Goal: Task Accomplishment & Management: Manage account settings

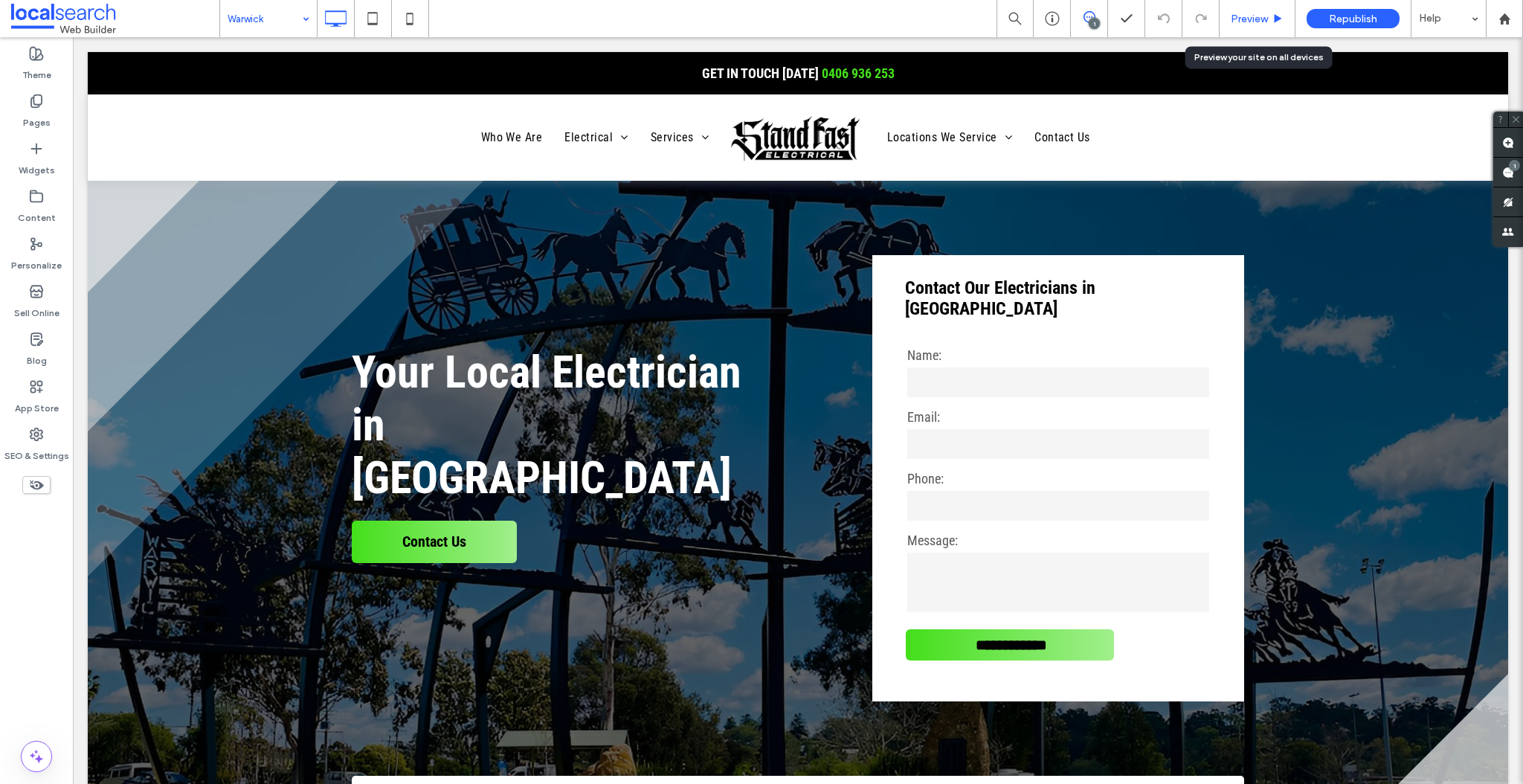
click at [1251, 20] on span "Preview" at bounding box center [1250, 19] width 38 height 13
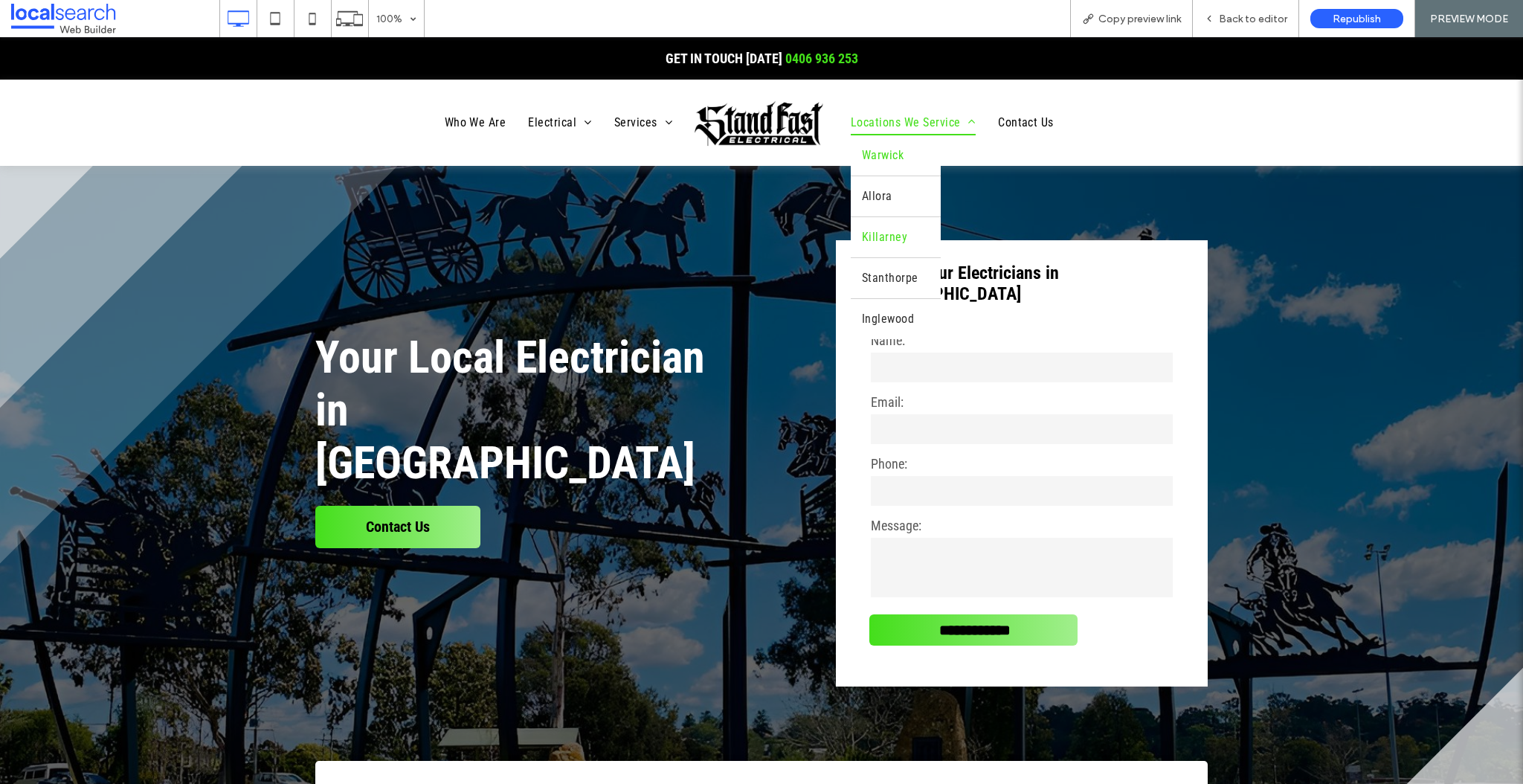
click at [890, 235] on span "Killarney" at bounding box center [884, 237] width 45 height 18
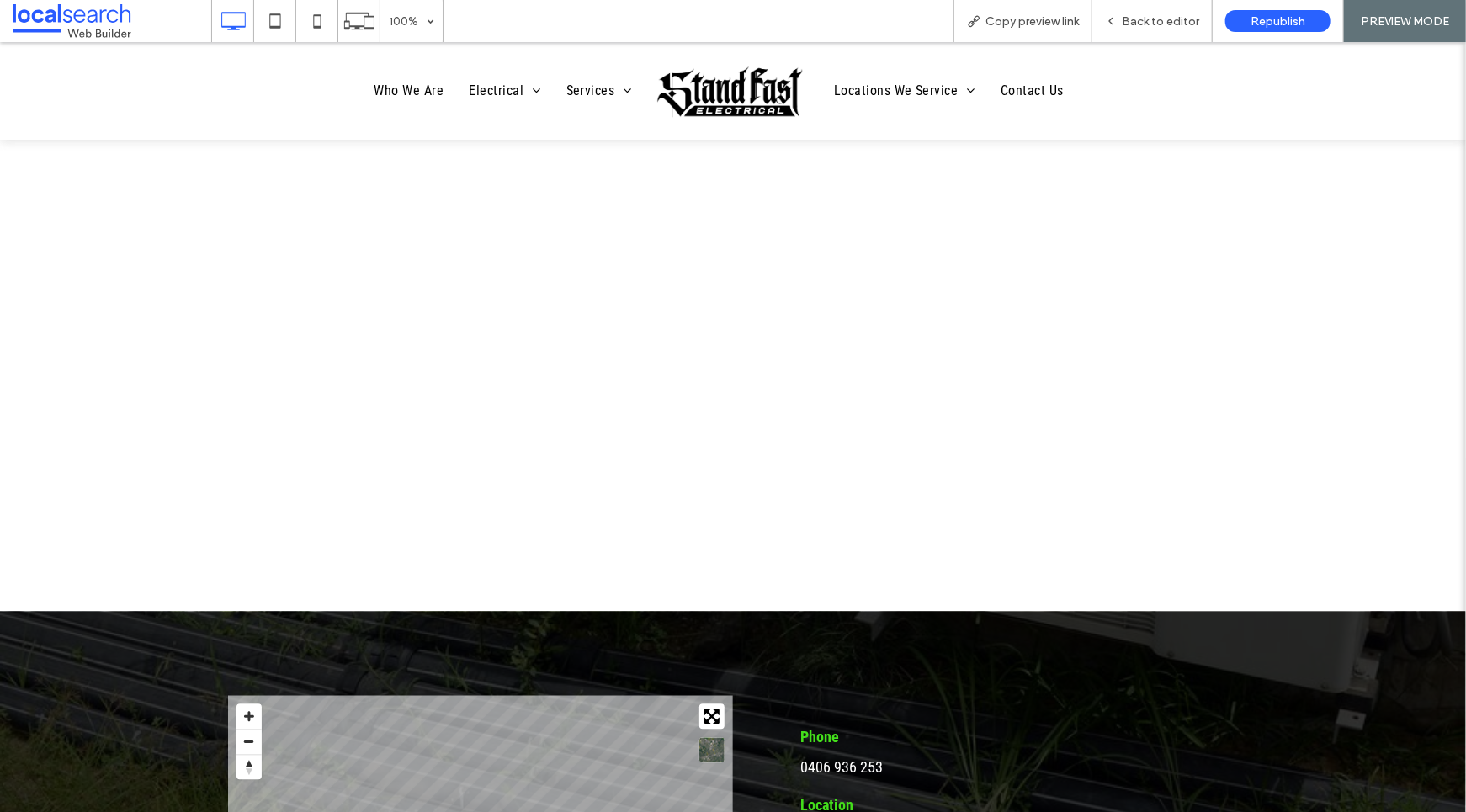
scroll to position [7344, 0]
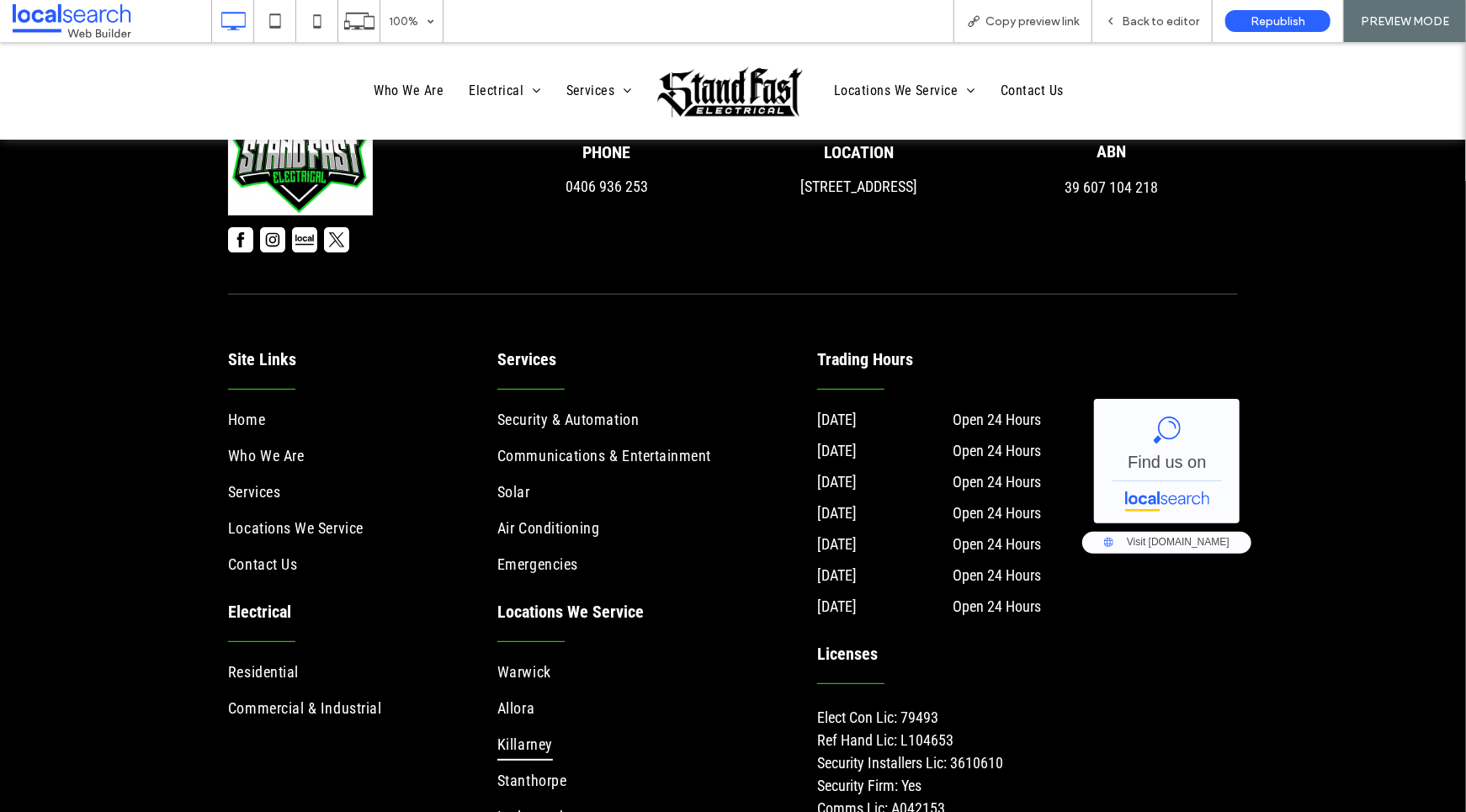
click at [230, 227] on img at bounding box center [241, 239] width 26 height 26
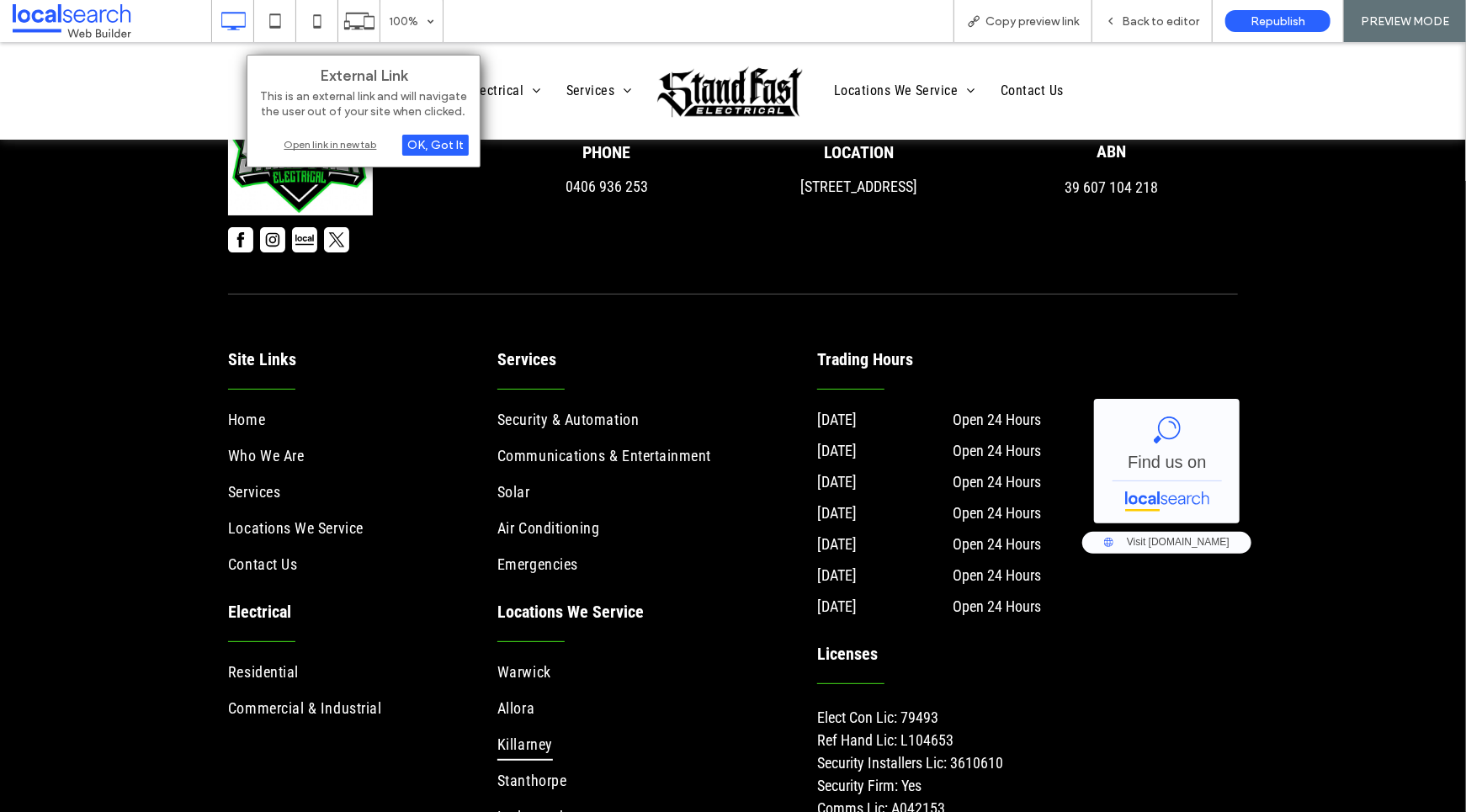
click at [341, 140] on div "Open link in new tab" at bounding box center [364, 144] width 211 height 18
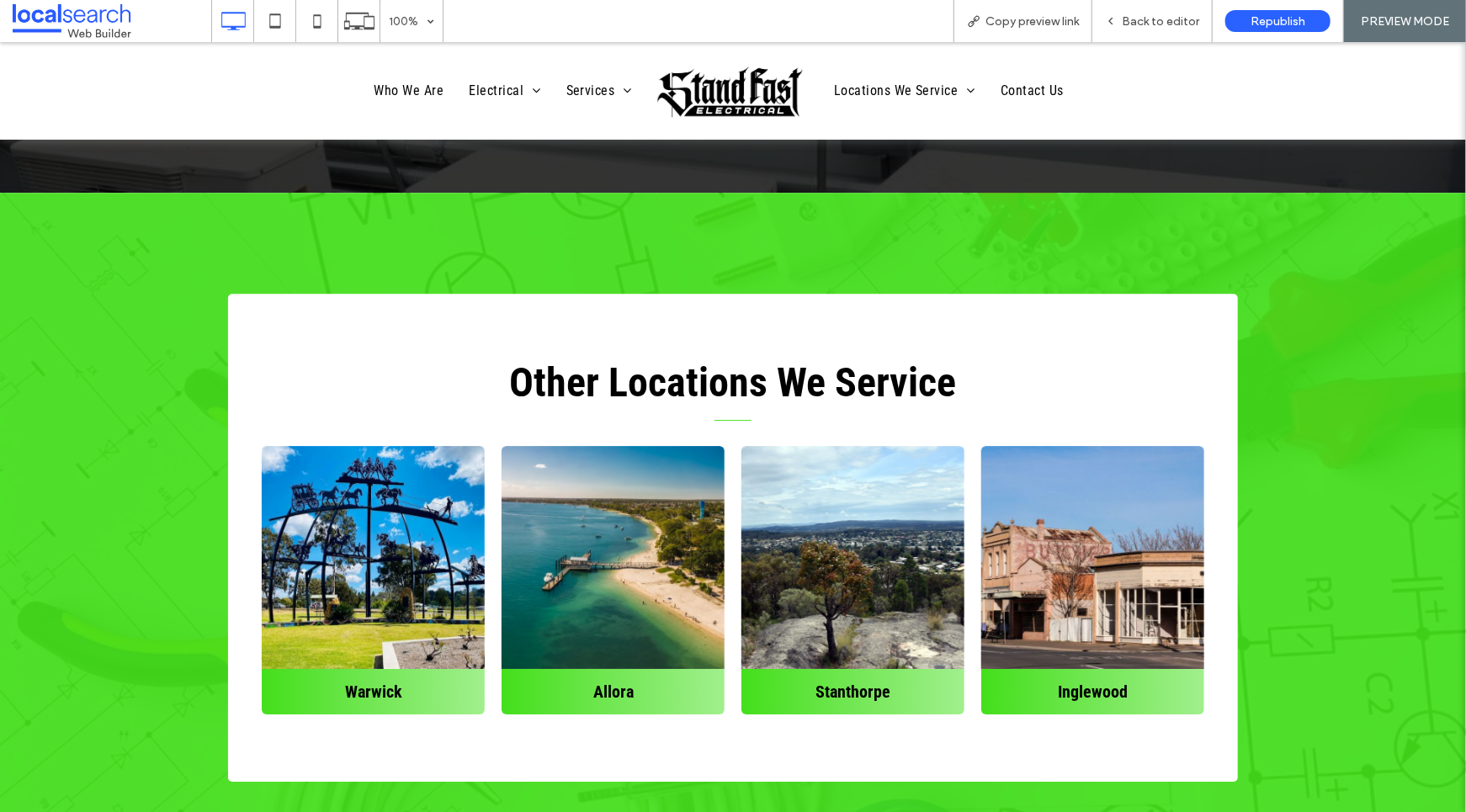
scroll to position [6486, 0]
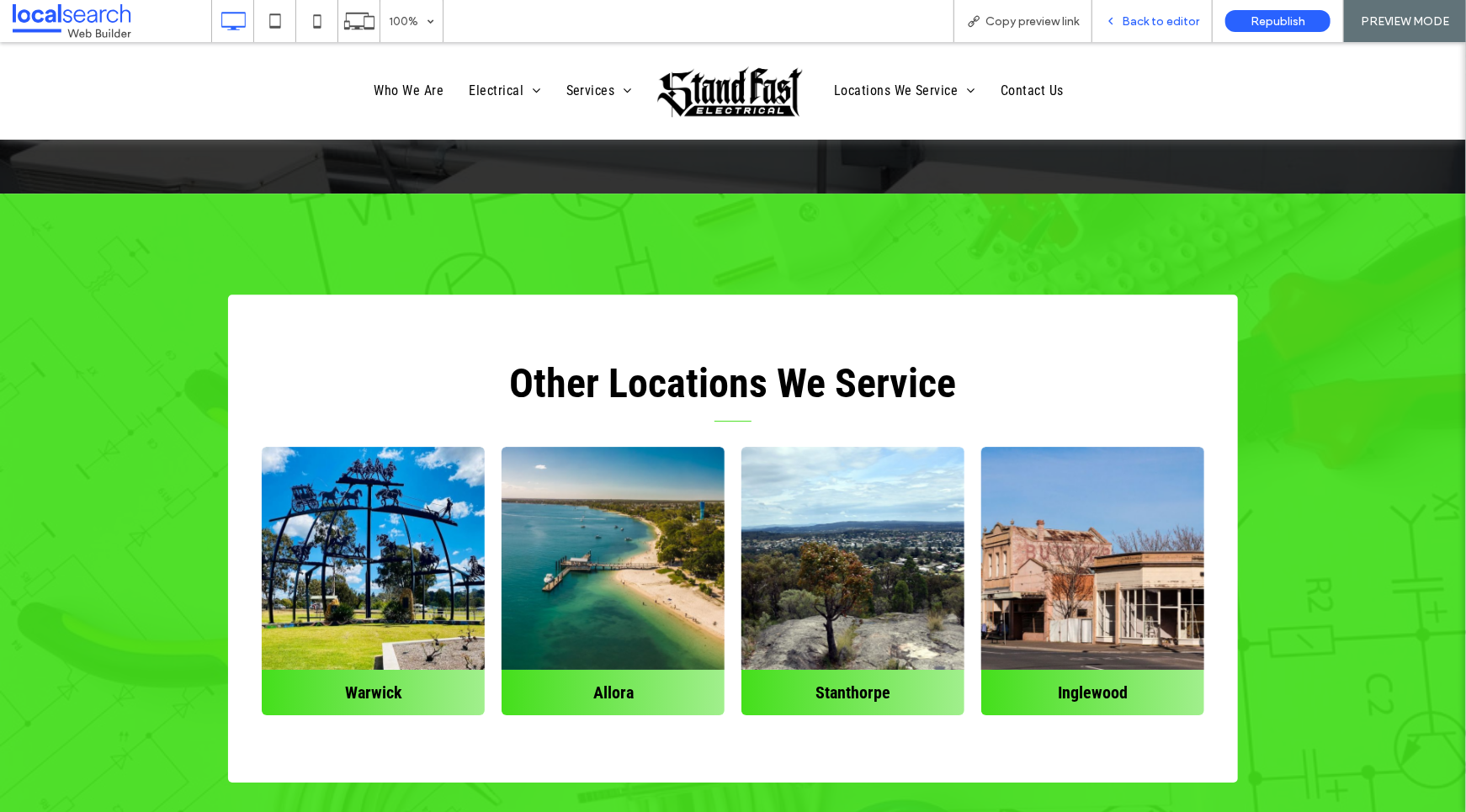
click at [1158, 18] on span "Back to editor" at bounding box center [1160, 21] width 77 height 14
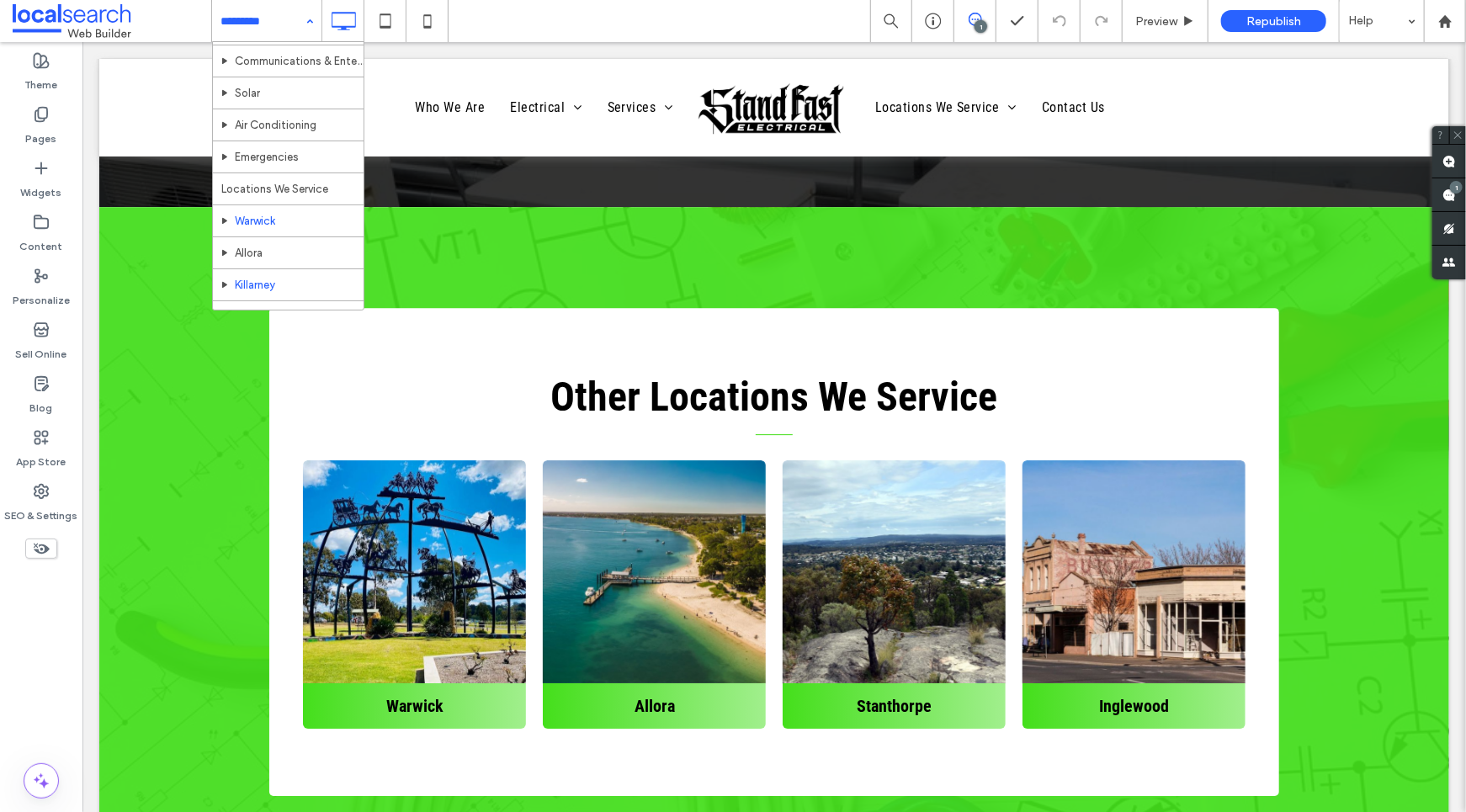
scroll to position [285, 0]
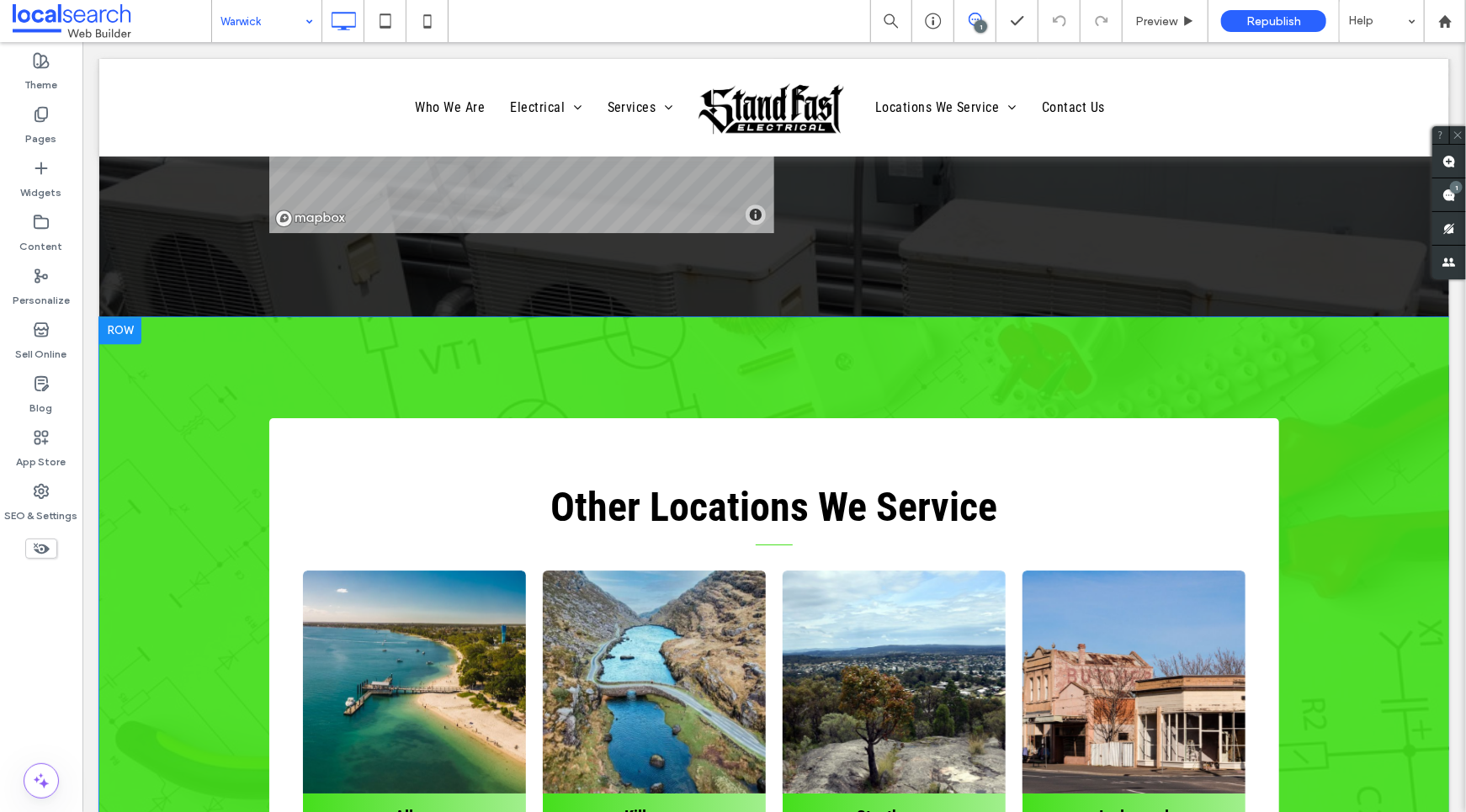
scroll to position [6509, 0]
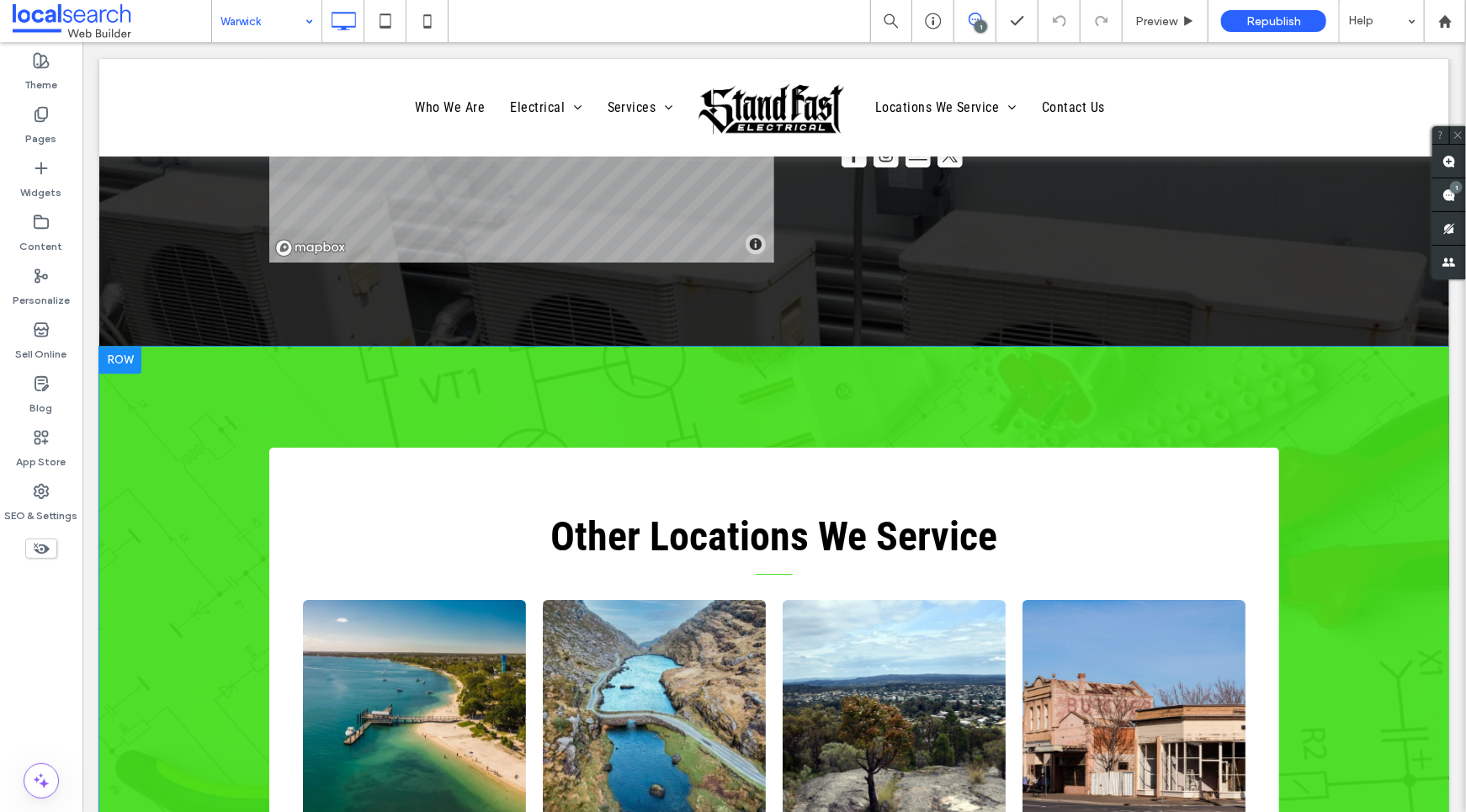
click at [114, 346] on div at bounding box center [120, 360] width 43 height 27
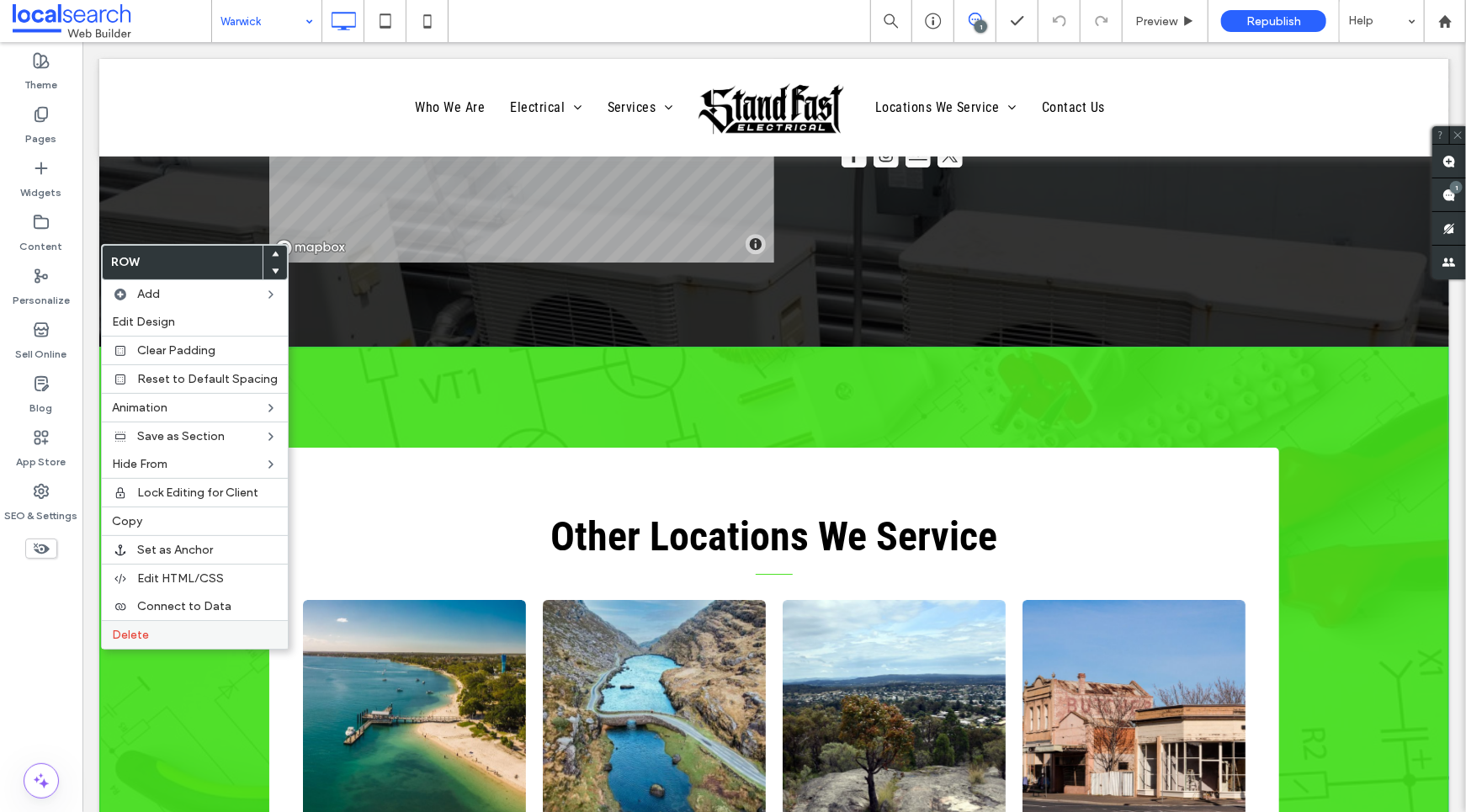
click at [144, 629] on span "Delete" at bounding box center [130, 635] width 37 height 14
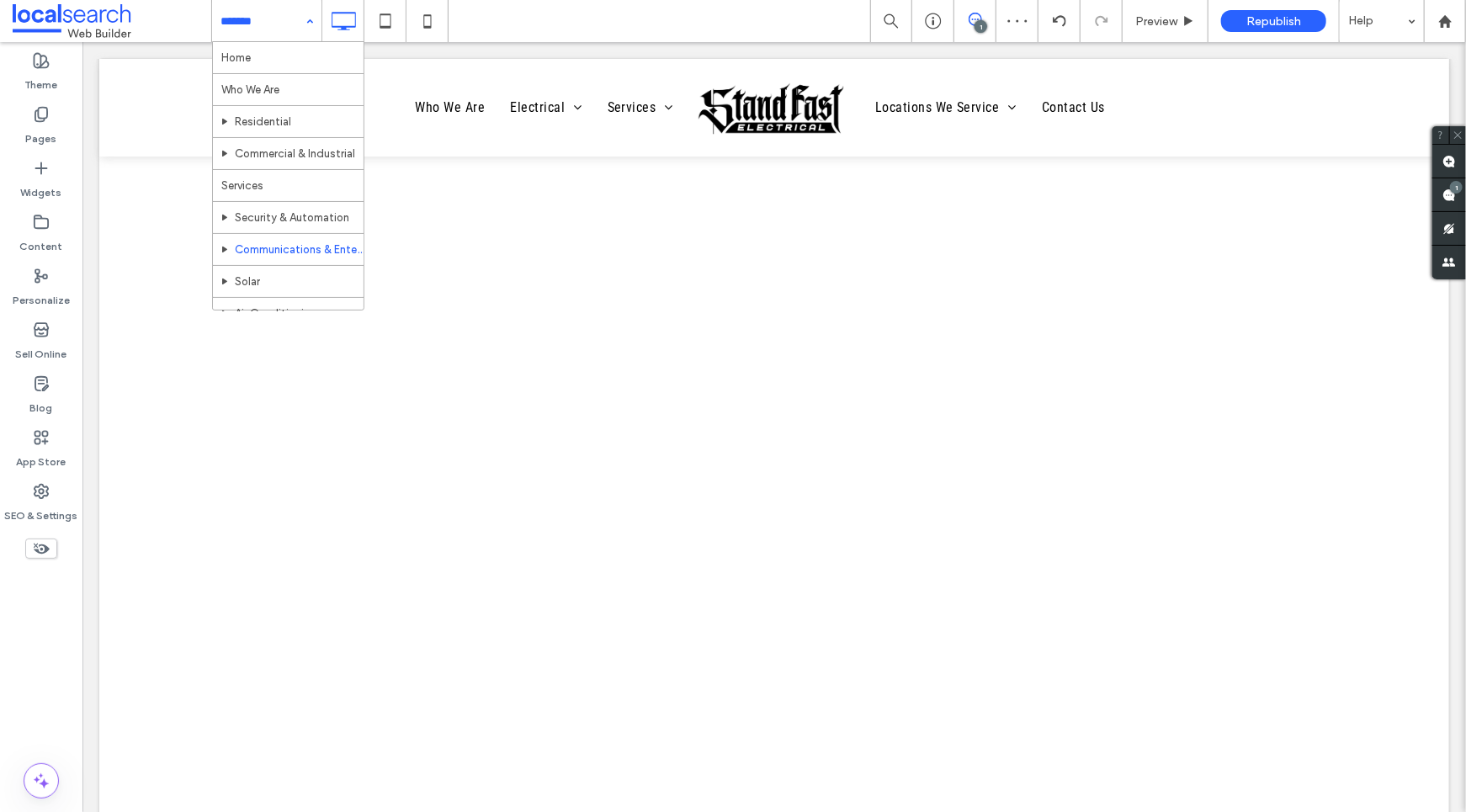
scroll to position [285, 0]
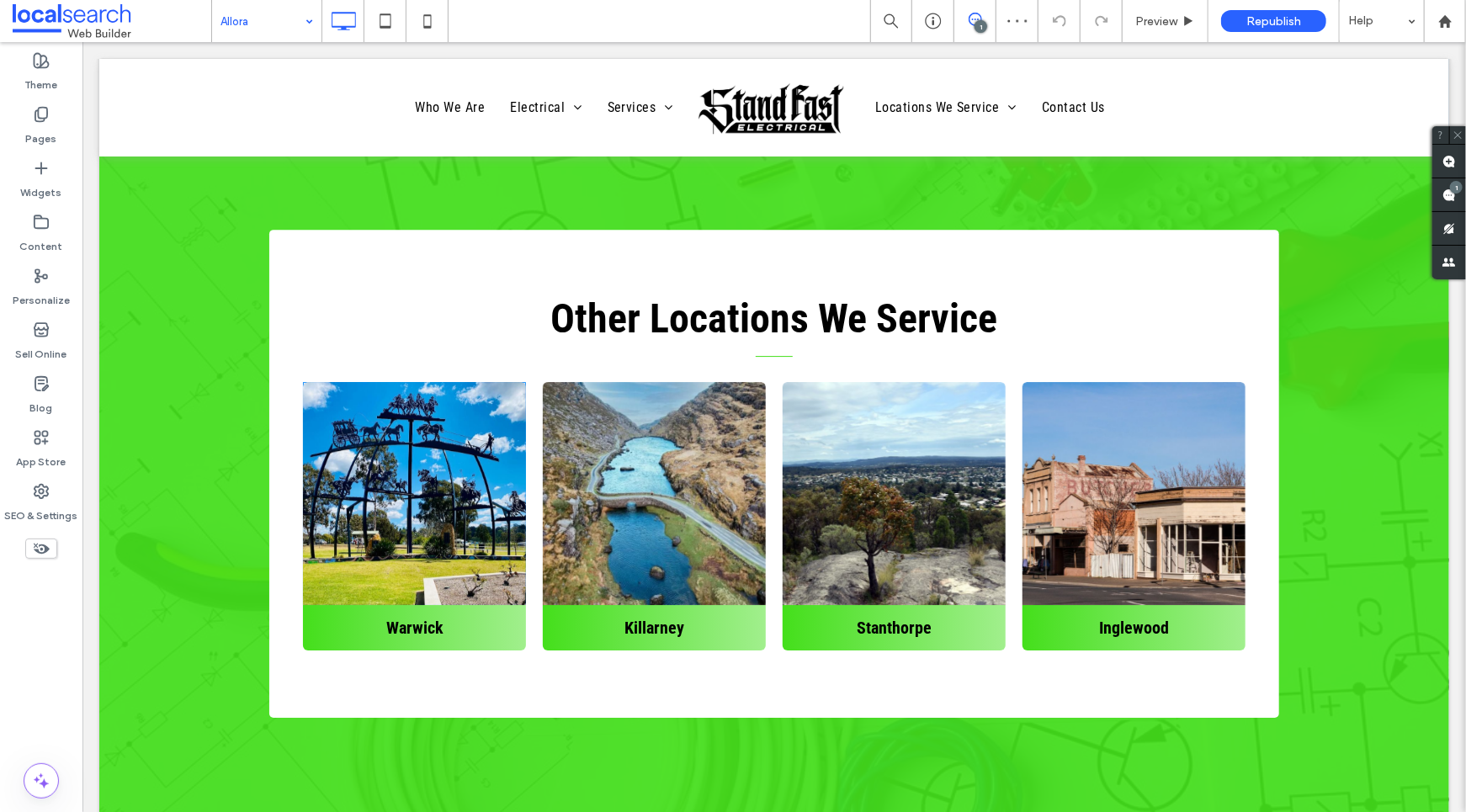
scroll to position [6264, 0]
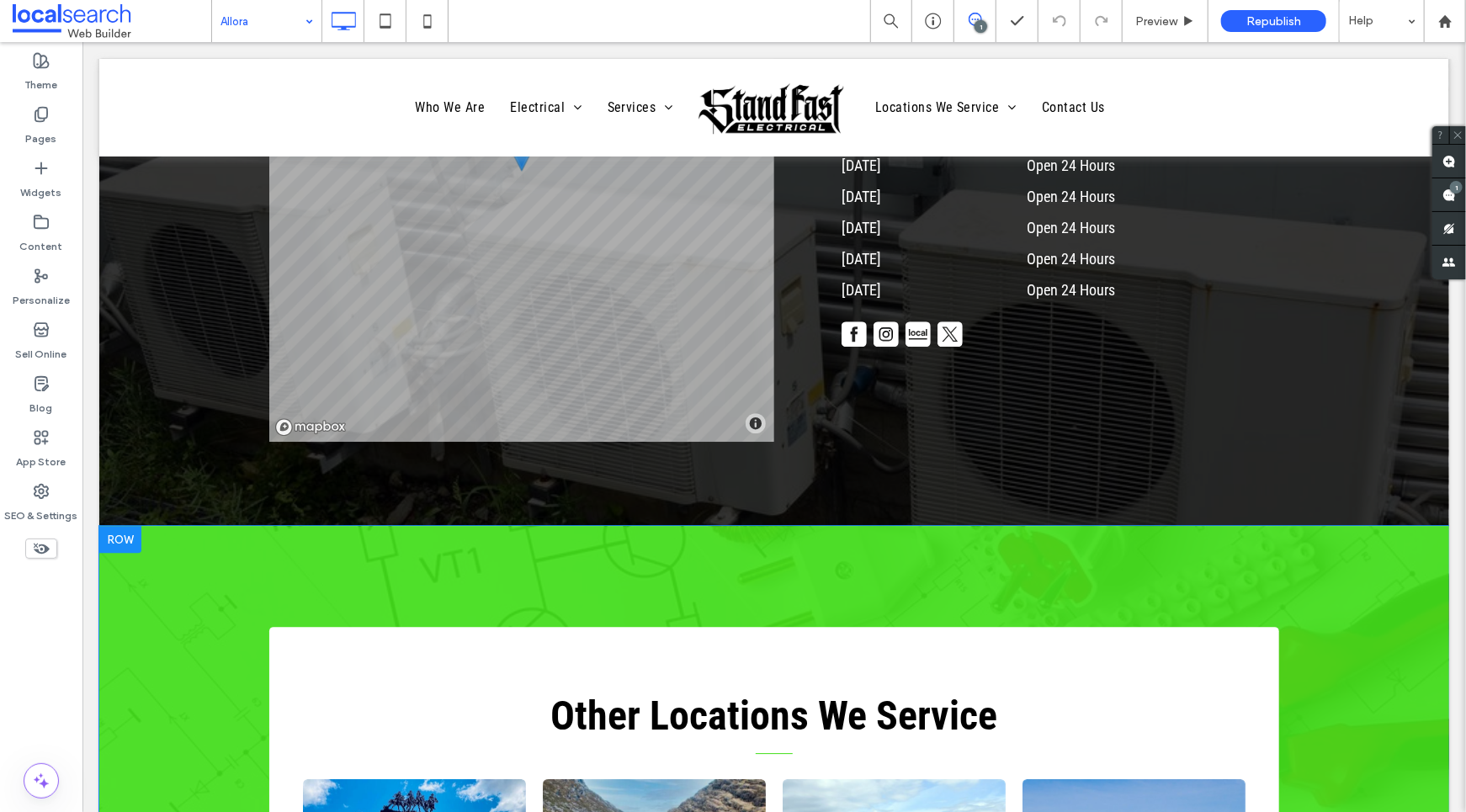
click at [112, 525] on div at bounding box center [120, 538] width 43 height 27
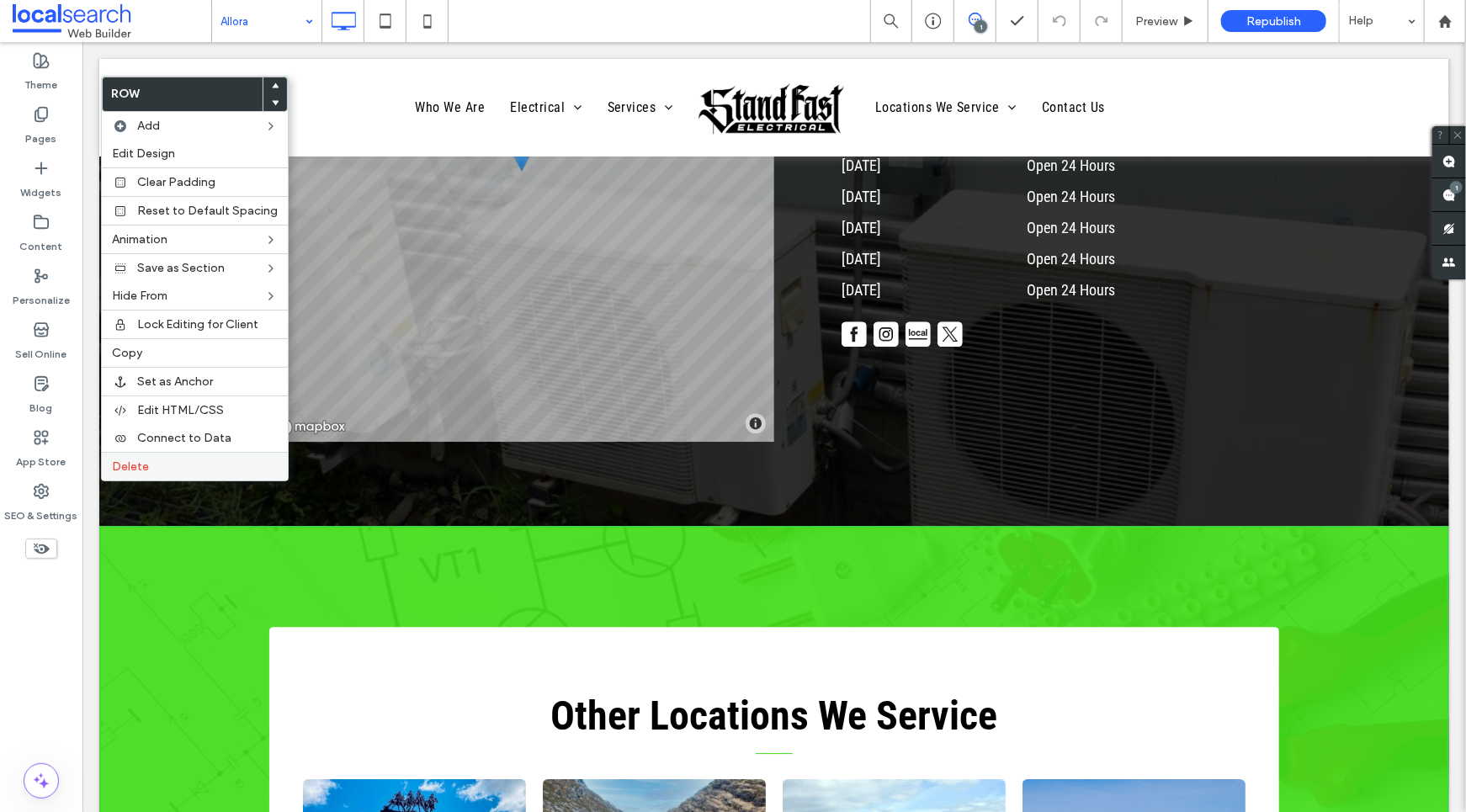
click at [134, 463] on span "Delete" at bounding box center [130, 467] width 37 height 14
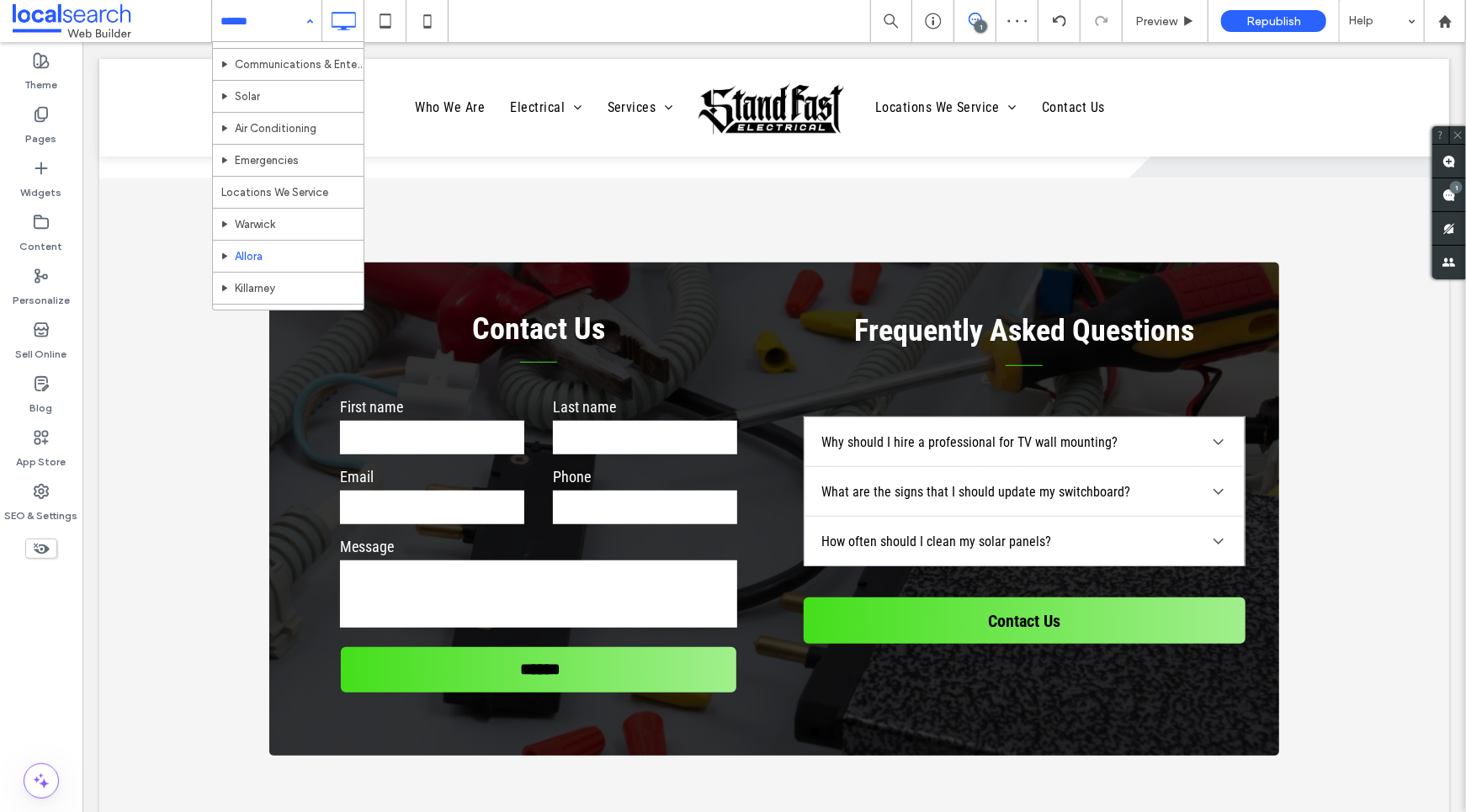
scroll to position [285, 0]
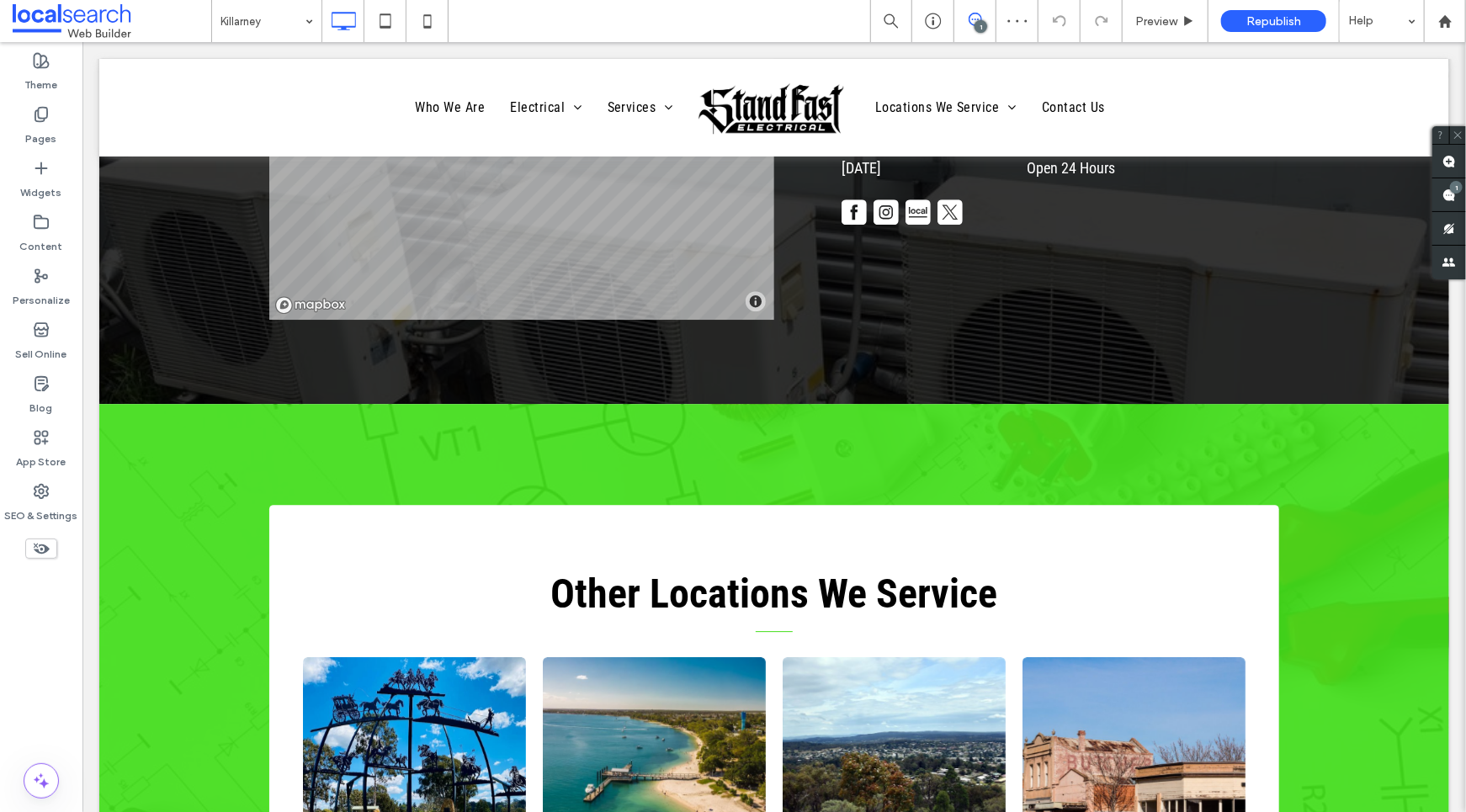
click at [116, 403] on div at bounding box center [120, 416] width 43 height 27
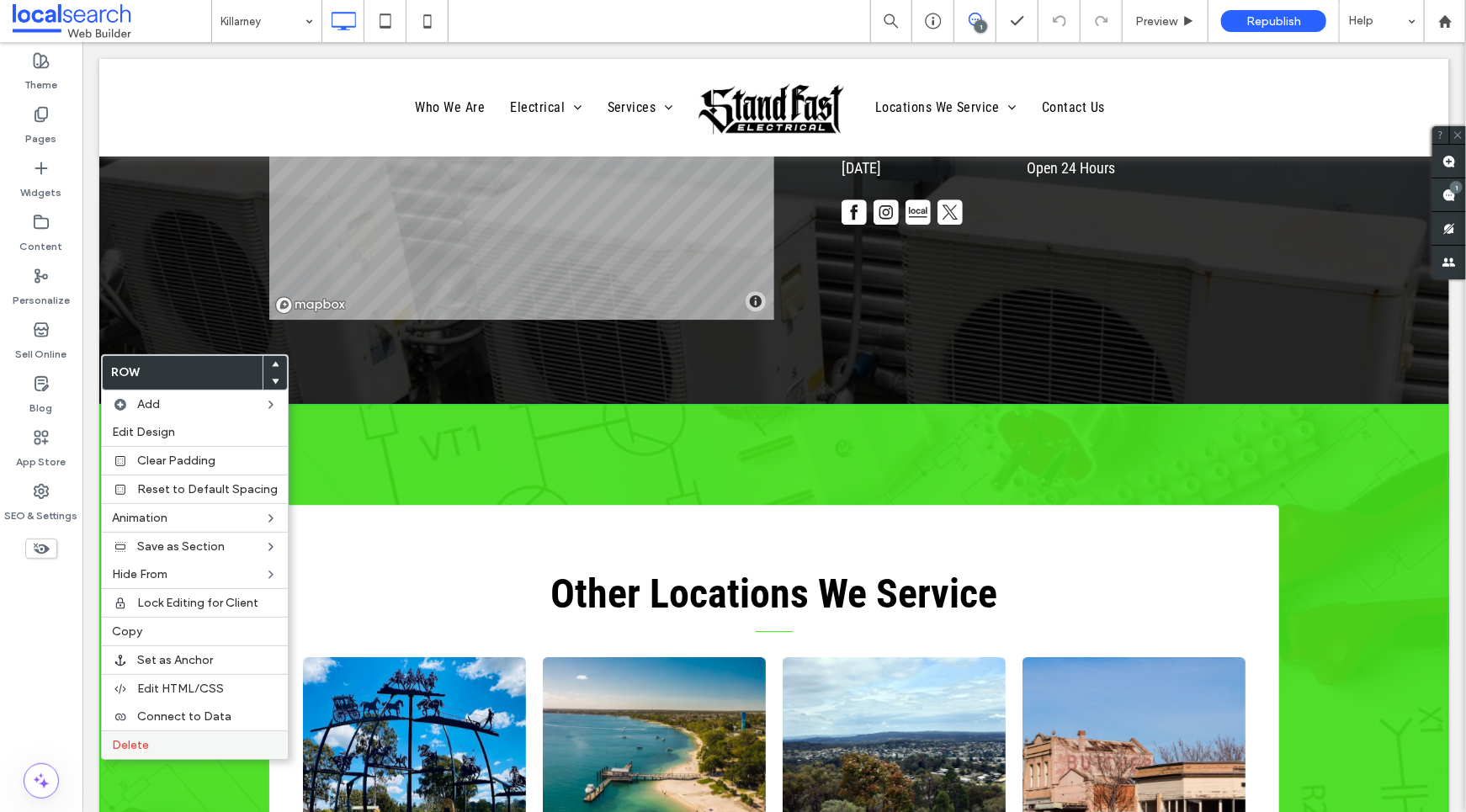
click at [170, 732] on div "Delete" at bounding box center [195, 745] width 186 height 28
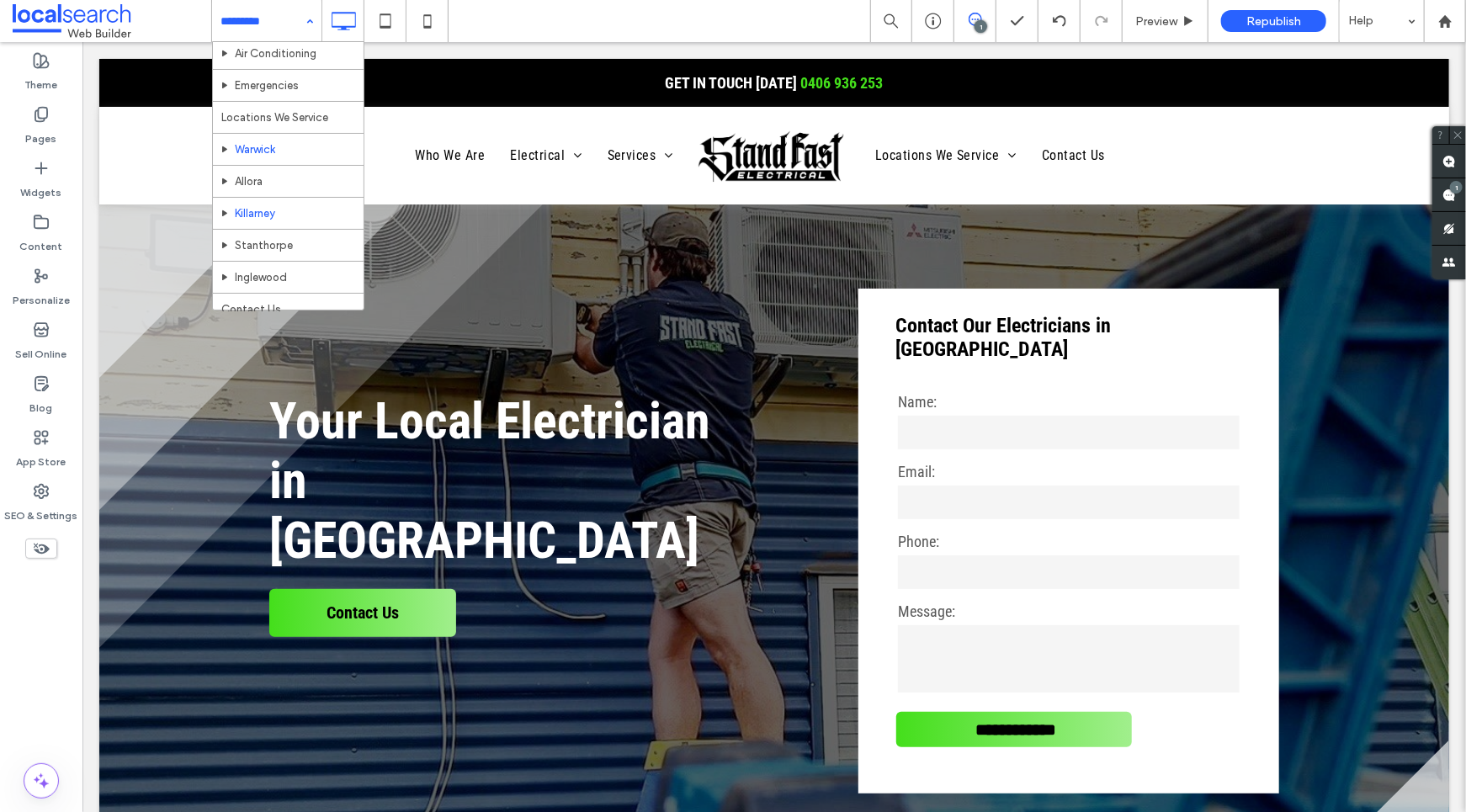
scroll to position [285, 0]
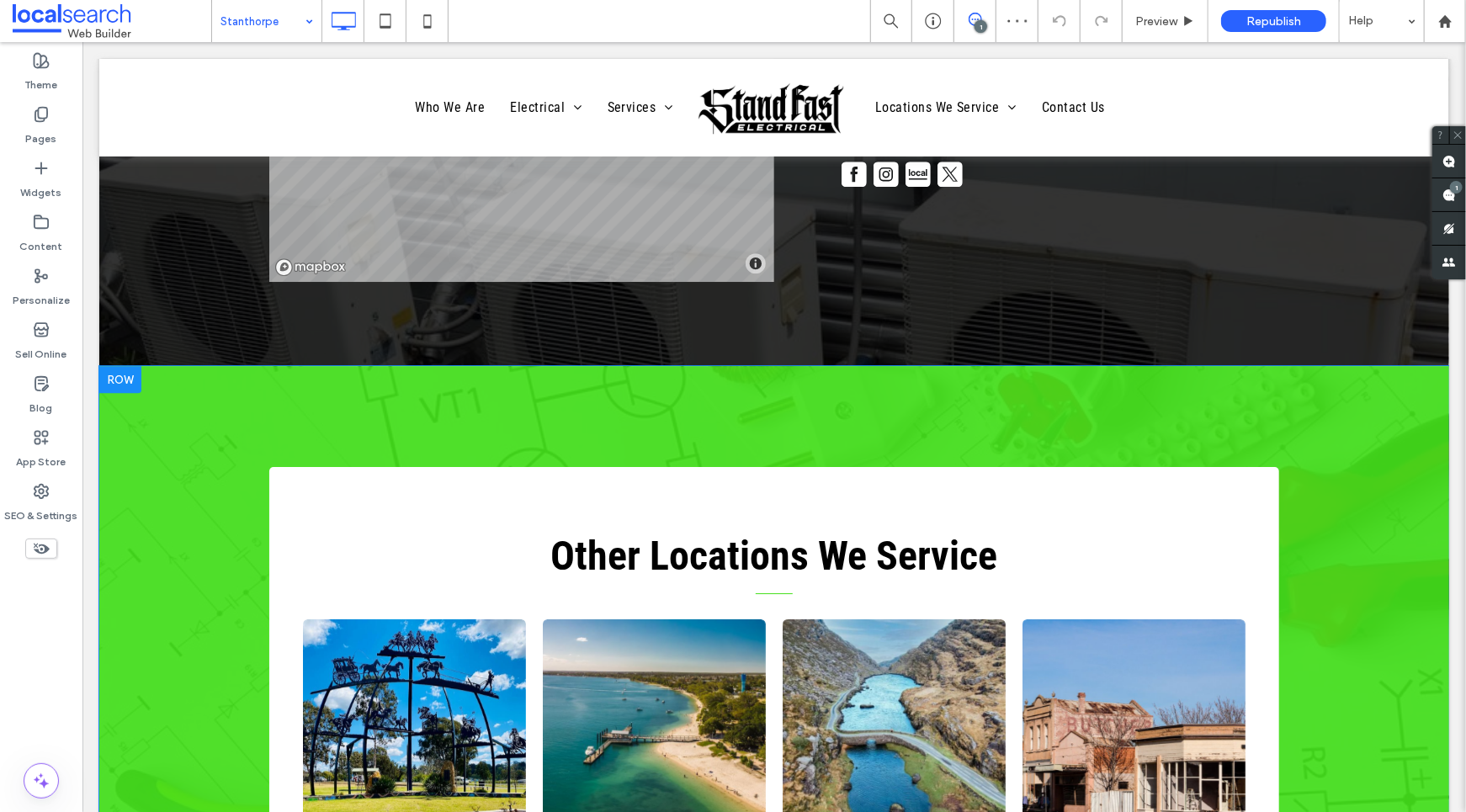
scroll to position [6596, 0]
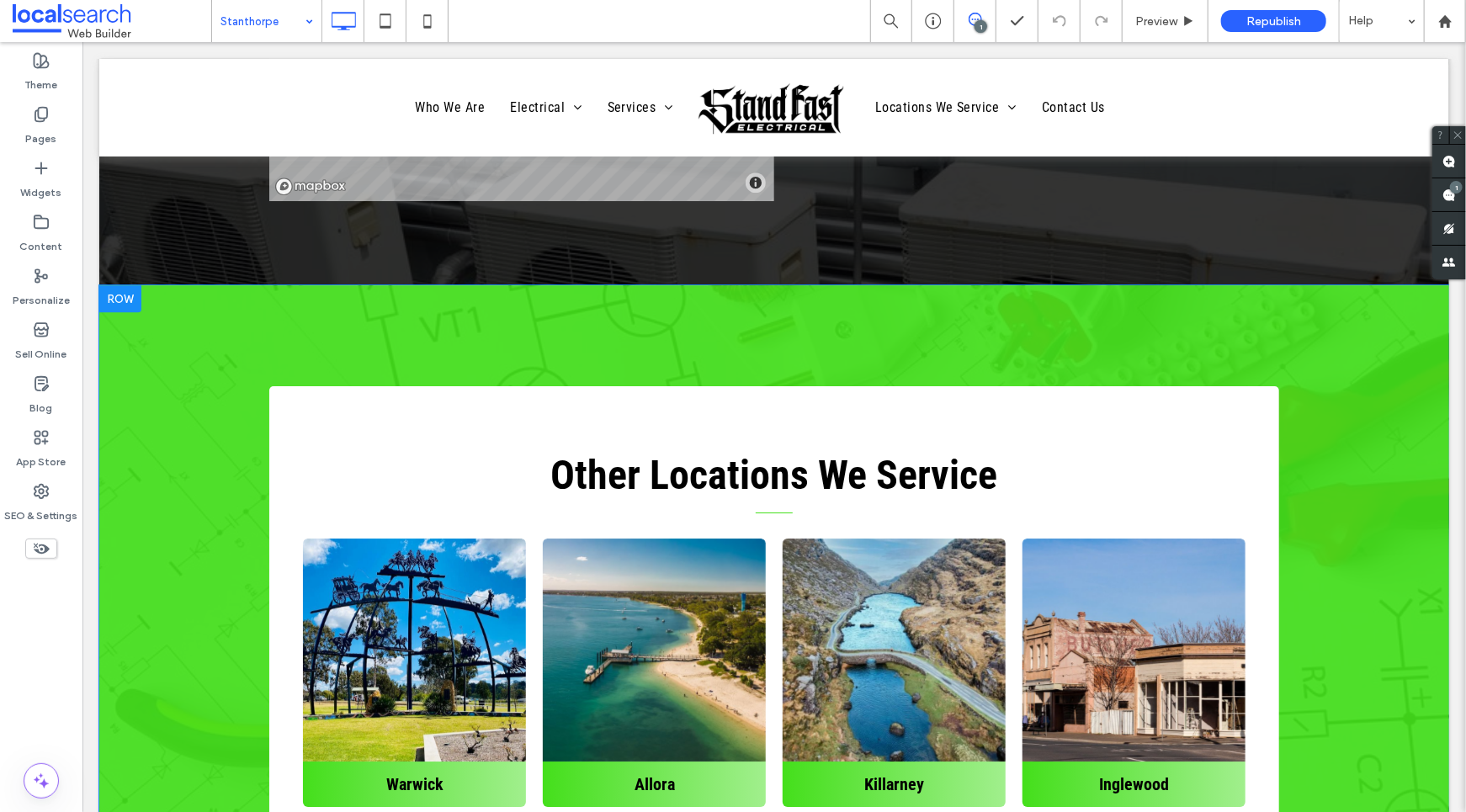
click at [127, 284] on div at bounding box center [120, 298] width 43 height 27
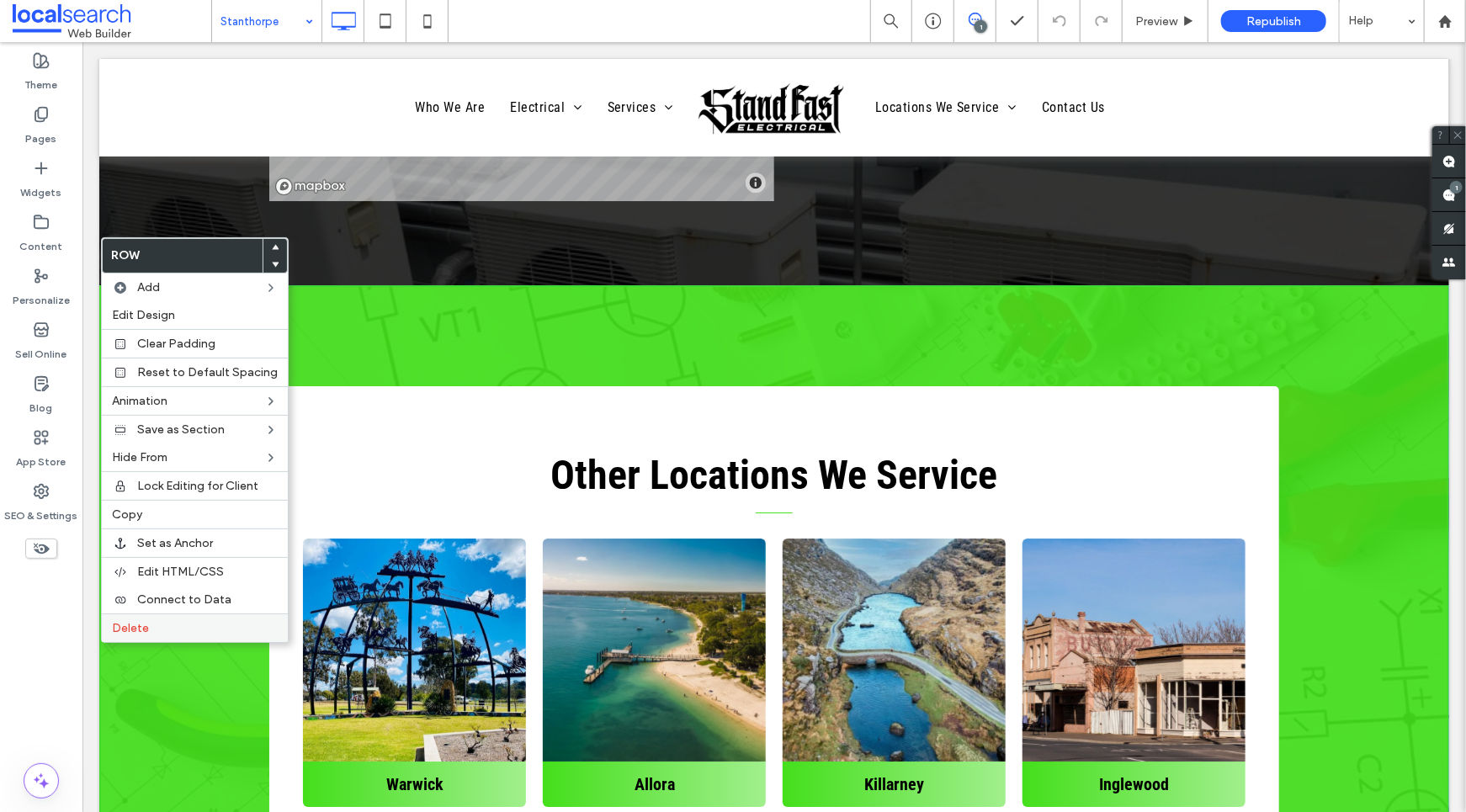
click at [143, 623] on span "Delete" at bounding box center [130, 628] width 37 height 14
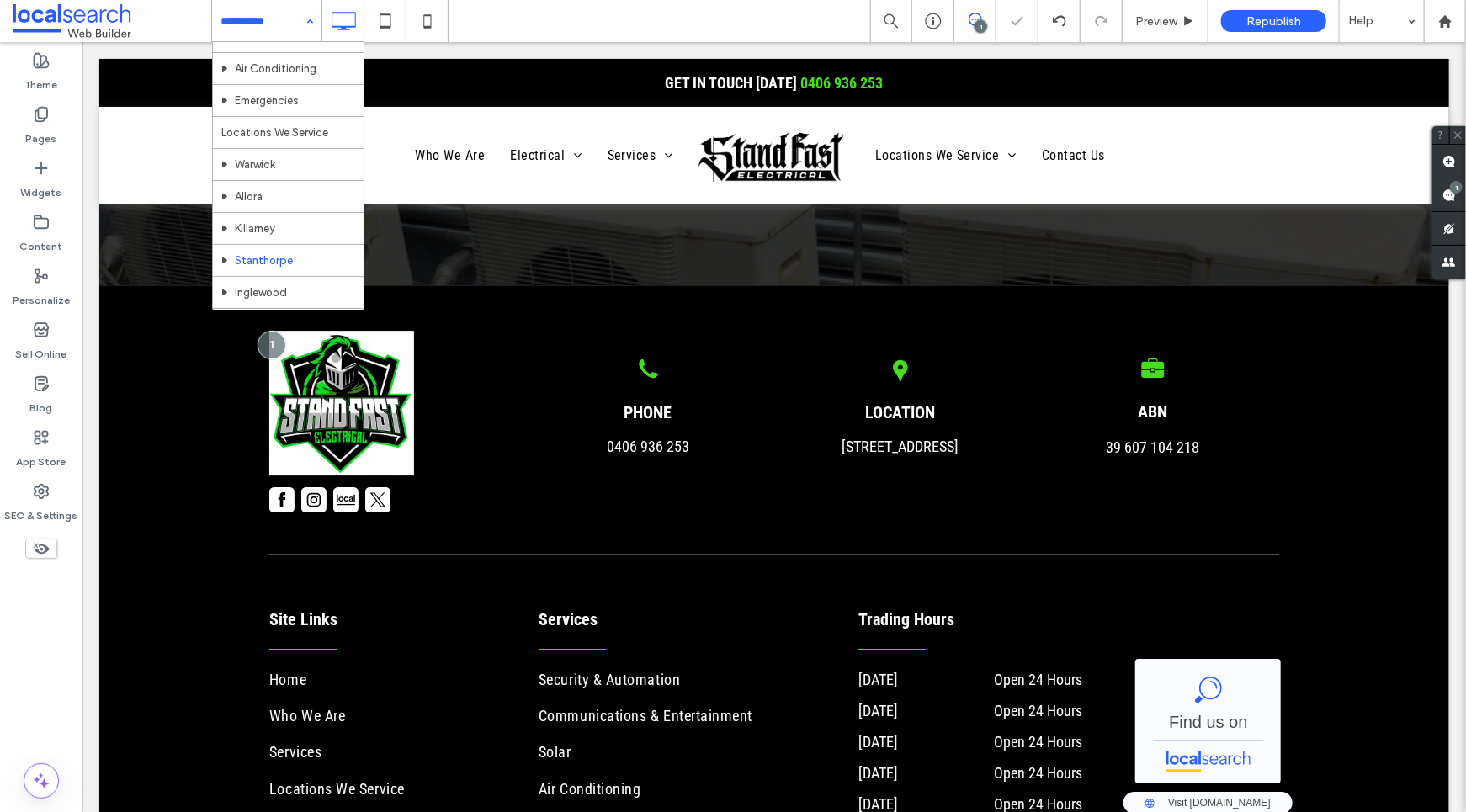
scroll to position [285, 0]
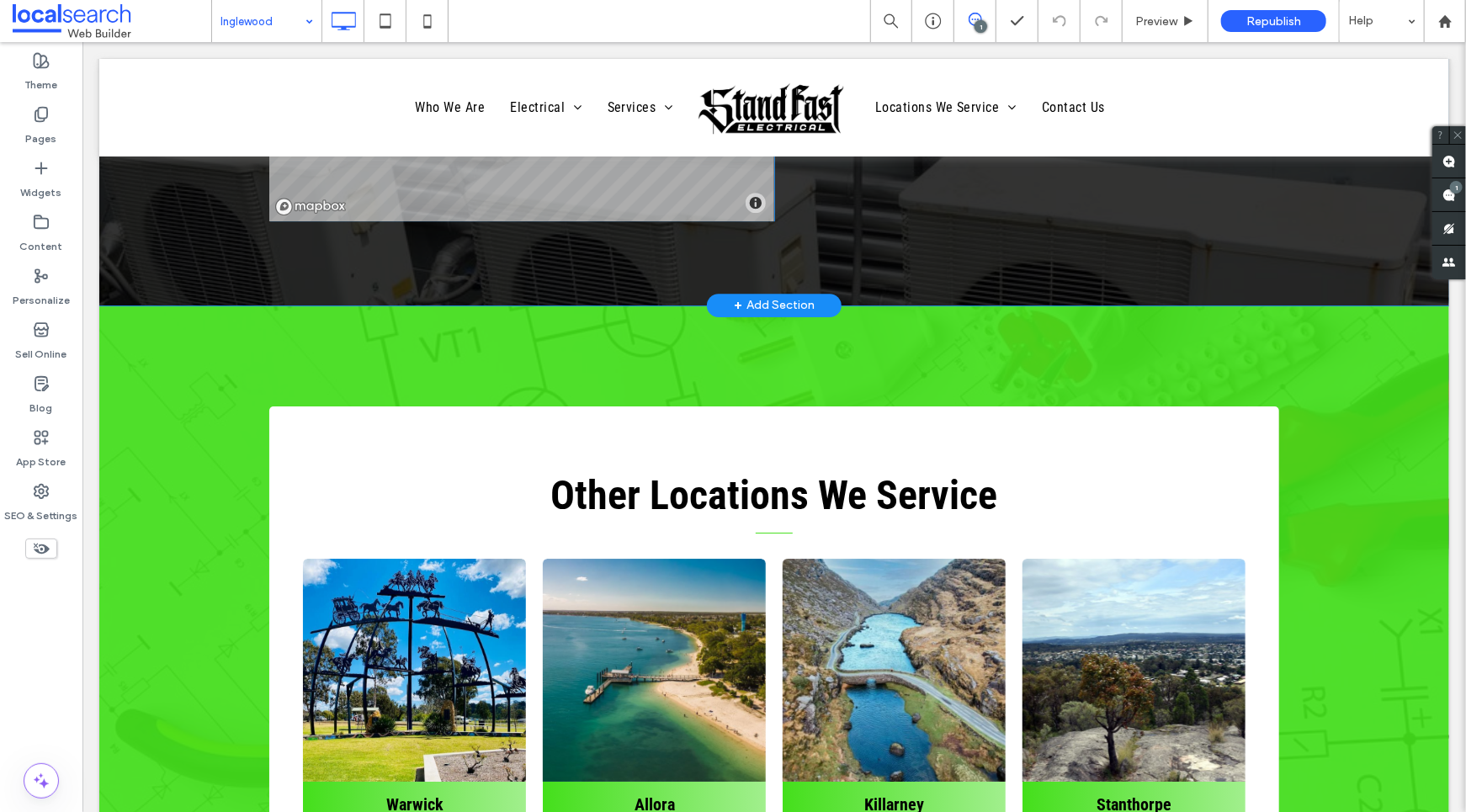
scroll to position [6501, 0]
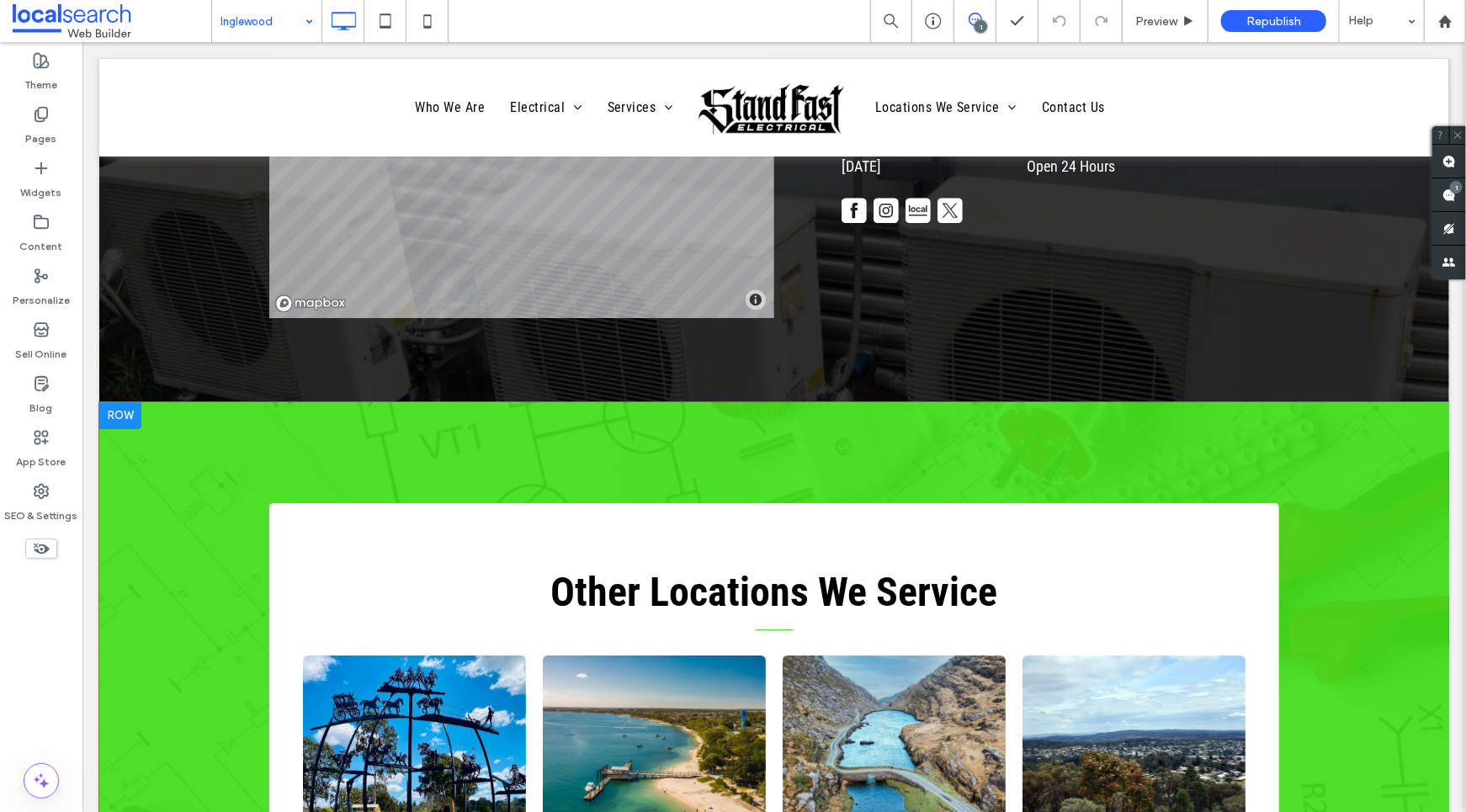
click at [119, 401] on div at bounding box center [120, 414] width 43 height 27
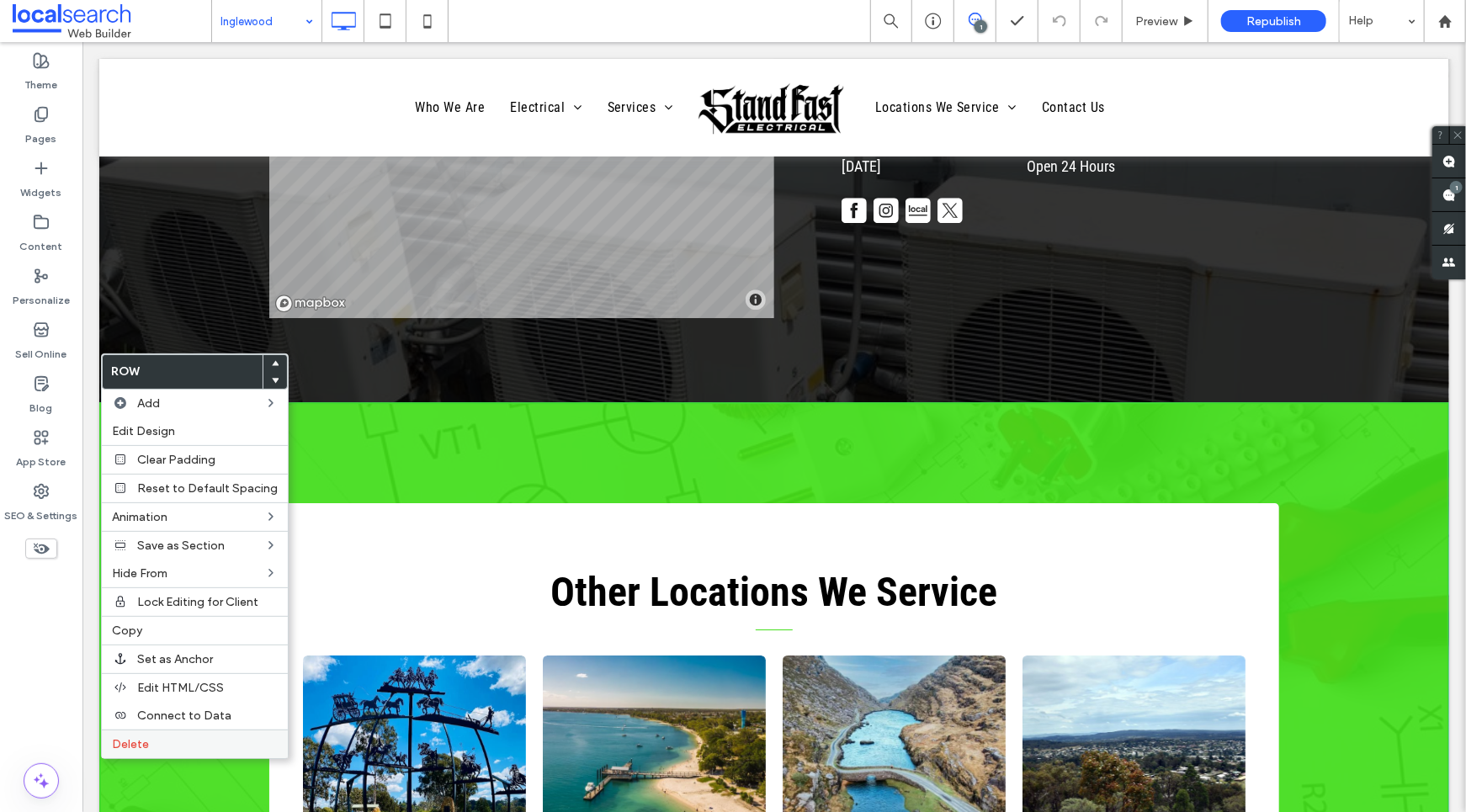
click at [168, 730] on div "Delete" at bounding box center [195, 744] width 186 height 28
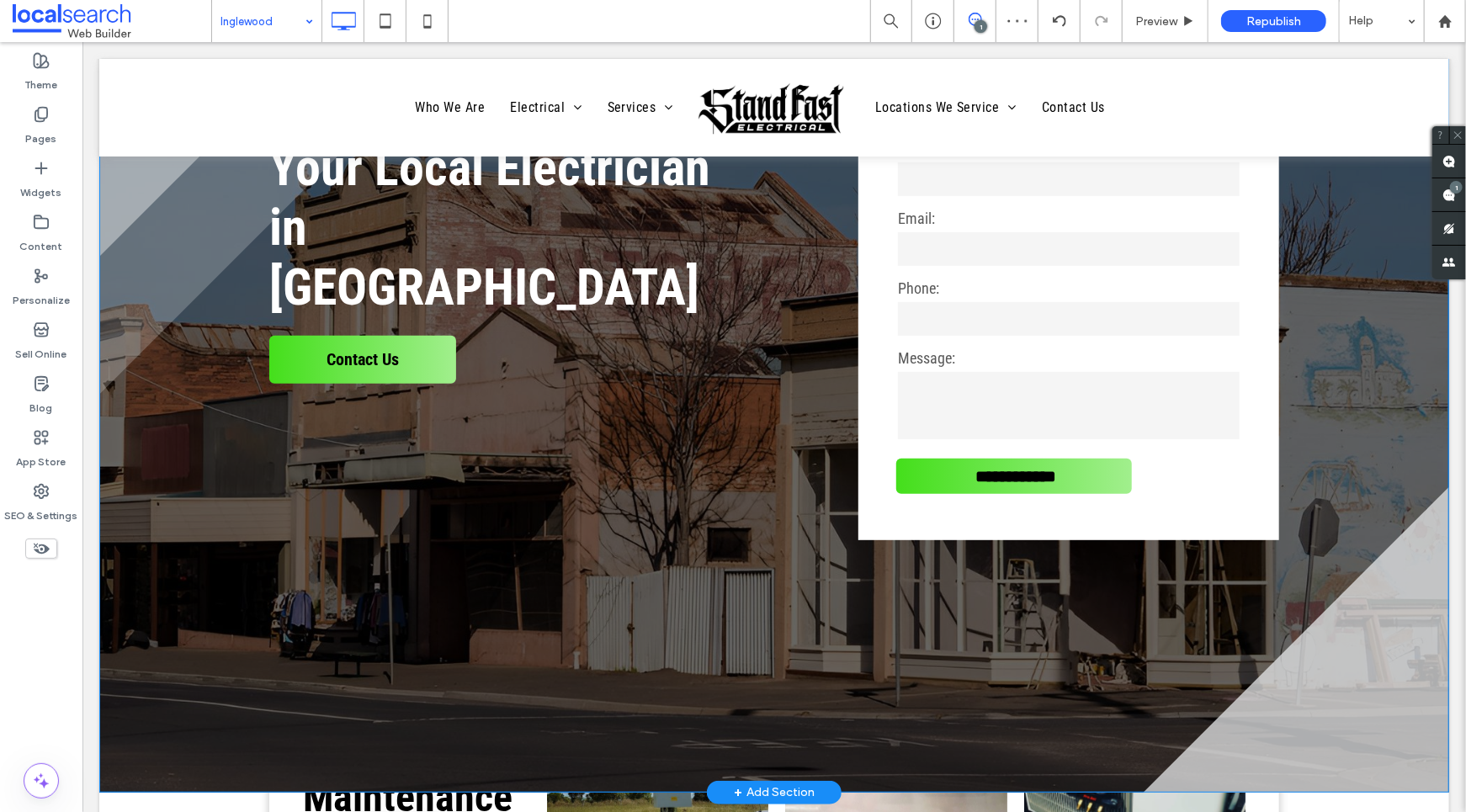
scroll to position [0, 0]
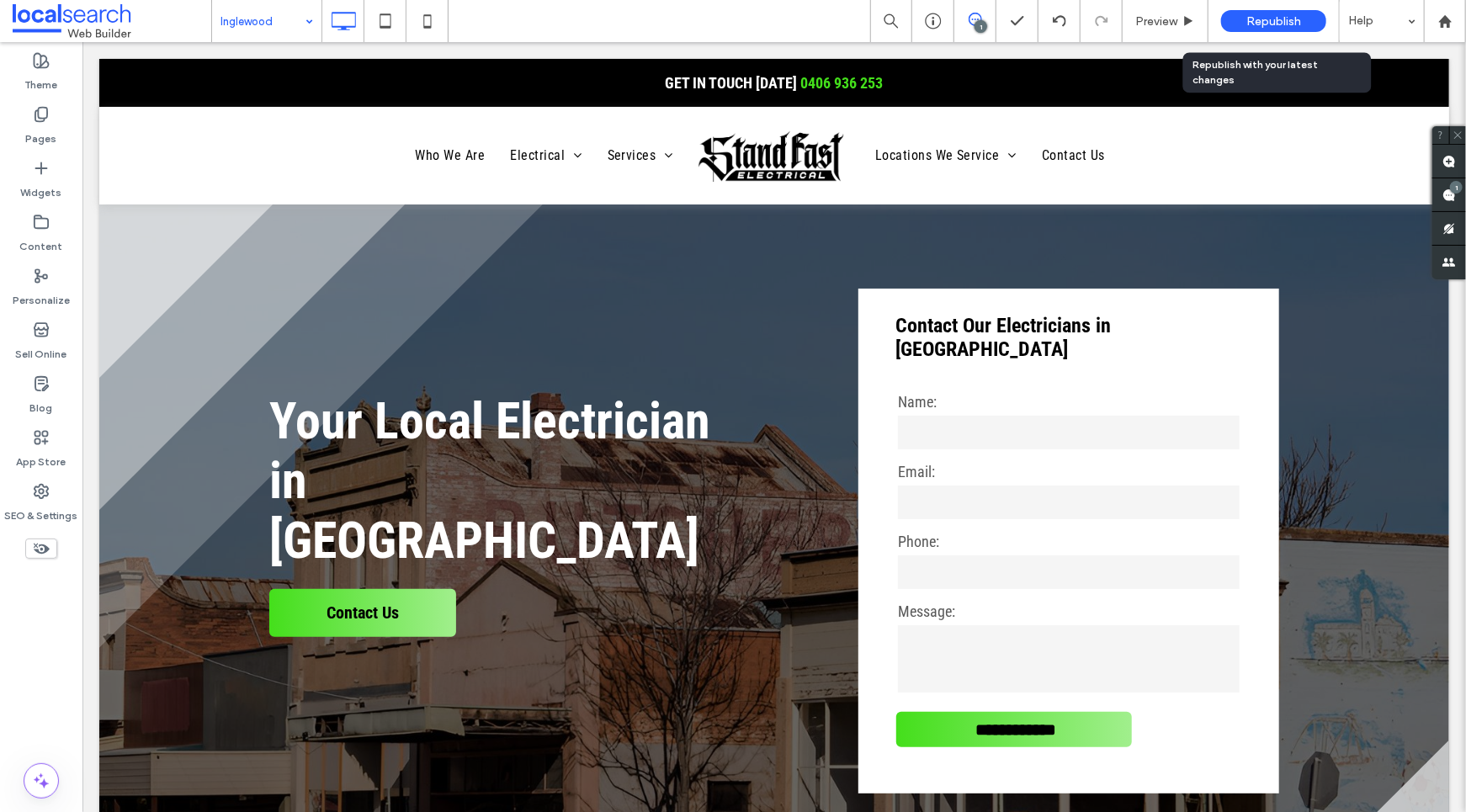
click at [1276, 27] on span "Republish" at bounding box center [1274, 21] width 55 height 14
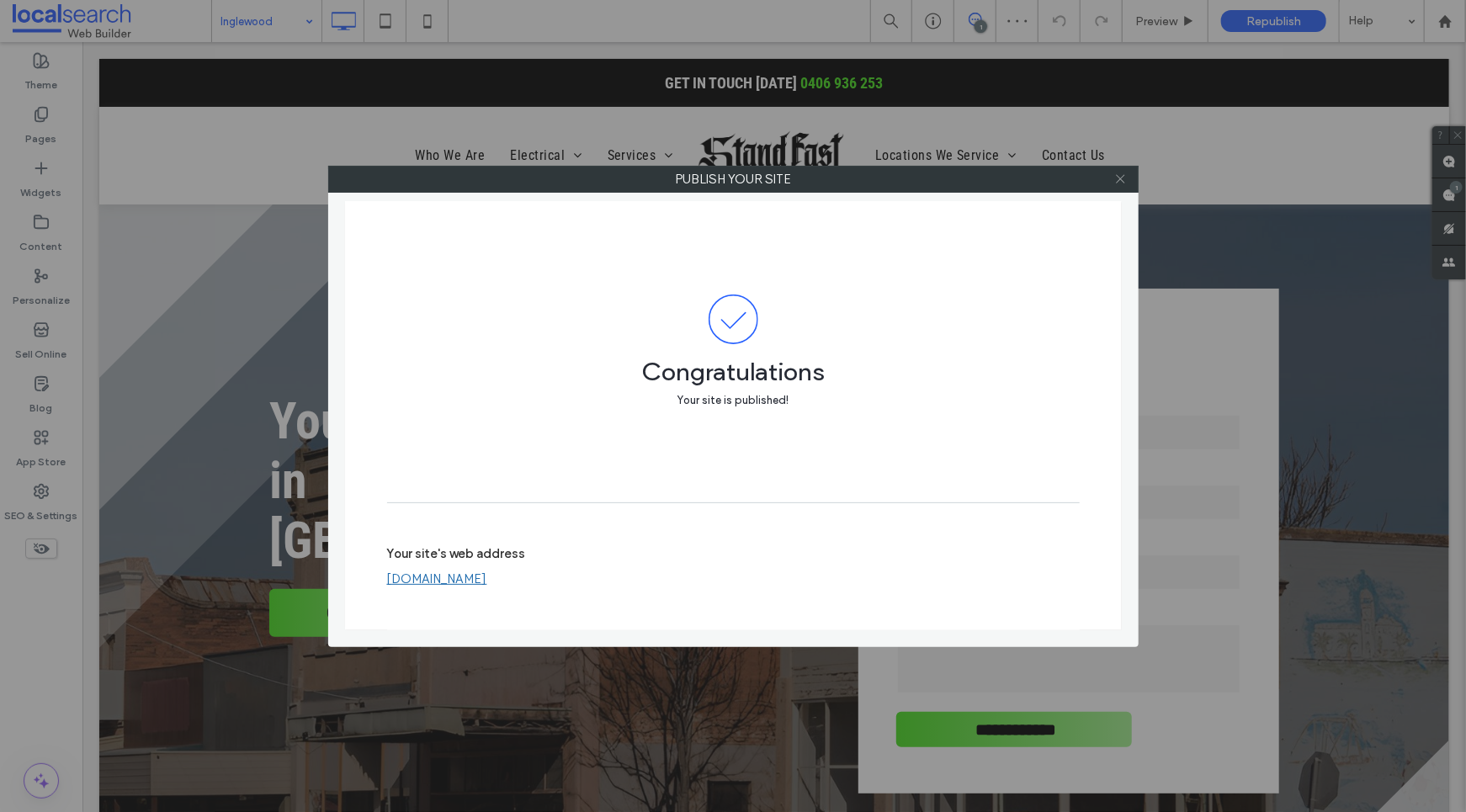
click at [1121, 179] on icon at bounding box center [1121, 179] width 12 height 12
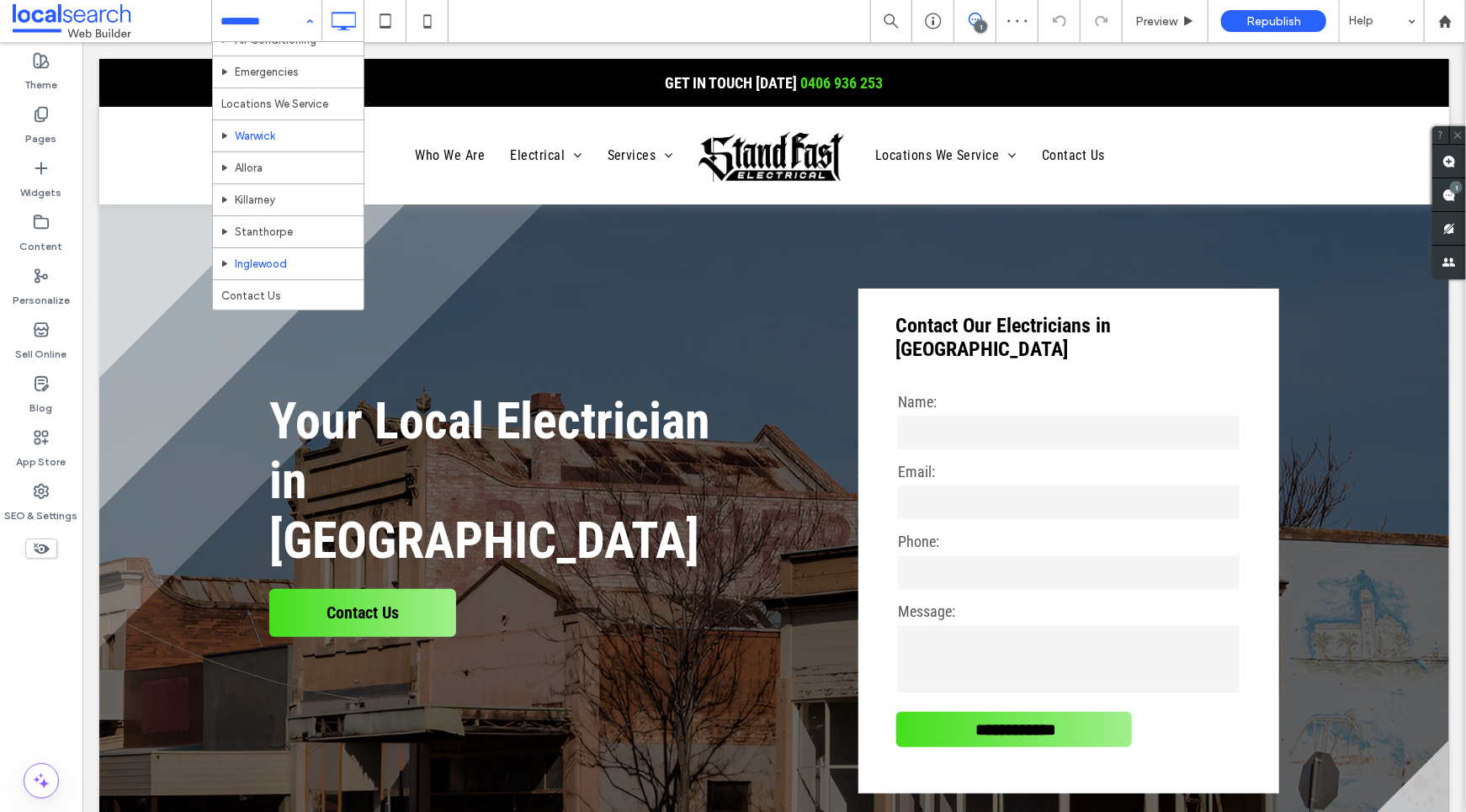
scroll to position [285, 0]
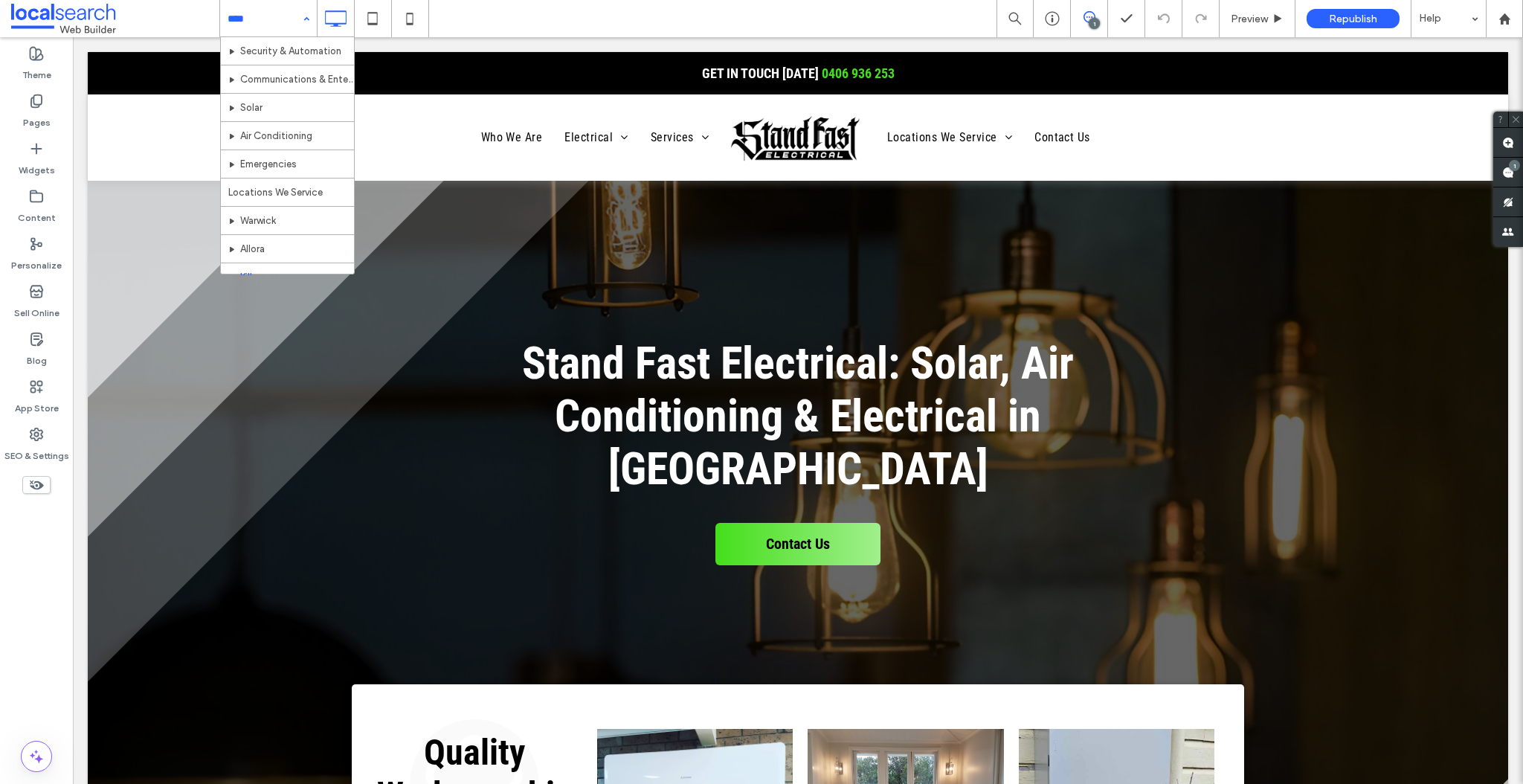
scroll to position [252, 0]
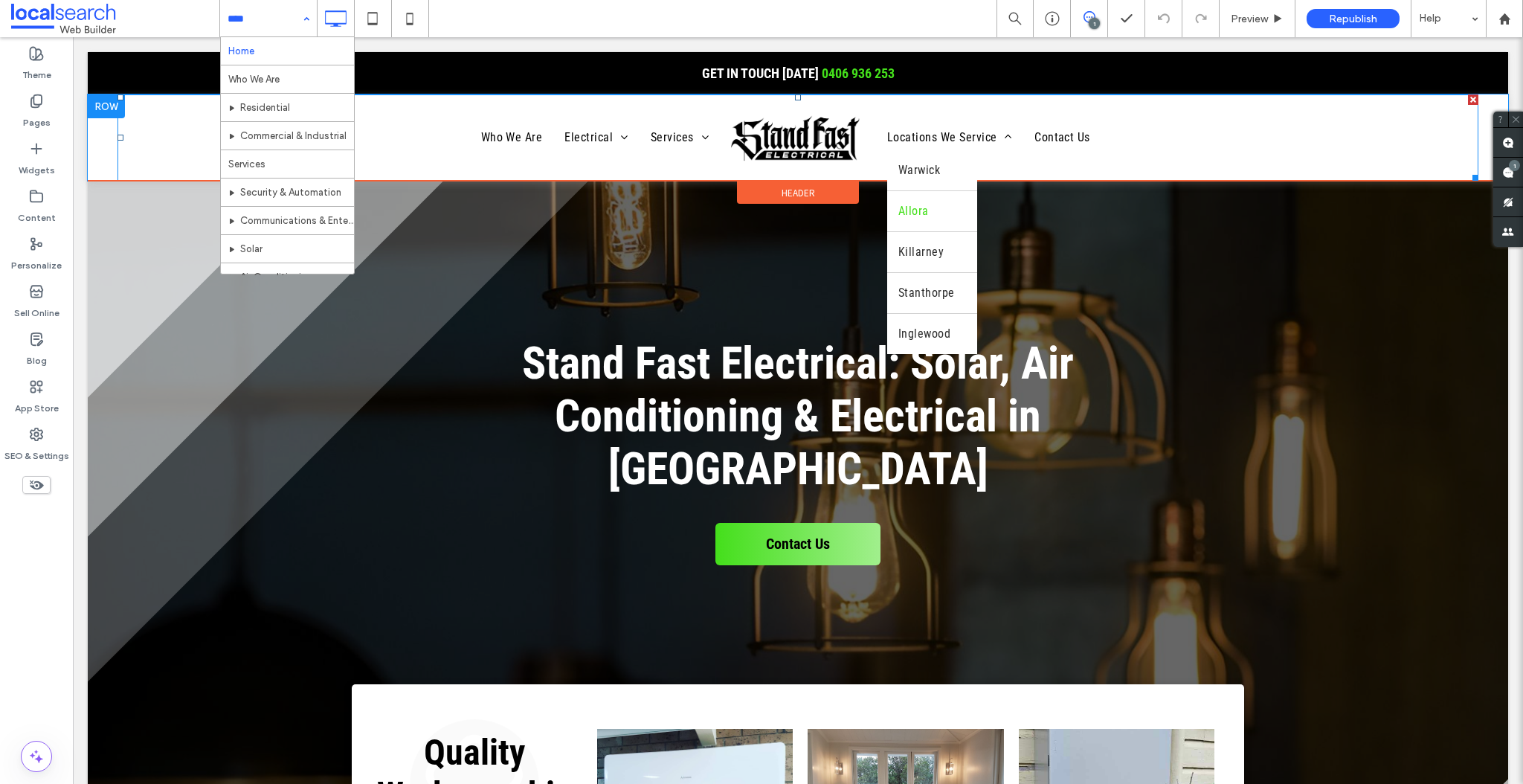
click at [916, 208] on span "Allora" at bounding box center [913, 210] width 31 height 18
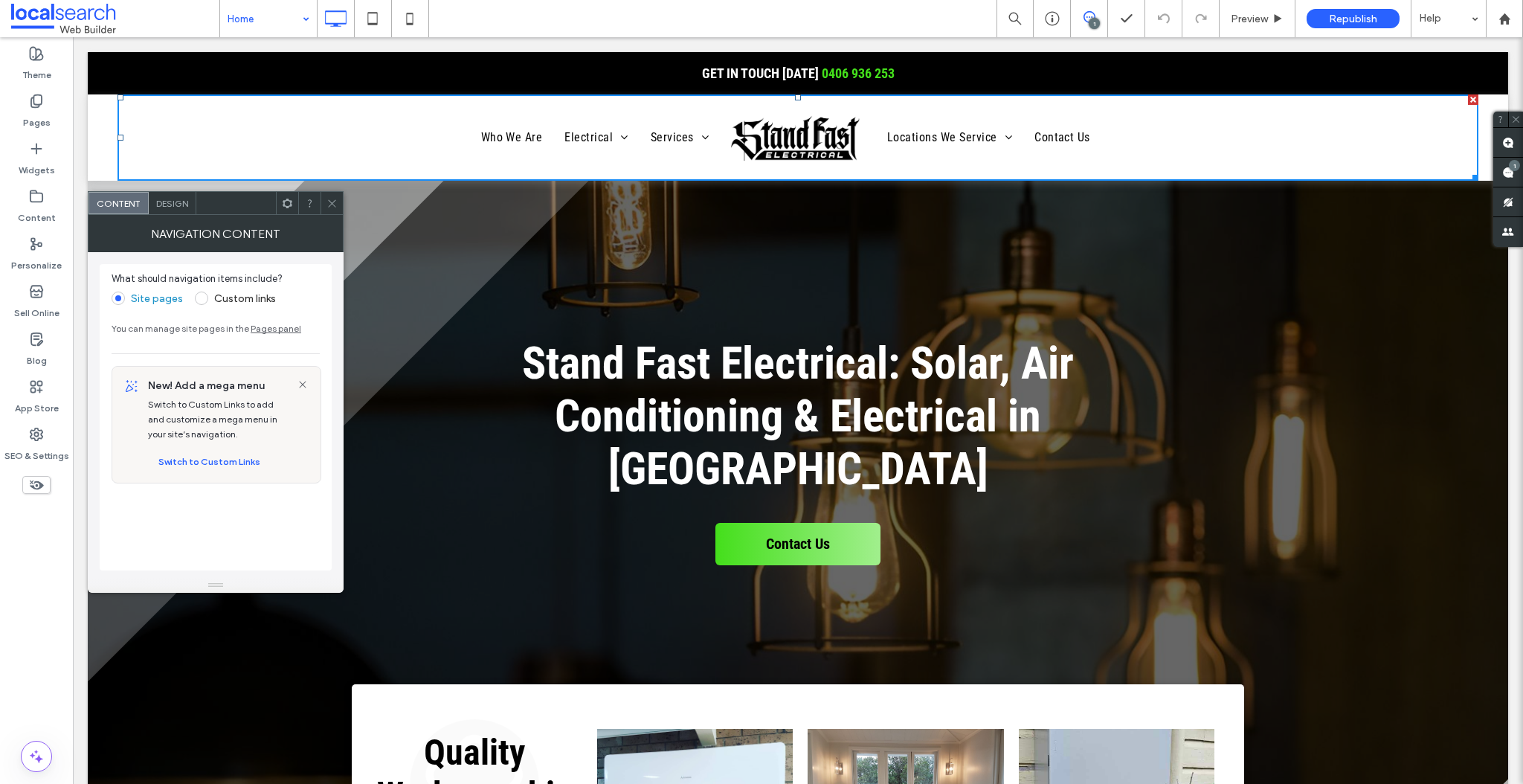
click at [331, 202] on icon at bounding box center [332, 203] width 11 height 11
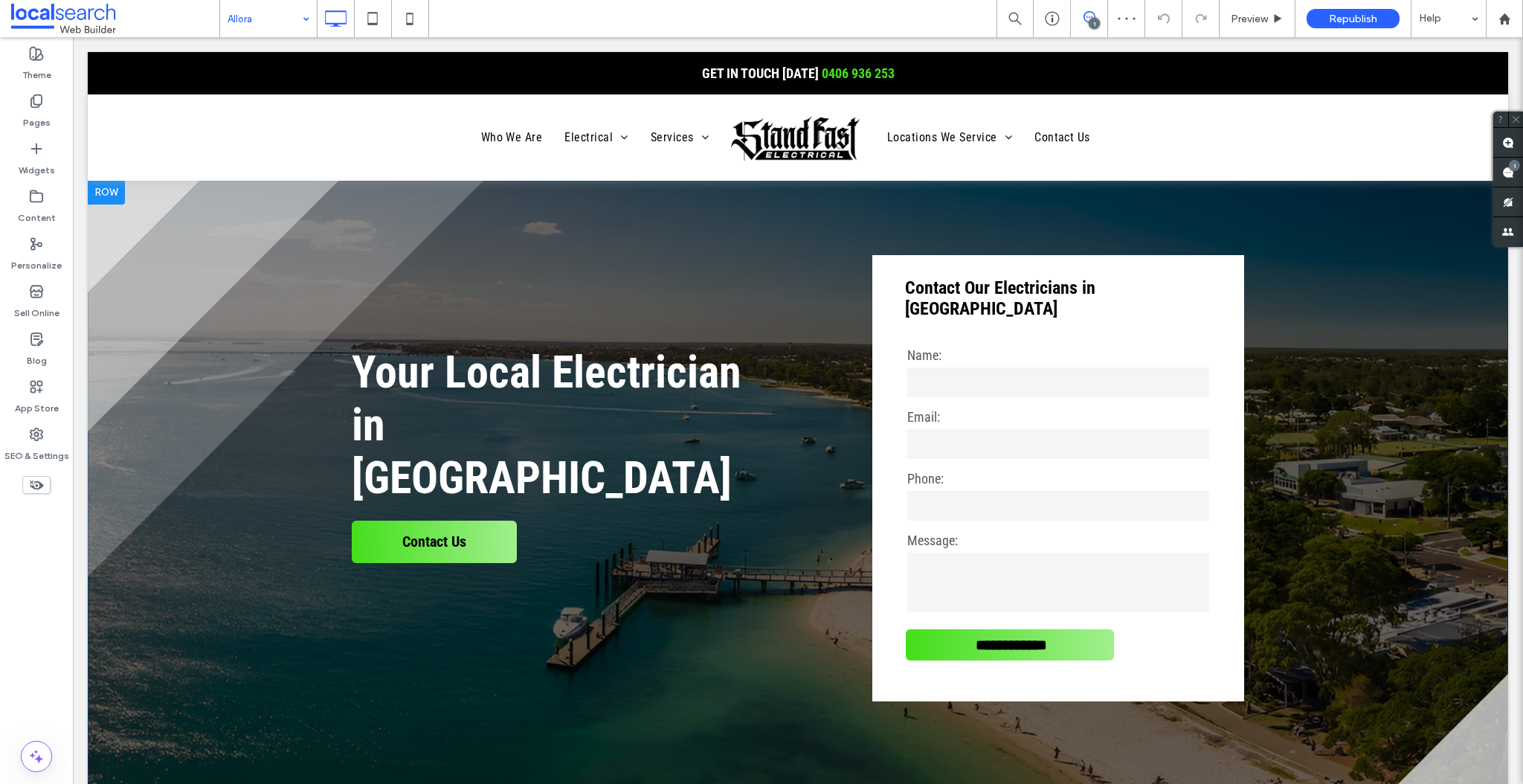
click at [103, 189] on div at bounding box center [106, 192] width 38 height 23
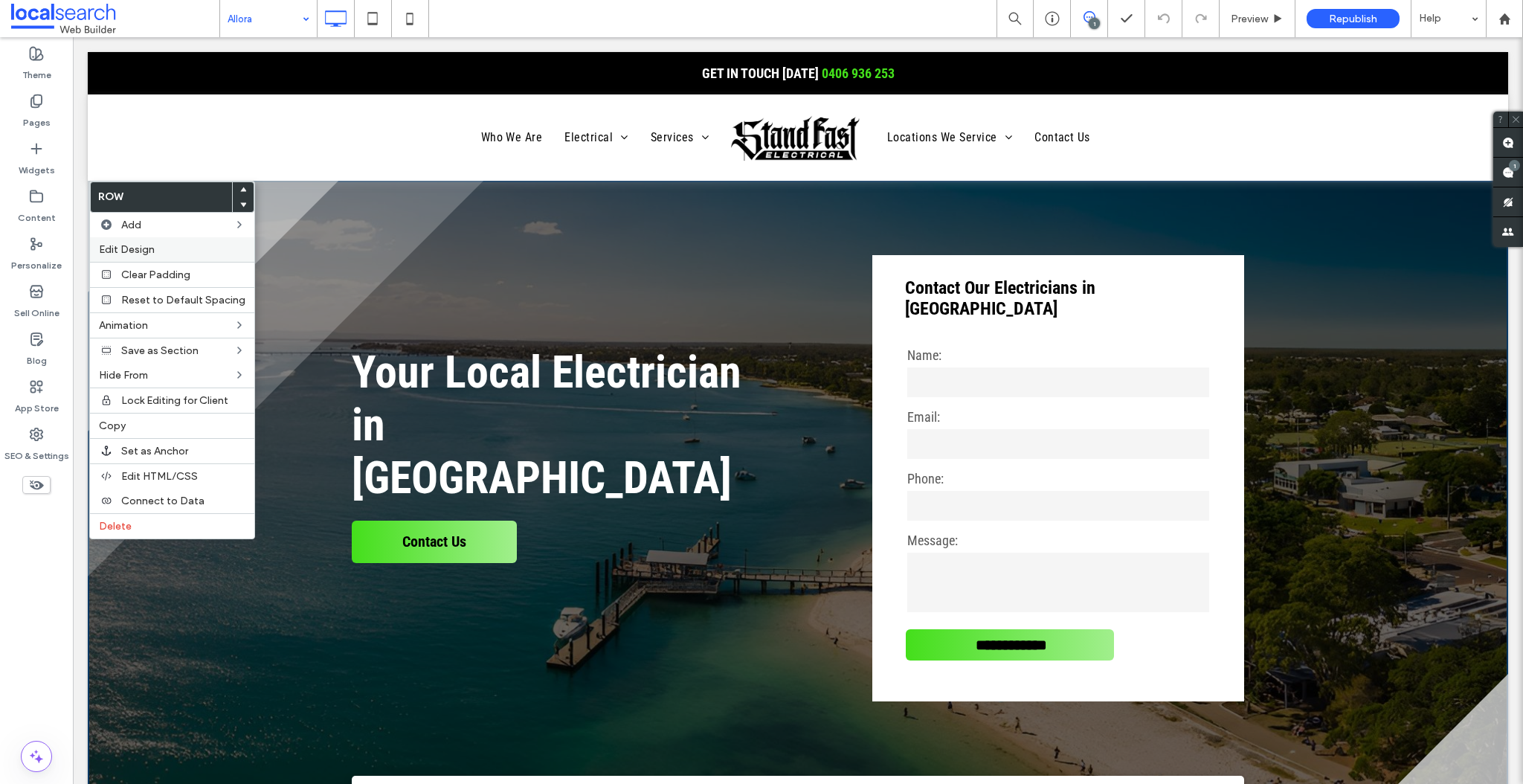
click at [131, 252] on span "Edit Design" at bounding box center [126, 250] width 56 height 13
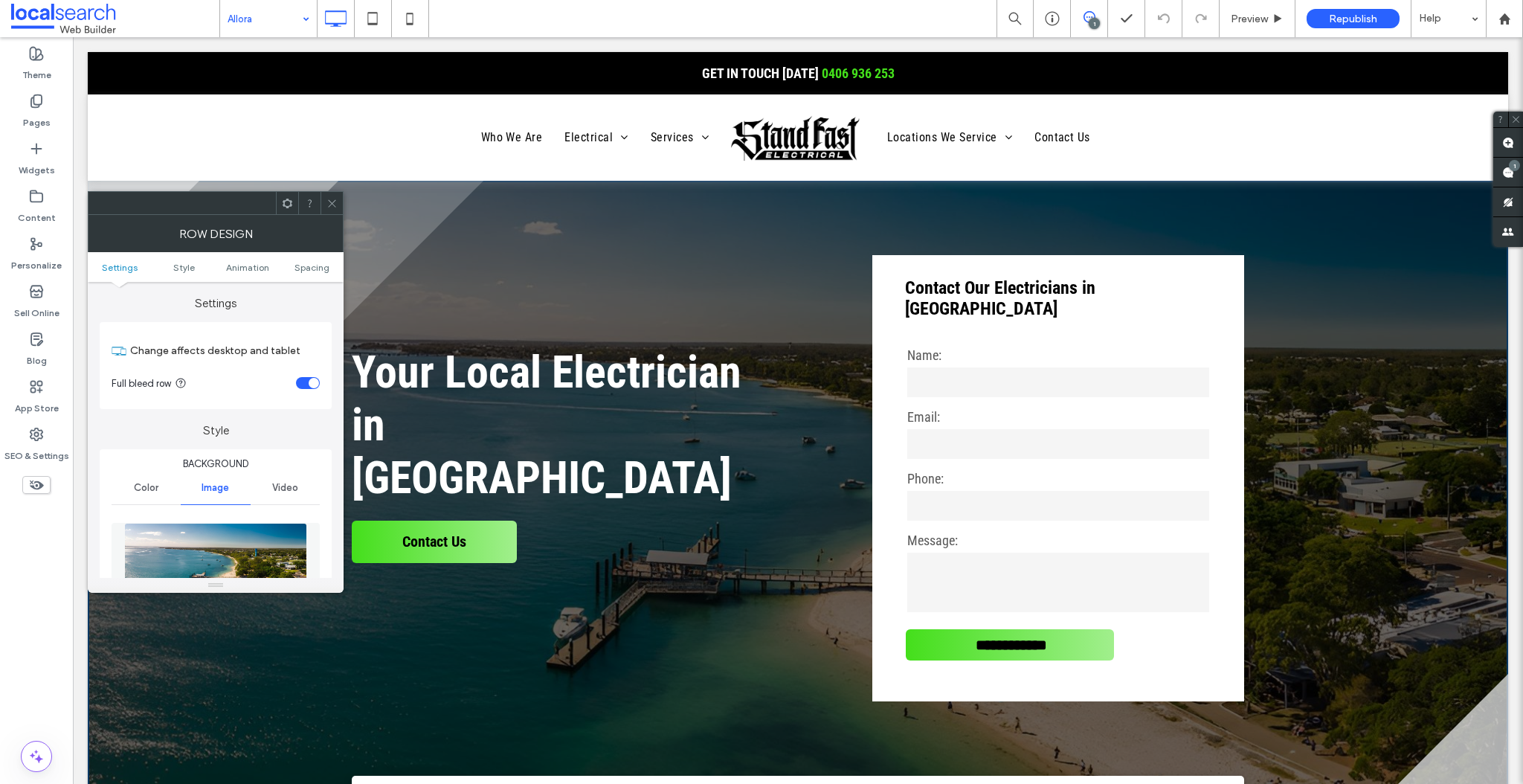
click at [233, 538] on img at bounding box center [216, 574] width 183 height 102
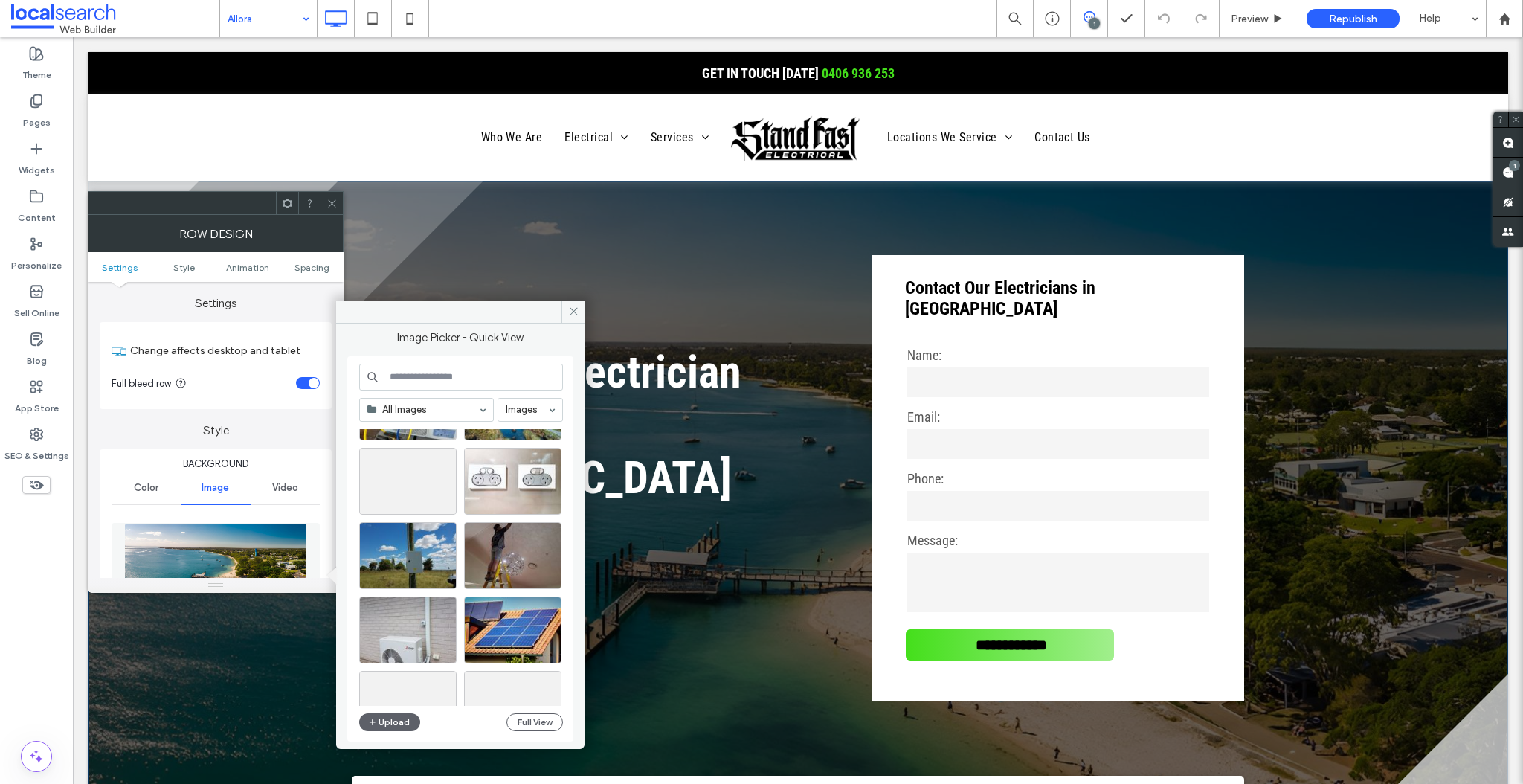
scroll to position [1264, 0]
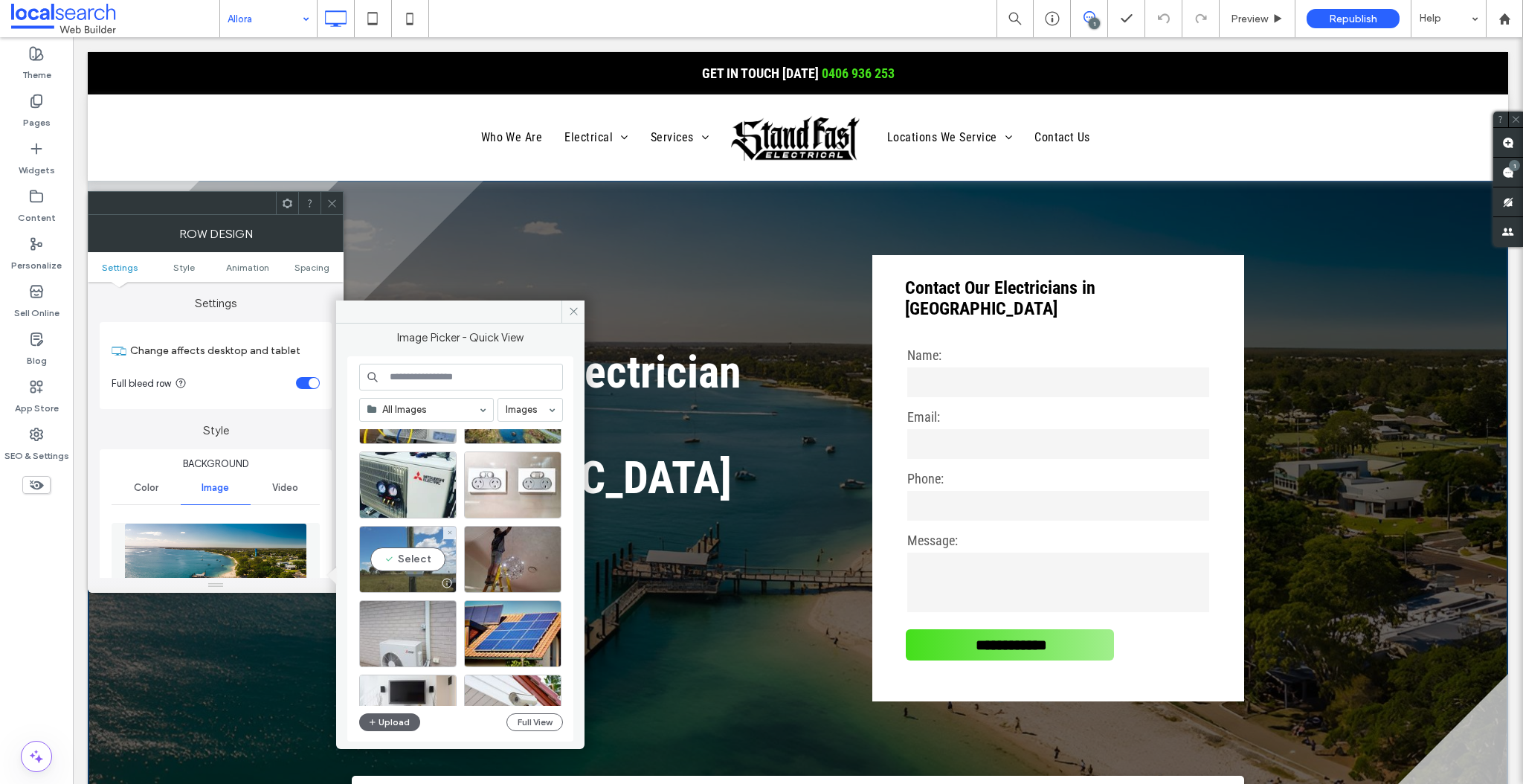
click at [408, 546] on div "Select" at bounding box center [408, 559] width 97 height 67
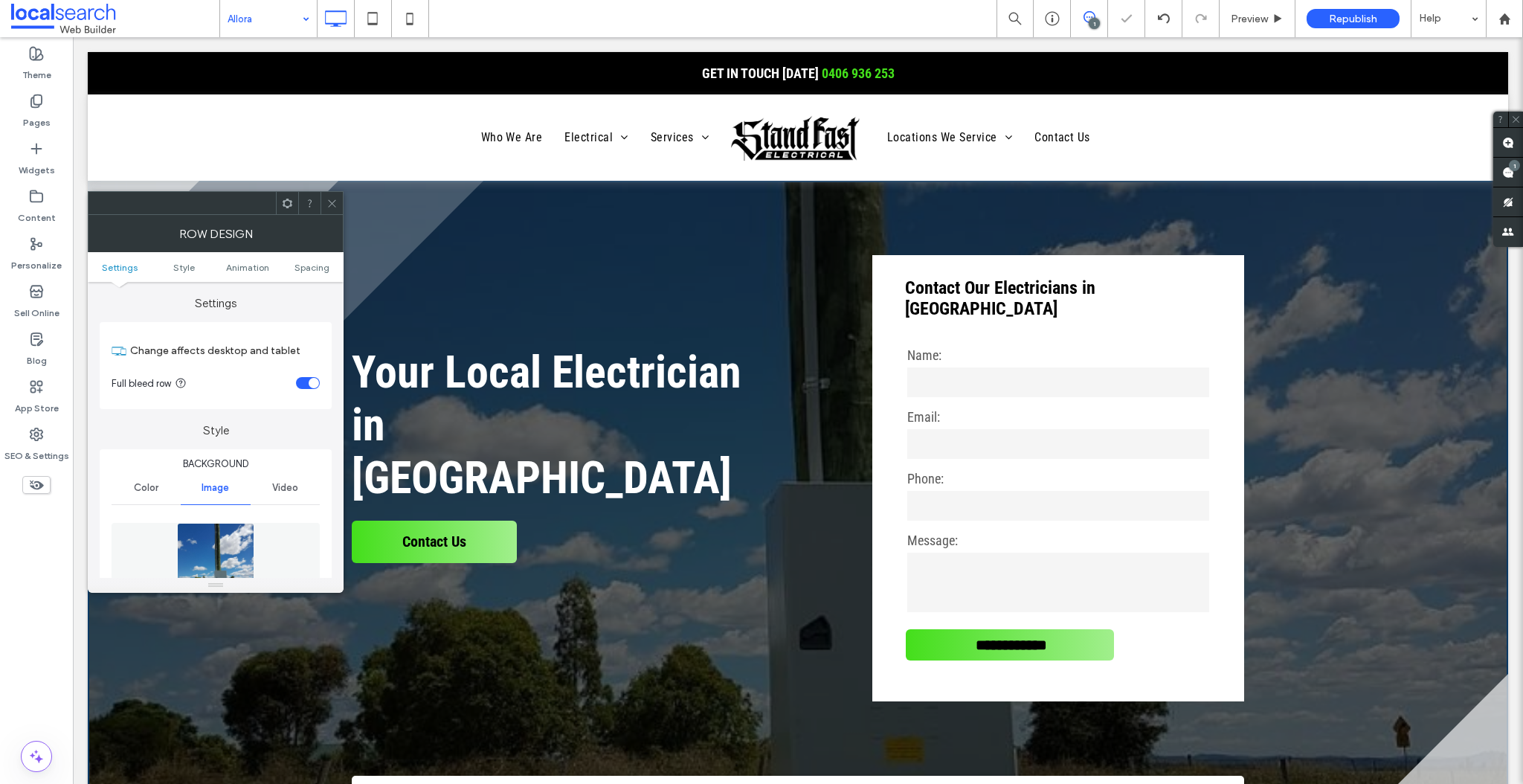
click at [325, 197] on div at bounding box center [332, 203] width 23 height 23
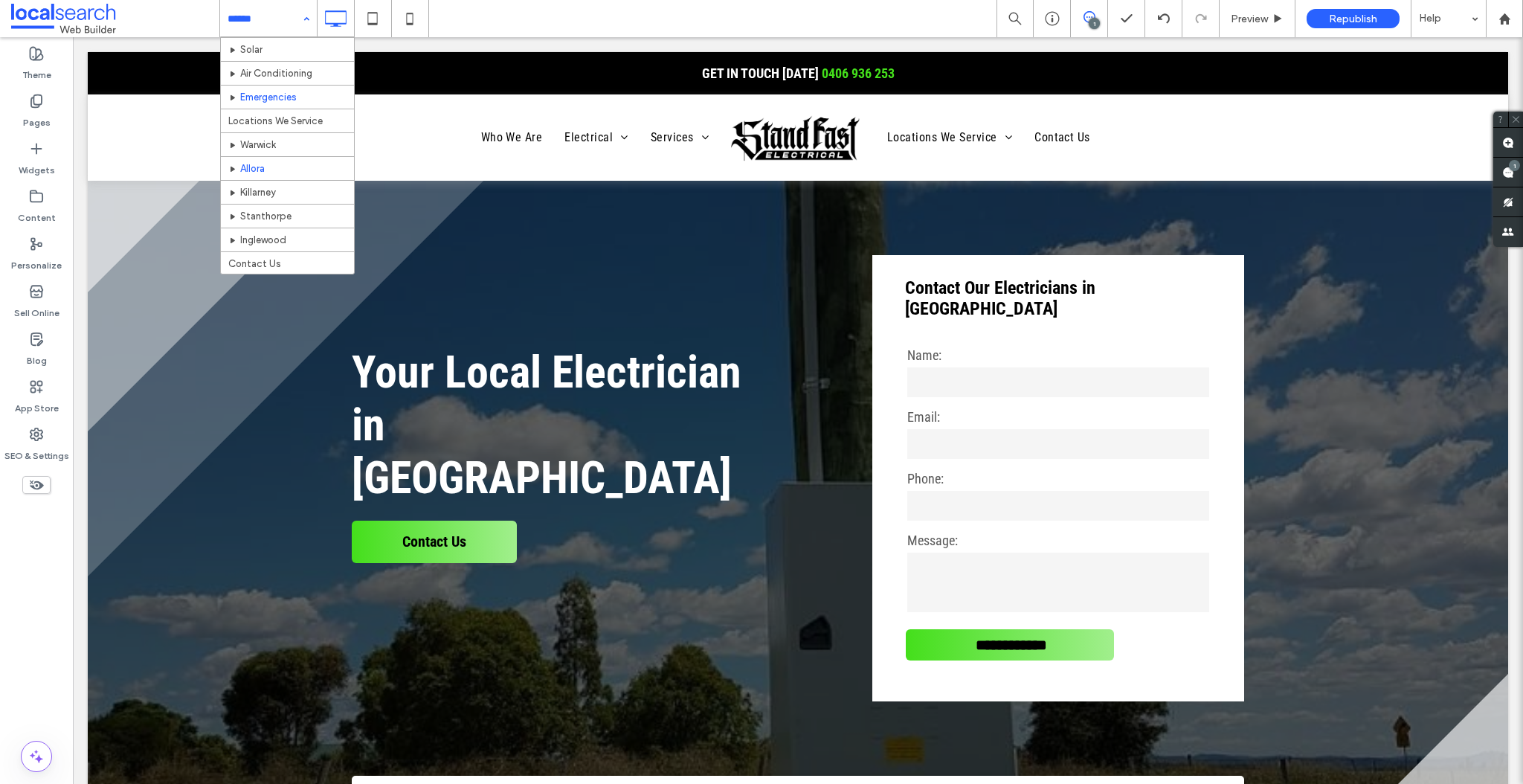
scroll to position [211, 0]
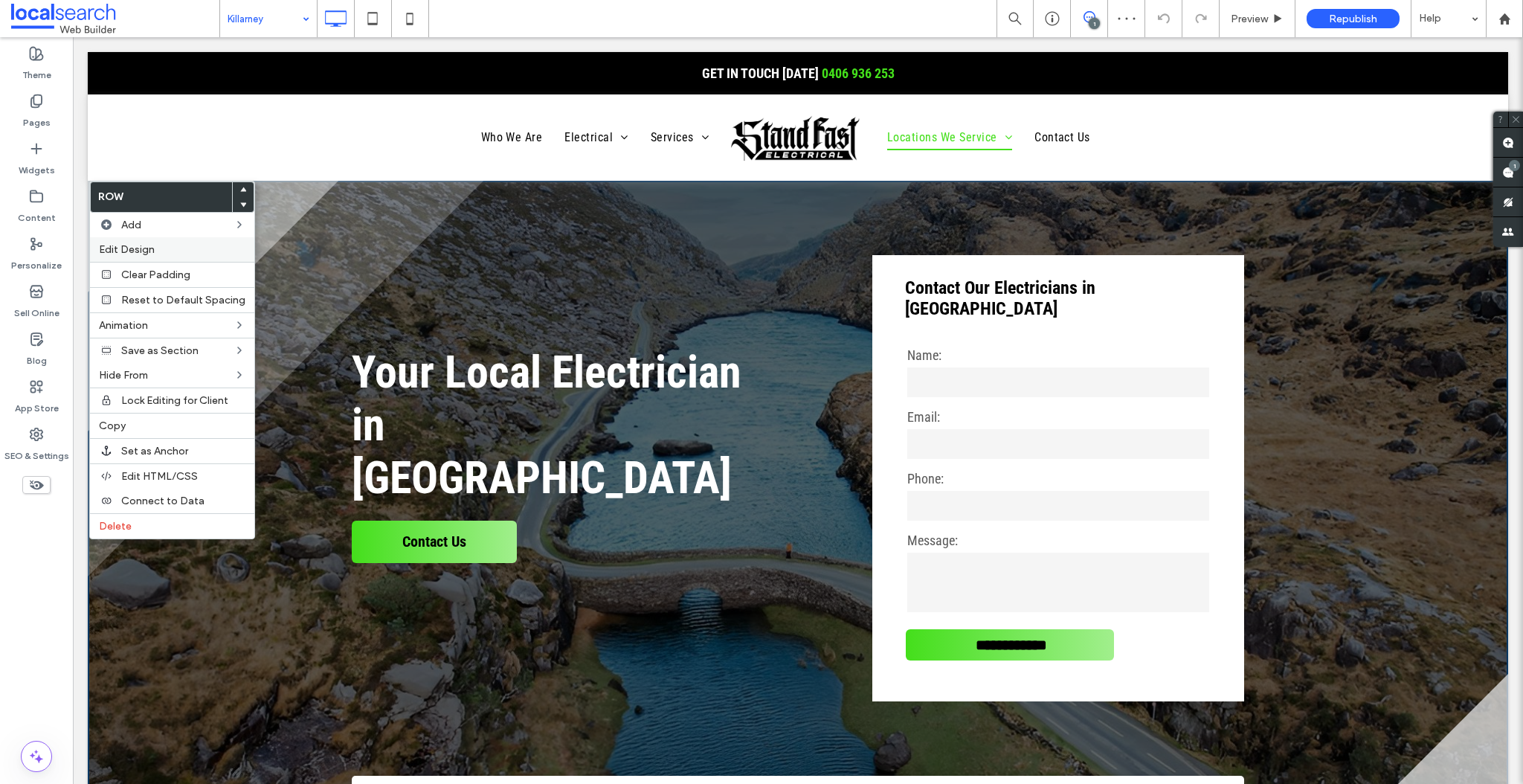
click at [142, 250] on span "Edit Design" at bounding box center [126, 250] width 56 height 13
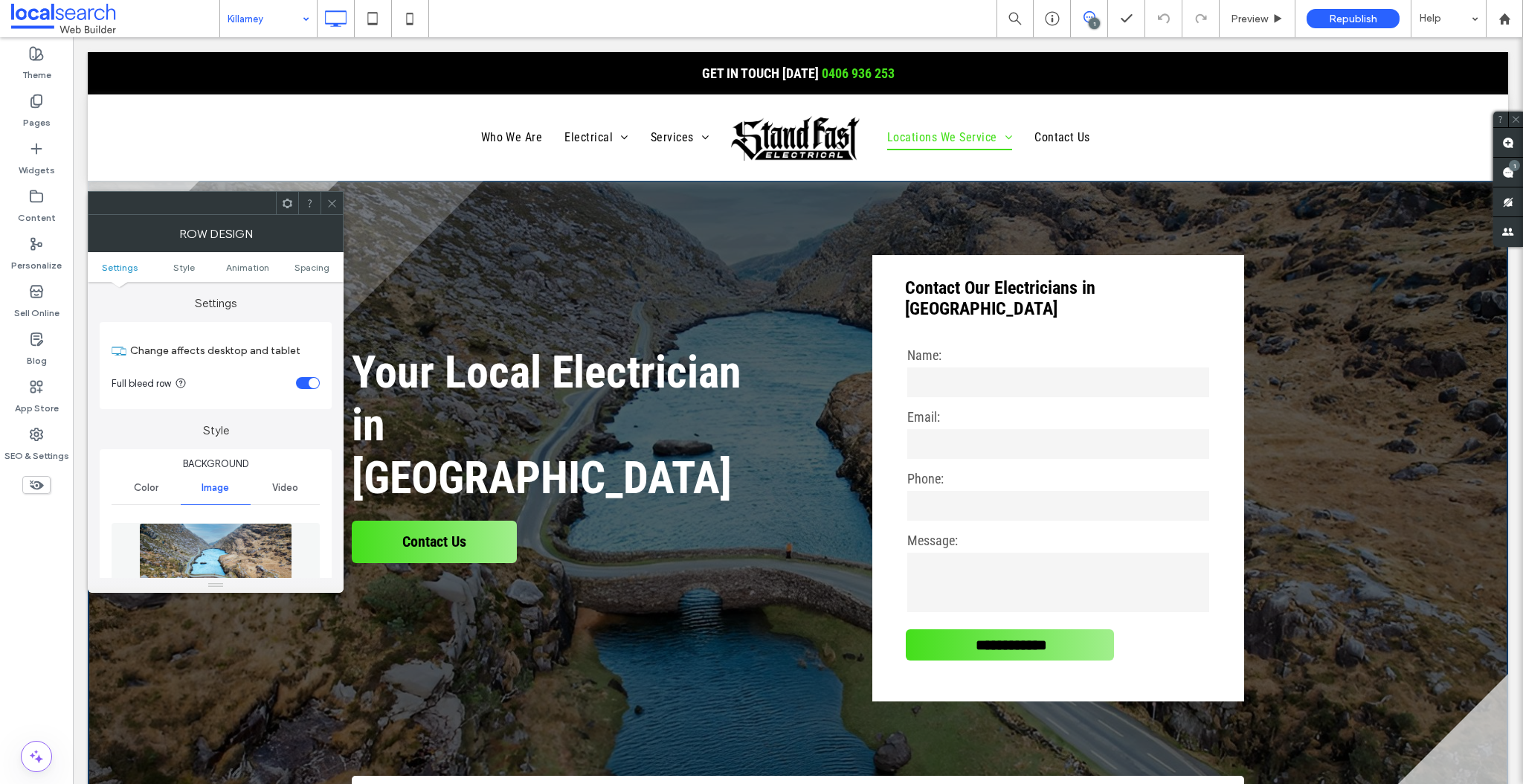
click at [221, 542] on img at bounding box center [216, 574] width 153 height 102
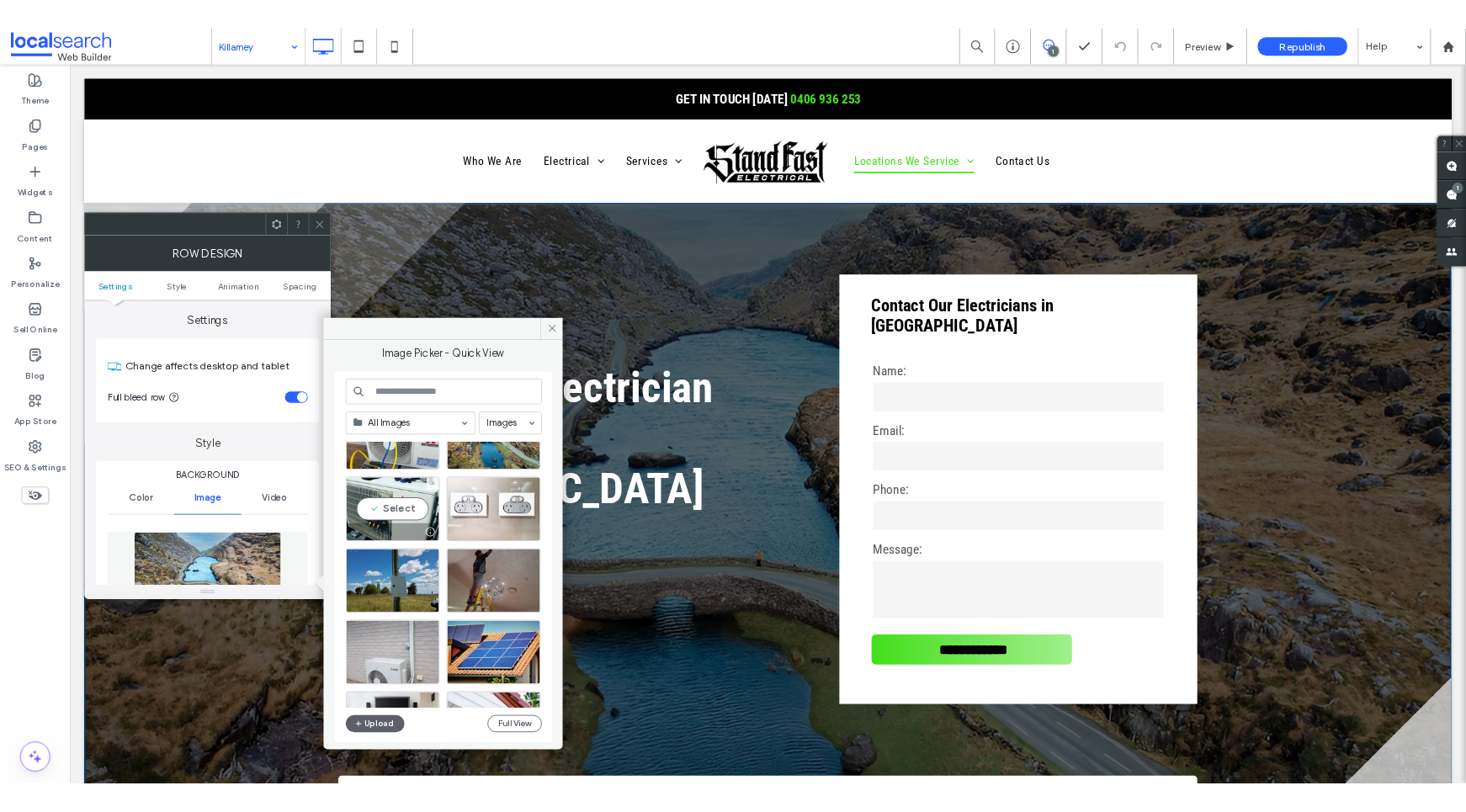
scroll to position [1576, 0]
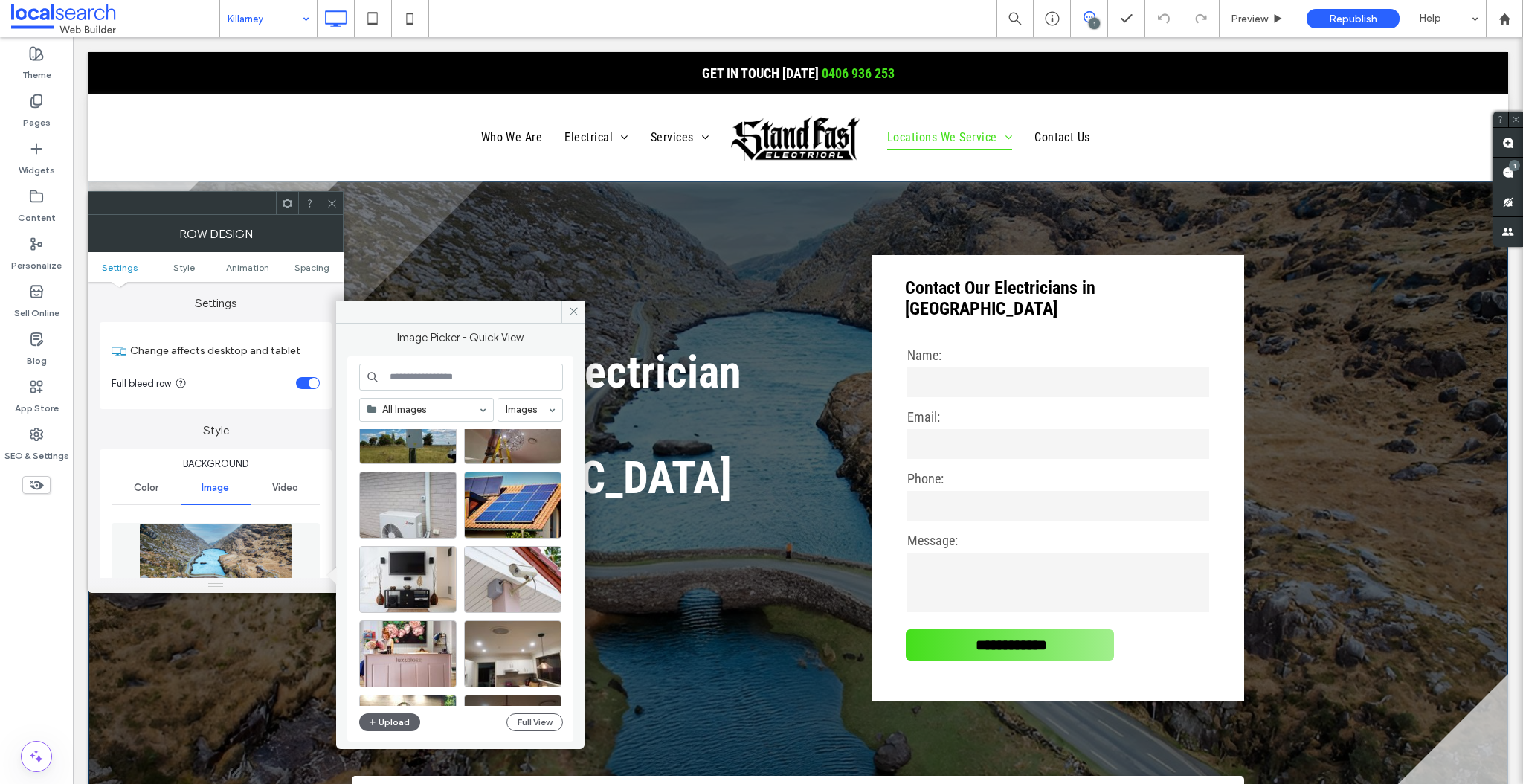
click at [326, 200] on icon at bounding box center [332, 203] width 11 height 11
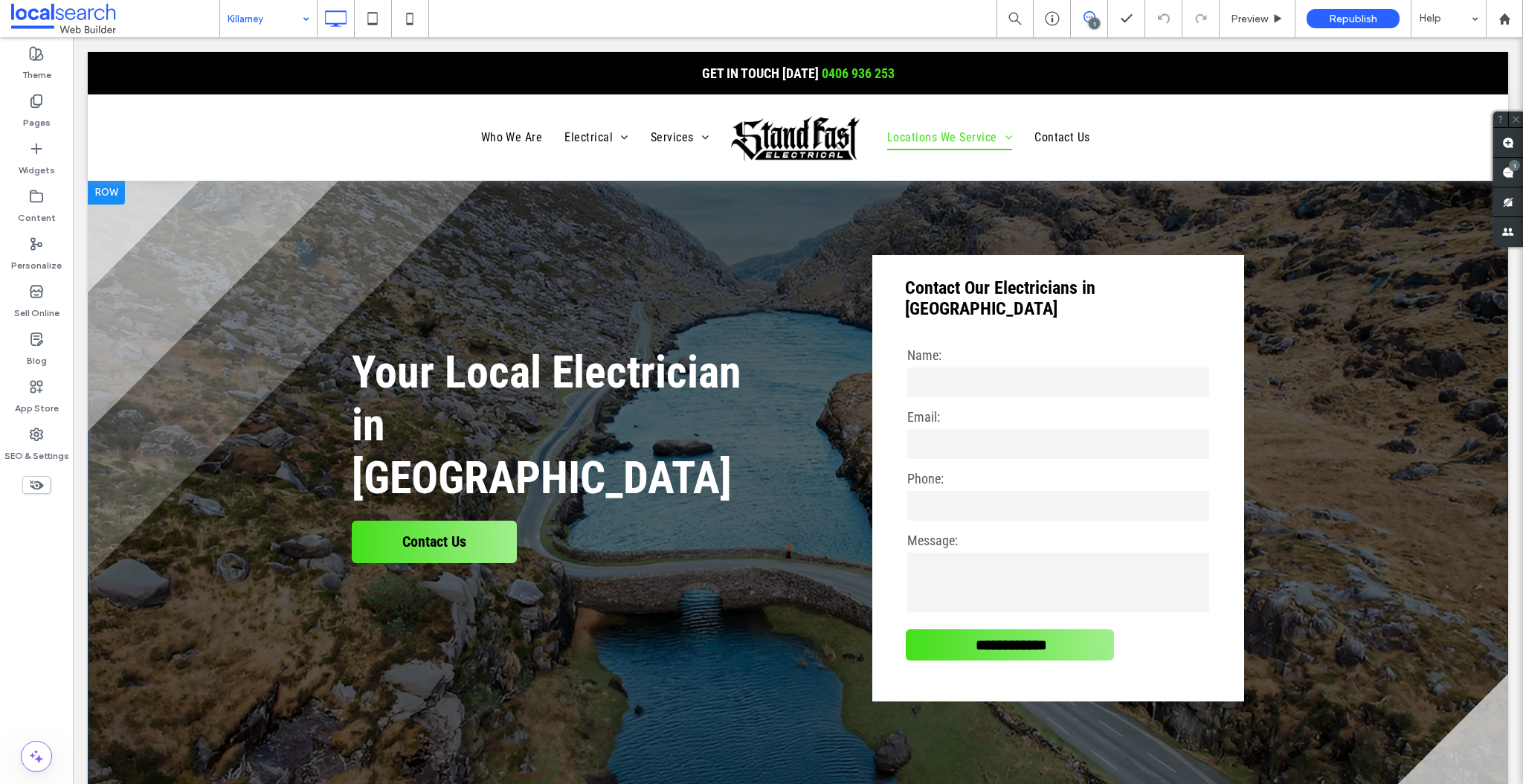
click at [99, 188] on div at bounding box center [106, 192] width 38 height 23
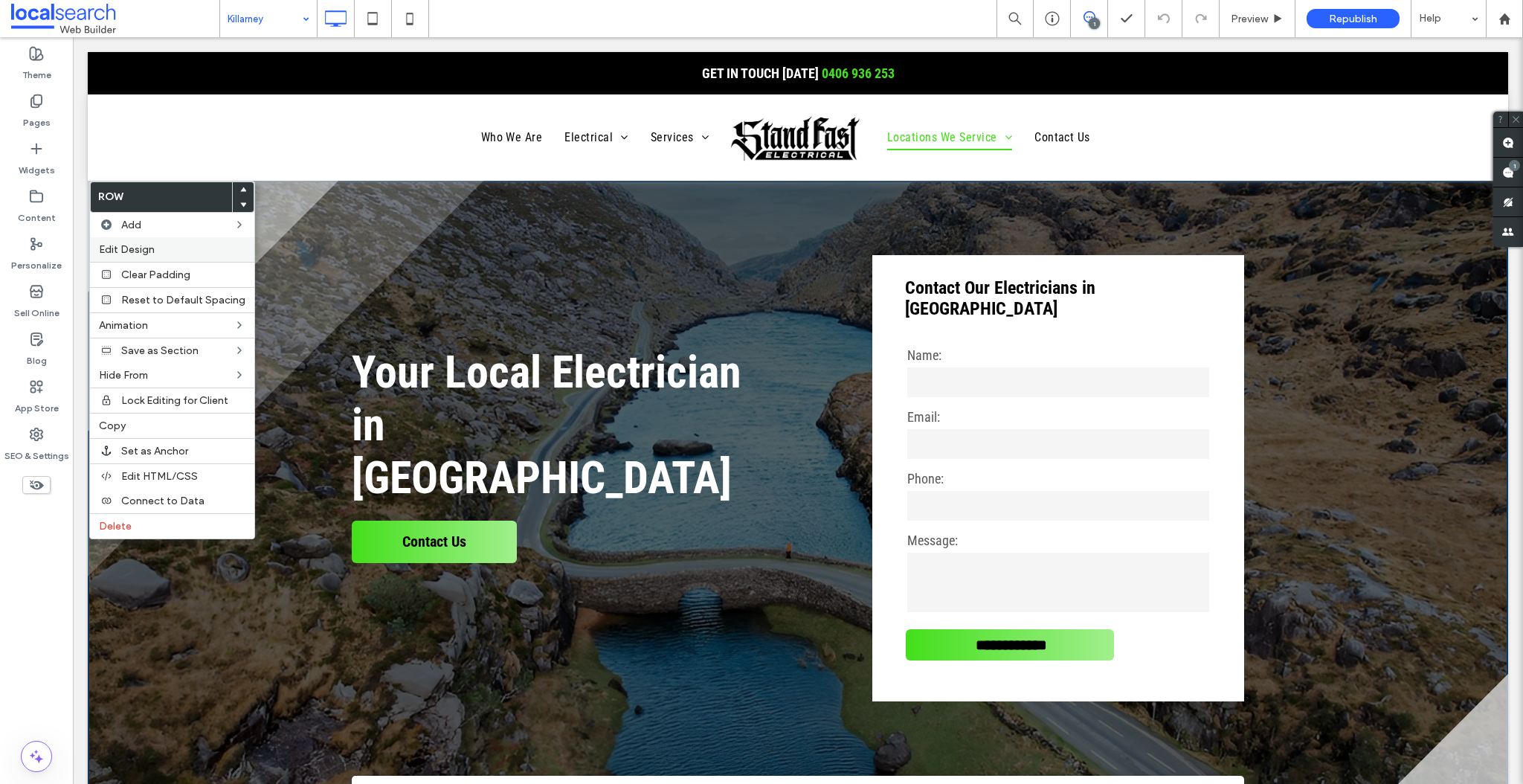
click at [131, 250] on span "Edit Design" at bounding box center [126, 250] width 56 height 13
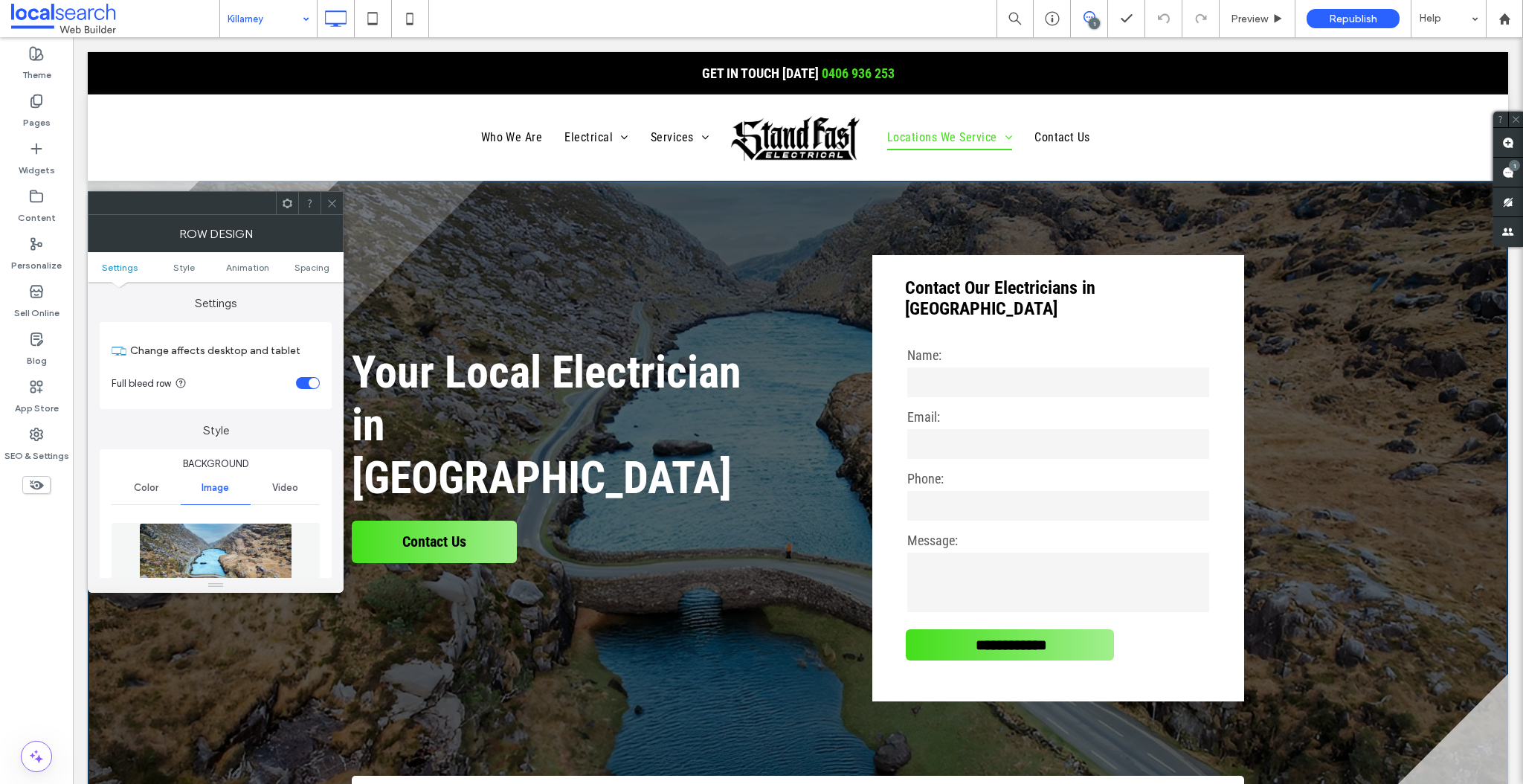
click at [225, 543] on img at bounding box center [216, 574] width 153 height 102
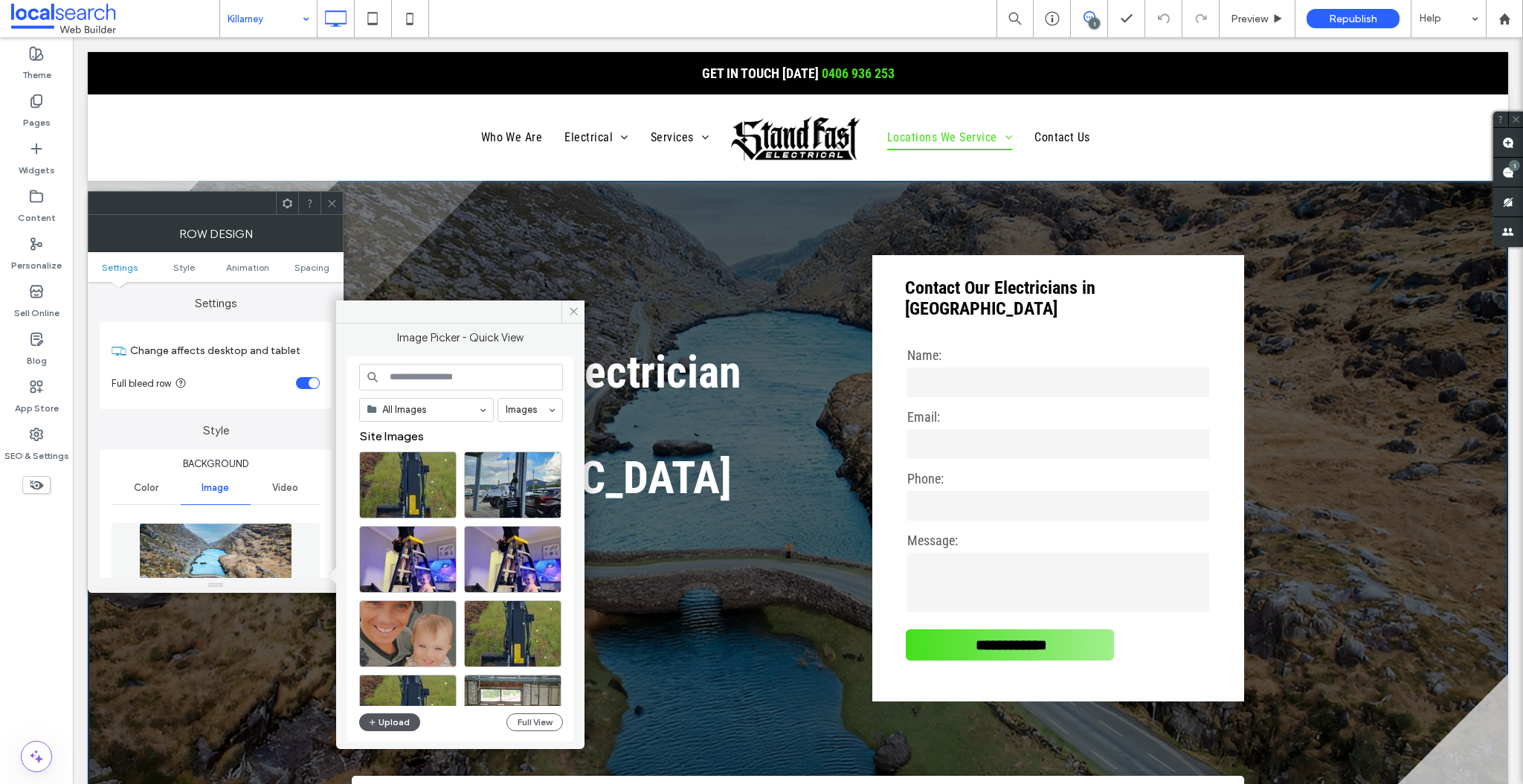
click at [398, 722] on button "Upload" at bounding box center [390, 721] width 61 height 18
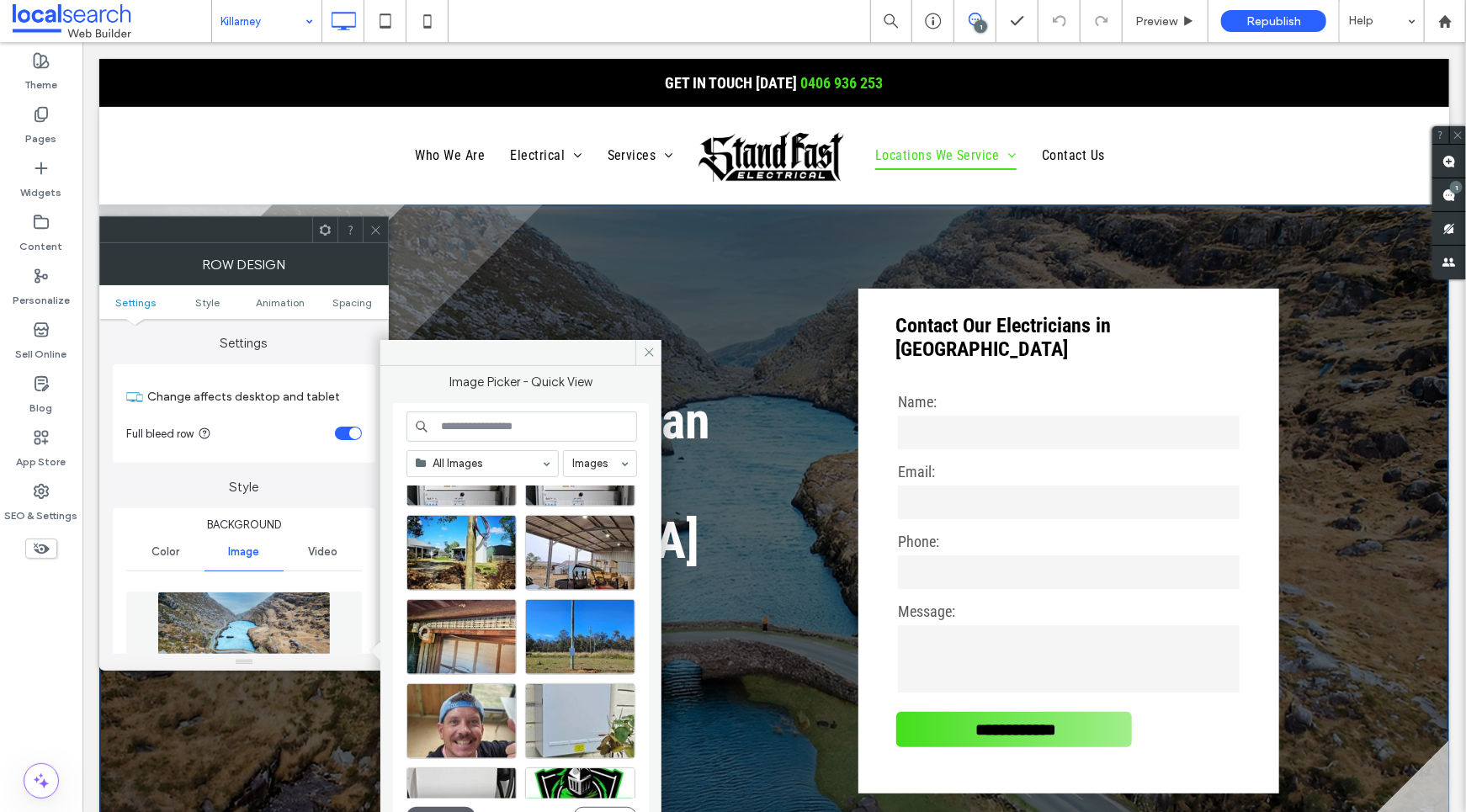
scroll to position [721, 0]
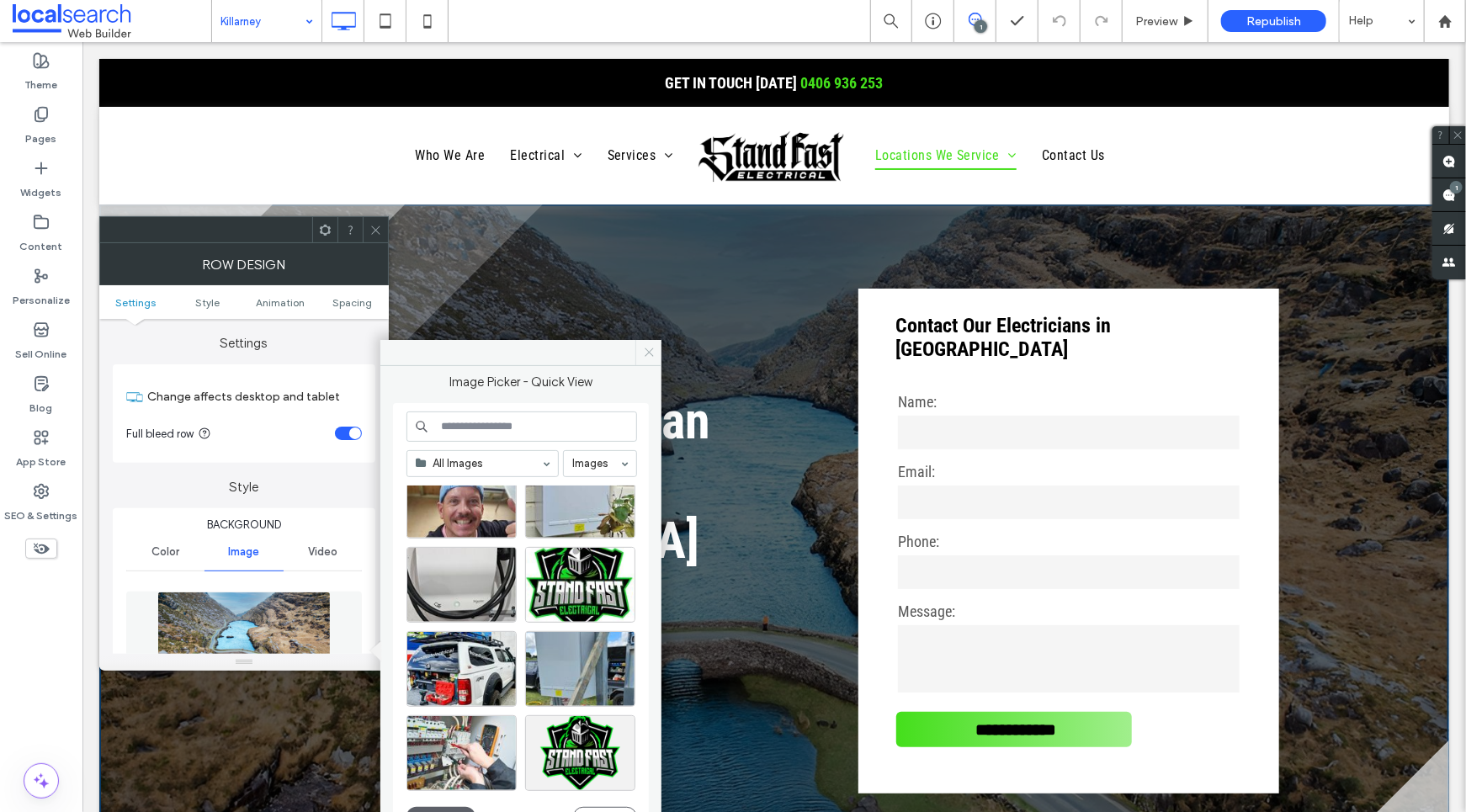
click at [649, 350] on icon at bounding box center [649, 352] width 12 height 12
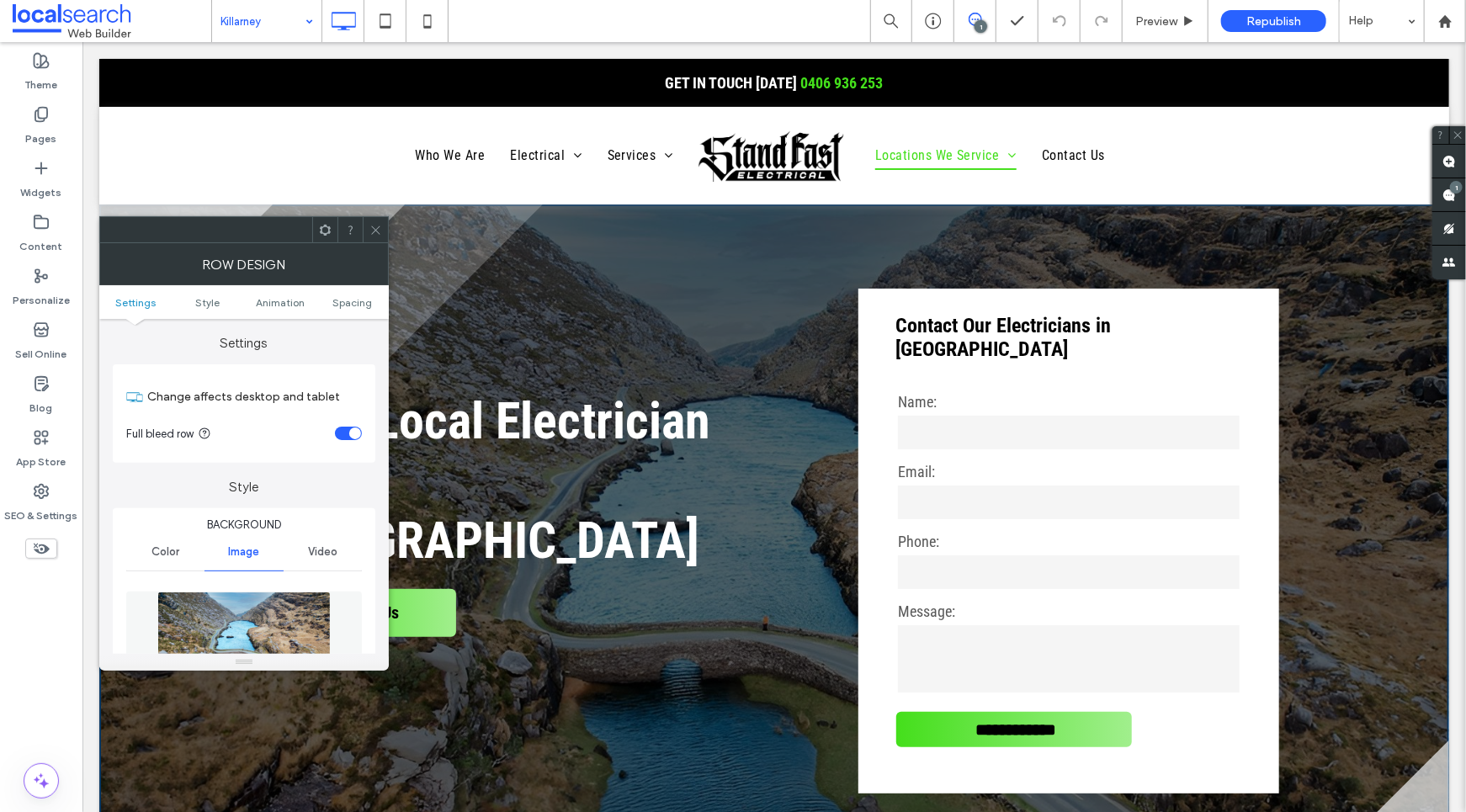
click at [234, 617] on img at bounding box center [244, 649] width 174 height 116
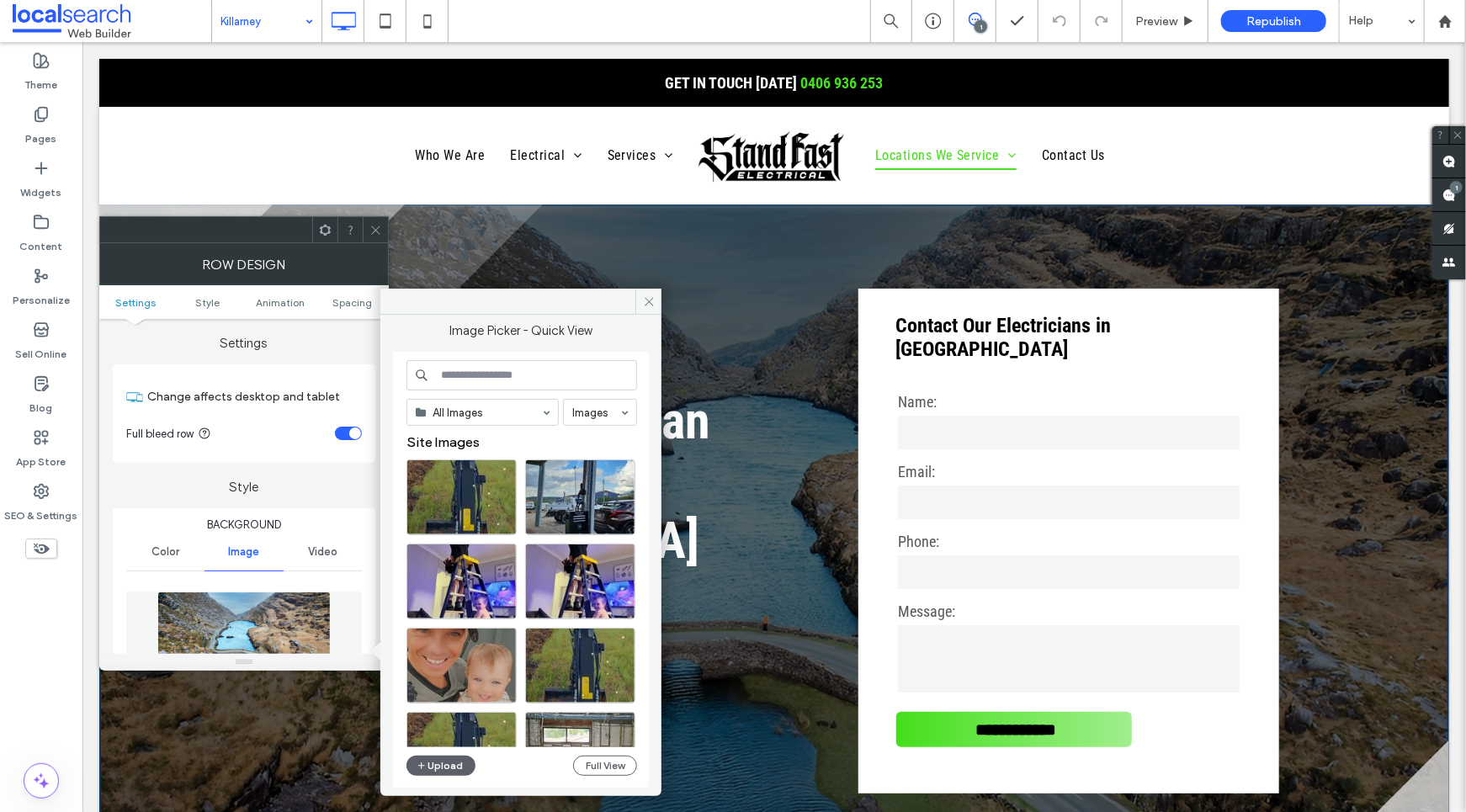
click at [449, 752] on div "All Images Images Site Images Upload Full View" at bounding box center [522, 570] width 230 height 420
click at [438, 766] on button "Upload" at bounding box center [441, 765] width 69 height 20
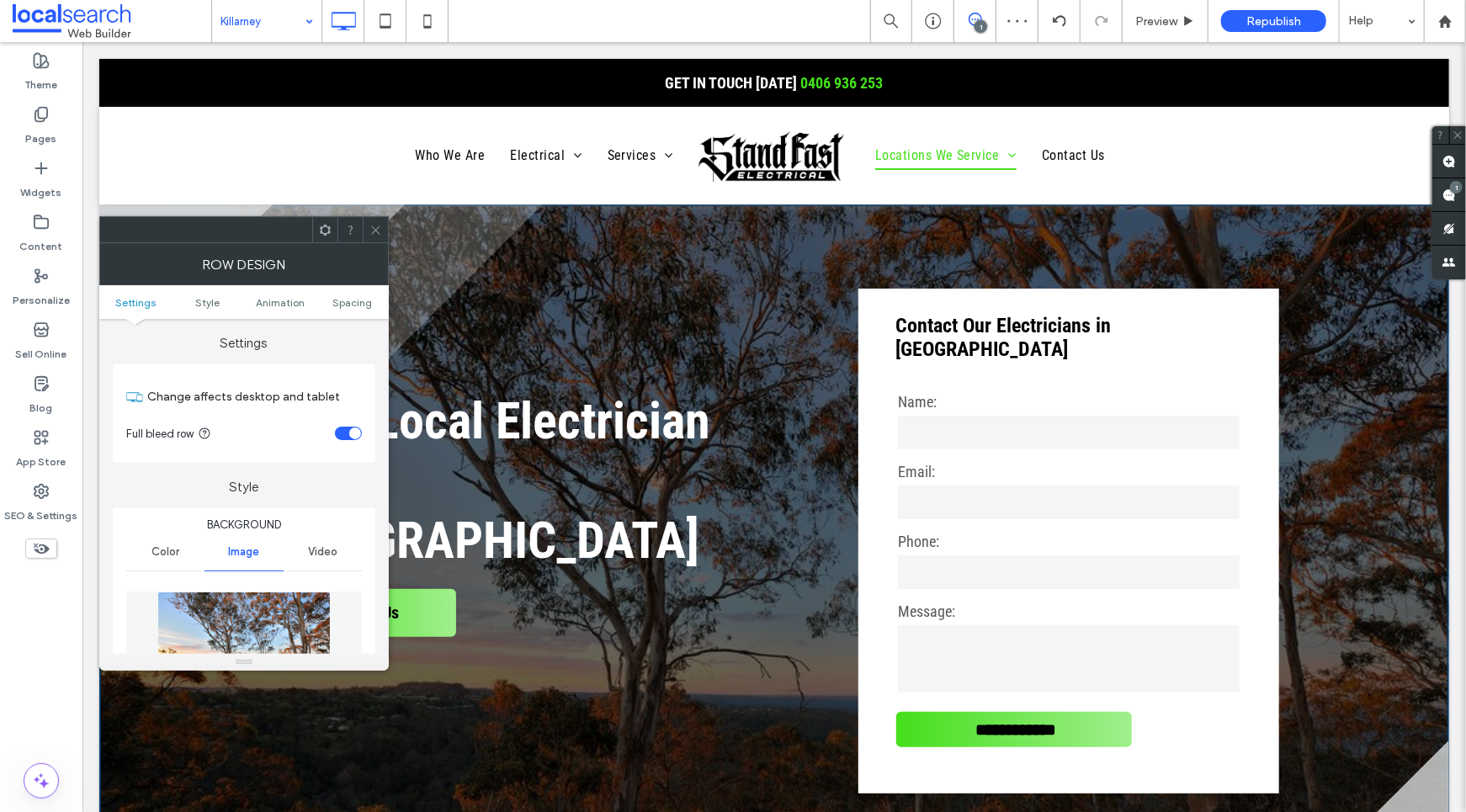
click at [371, 224] on icon at bounding box center [376, 230] width 12 height 12
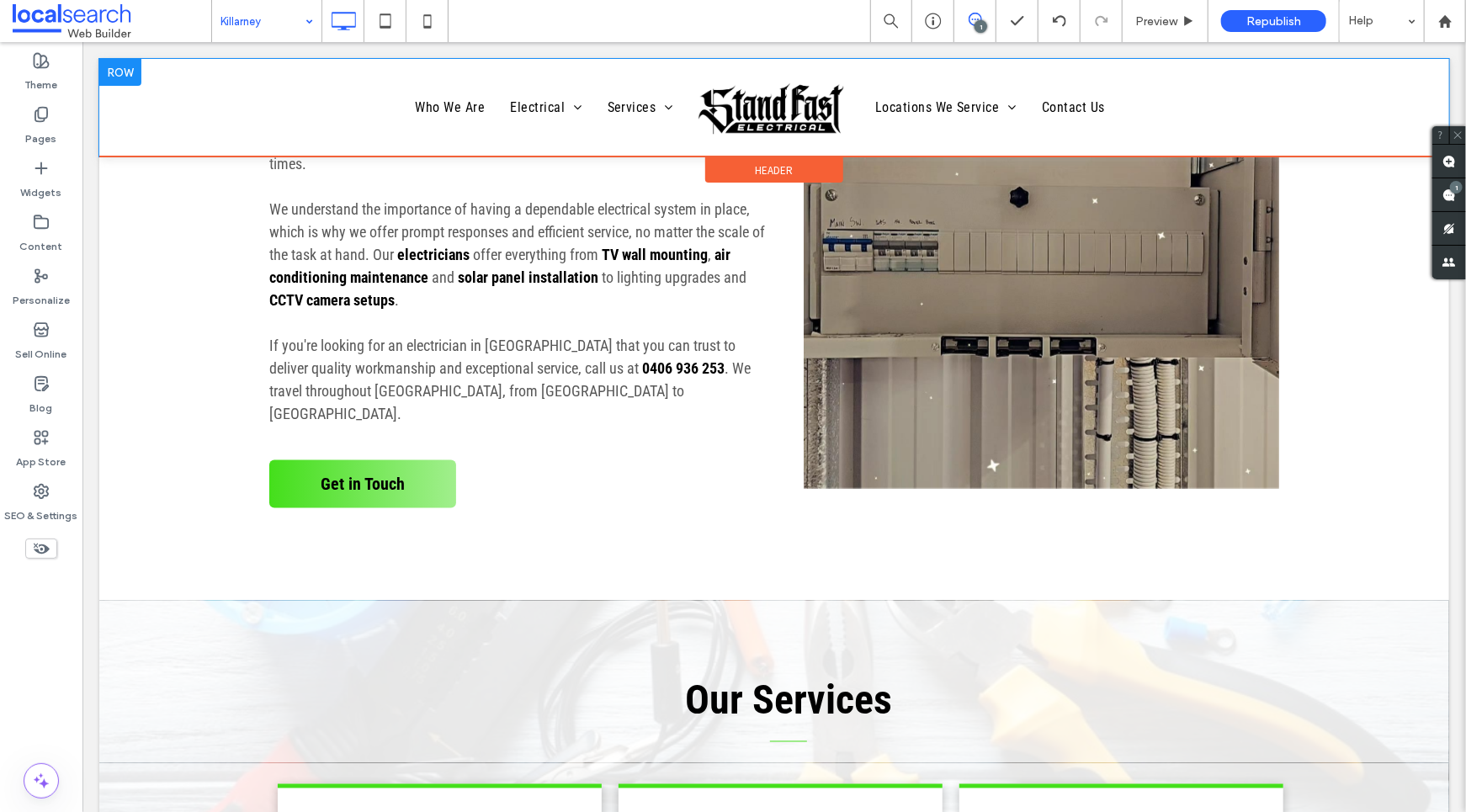
scroll to position [0, 0]
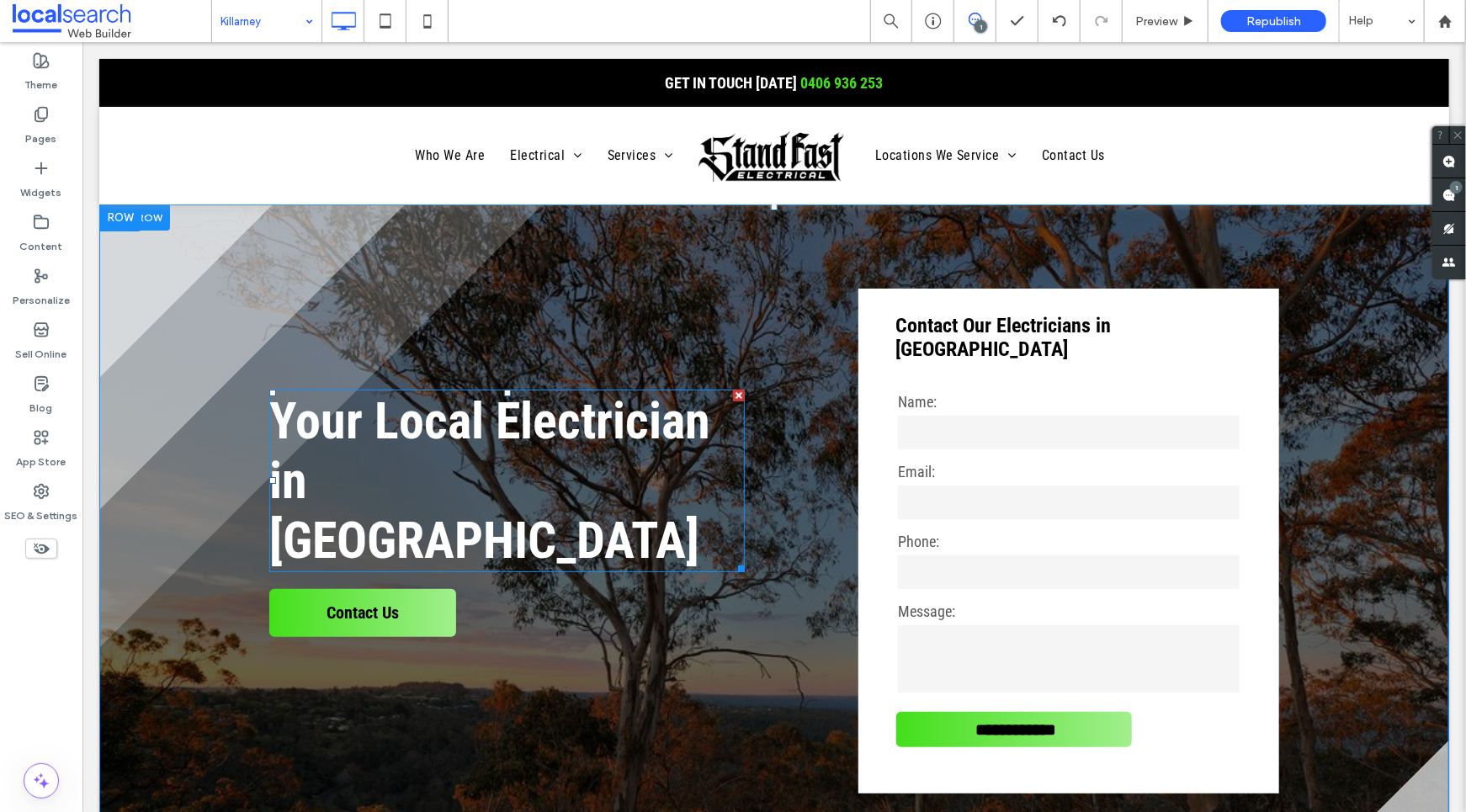
click at [481, 470] on span "Your Local Electrician in Killarney" at bounding box center [489, 480] width 441 height 179
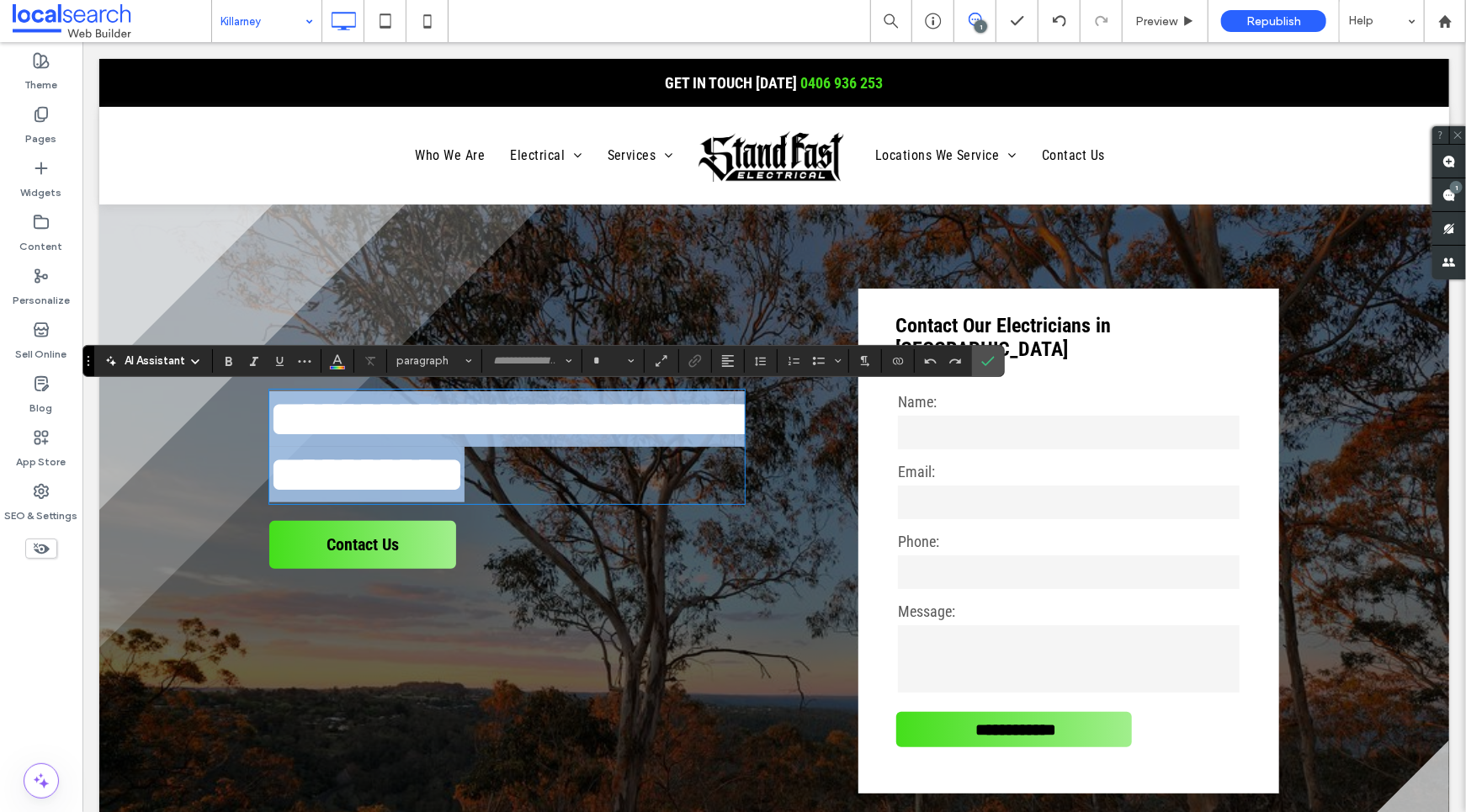
type input "**********"
type input "**"
click at [467, 483] on span "**********" at bounding box center [510, 446] width 485 height 106
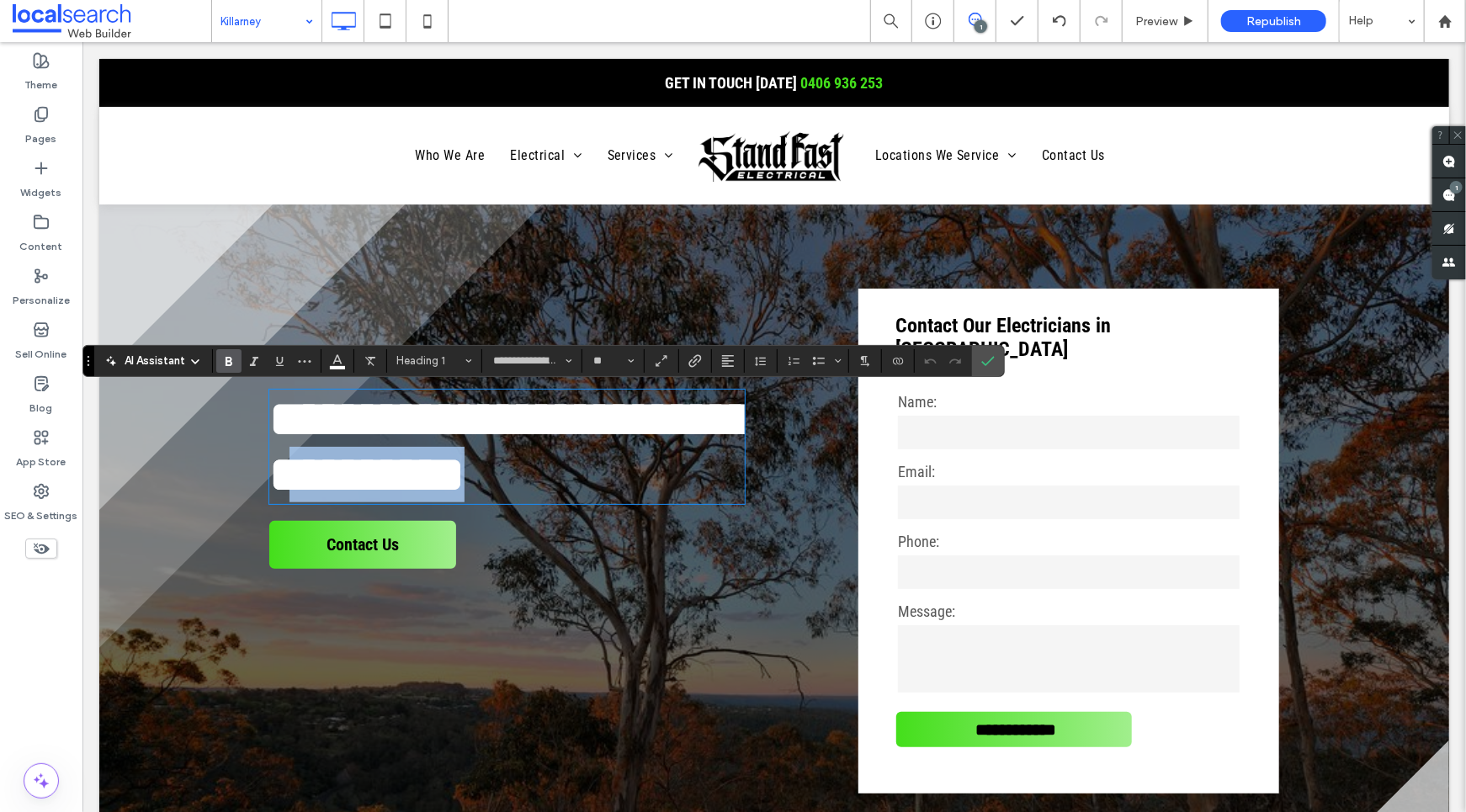
drag, startPoint x: 496, startPoint y: 482, endPoint x: 318, endPoint y: 482, distance: 178.0
click at [318, 482] on h1 "**********" at bounding box center [506, 445] width 476 height 111
copy span "*********"
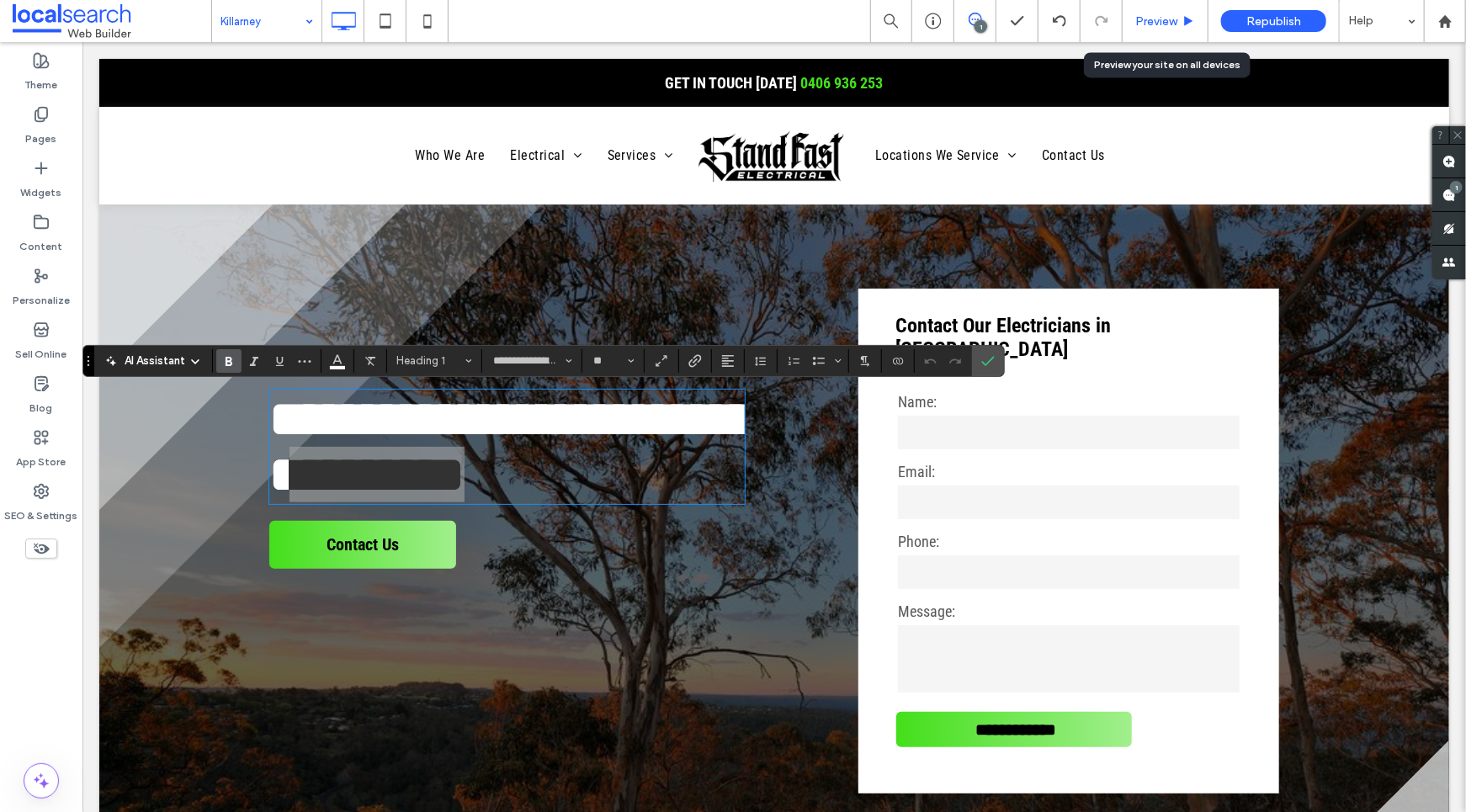
drag, startPoint x: 1168, startPoint y: 23, endPoint x: 807, endPoint y: 242, distance: 422.2
click at [1168, 23] on span "Preview" at bounding box center [1157, 21] width 43 height 14
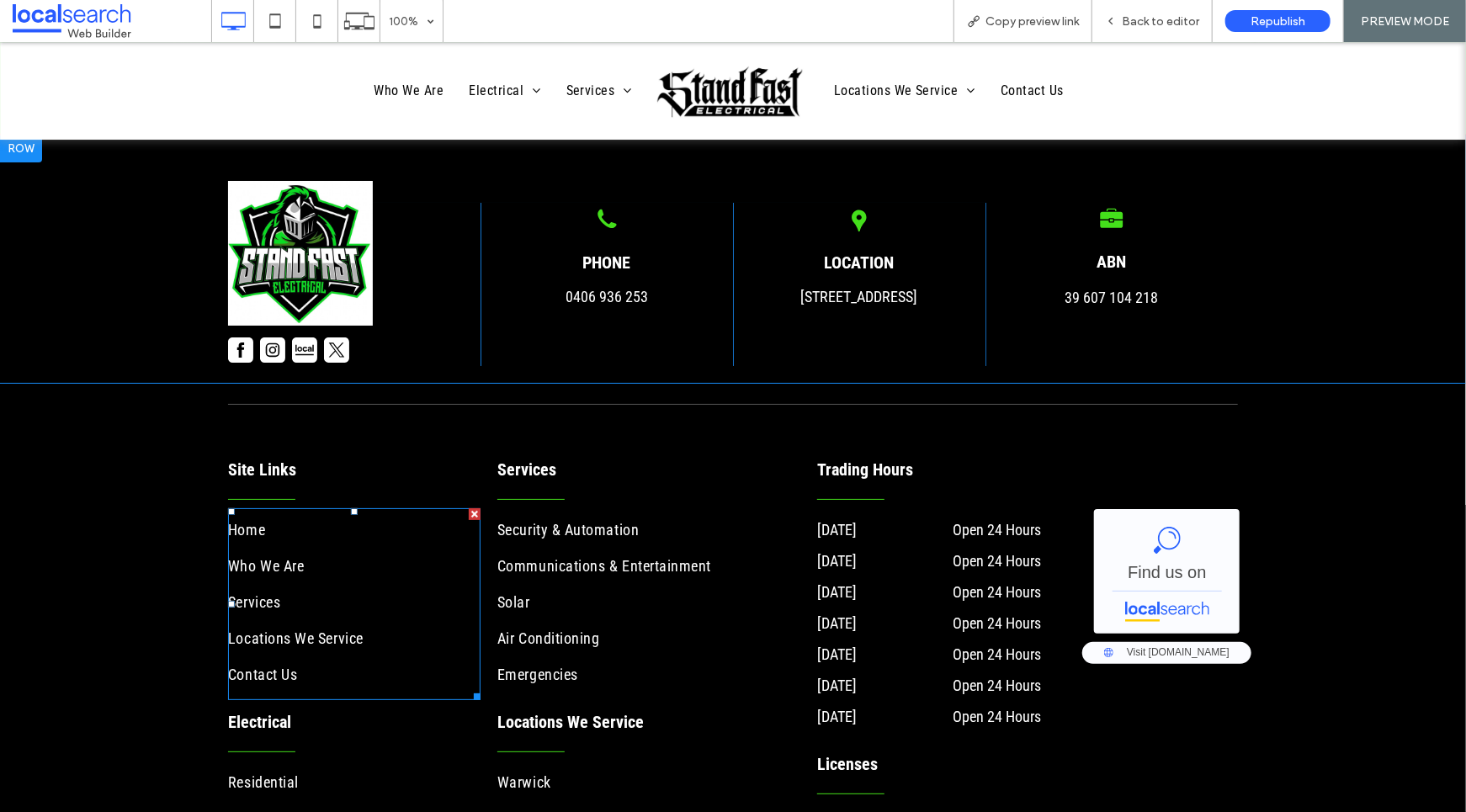
scroll to position [7192, 0]
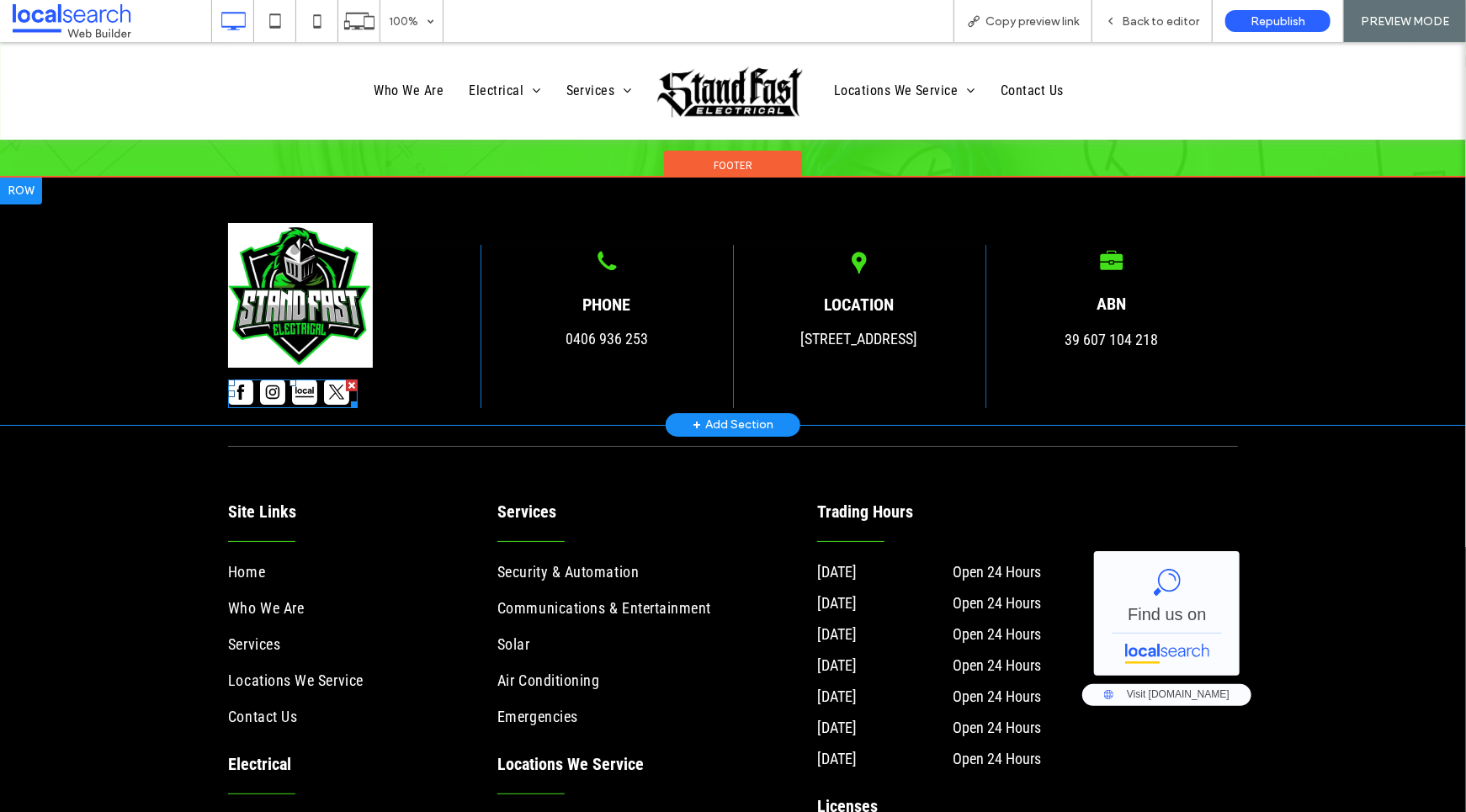
click at [237, 379] on span at bounding box center [293, 393] width 129 height 28
click at [242, 379] on span at bounding box center [293, 393] width 129 height 28
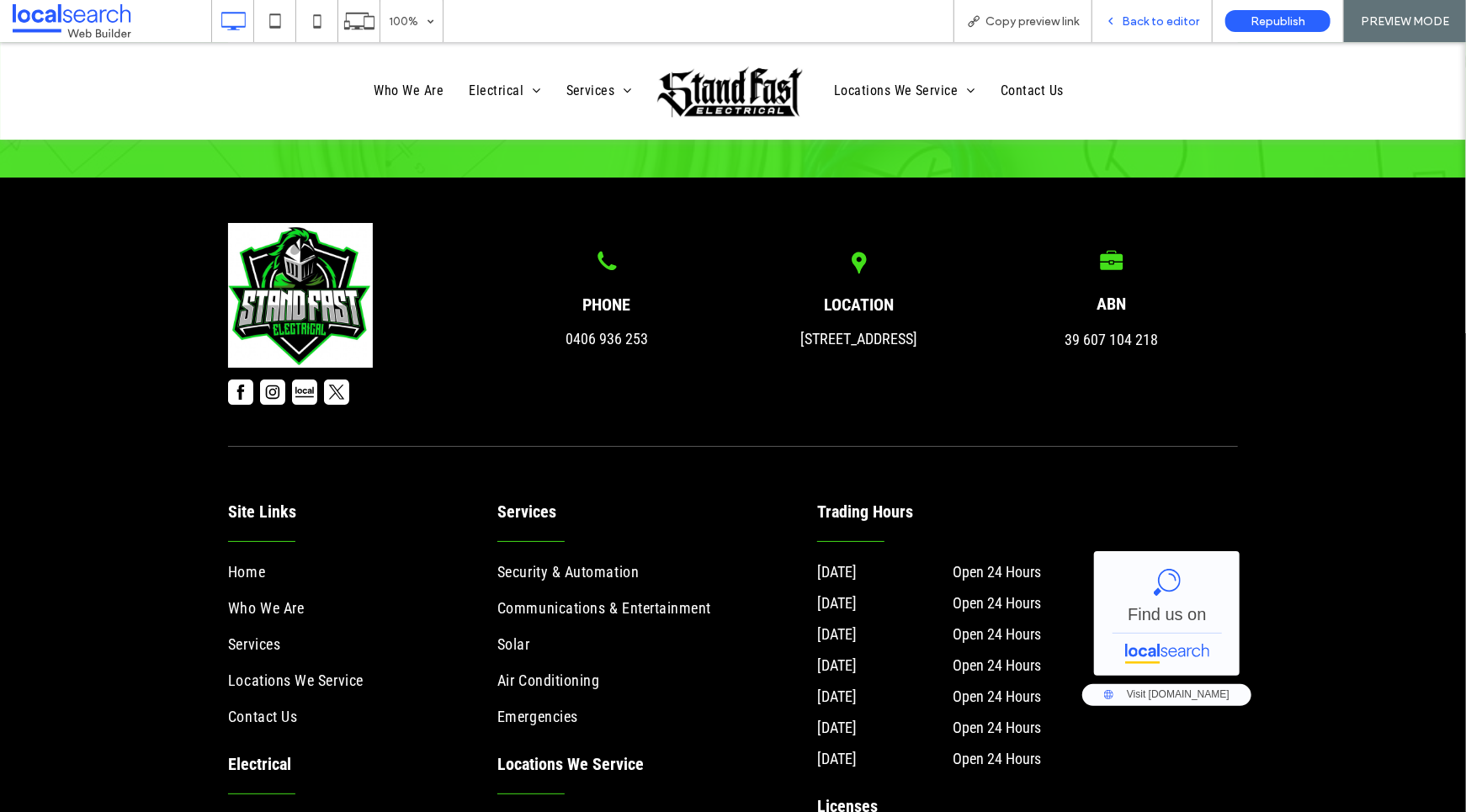
click at [1162, 24] on span "Back to editor" at bounding box center [1160, 21] width 77 height 14
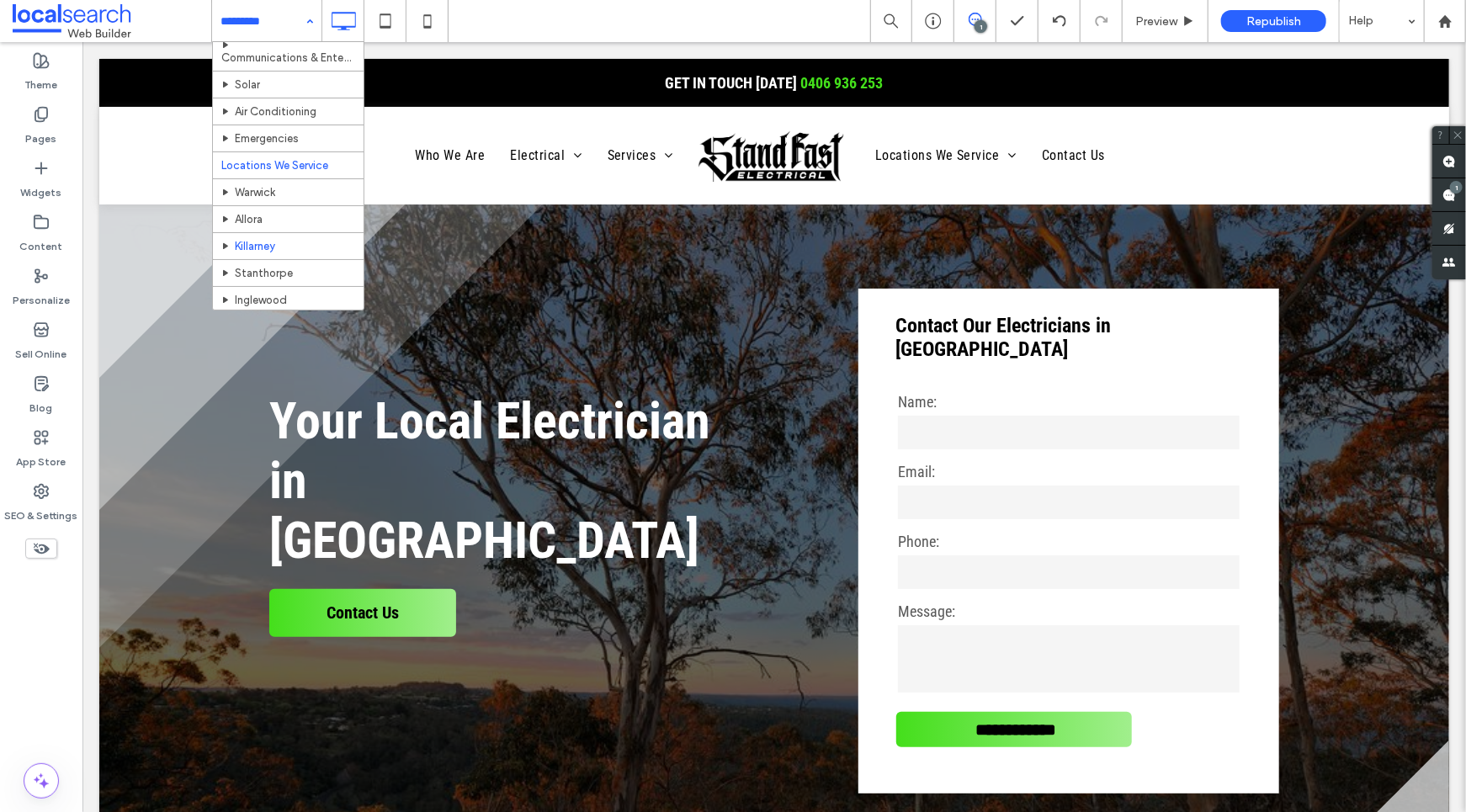
scroll to position [239, 0]
click at [262, 19] on input at bounding box center [262, 21] width 84 height 43
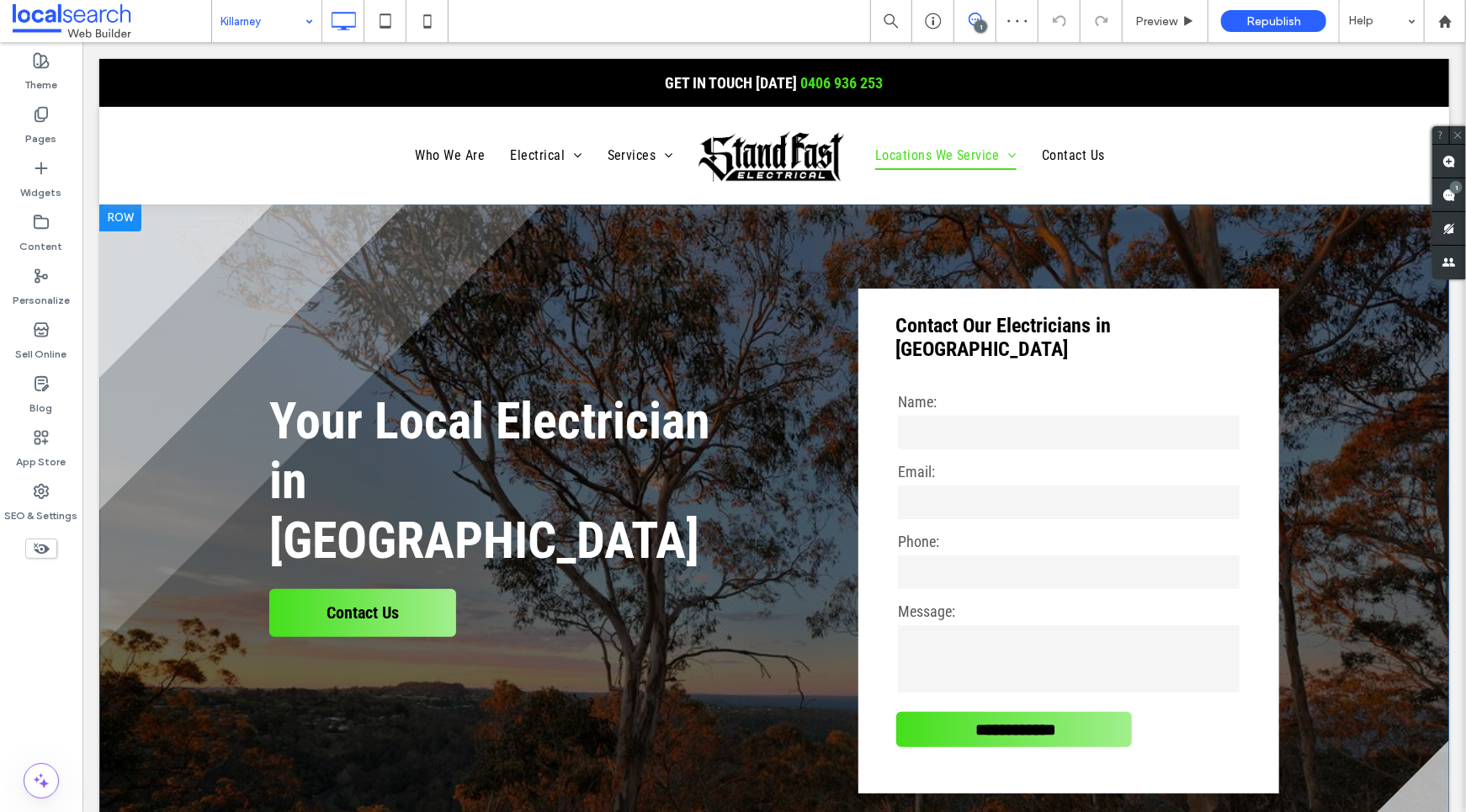
click at [119, 219] on div at bounding box center [120, 217] width 43 height 27
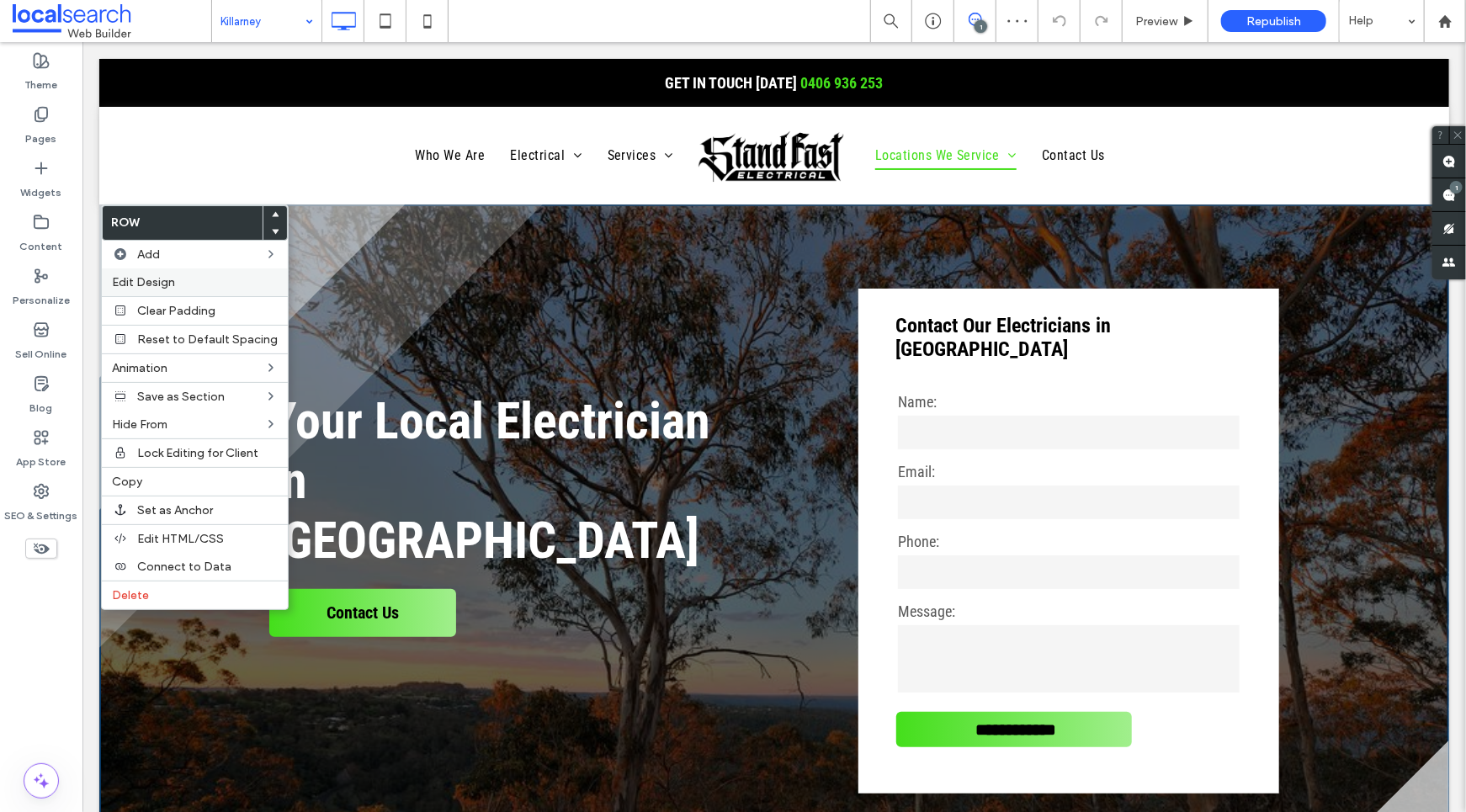
click at [154, 279] on span "Edit Design" at bounding box center [143, 282] width 63 height 14
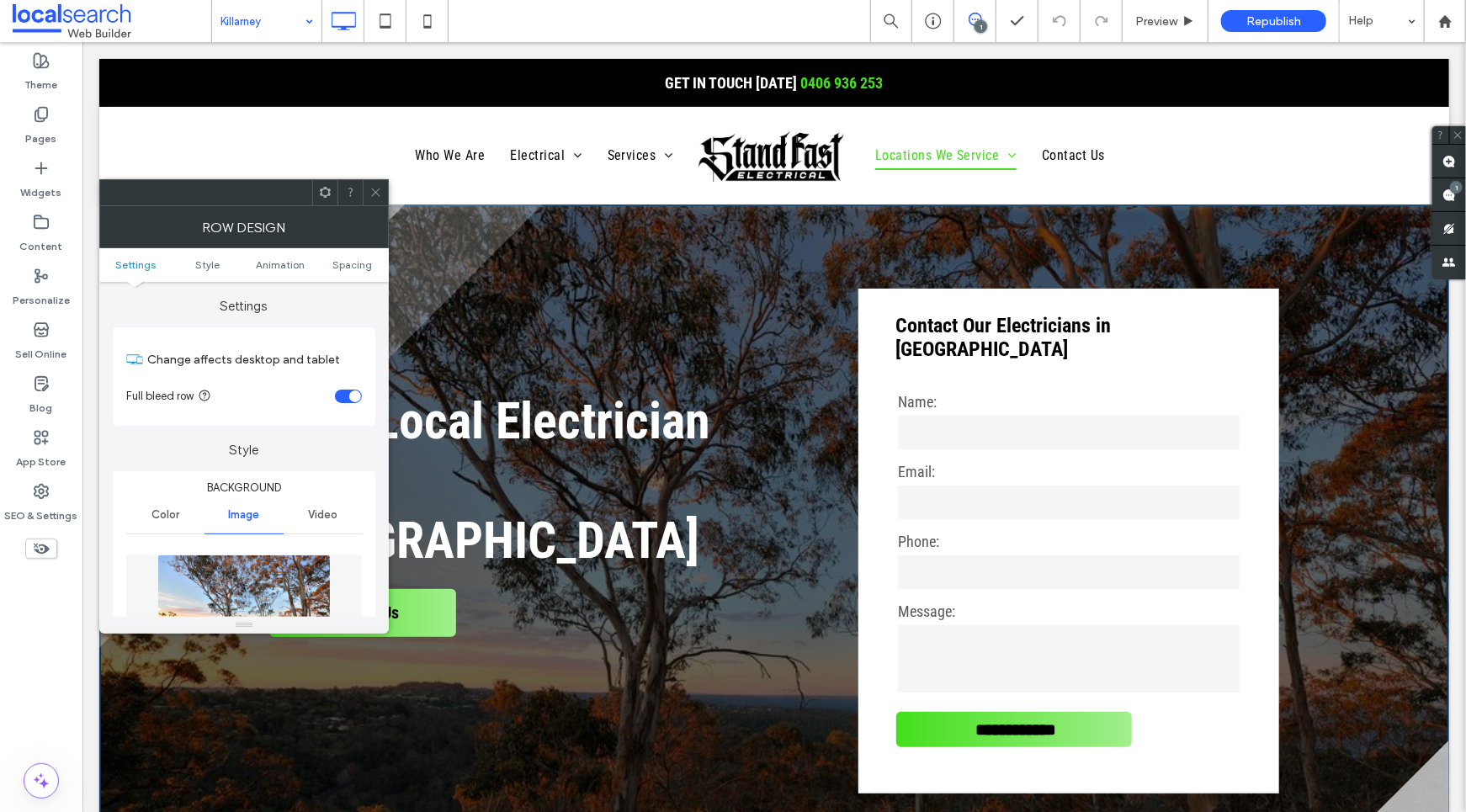
click at [250, 578] on img at bounding box center [244, 612] width 174 height 116
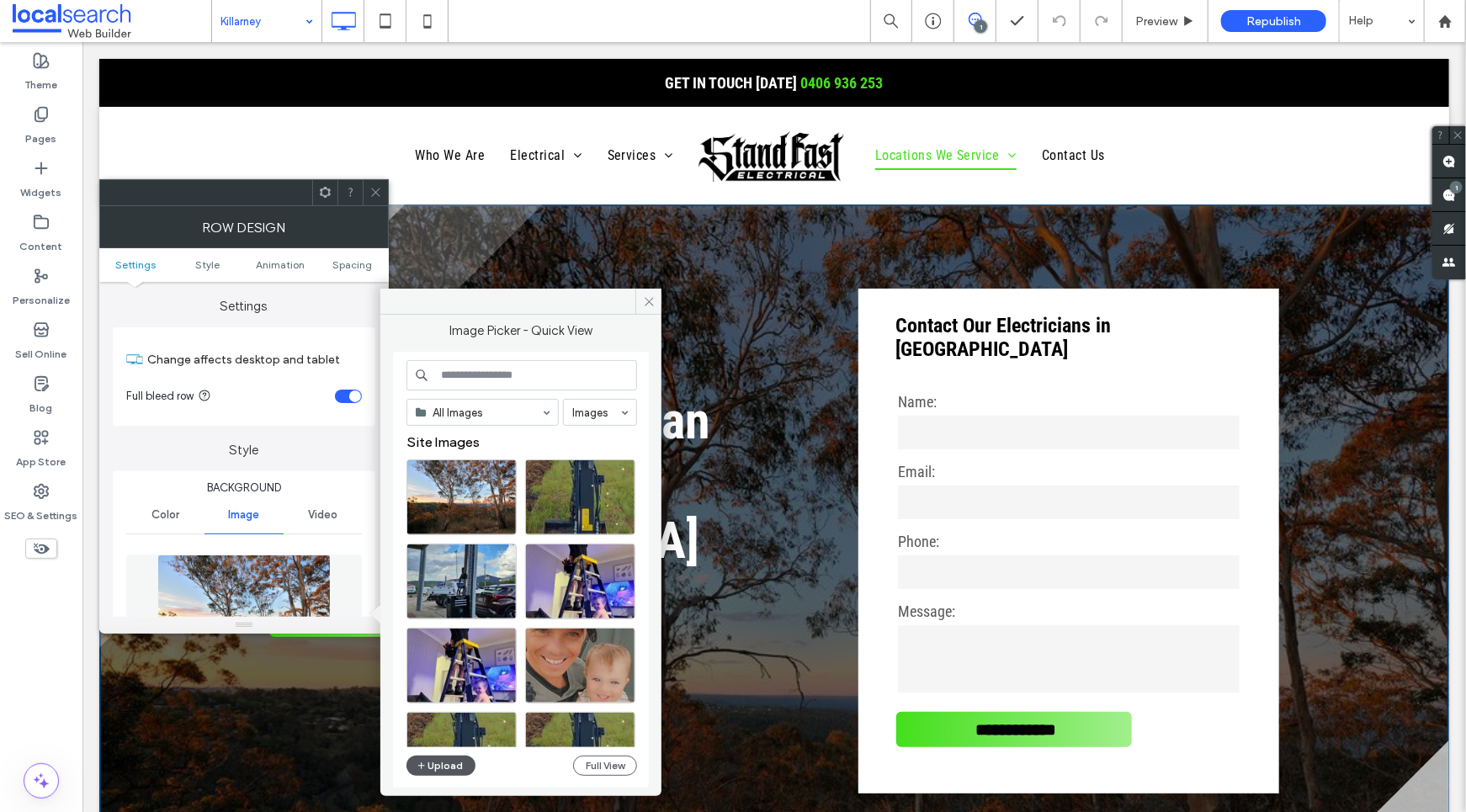
click at [453, 762] on button "Upload" at bounding box center [441, 765] width 69 height 20
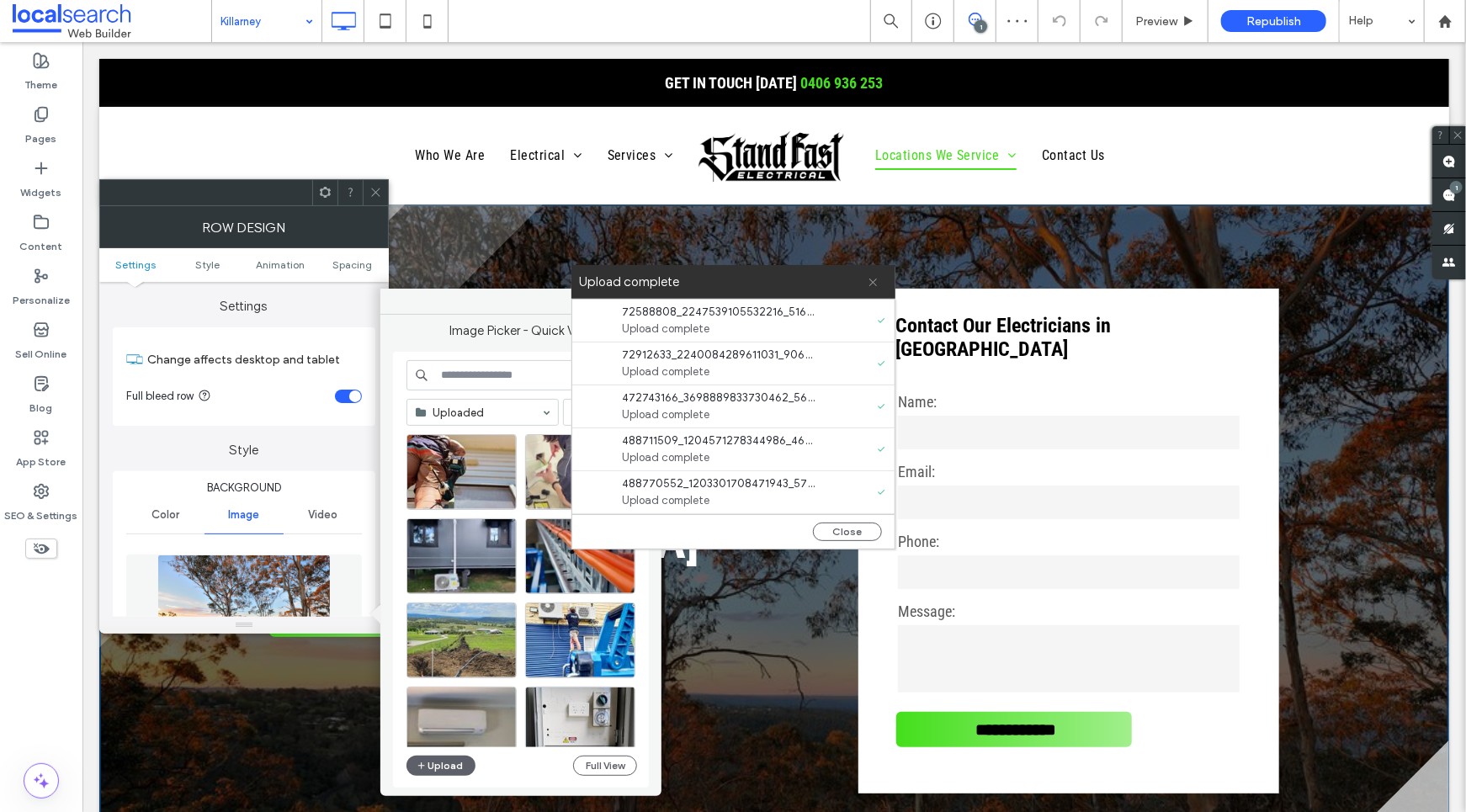
click at [869, 279] on icon at bounding box center [873, 282] width 11 height 11
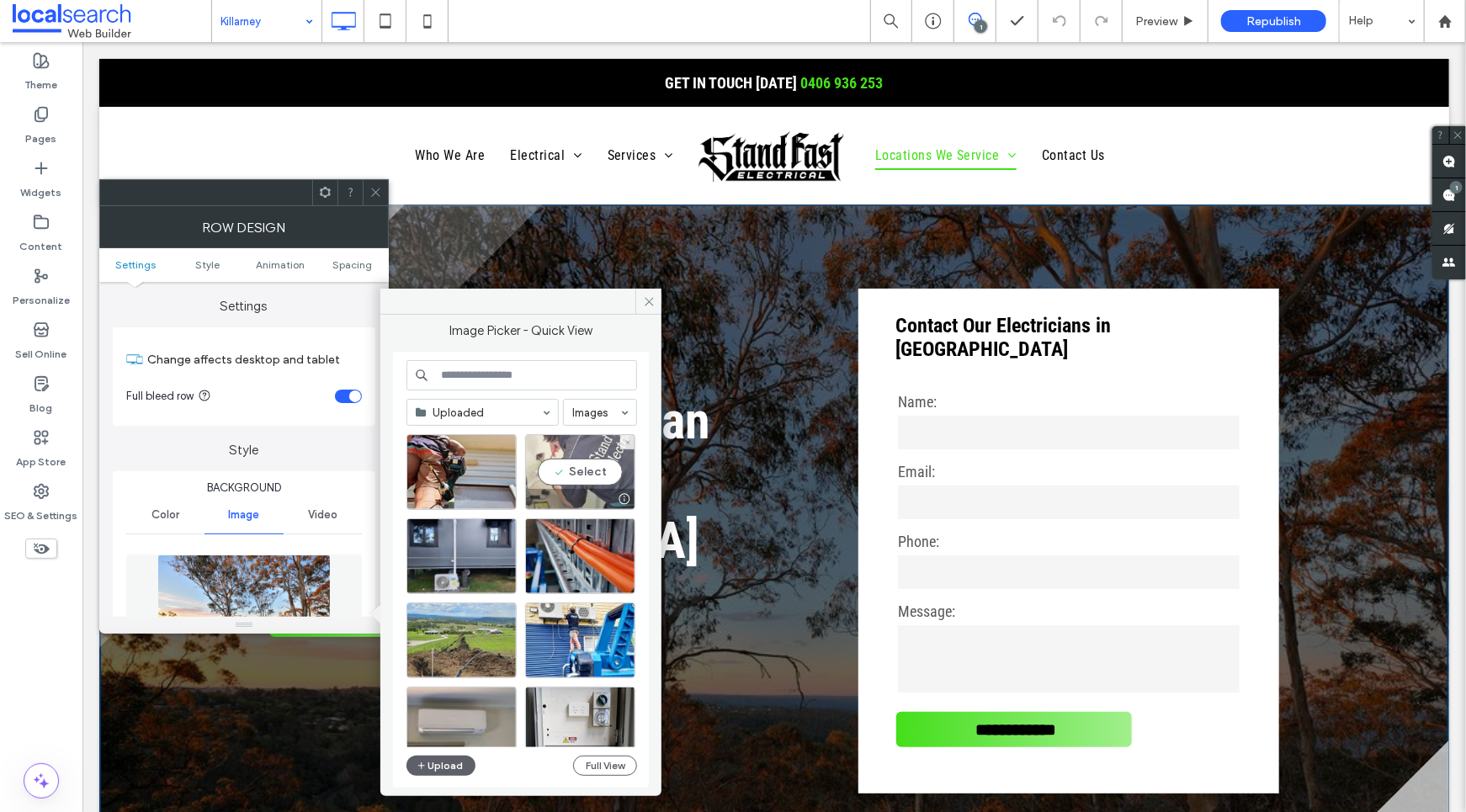
click at [558, 448] on div "Select" at bounding box center [580, 472] width 110 height 76
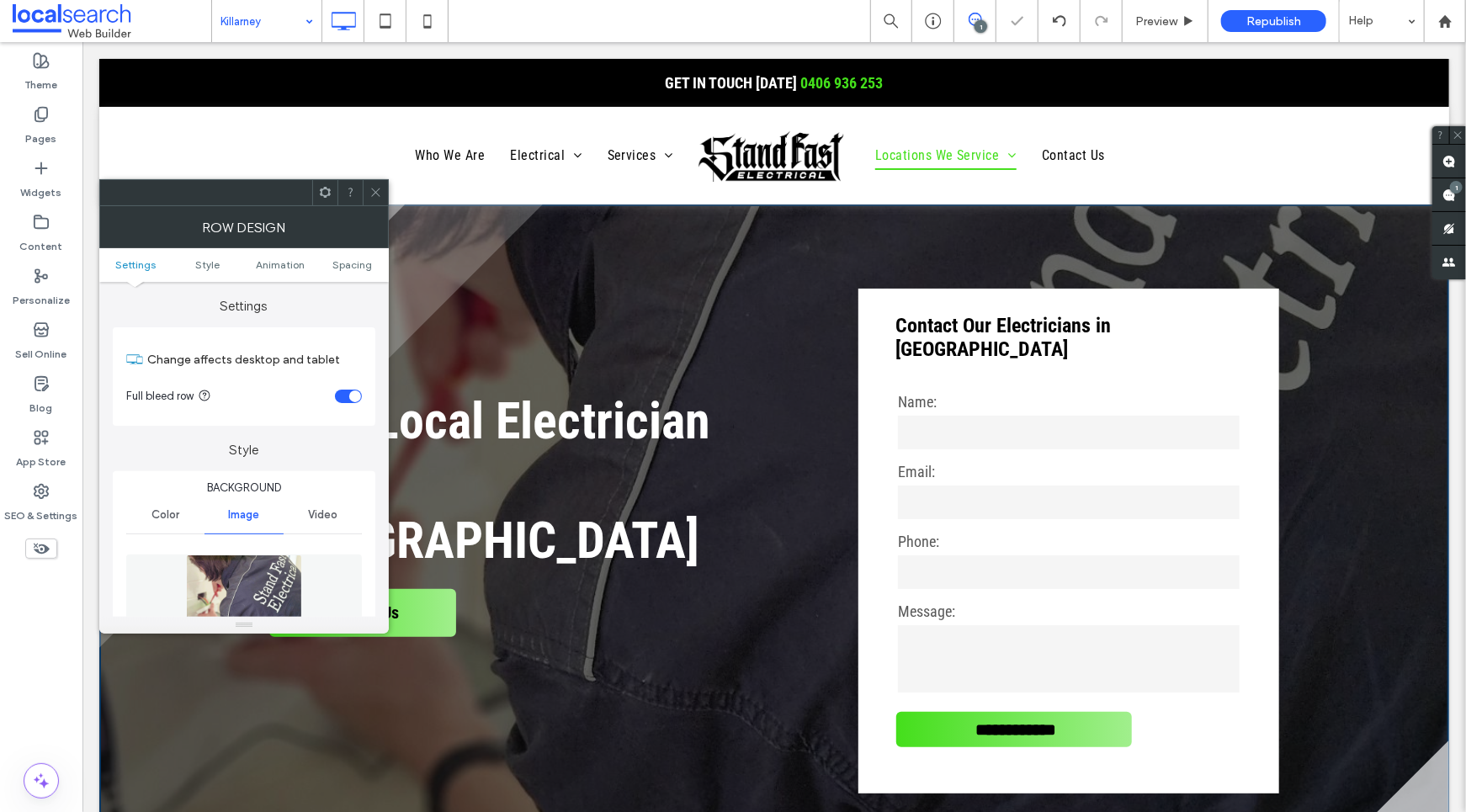
click at [370, 189] on icon at bounding box center [376, 192] width 12 height 12
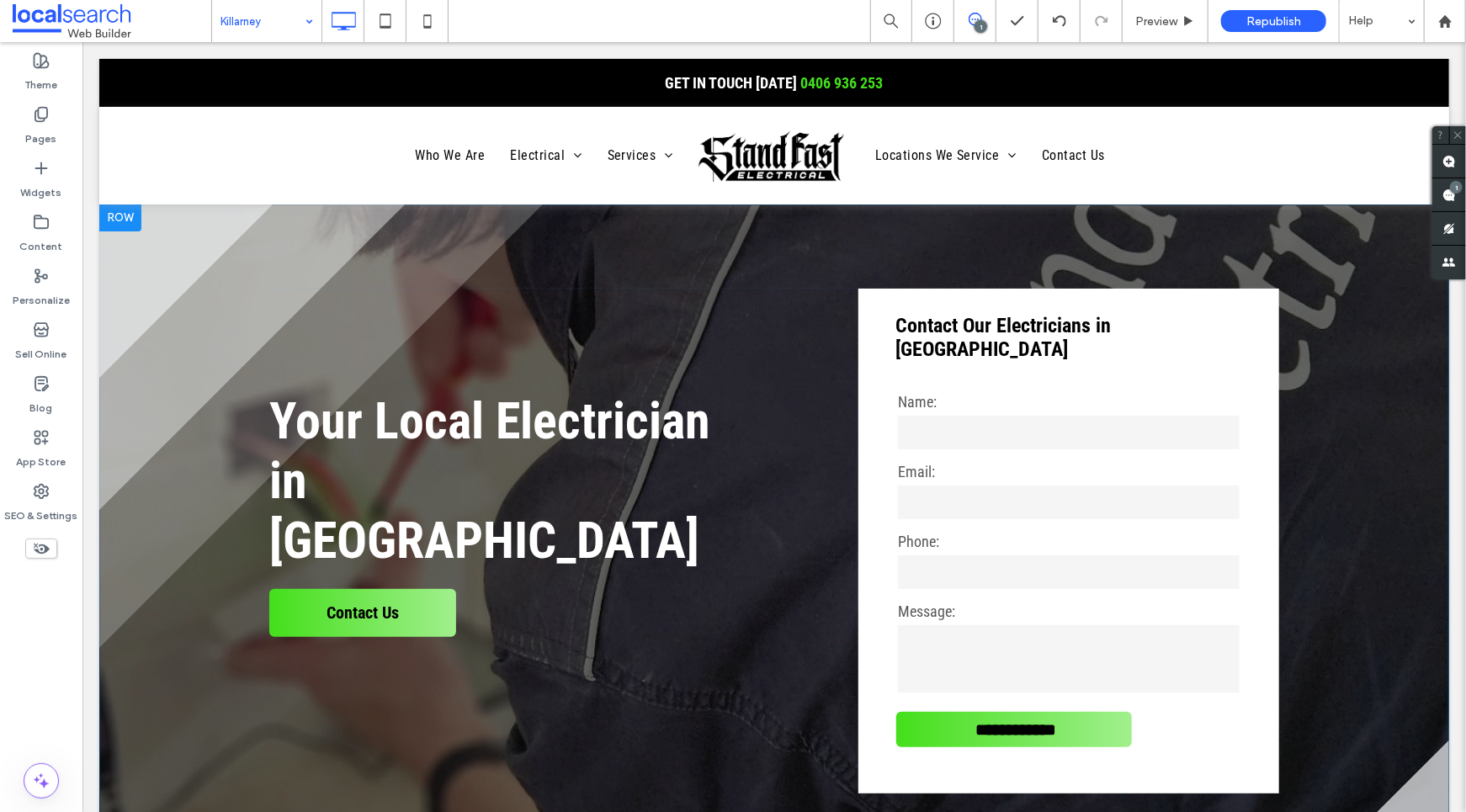
click at [113, 215] on div at bounding box center [120, 217] width 43 height 27
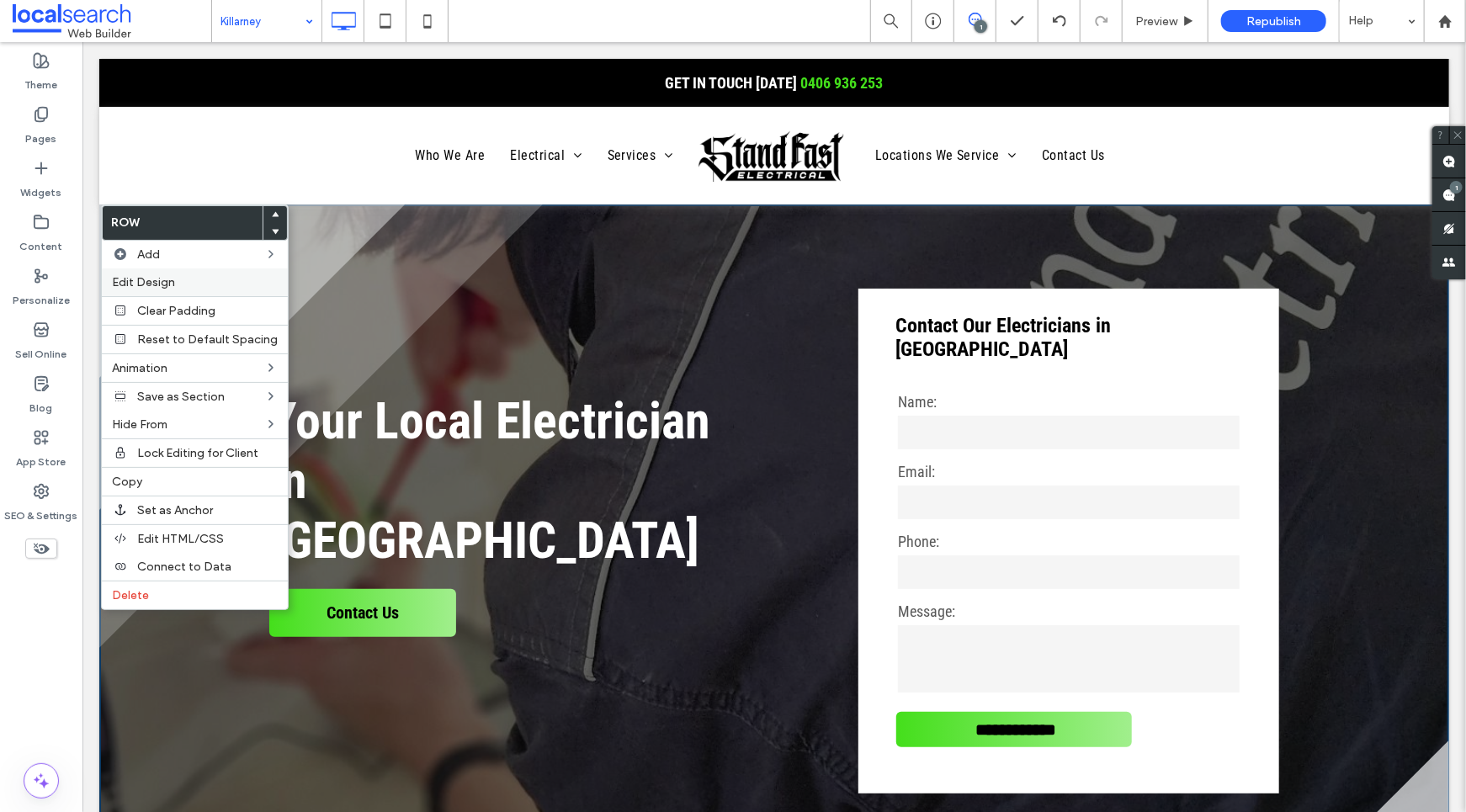
click at [153, 284] on span "Edit Design" at bounding box center [143, 282] width 63 height 14
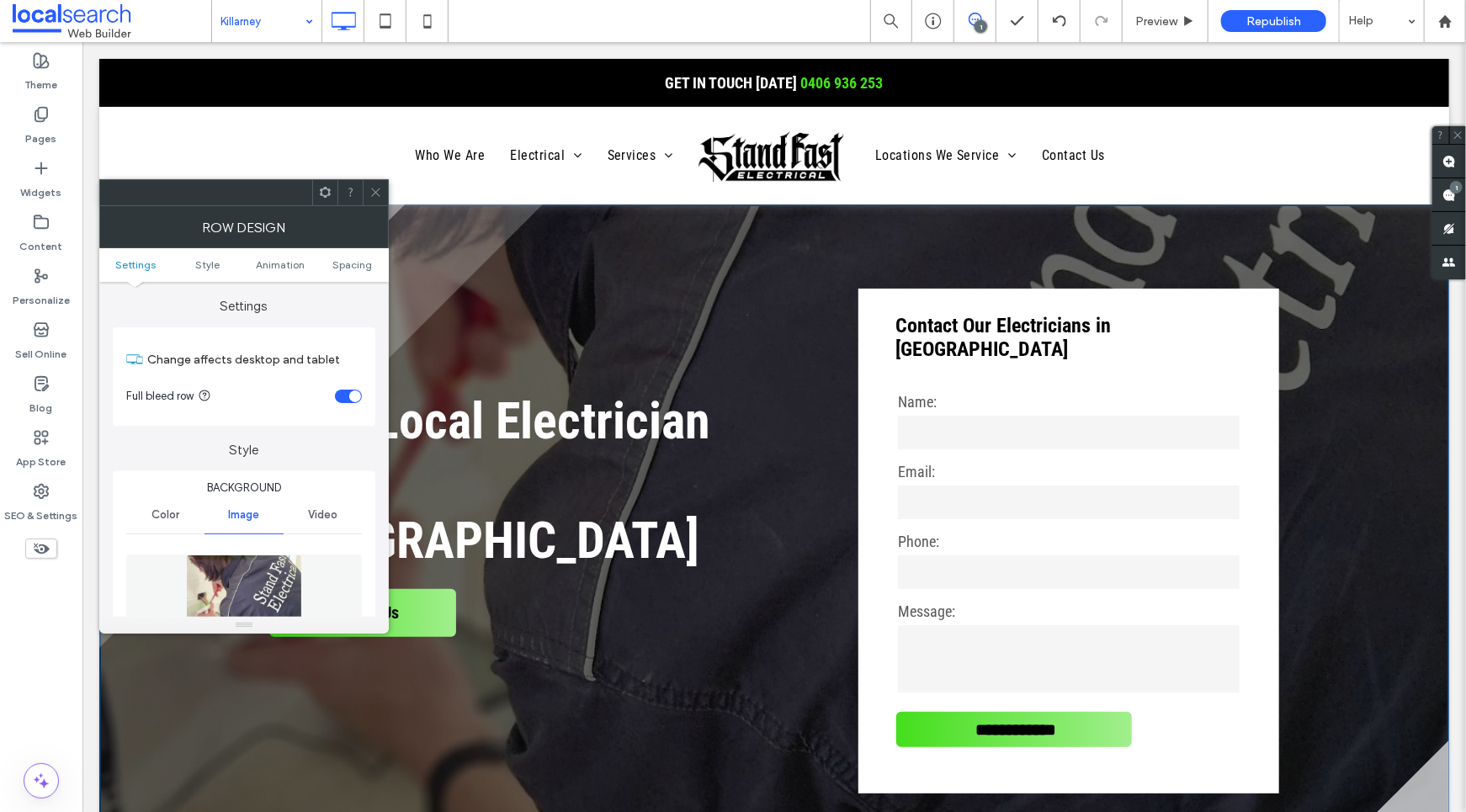
click at [273, 591] on img at bounding box center [244, 612] width 116 height 116
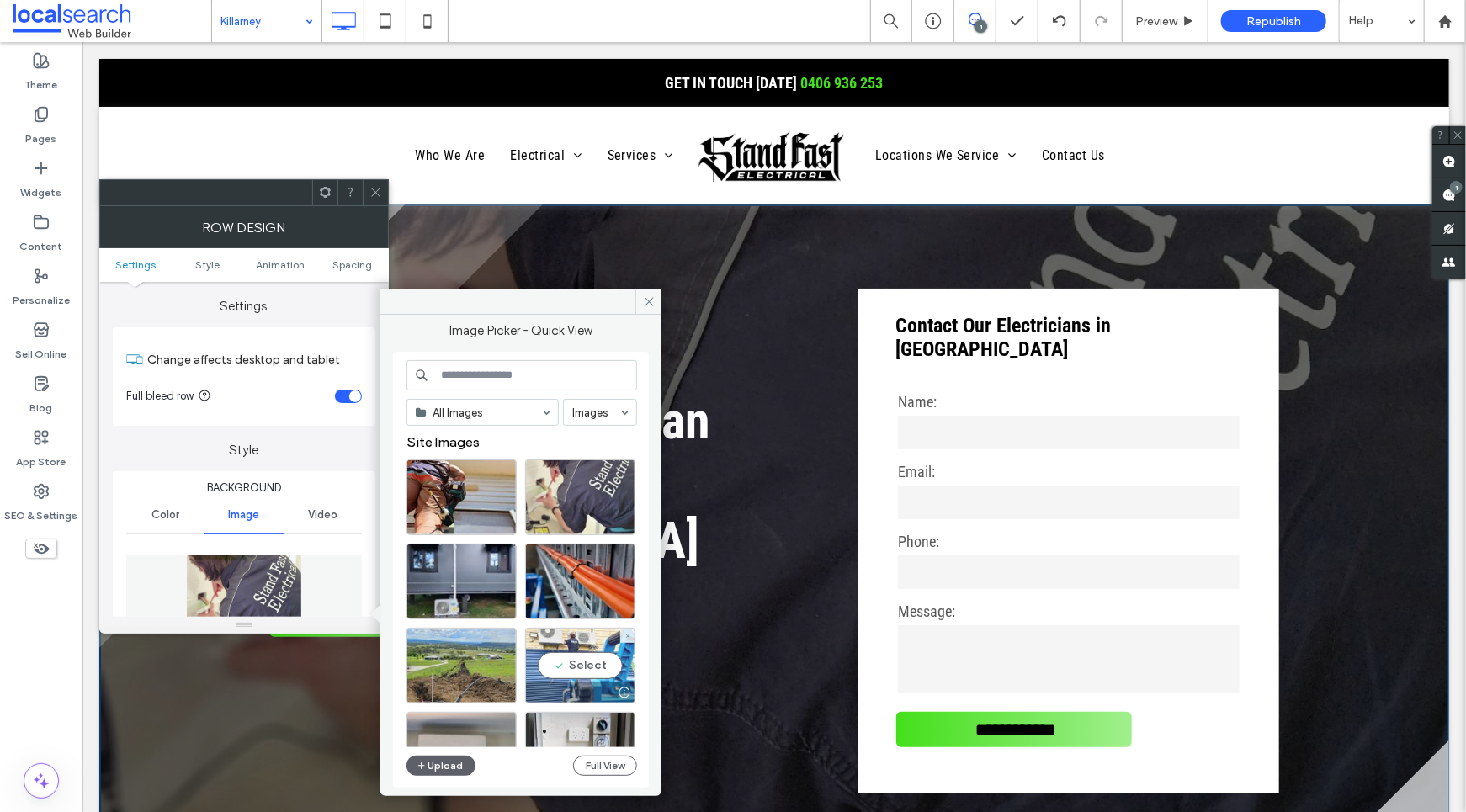
click at [567, 646] on div "Select" at bounding box center [580, 666] width 110 height 76
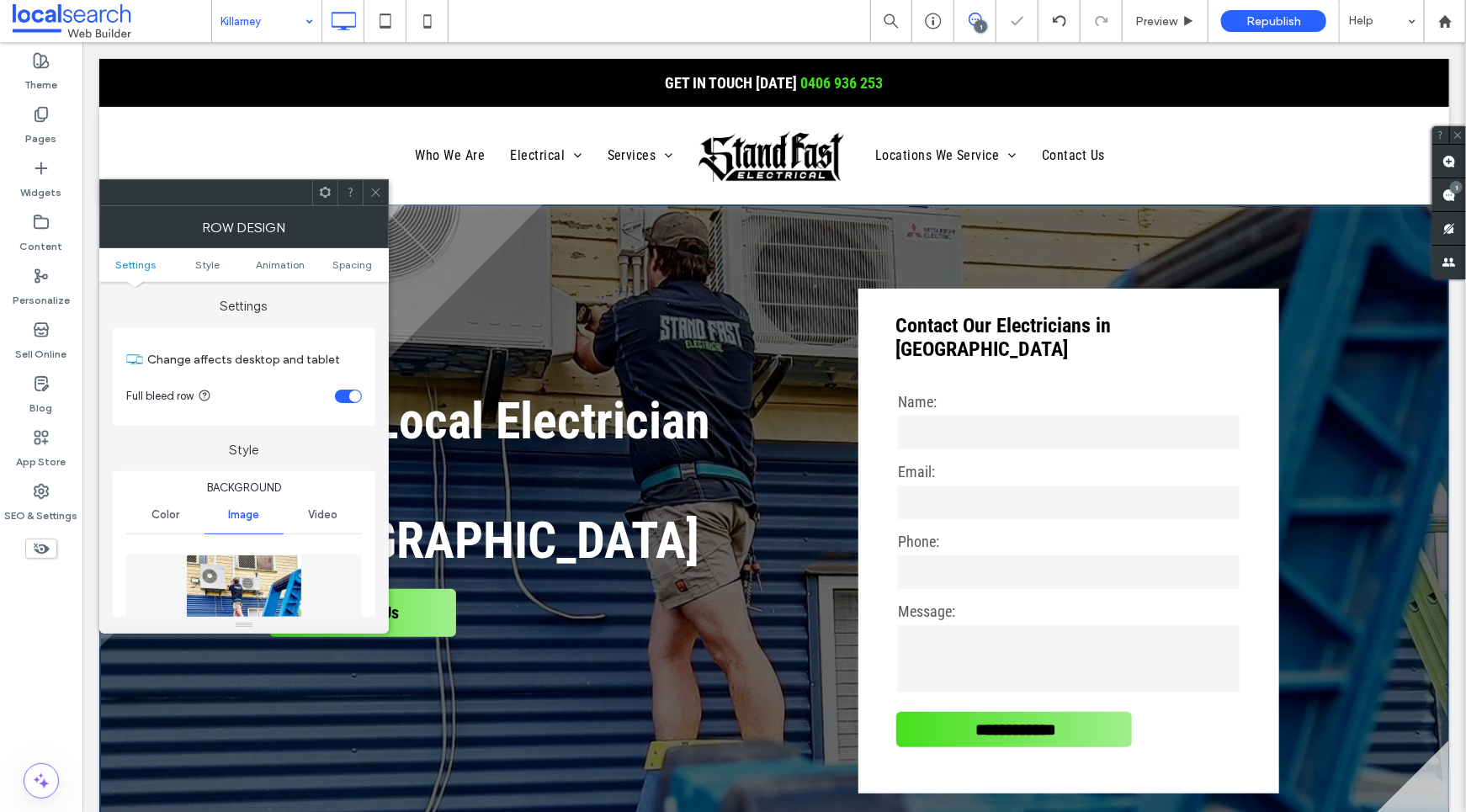
click at [380, 191] on icon at bounding box center [376, 192] width 12 height 12
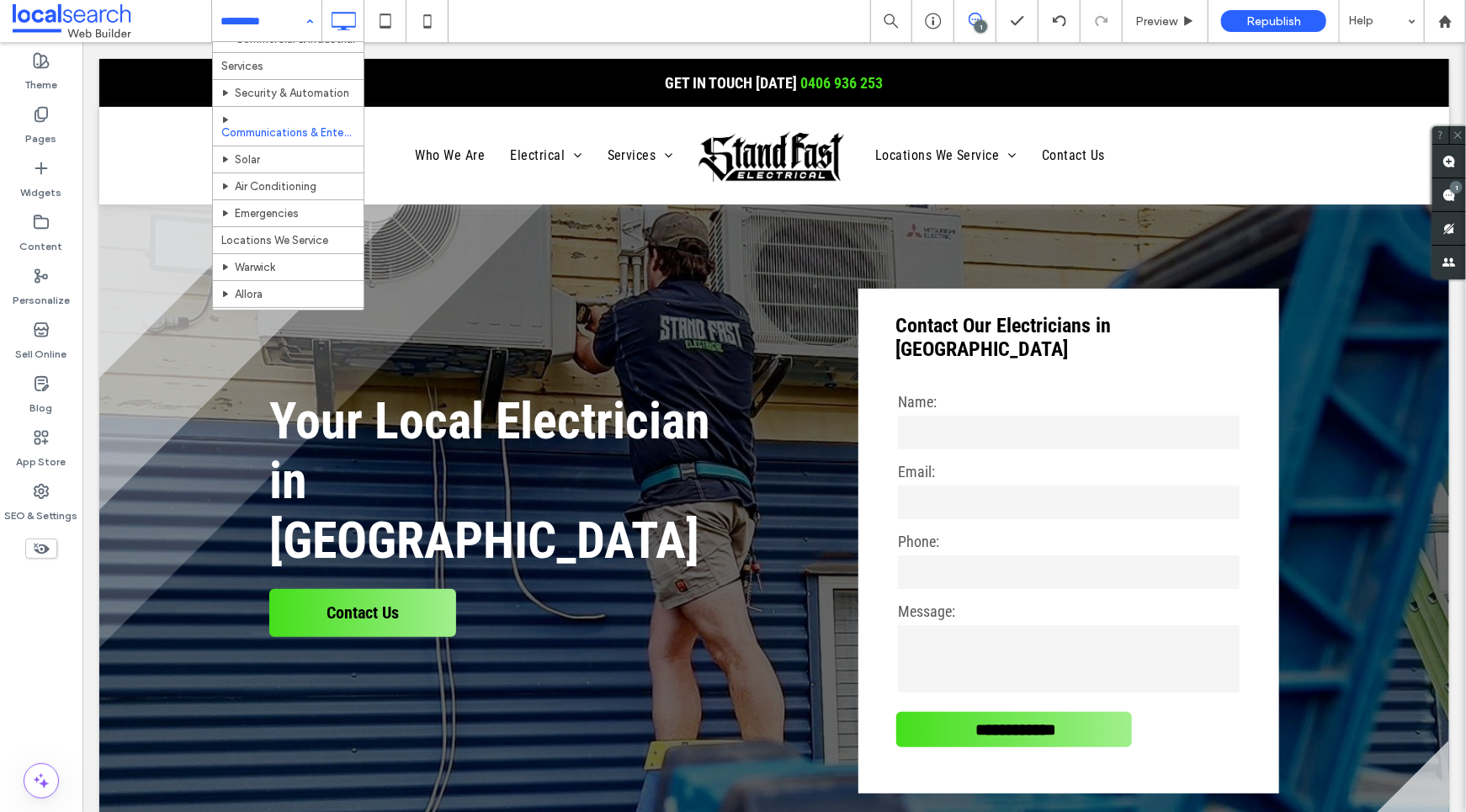
scroll to position [239, 0]
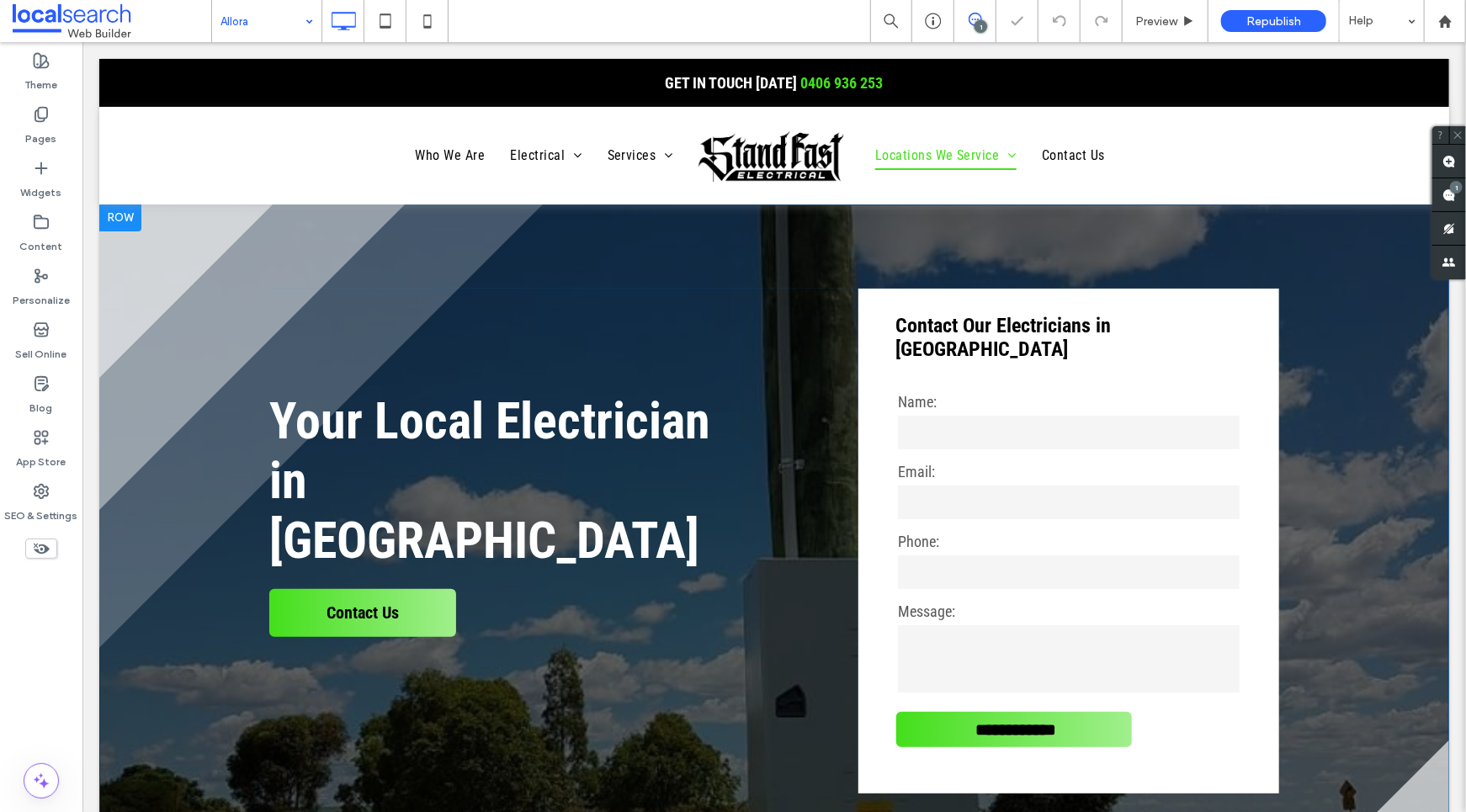
click at [109, 214] on div at bounding box center [120, 217] width 43 height 27
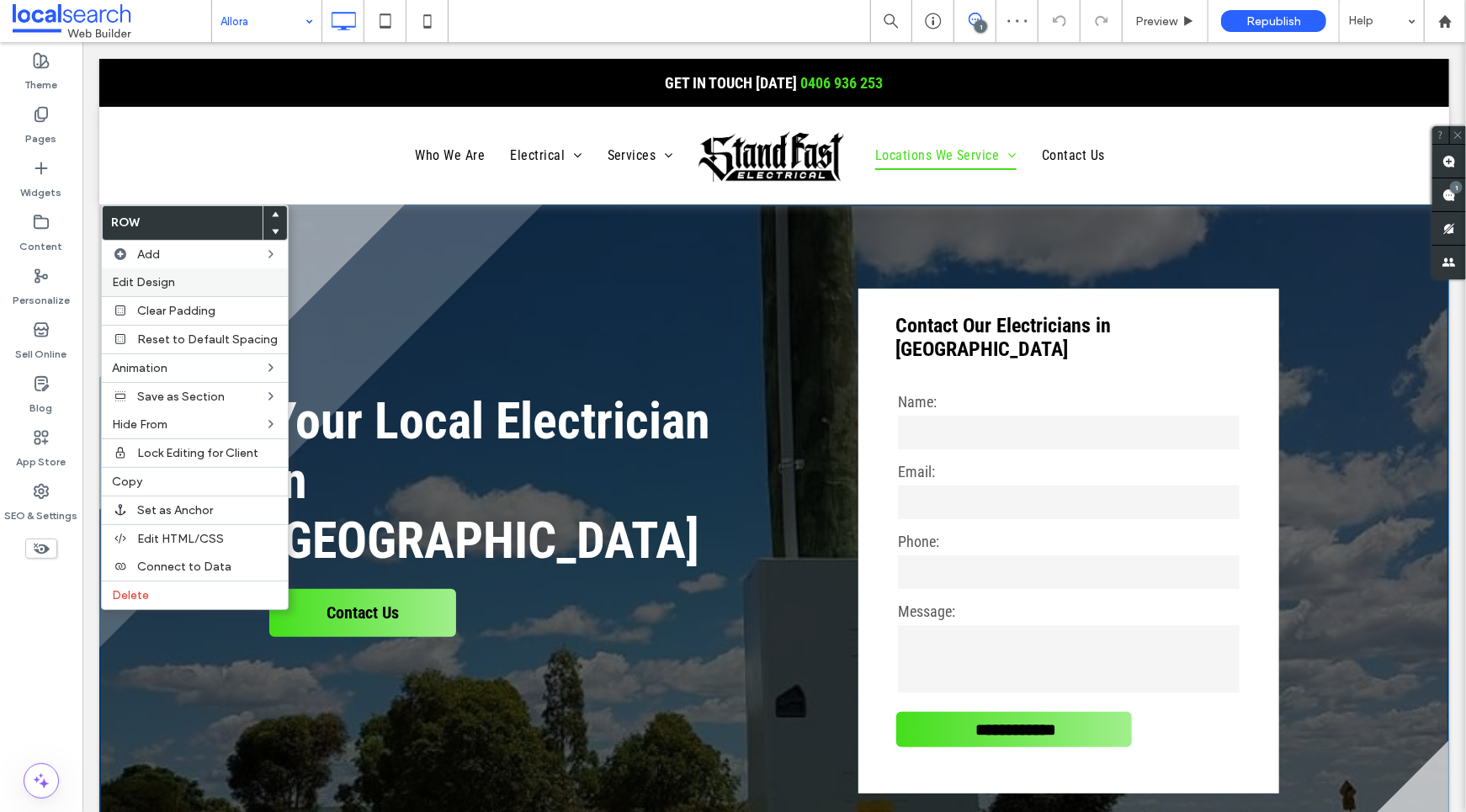
click at [147, 281] on span "Edit Design" at bounding box center [143, 282] width 63 height 14
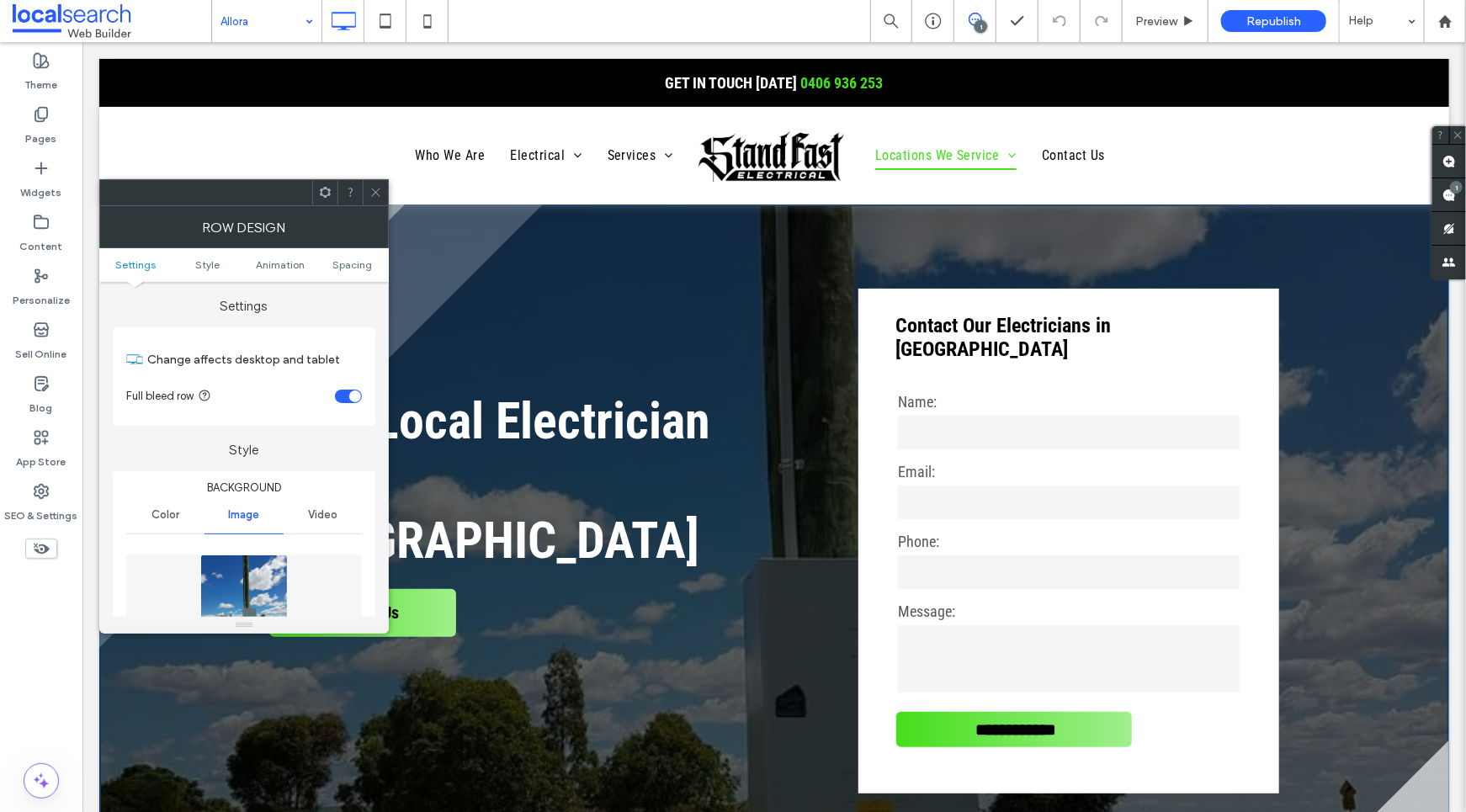
click at [240, 589] on img at bounding box center [244, 612] width 87 height 116
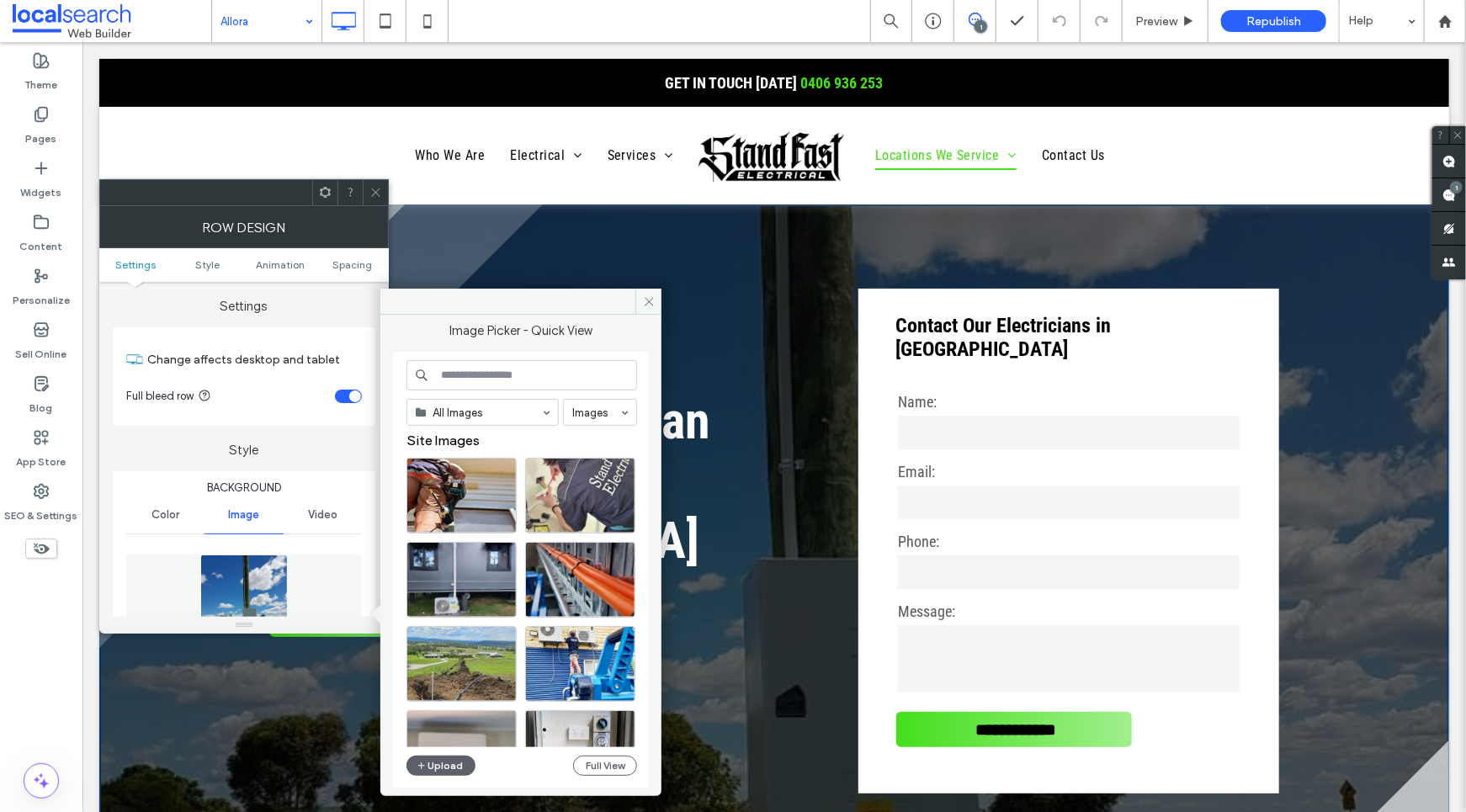
scroll to position [3, 0]
click at [452, 476] on div "Select" at bounding box center [462, 495] width 110 height 76
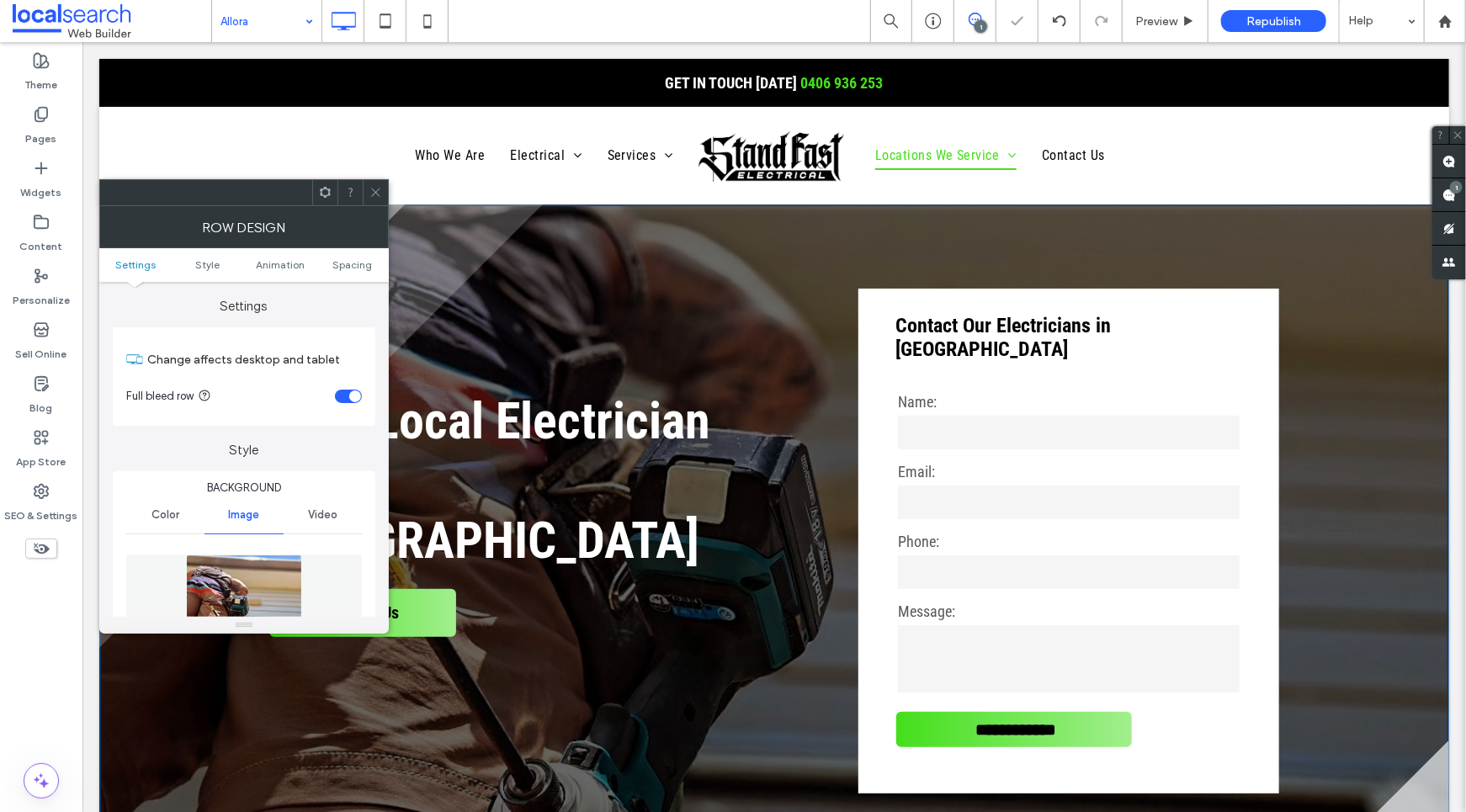
click at [381, 194] on icon at bounding box center [376, 192] width 12 height 12
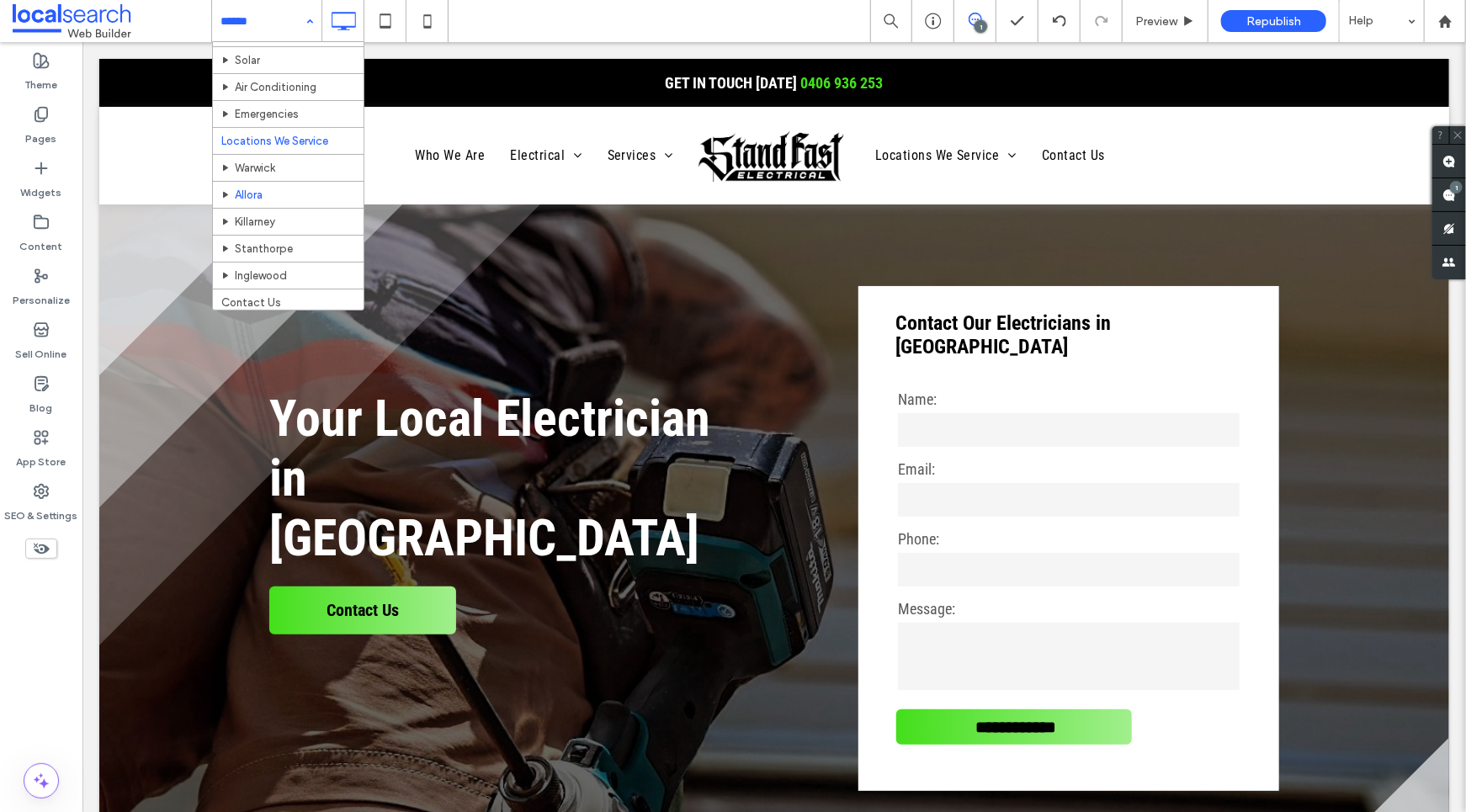
scroll to position [239, 0]
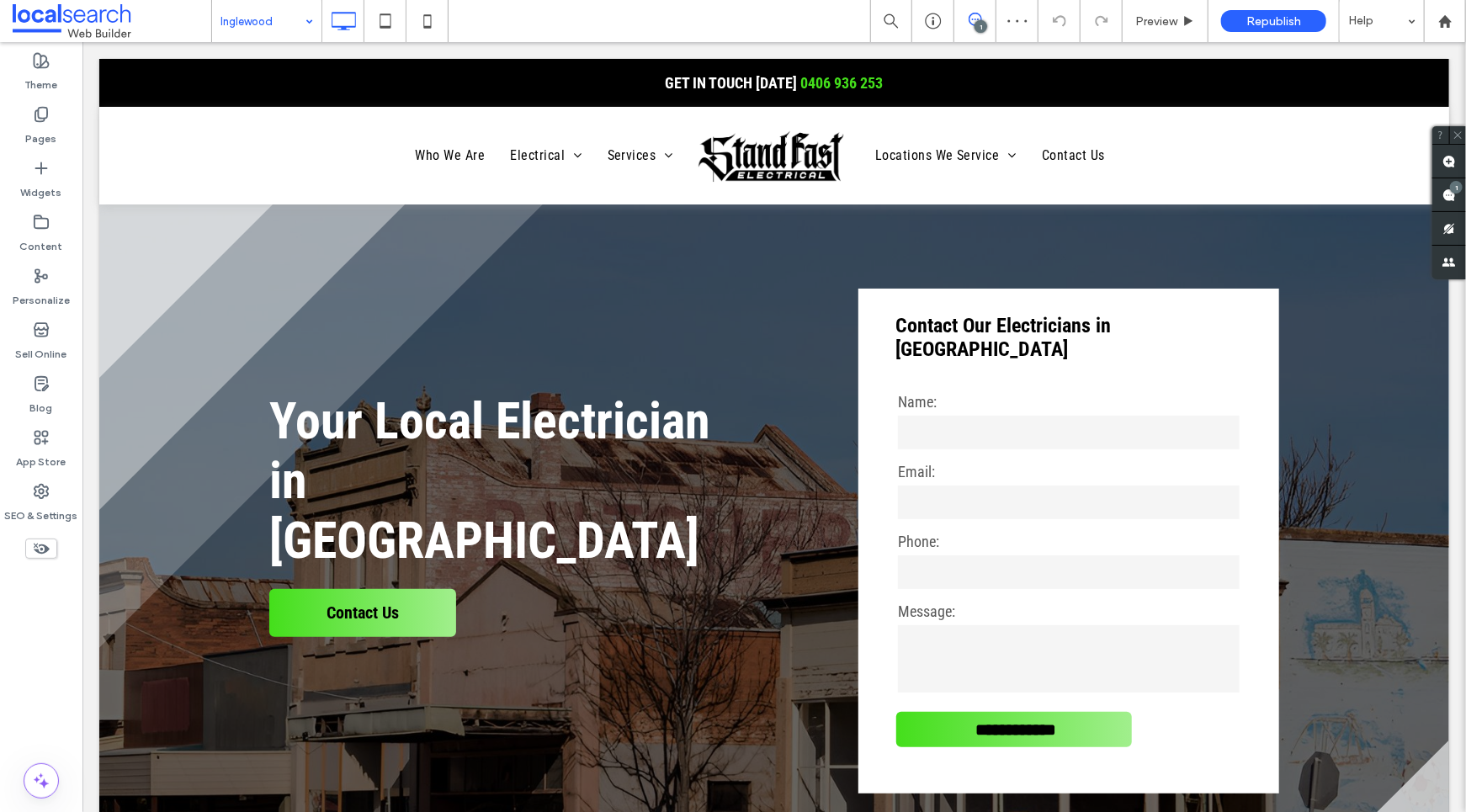
click at [256, 15] on input at bounding box center [262, 21] width 84 height 43
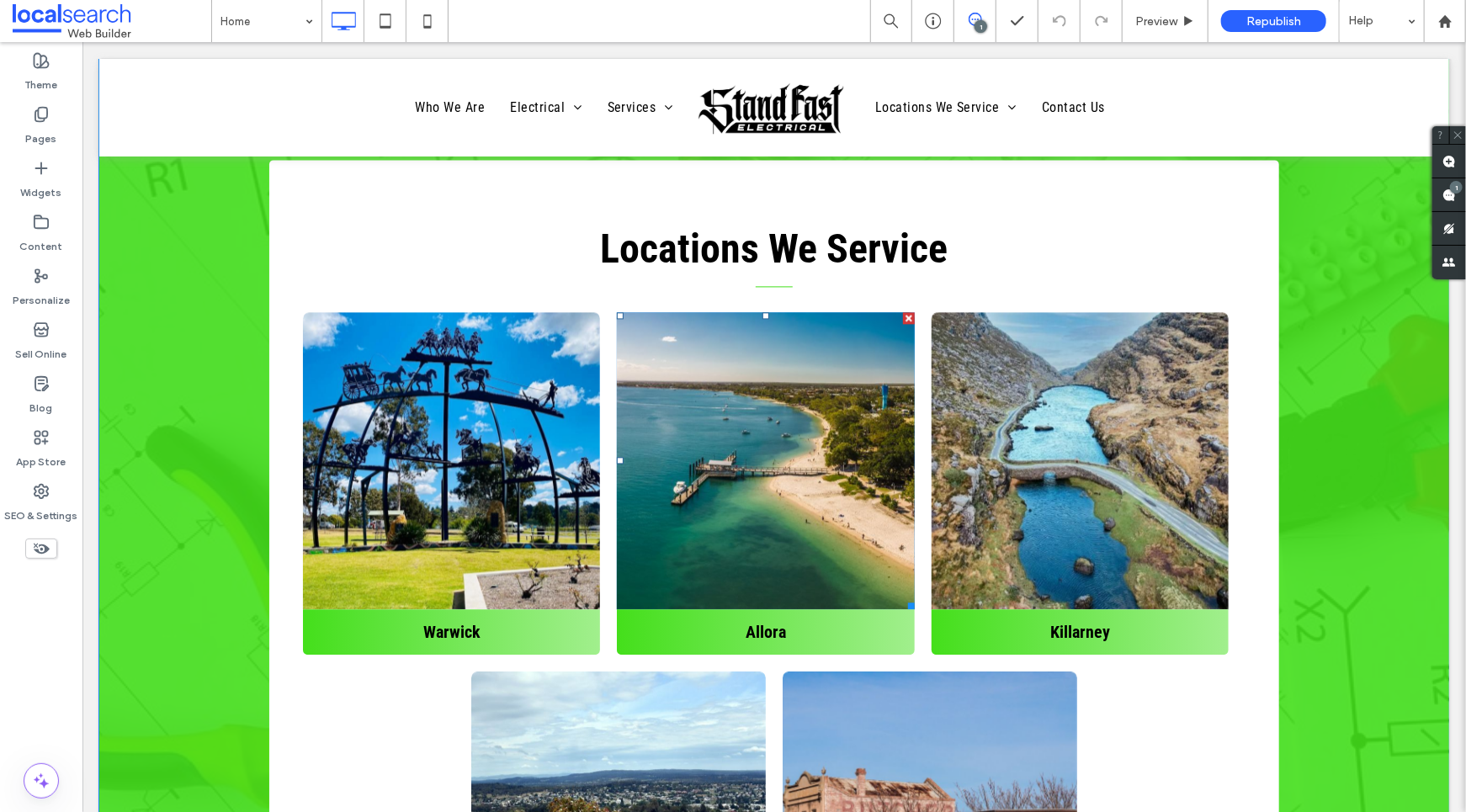
scroll to position [5630, 0]
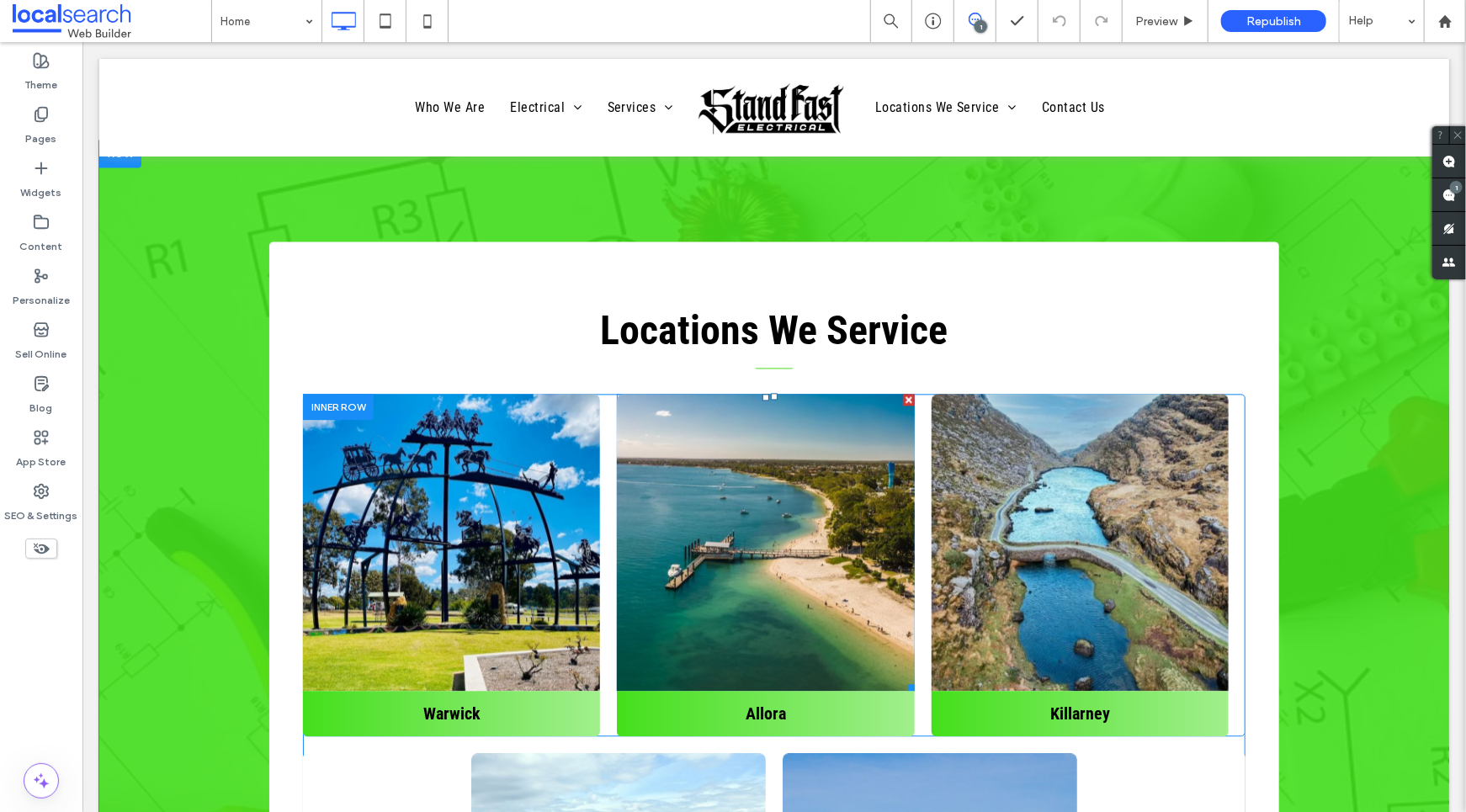
click at [761, 497] on link at bounding box center [765, 541] width 315 height 315
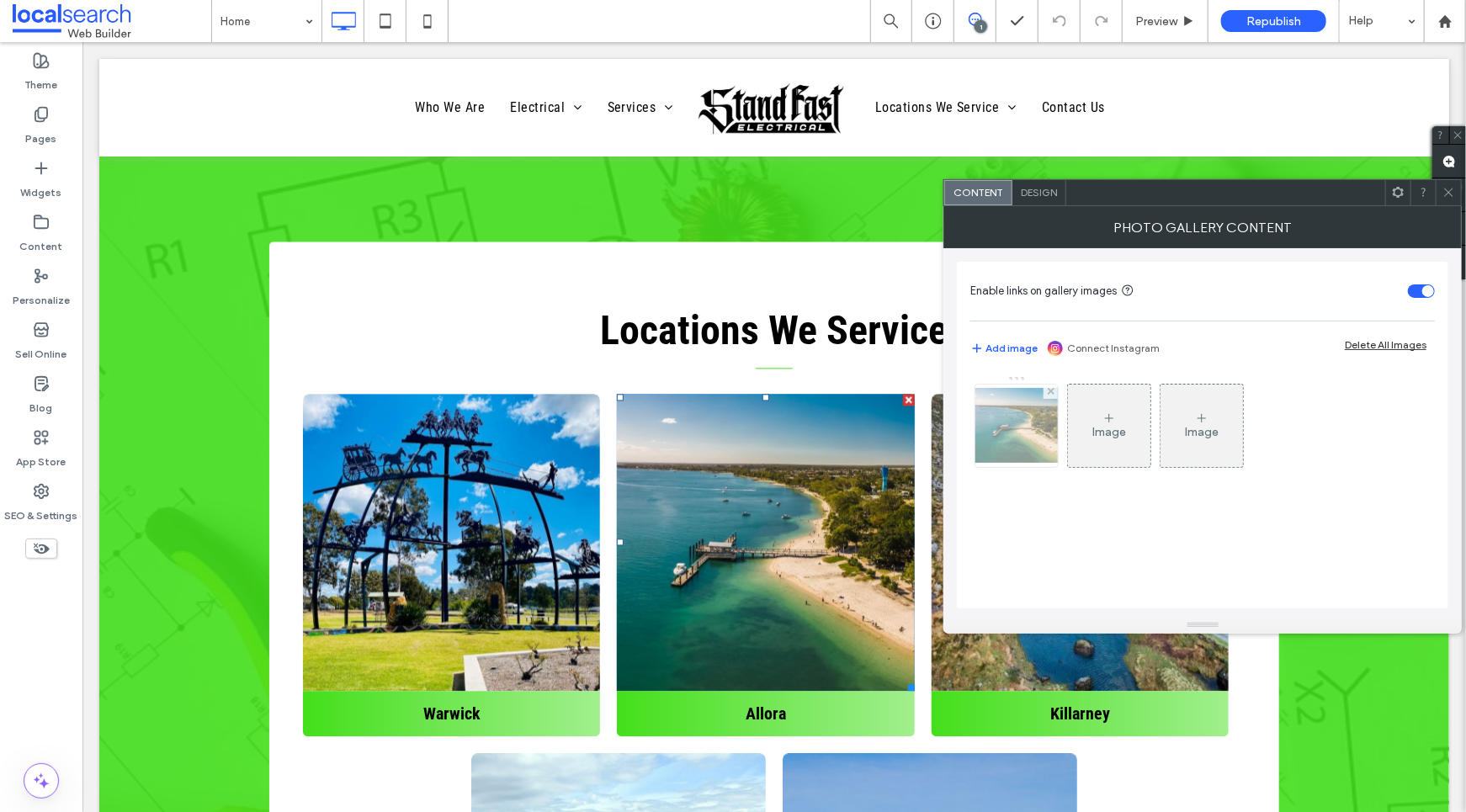
click at [1009, 405] on div at bounding box center [1016, 425] width 82 height 82
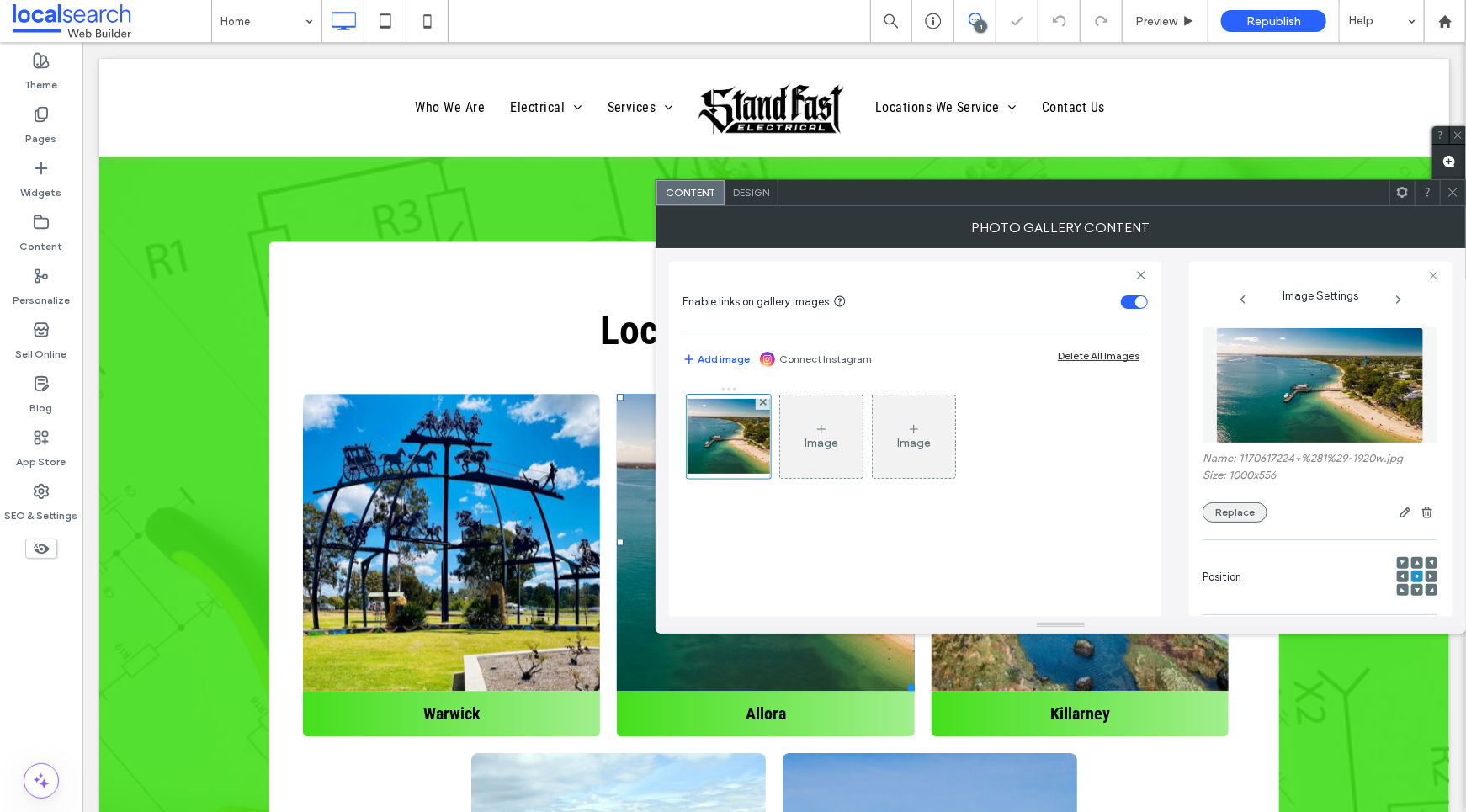
click at [1249, 514] on button "Replace" at bounding box center [1235, 512] width 65 height 20
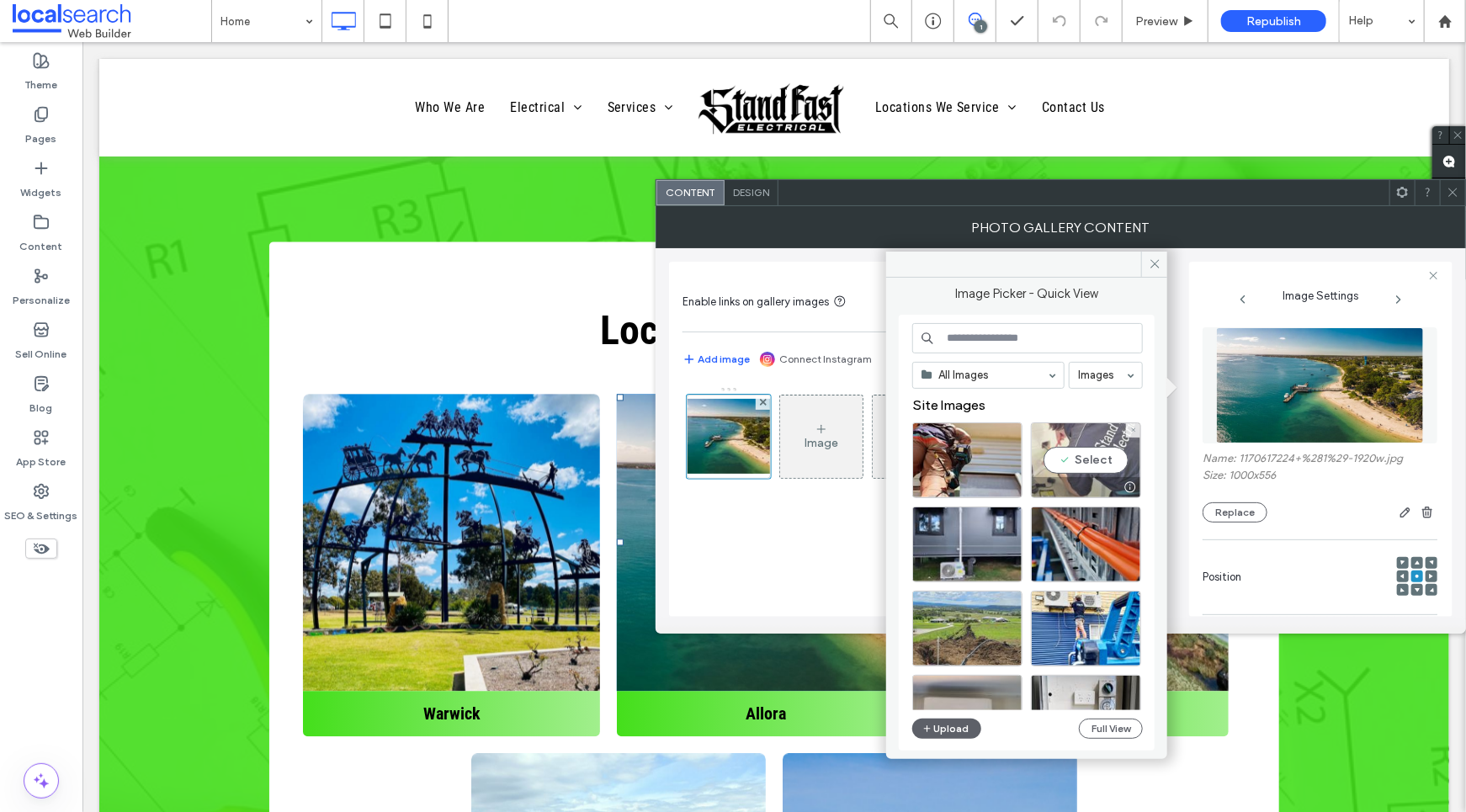
click at [1078, 433] on div "Select" at bounding box center [1086, 460] width 110 height 76
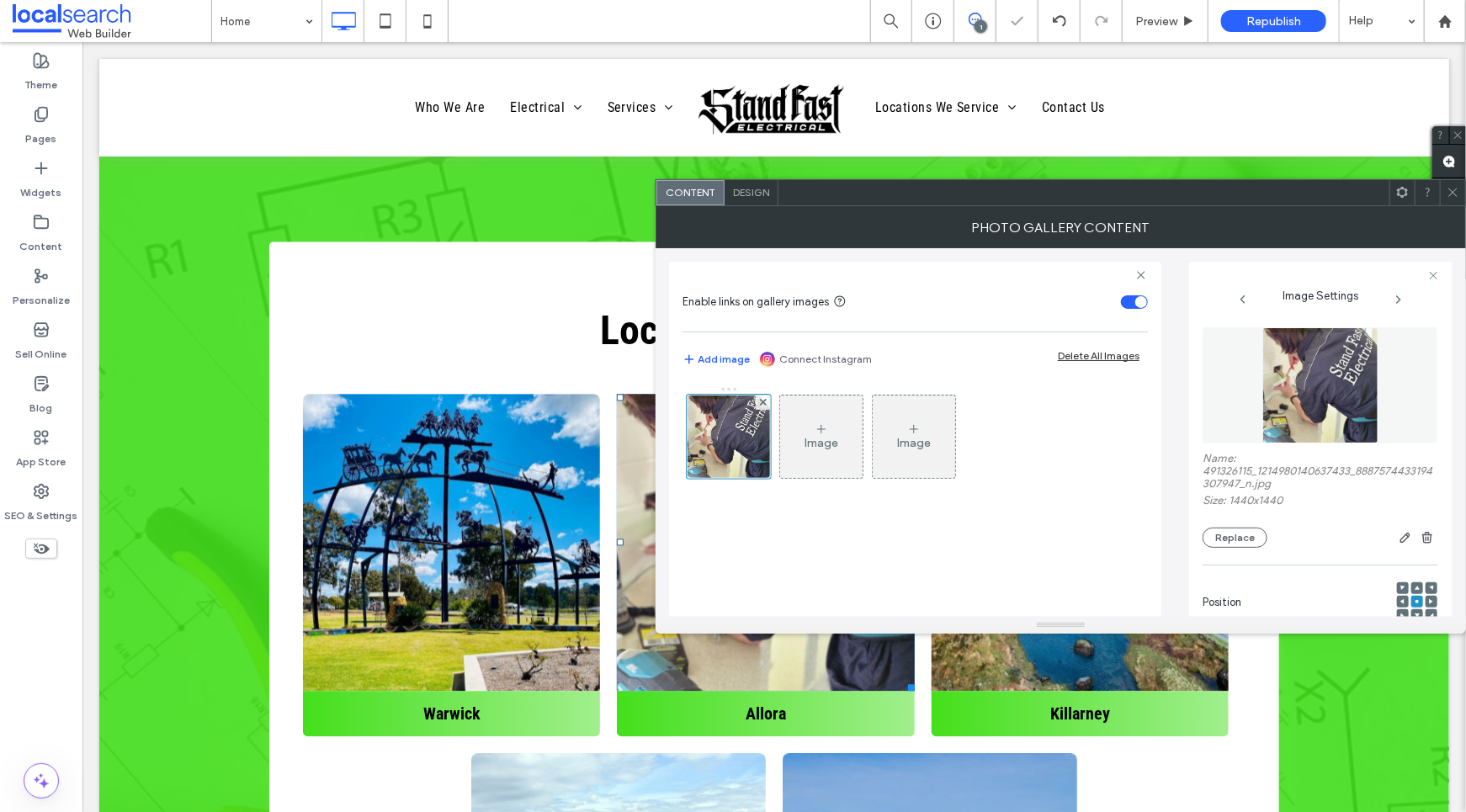
click at [1450, 192] on icon at bounding box center [1454, 192] width 12 height 12
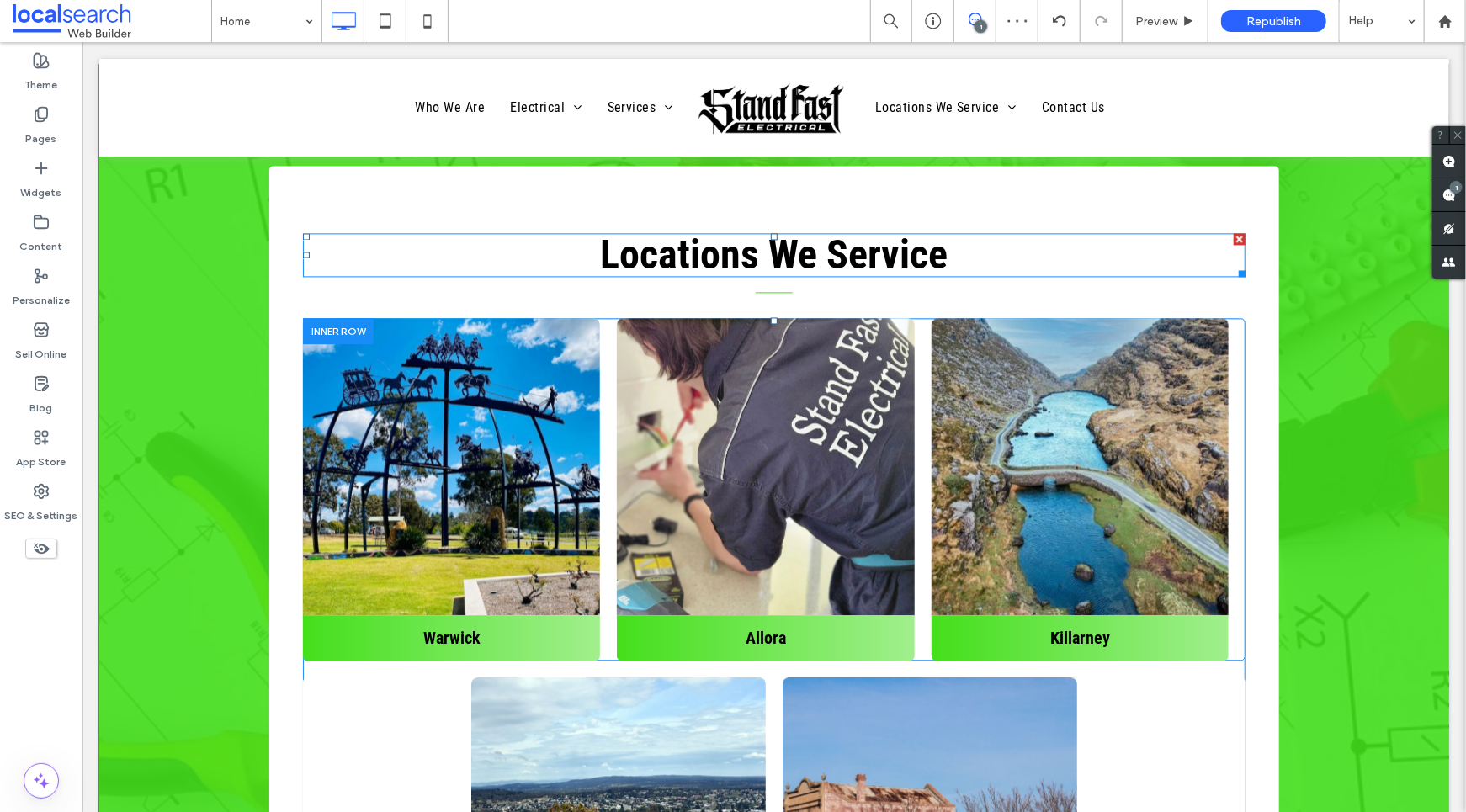
scroll to position [5811, 0]
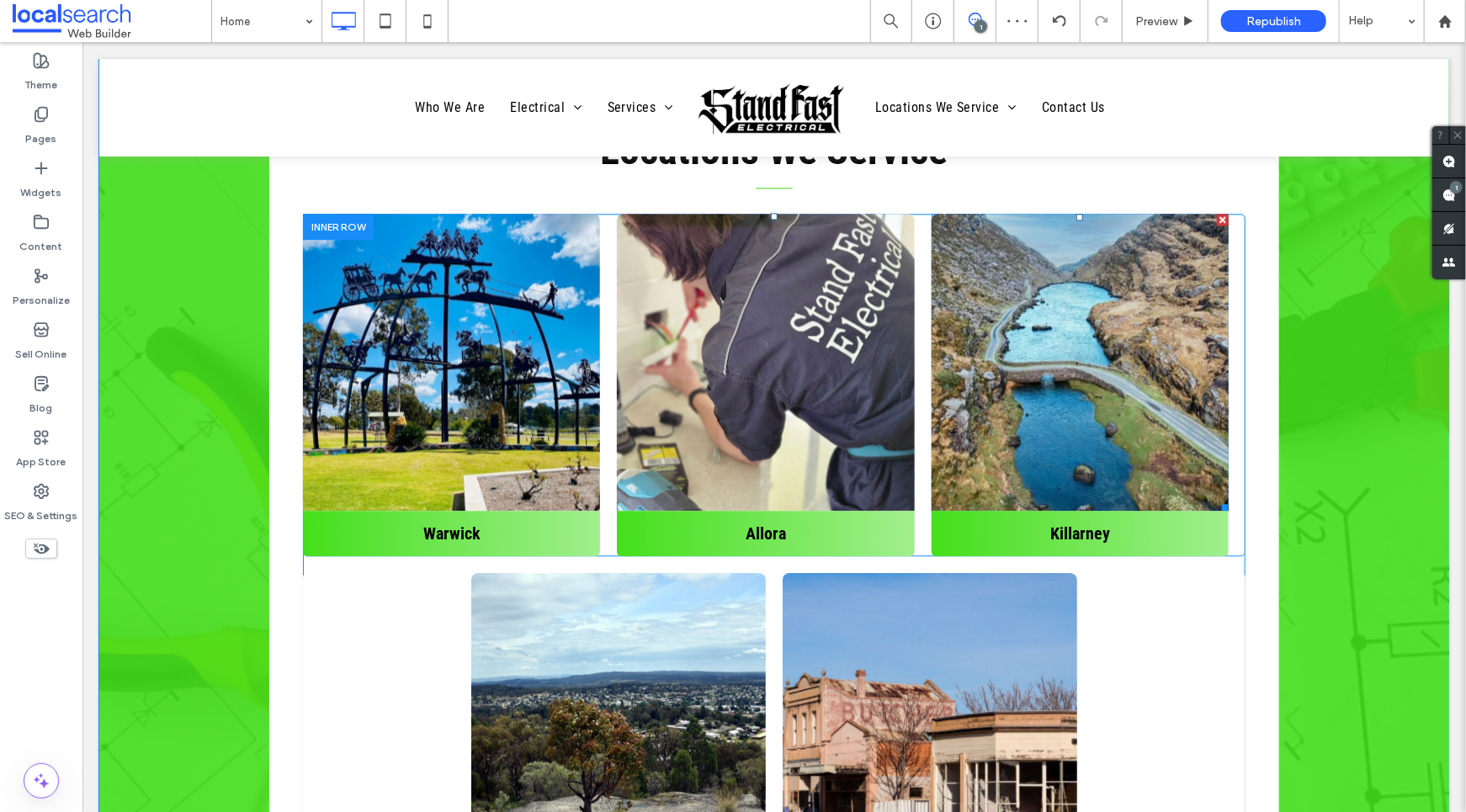
click at [1038, 241] on link at bounding box center [1080, 361] width 315 height 315
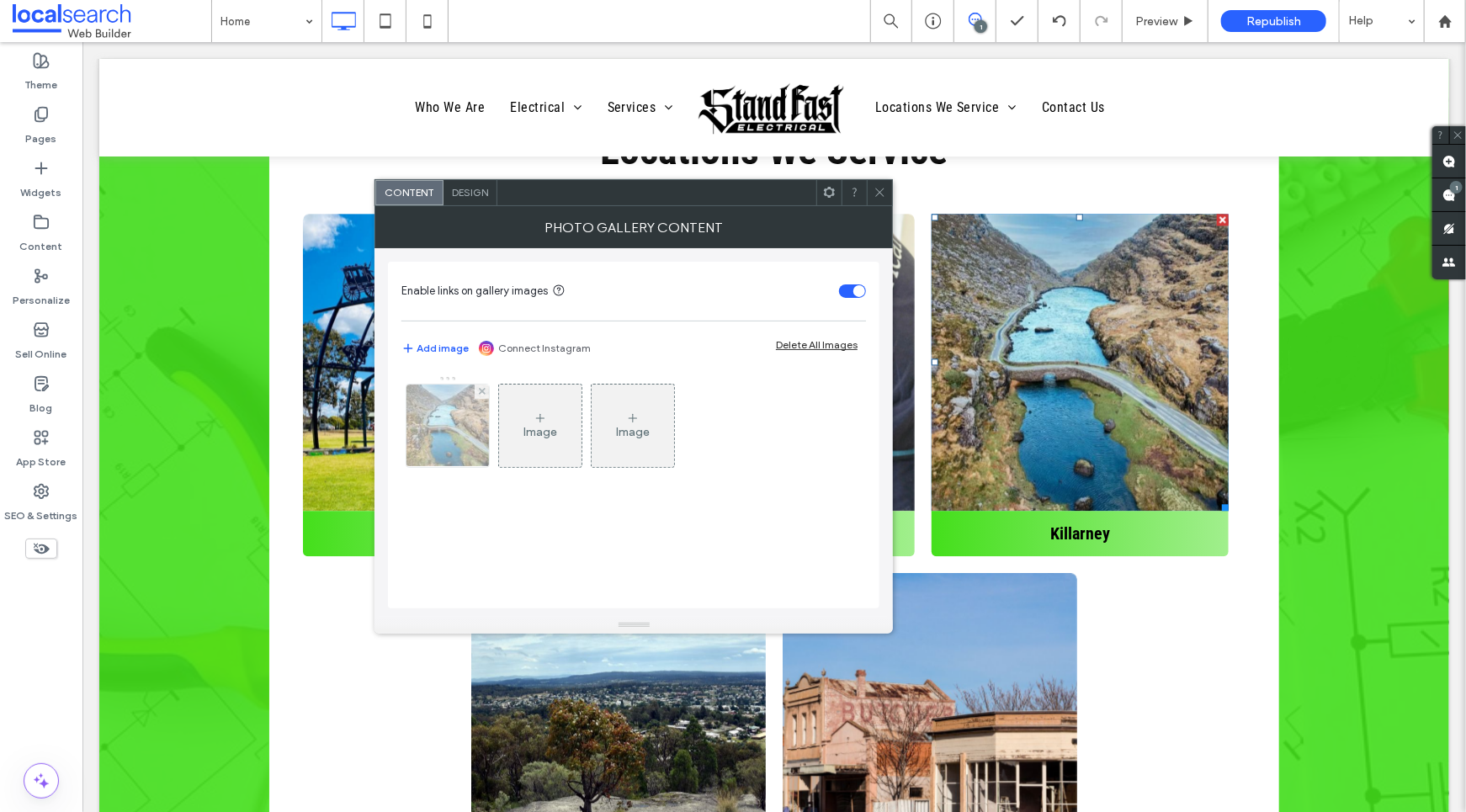
click at [438, 412] on img at bounding box center [448, 425] width 124 height 82
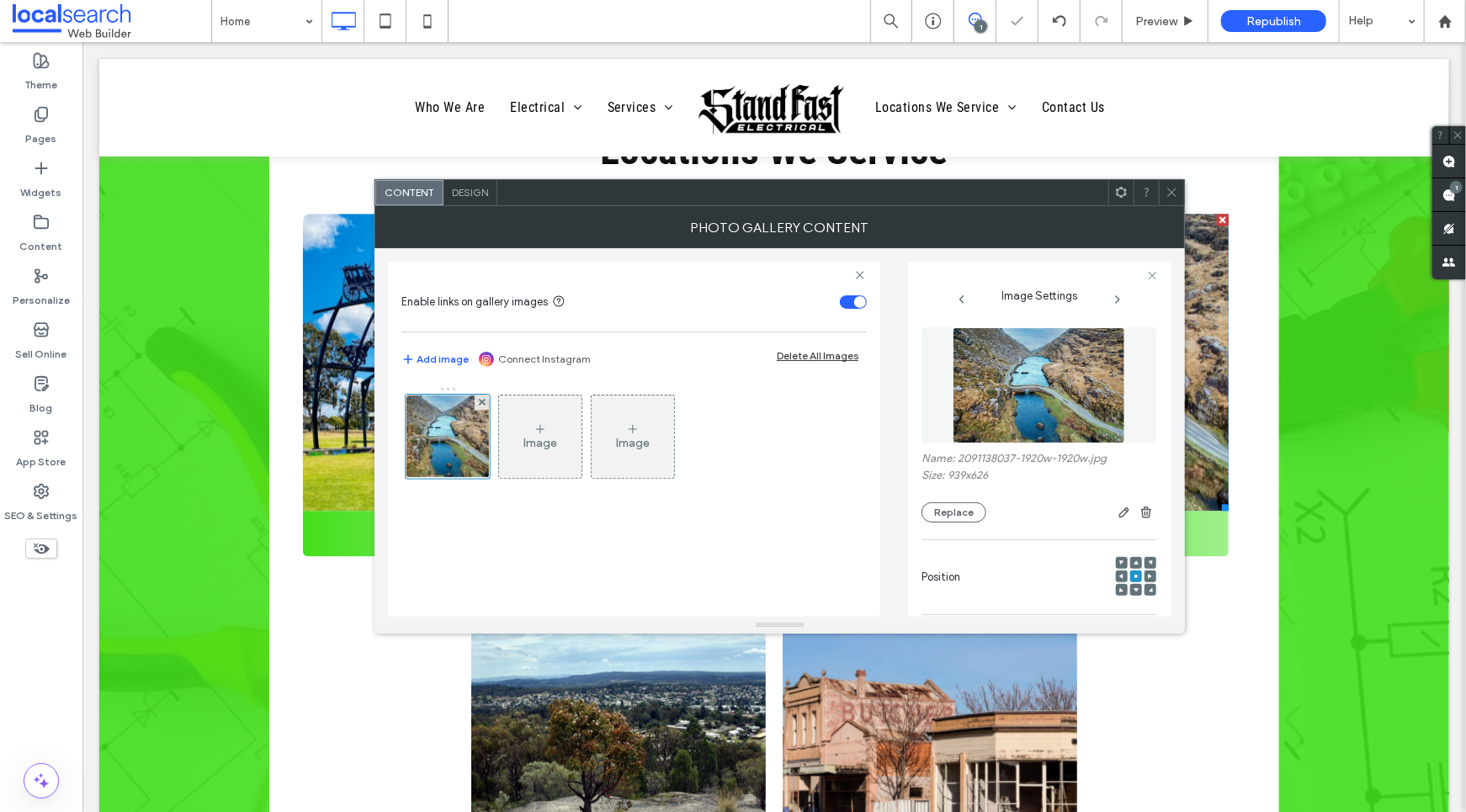
click at [949, 499] on div "Name: 2091138037-1920w-1920w.jpg Size: 939x626 Replace" at bounding box center [1039, 487] width 235 height 71
click at [958, 509] on button "Replace" at bounding box center [954, 512] width 65 height 20
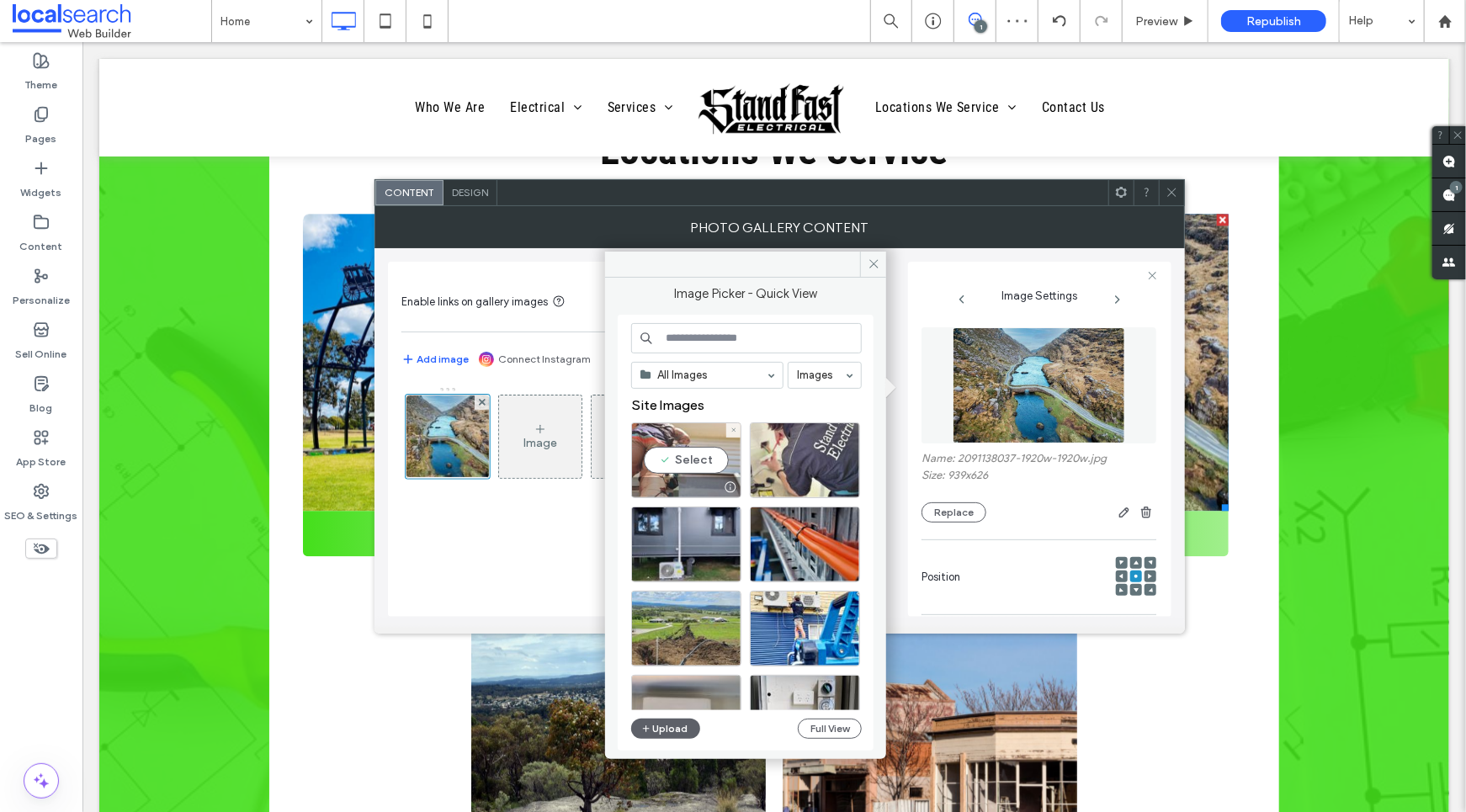
click at [673, 444] on div "Select" at bounding box center [686, 460] width 110 height 76
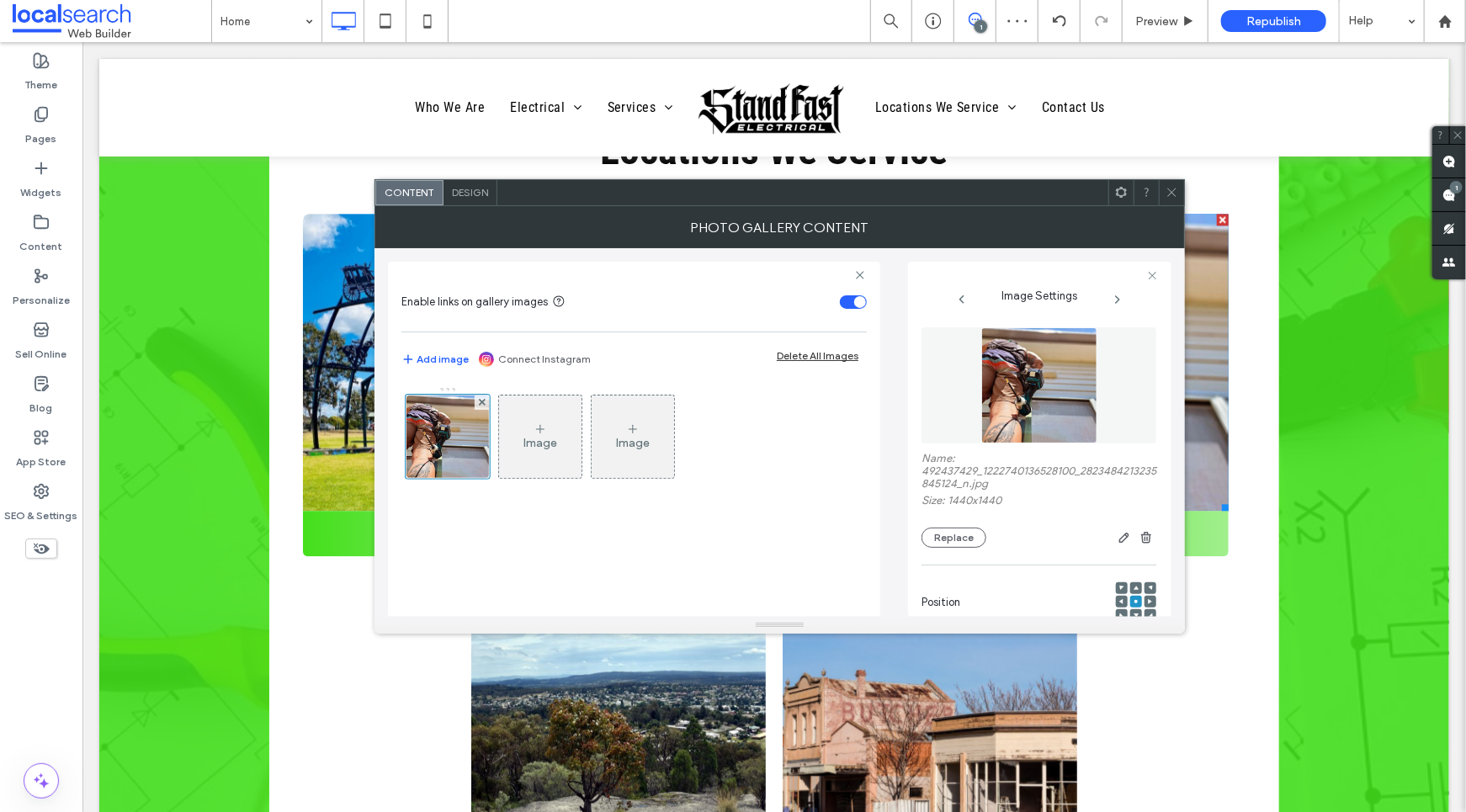
drag, startPoint x: 1175, startPoint y: 187, endPoint x: 1111, endPoint y: 159, distance: 69.9
click at [1175, 187] on icon at bounding box center [1172, 192] width 12 height 12
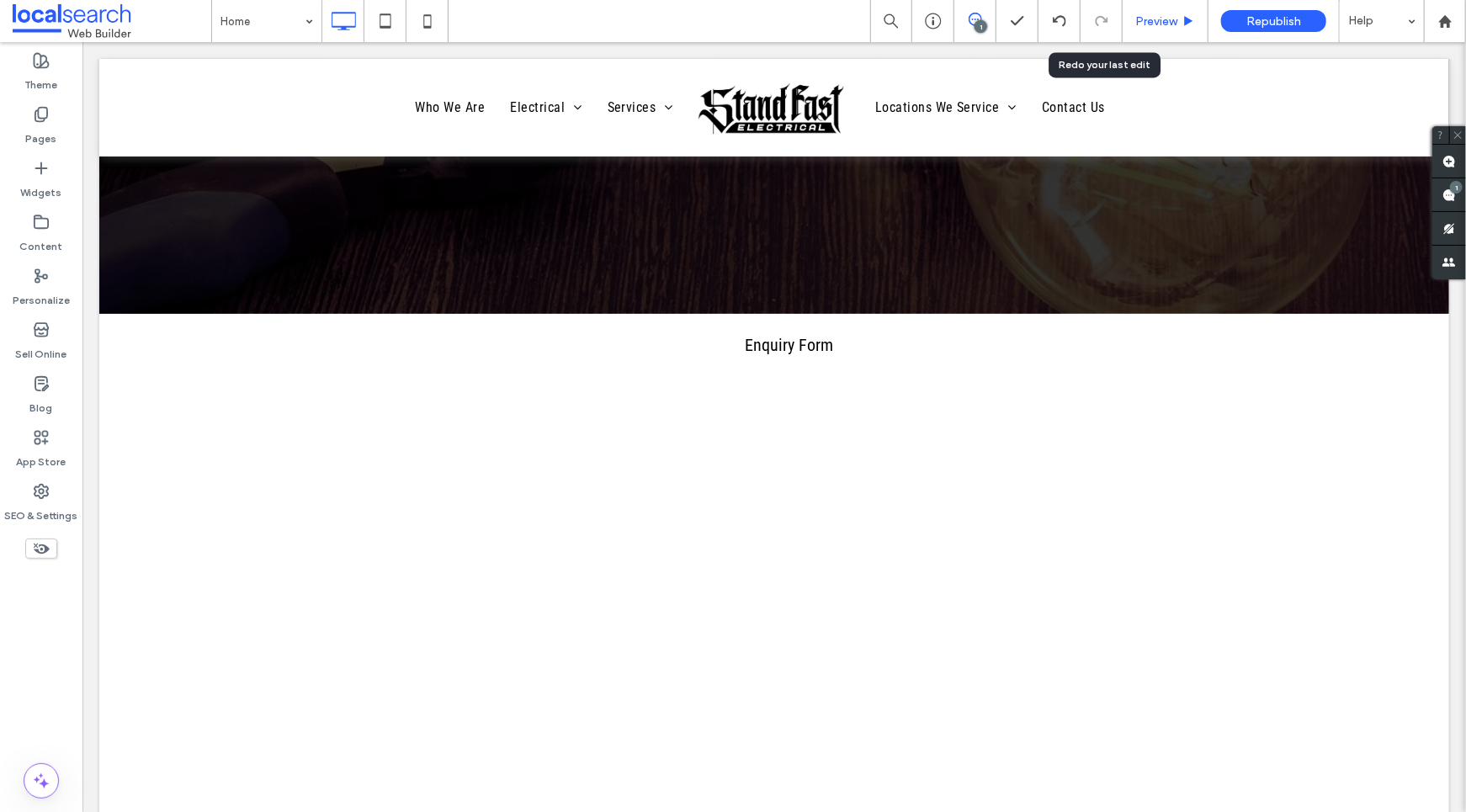
scroll to position [4160, 0]
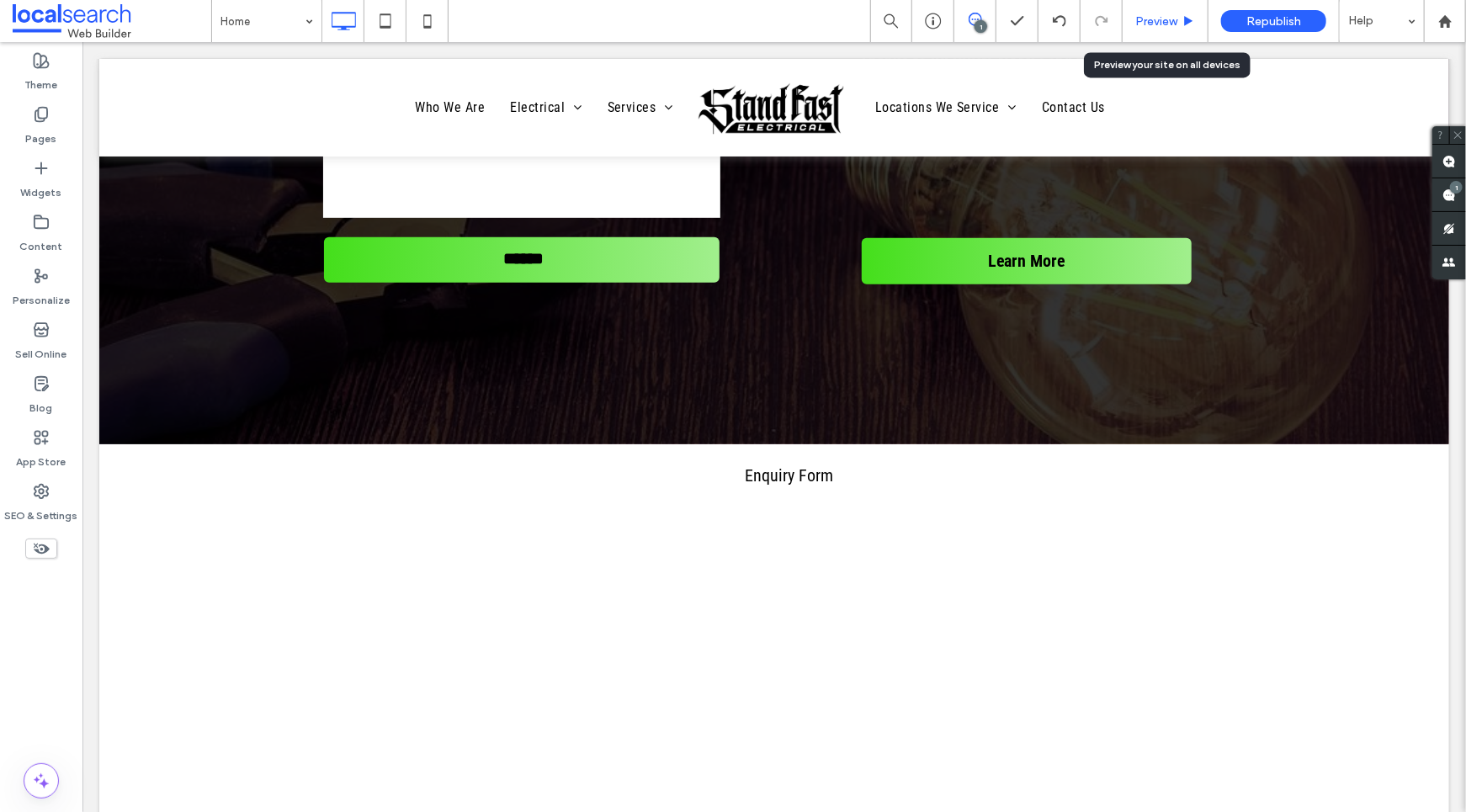
click at [1175, 18] on span "Preview" at bounding box center [1157, 21] width 43 height 14
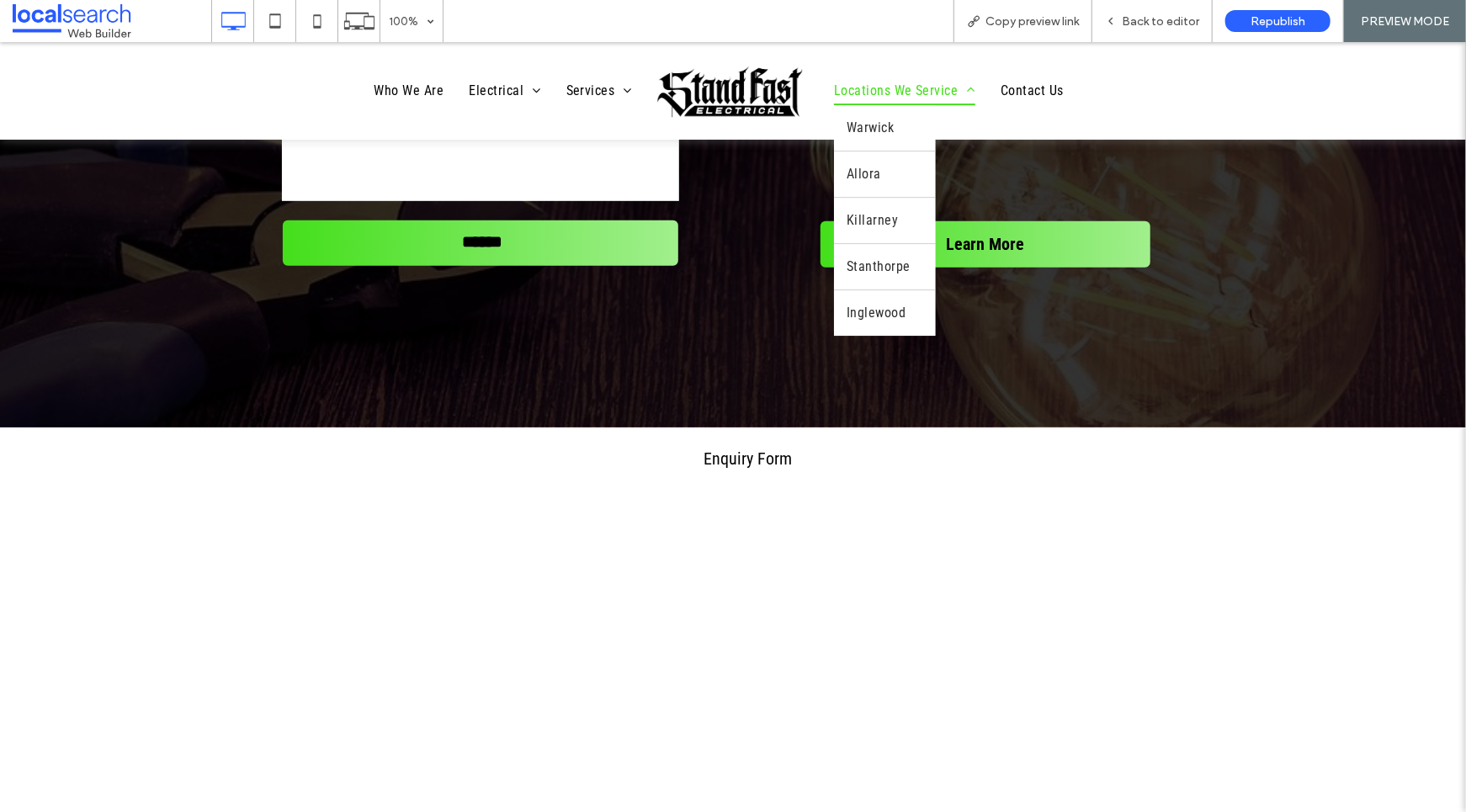
click at [896, 93] on span "Locations We Service" at bounding box center [905, 90] width 142 height 28
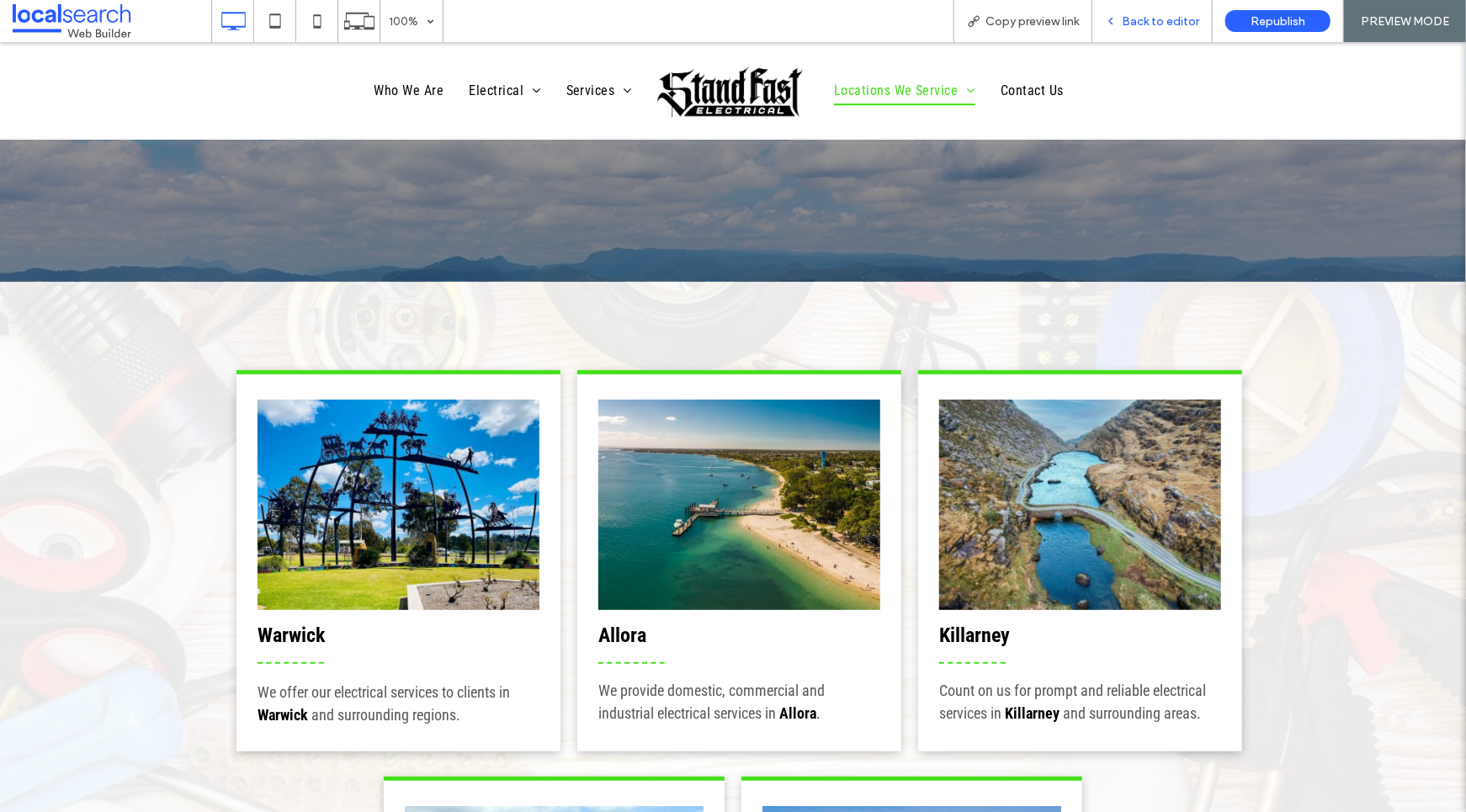
click at [1144, 27] on div "Back to editor" at bounding box center [1152, 21] width 120 height 43
click at [1156, 19] on span "Back to editor" at bounding box center [1160, 21] width 77 height 14
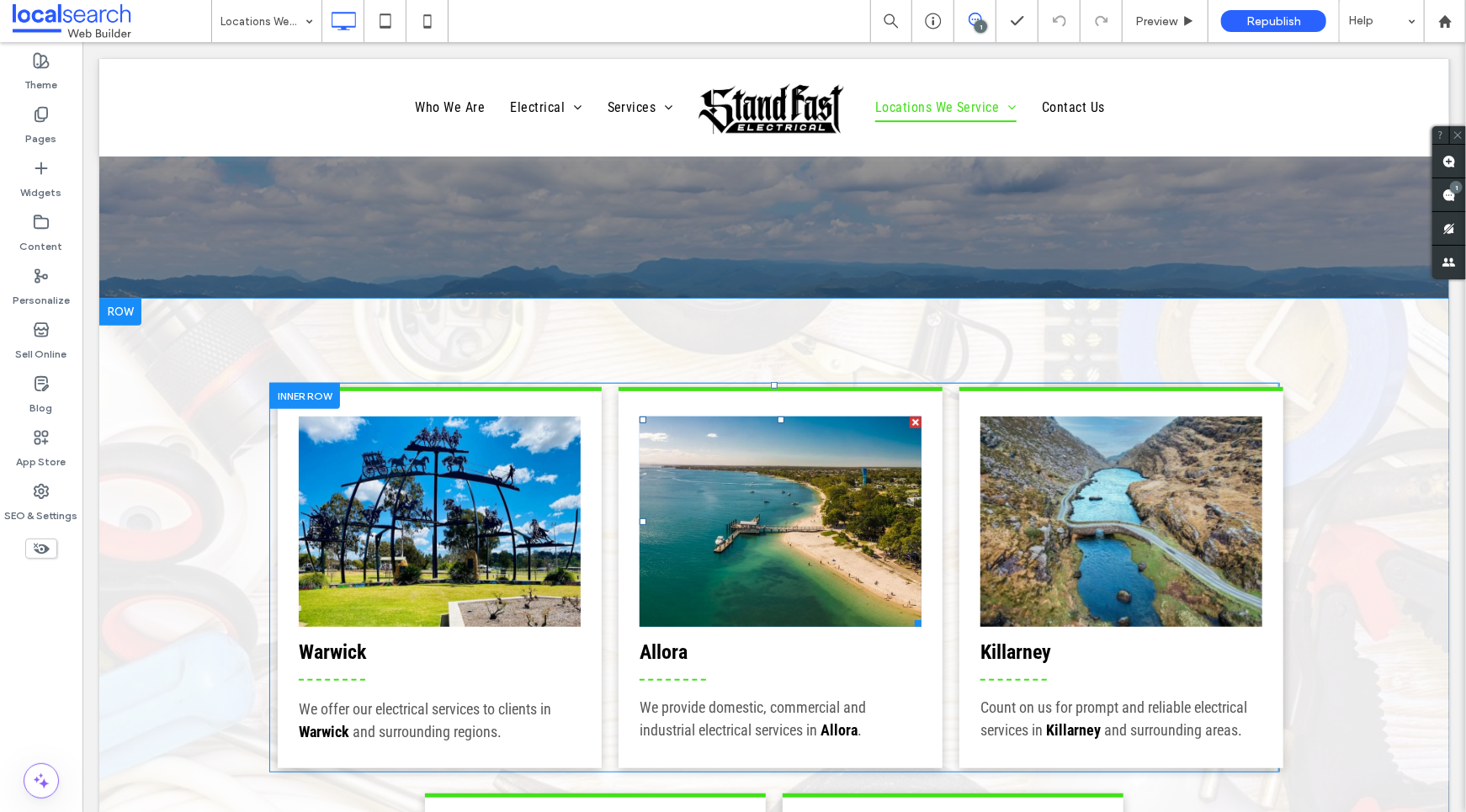
click at [772, 500] on link at bounding box center [780, 521] width 282 height 211
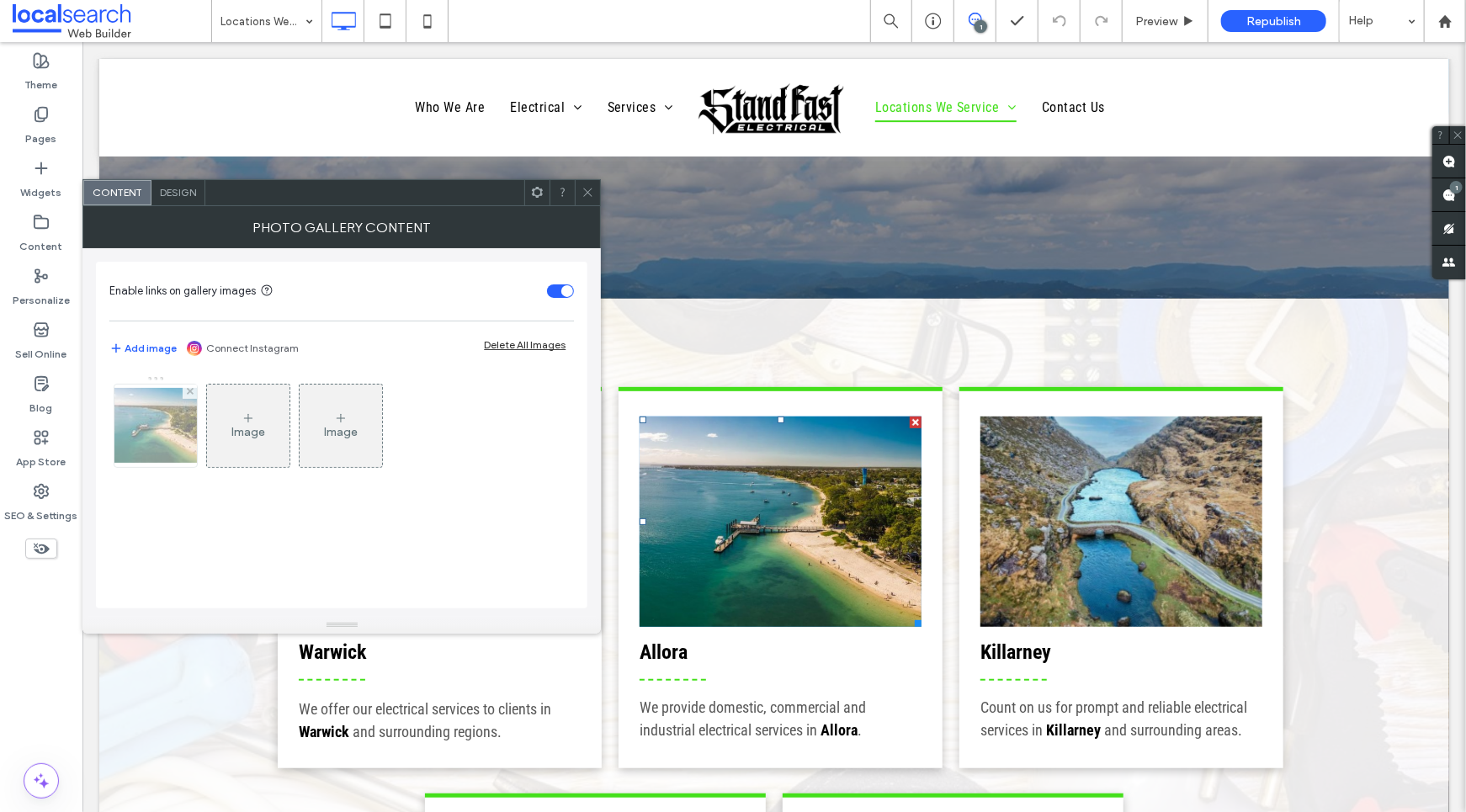
click at [160, 426] on img at bounding box center [156, 425] width 135 height 75
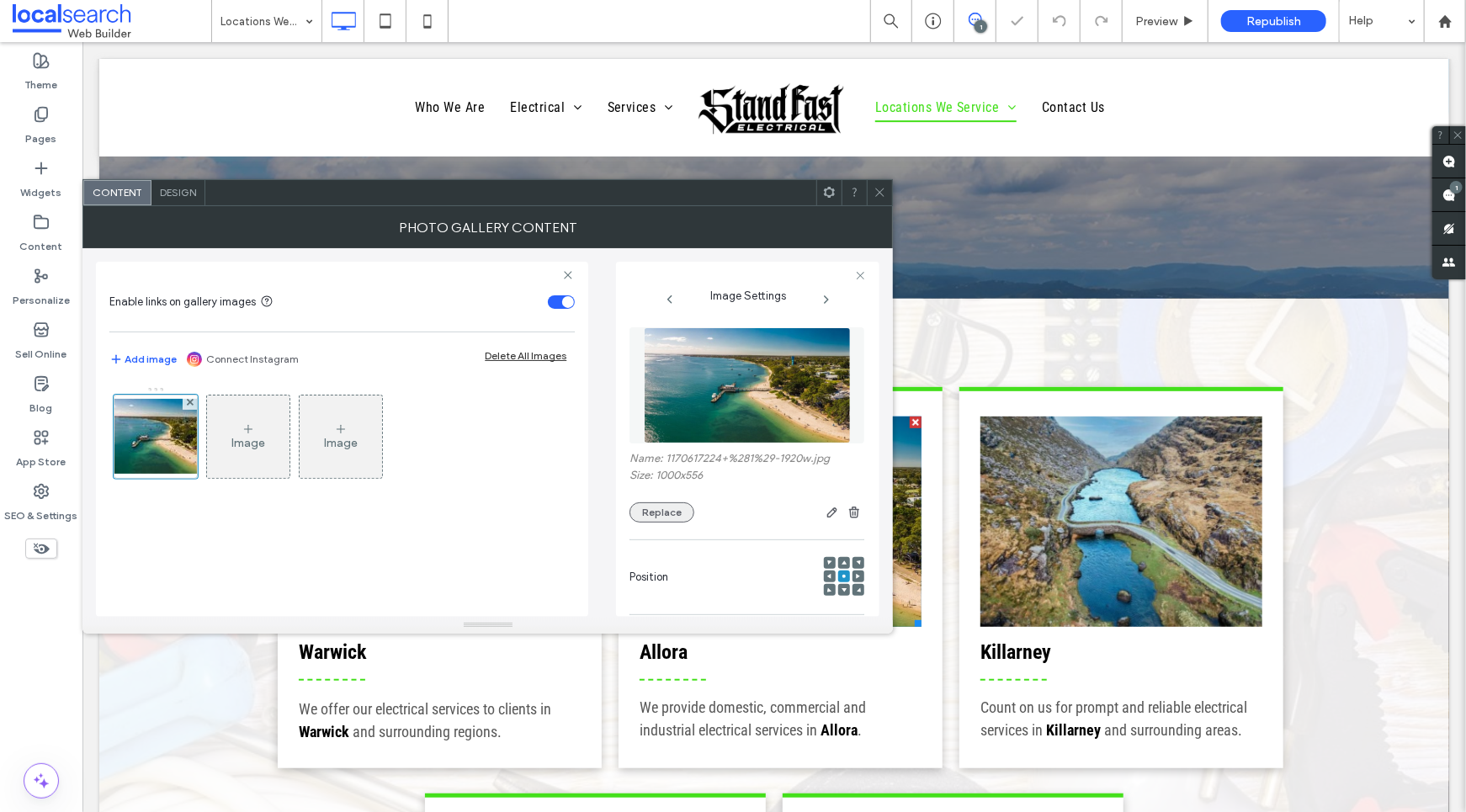
click at [660, 513] on button "Replace" at bounding box center [662, 512] width 65 height 20
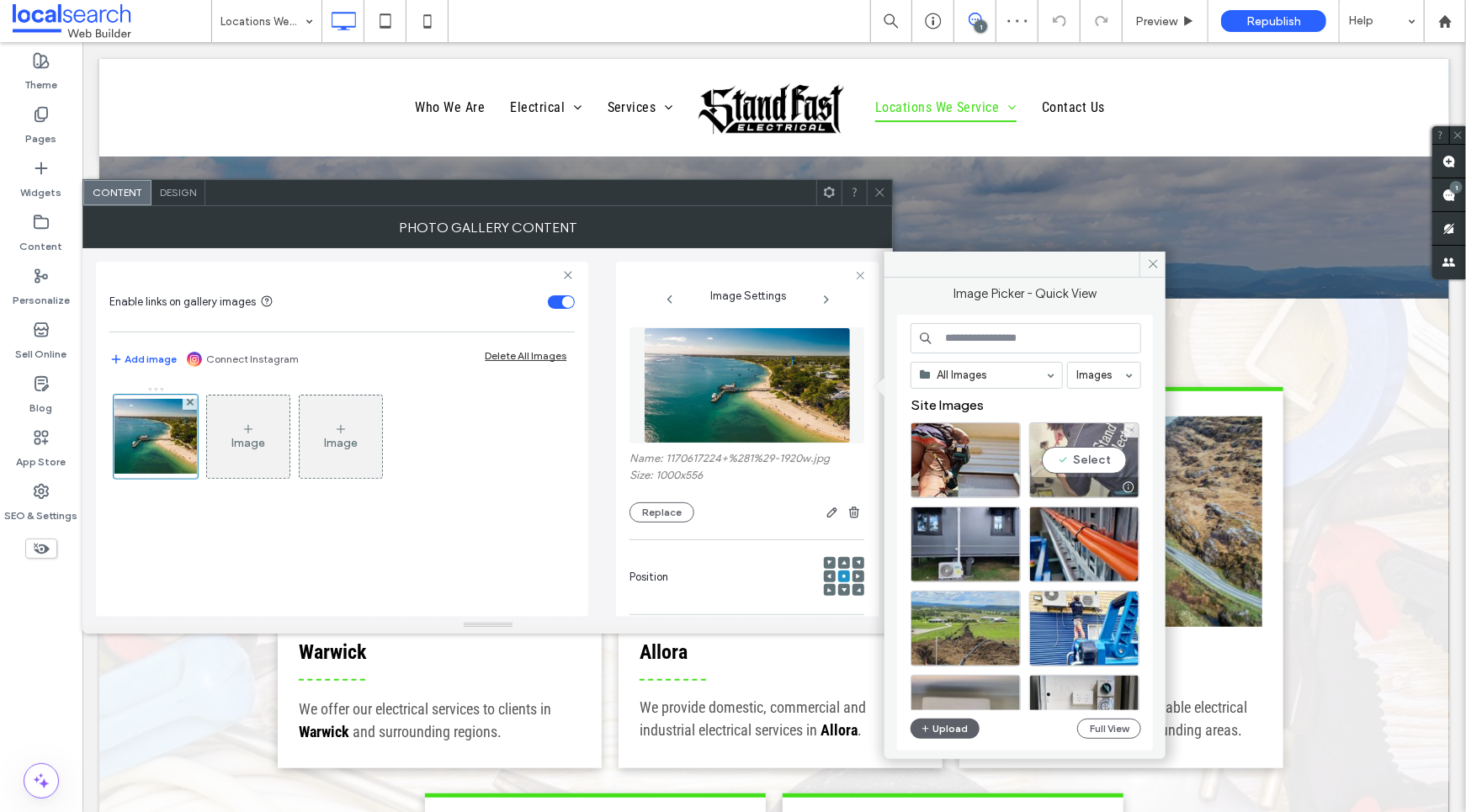
drag, startPoint x: 1091, startPoint y: 432, endPoint x: 1012, endPoint y: 397, distance: 86.4
click at [1091, 432] on div "Select" at bounding box center [1084, 460] width 110 height 76
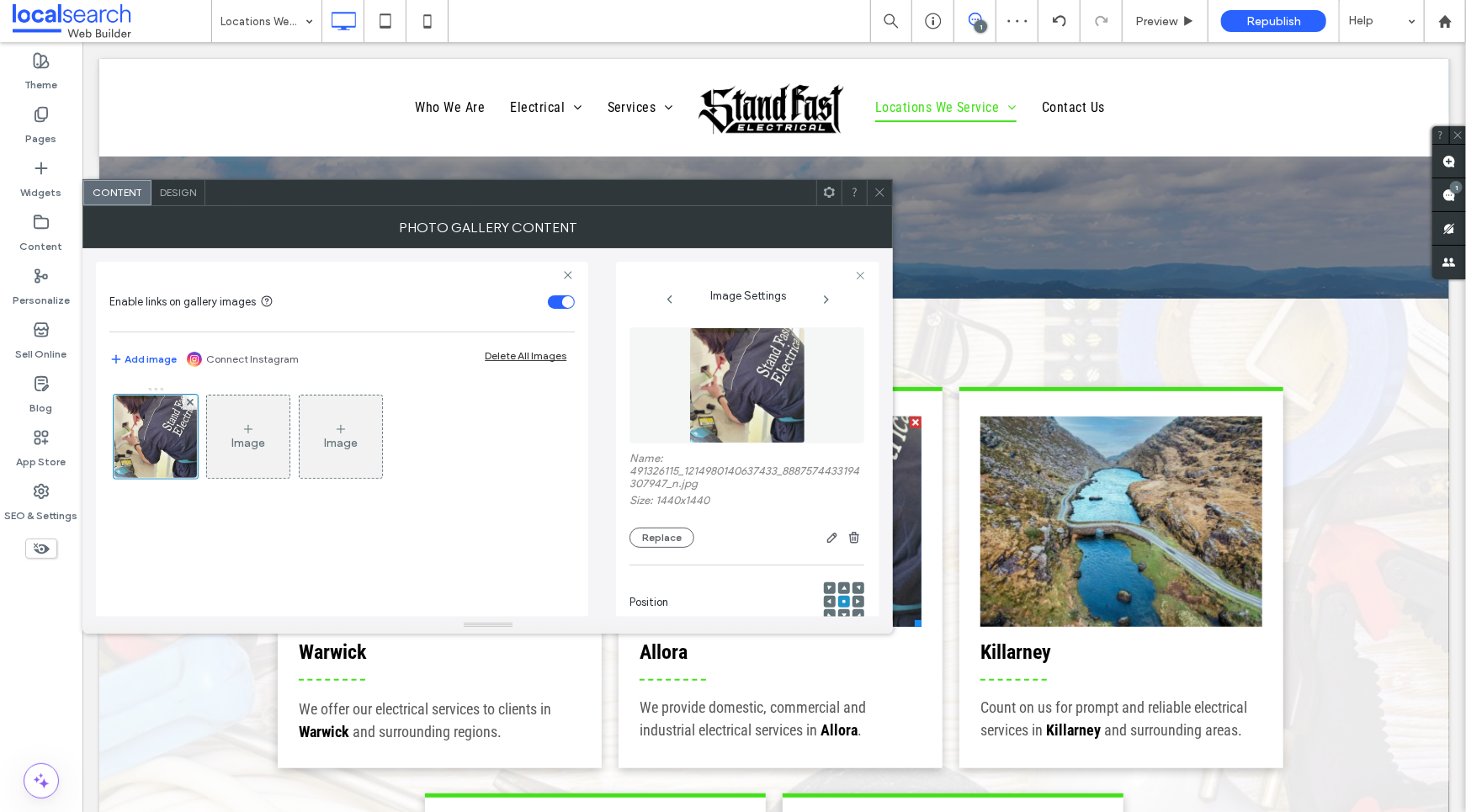
click at [871, 190] on div at bounding box center [880, 192] width 26 height 26
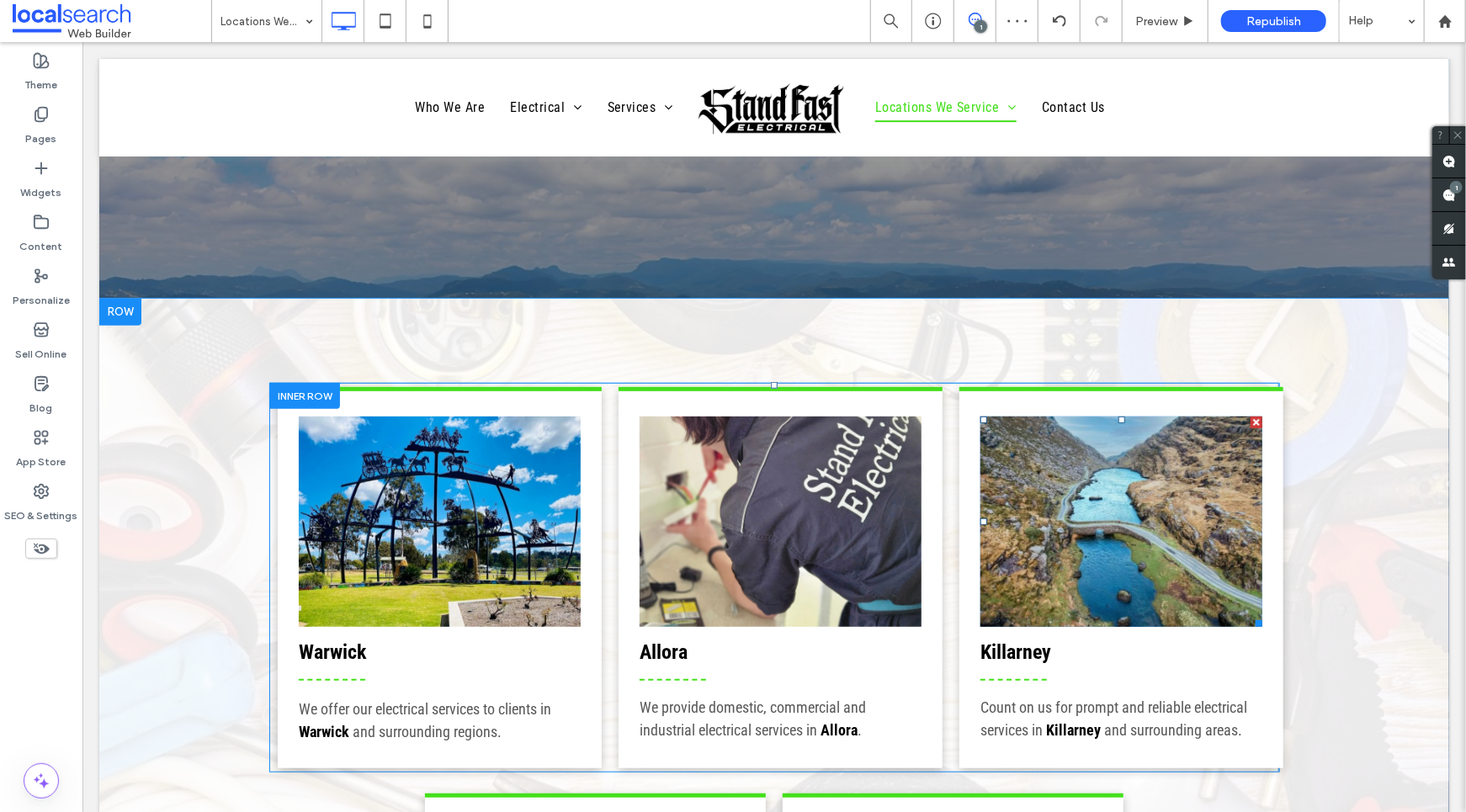
click at [1116, 502] on link at bounding box center [1121, 521] width 282 height 211
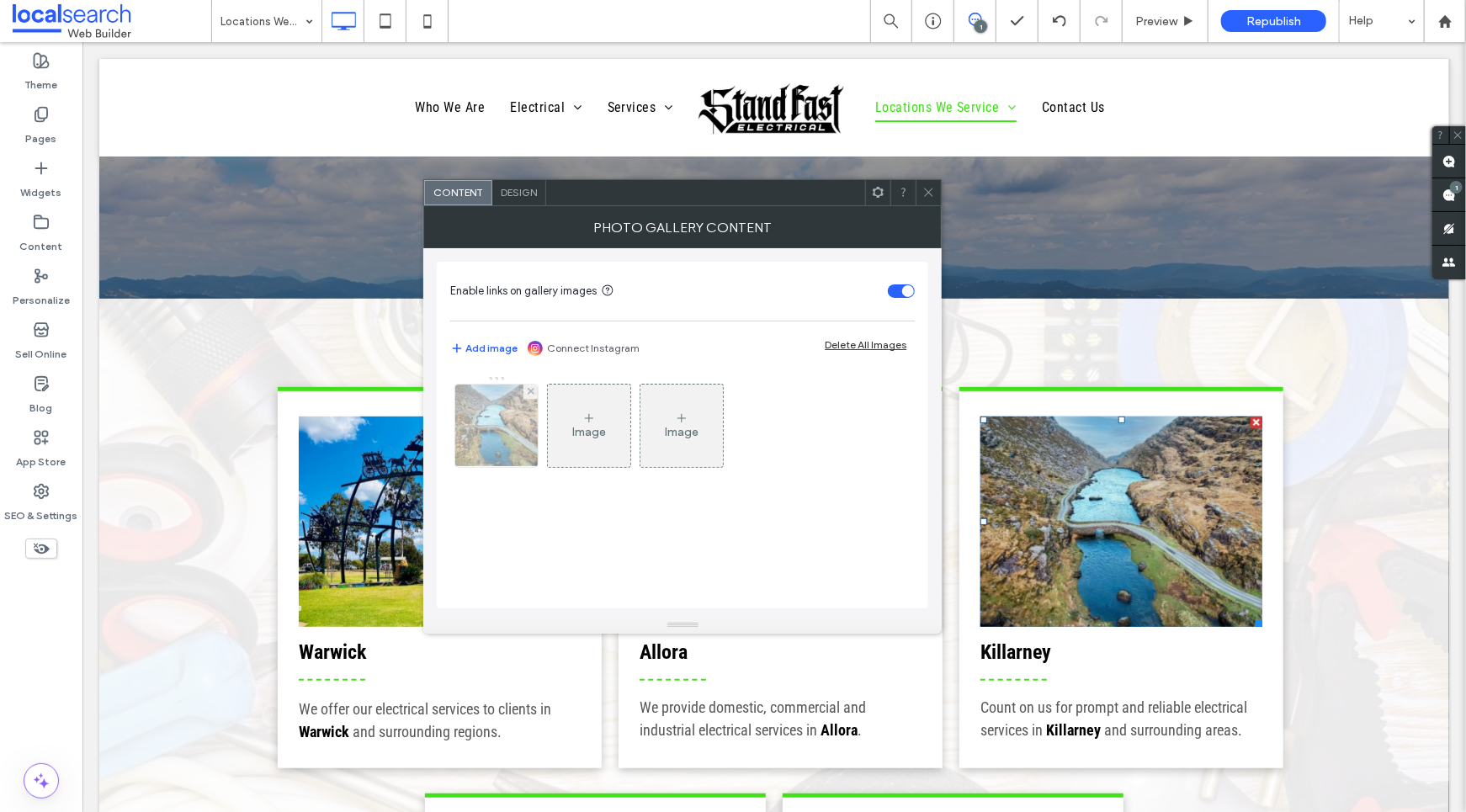
click at [502, 414] on img at bounding box center [497, 425] width 124 height 82
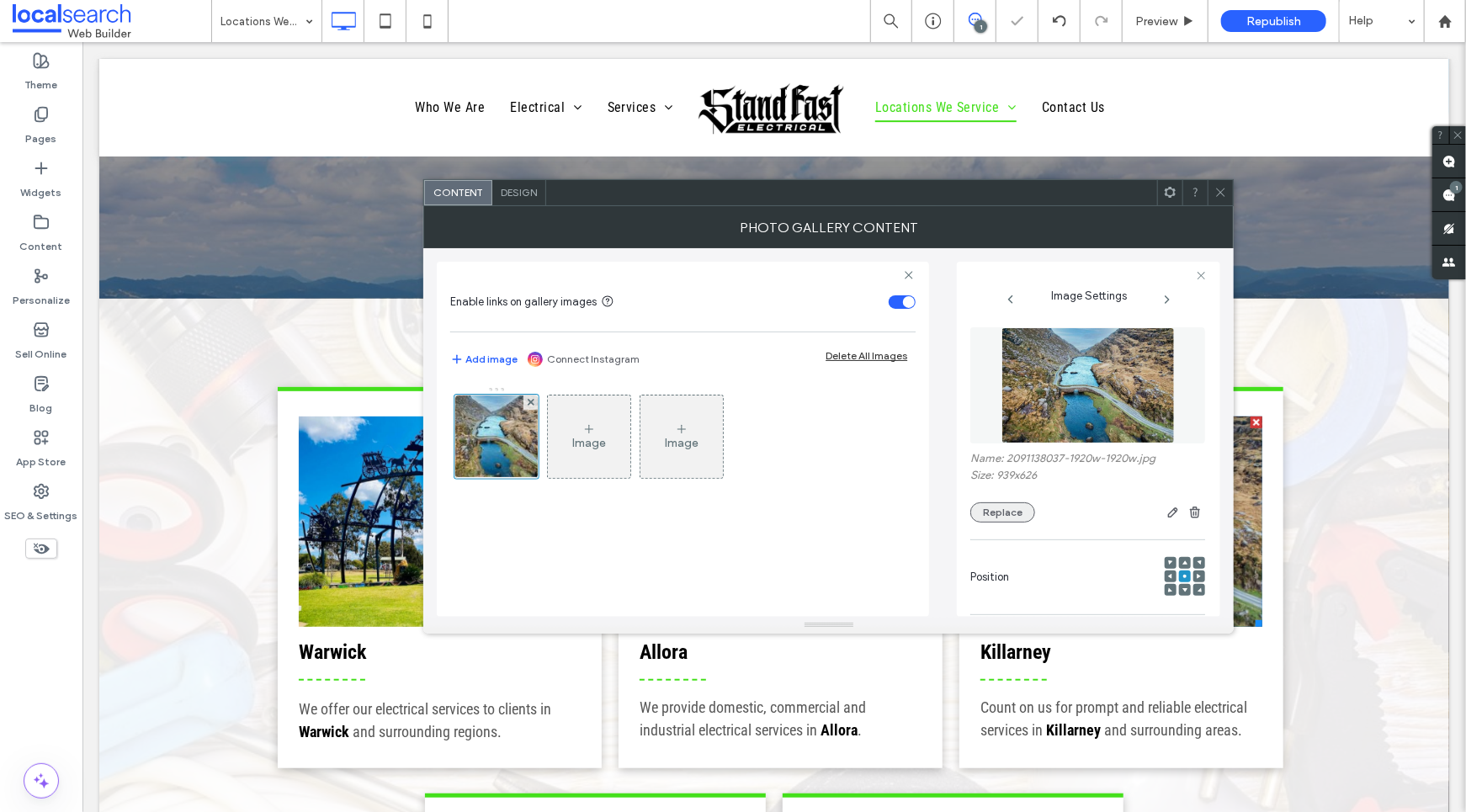
click at [1021, 514] on button "Replace" at bounding box center [1003, 512] width 65 height 20
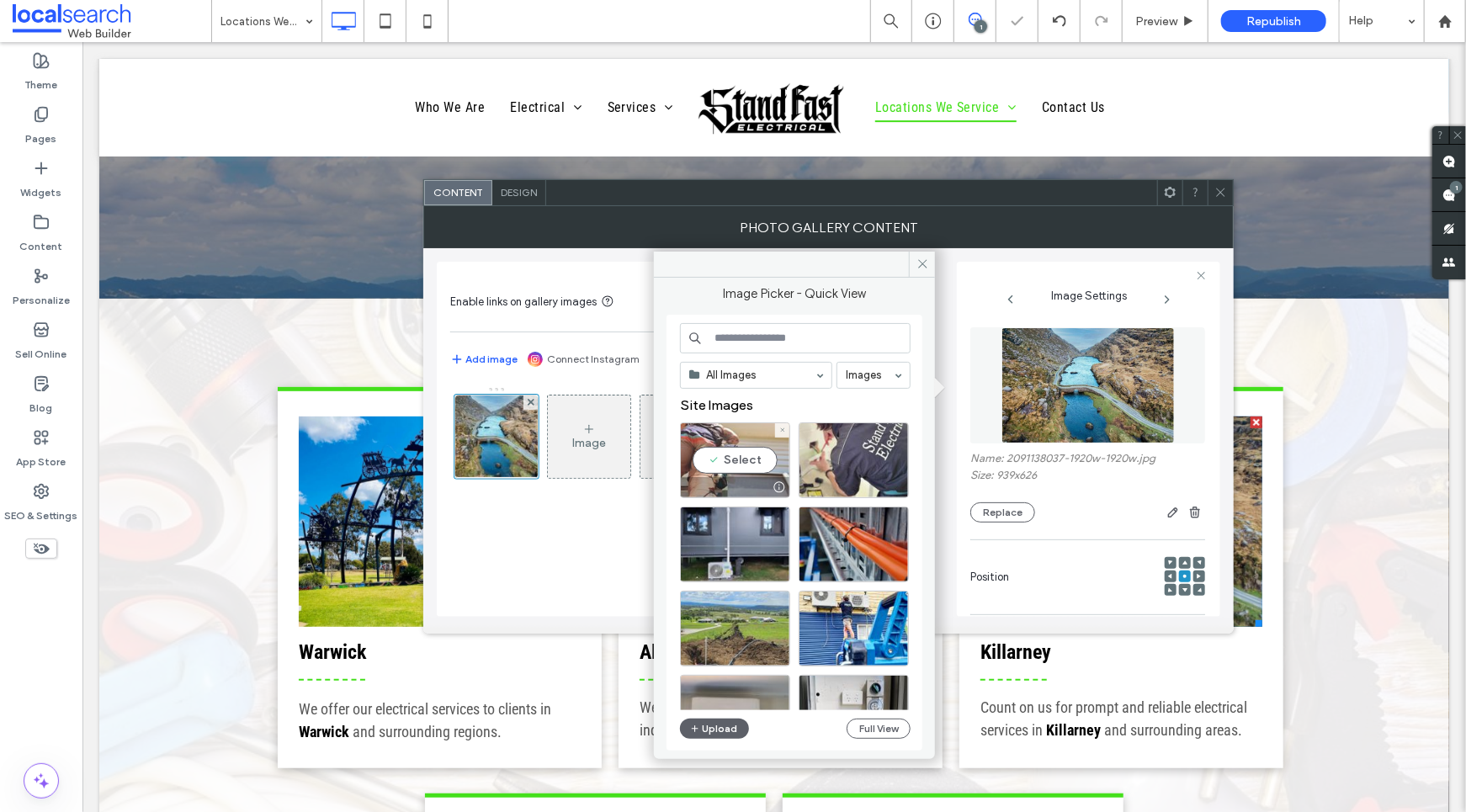
click at [728, 441] on div "Select" at bounding box center [735, 460] width 110 height 76
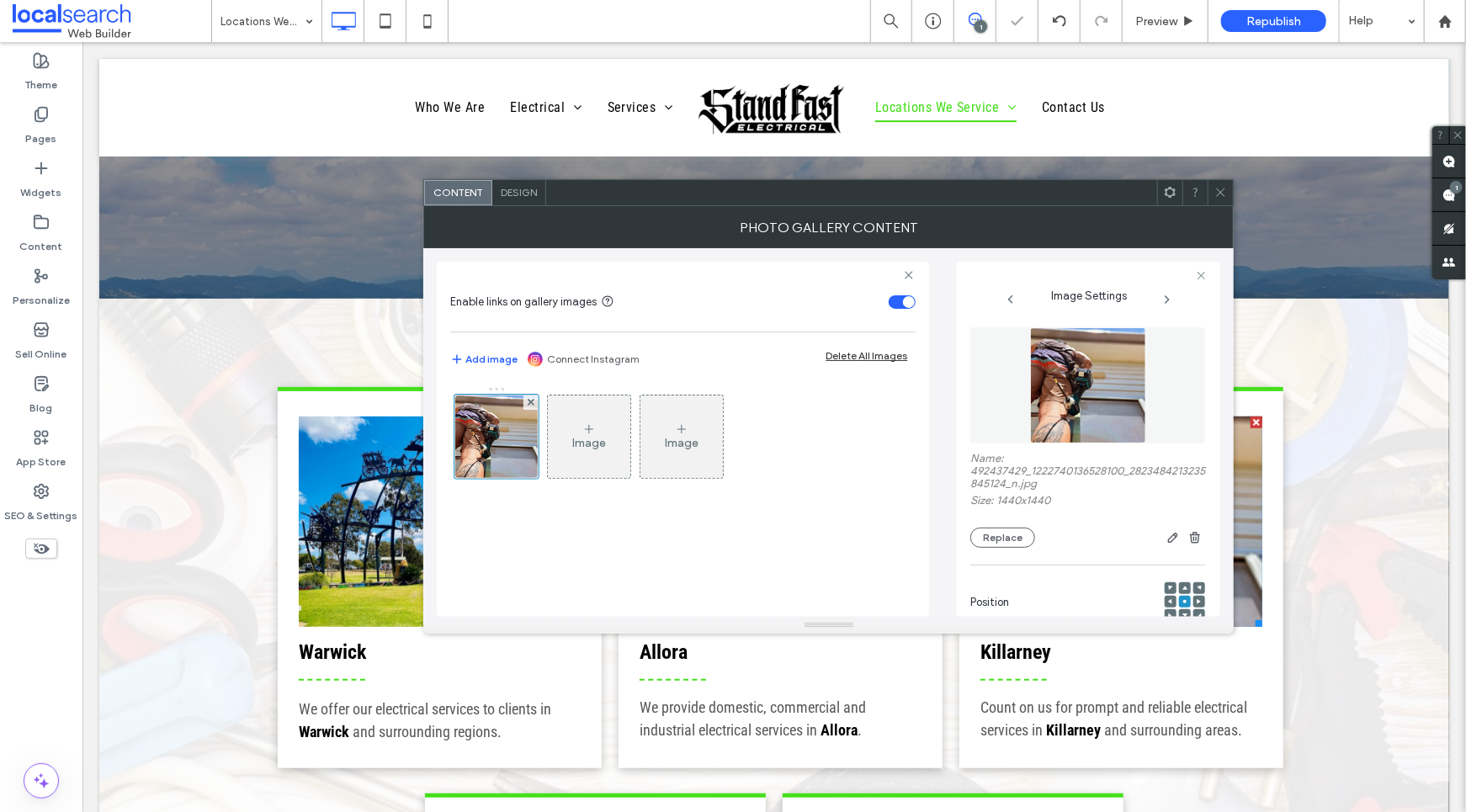
click at [1216, 190] on icon at bounding box center [1221, 192] width 12 height 12
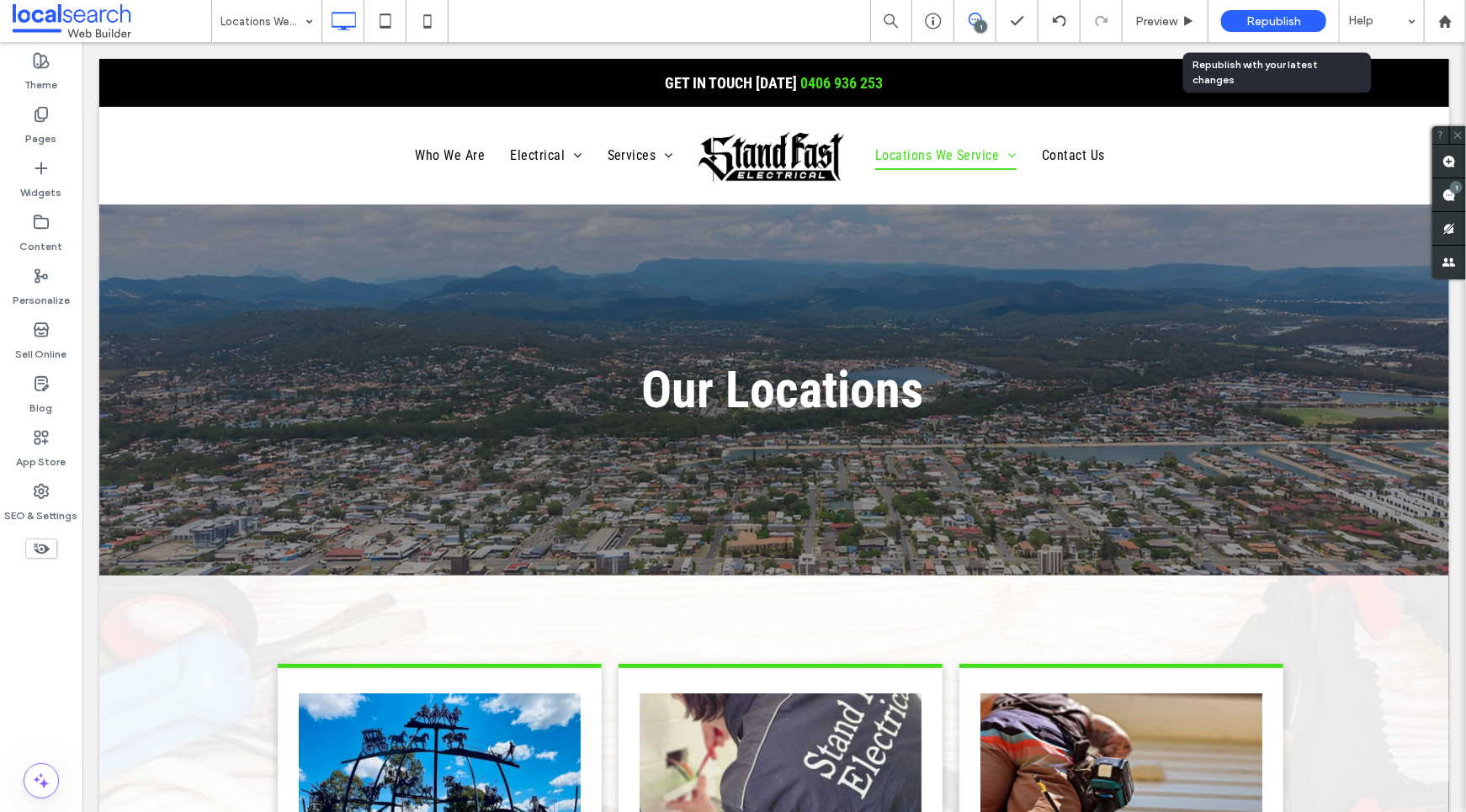
click at [1273, 18] on span "Republish" at bounding box center [1274, 21] width 55 height 14
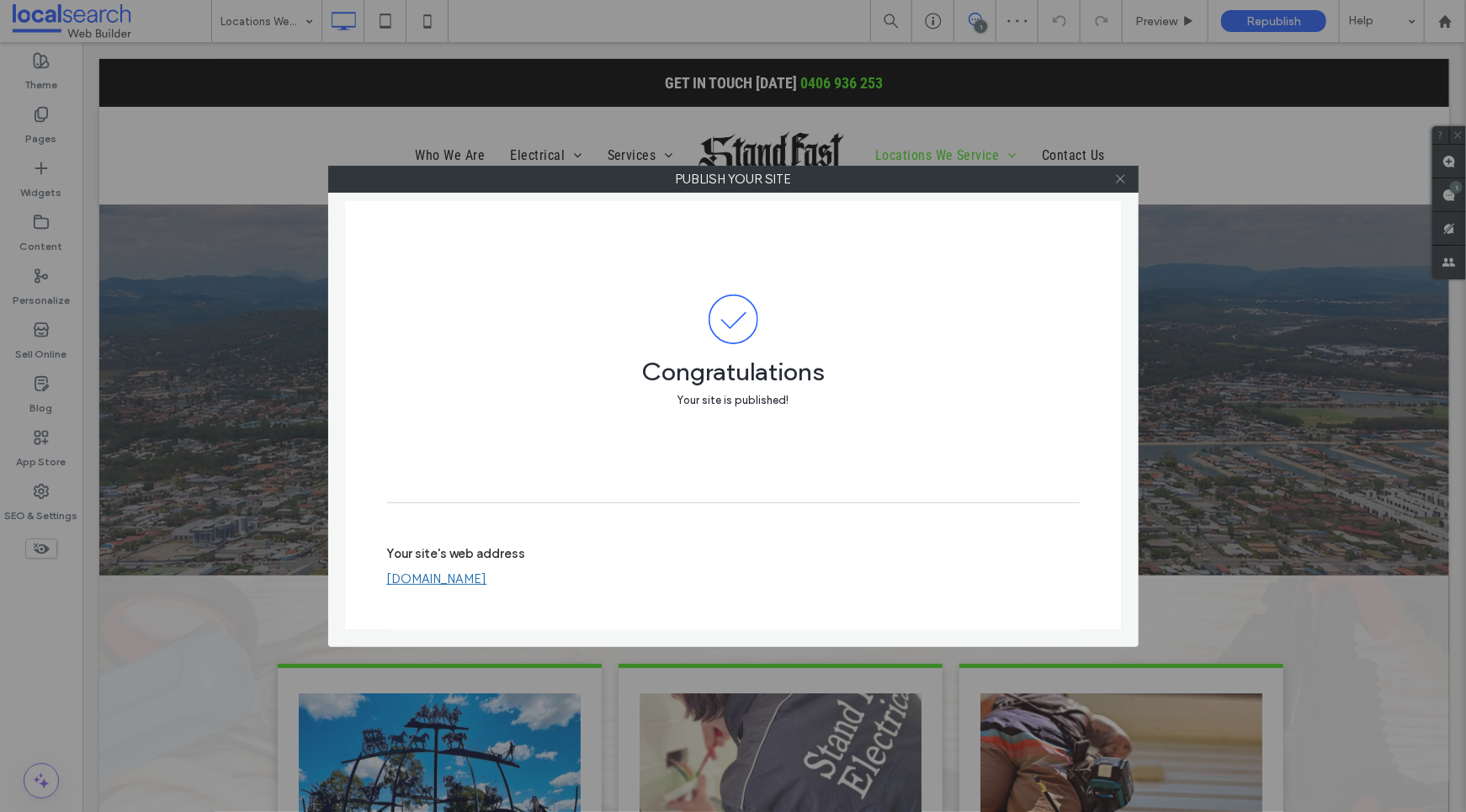
click at [1125, 183] on icon at bounding box center [1121, 179] width 12 height 12
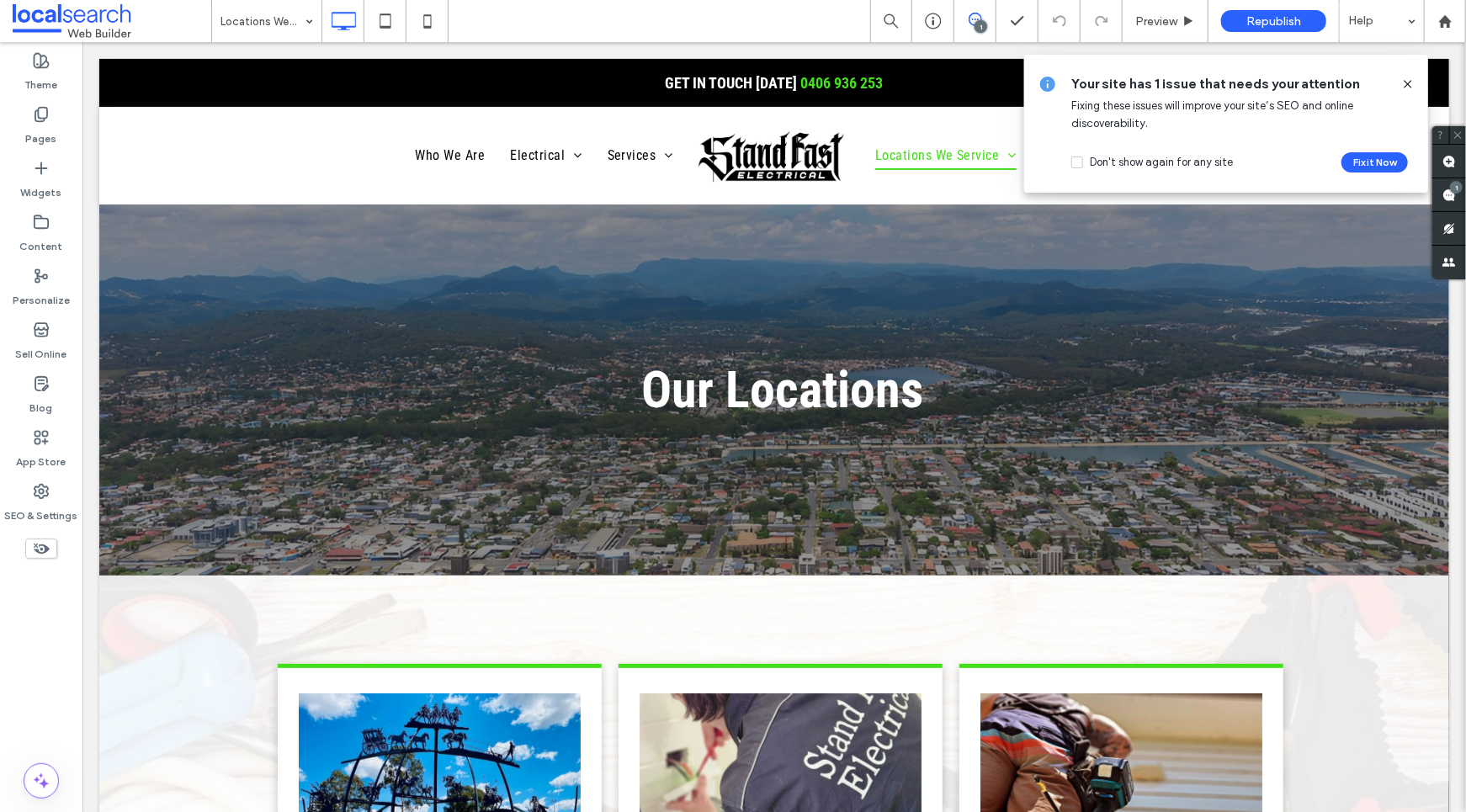
drag, startPoint x: 1406, startPoint y: 82, endPoint x: 1304, endPoint y: 43, distance: 109.2
click at [1406, 82] on icon at bounding box center [1408, 83] width 13 height 13
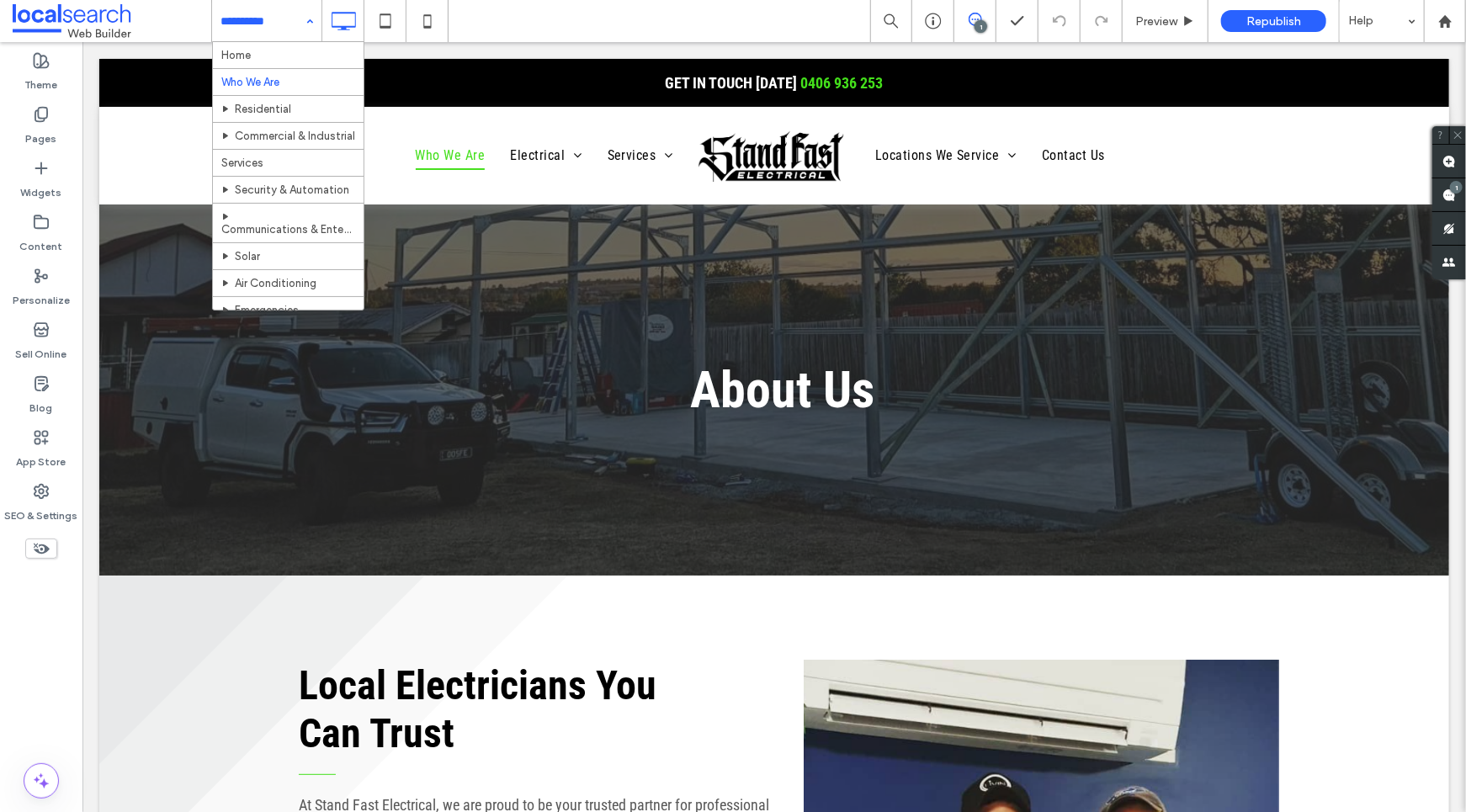
click at [256, 22] on input at bounding box center [262, 21] width 84 height 43
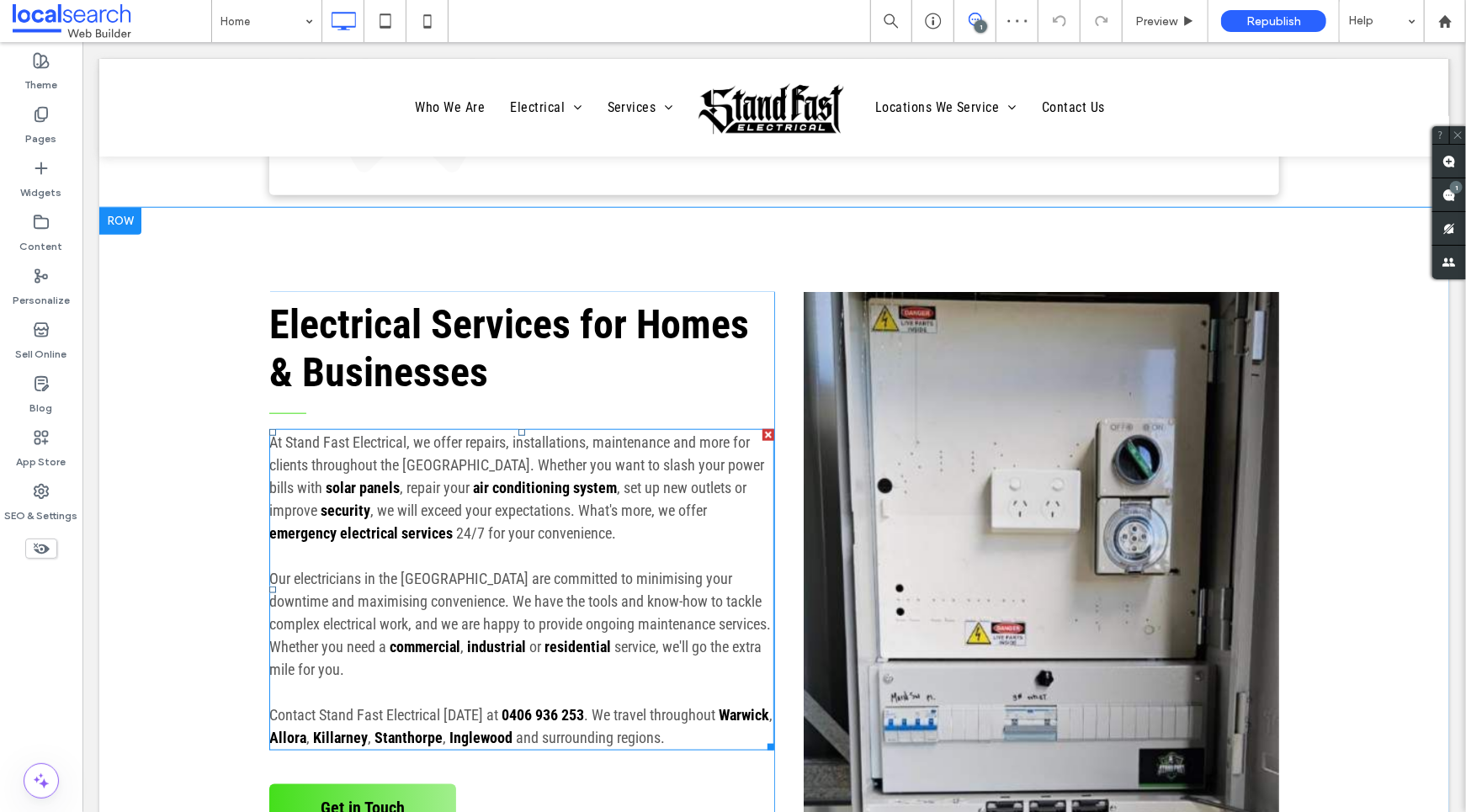
scroll to position [1087, 0]
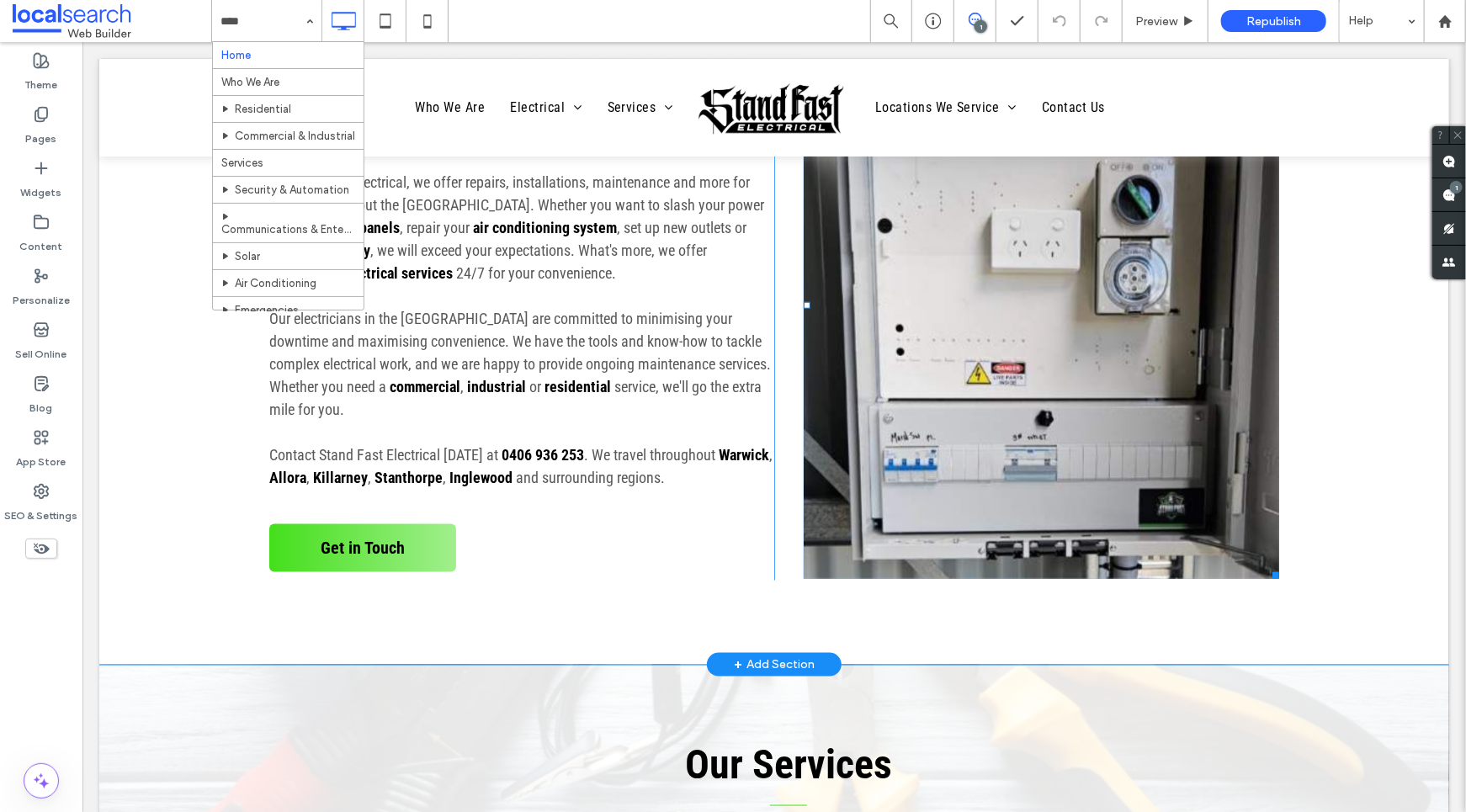
click at [981, 280] on link at bounding box center [1041, 305] width 476 height 547
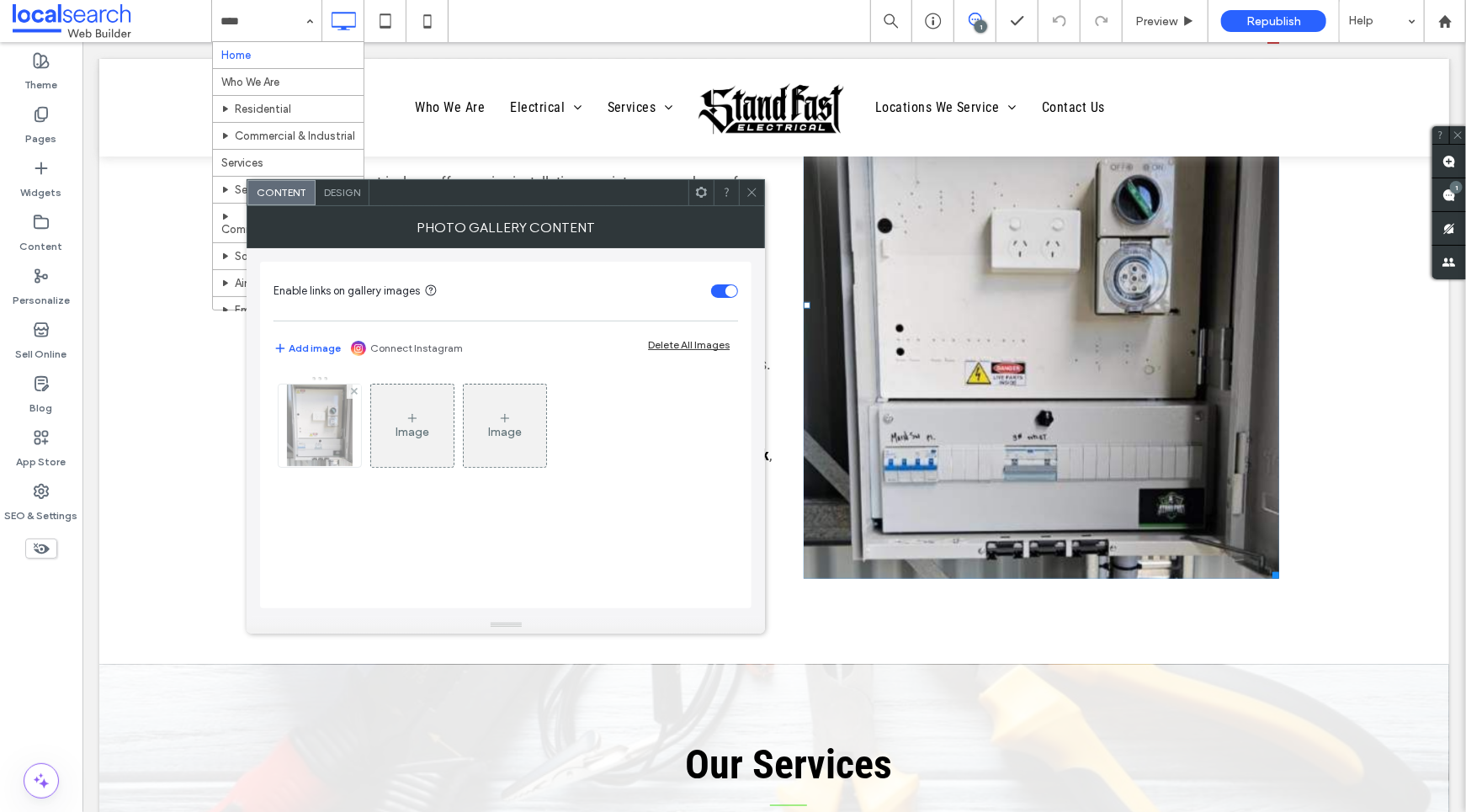
click at [323, 422] on img at bounding box center [320, 425] width 66 height 82
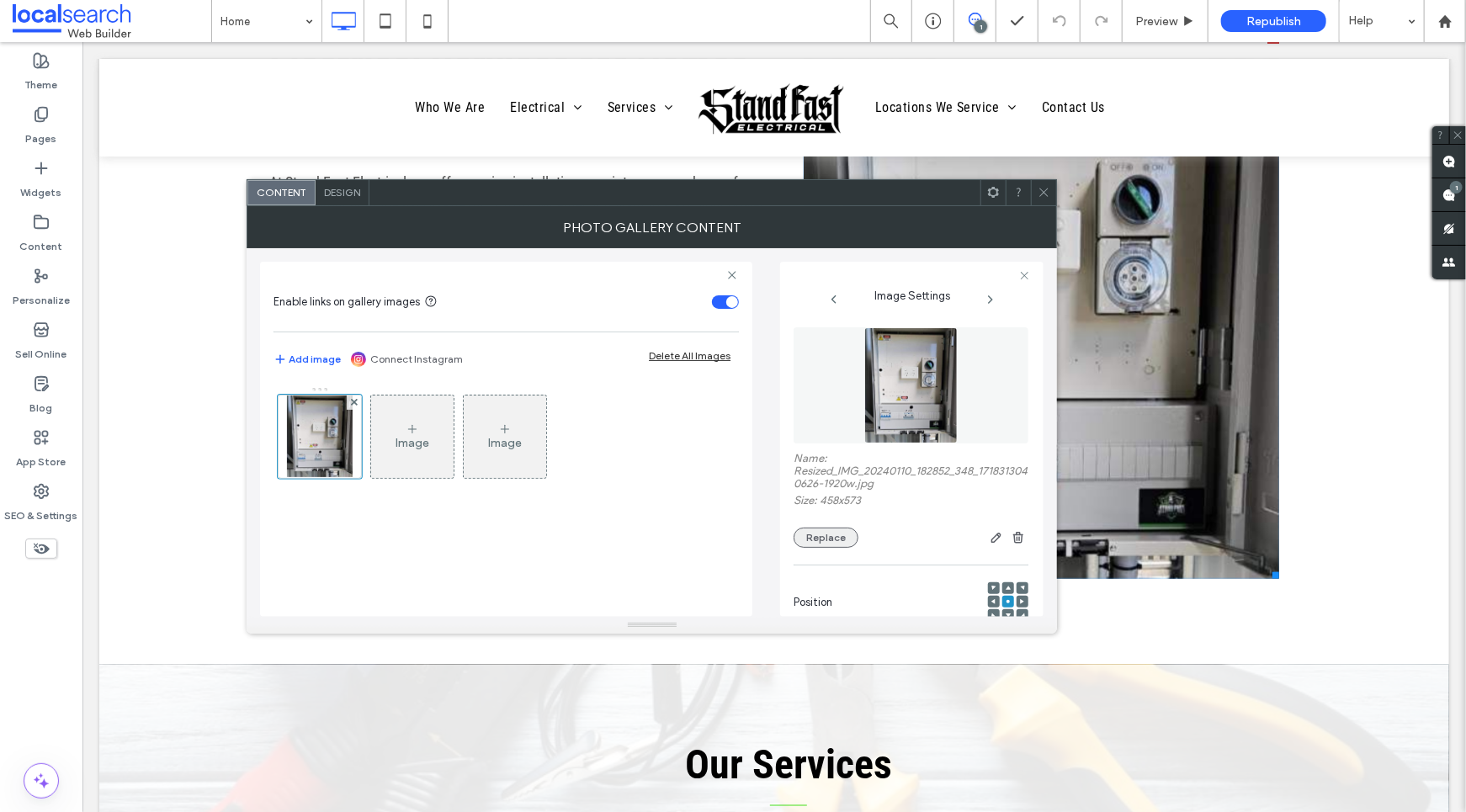
click at [818, 545] on button "Replace" at bounding box center [826, 537] width 65 height 20
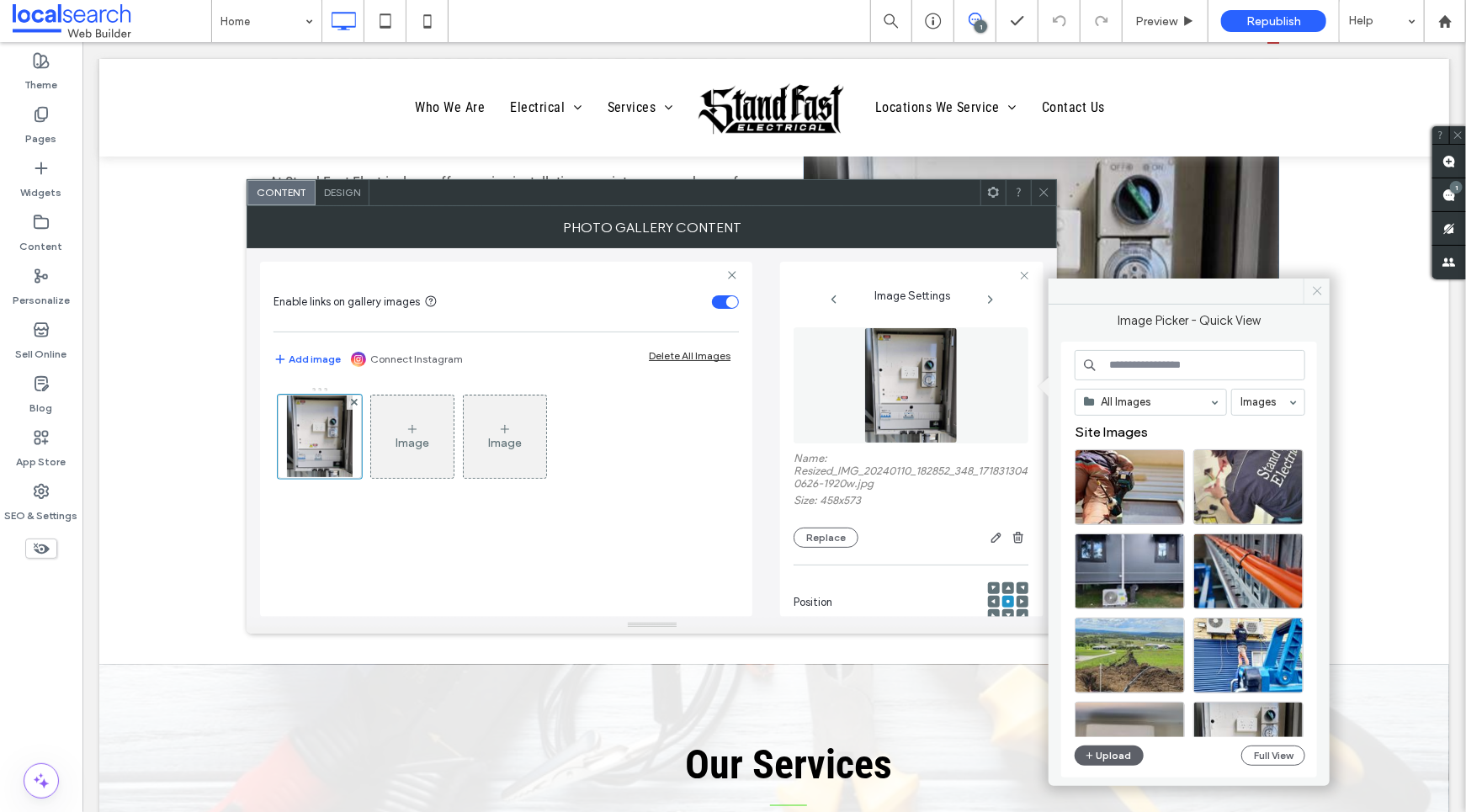
click at [1317, 294] on icon at bounding box center [1318, 290] width 12 height 12
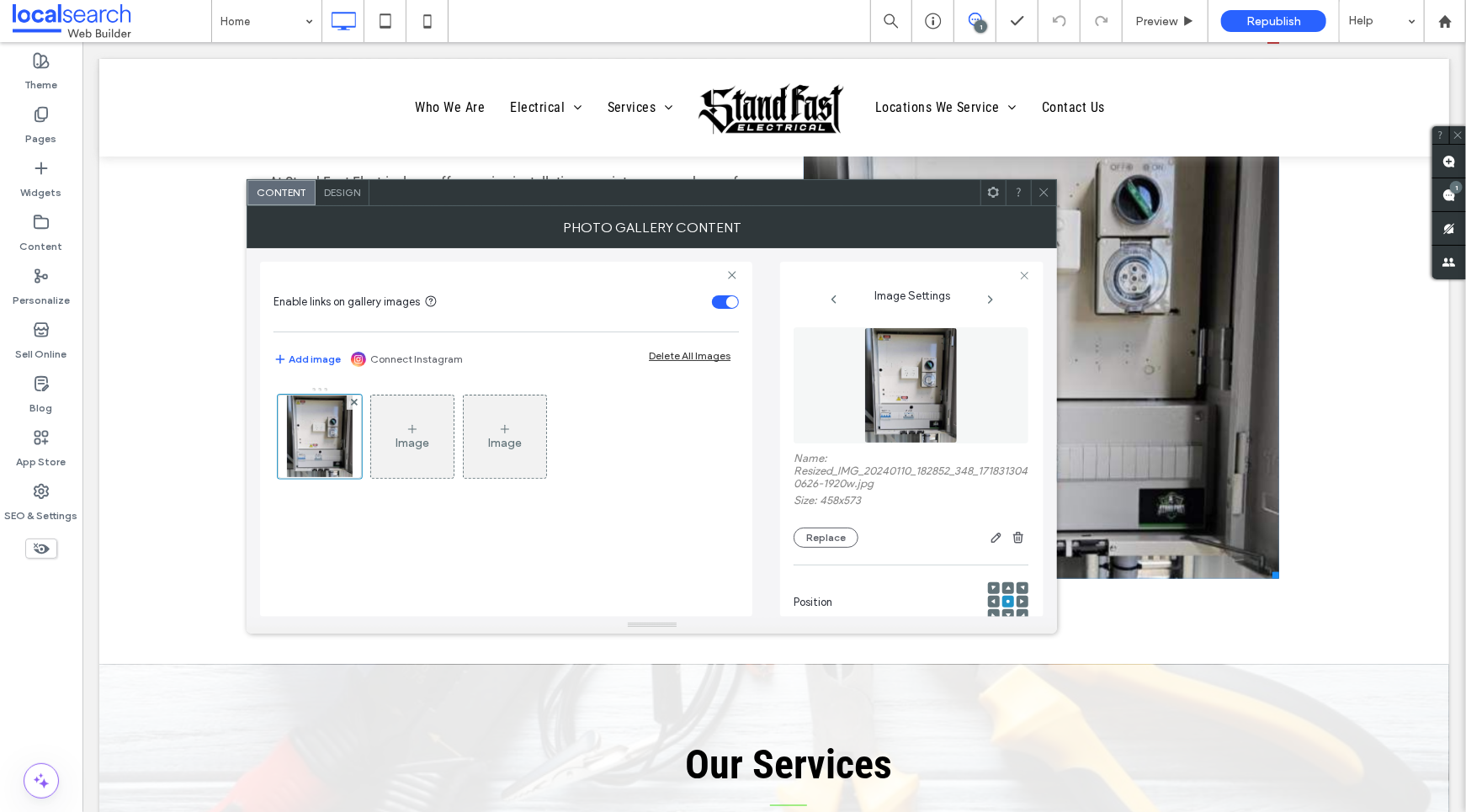
click at [1042, 191] on icon at bounding box center [1044, 192] width 12 height 12
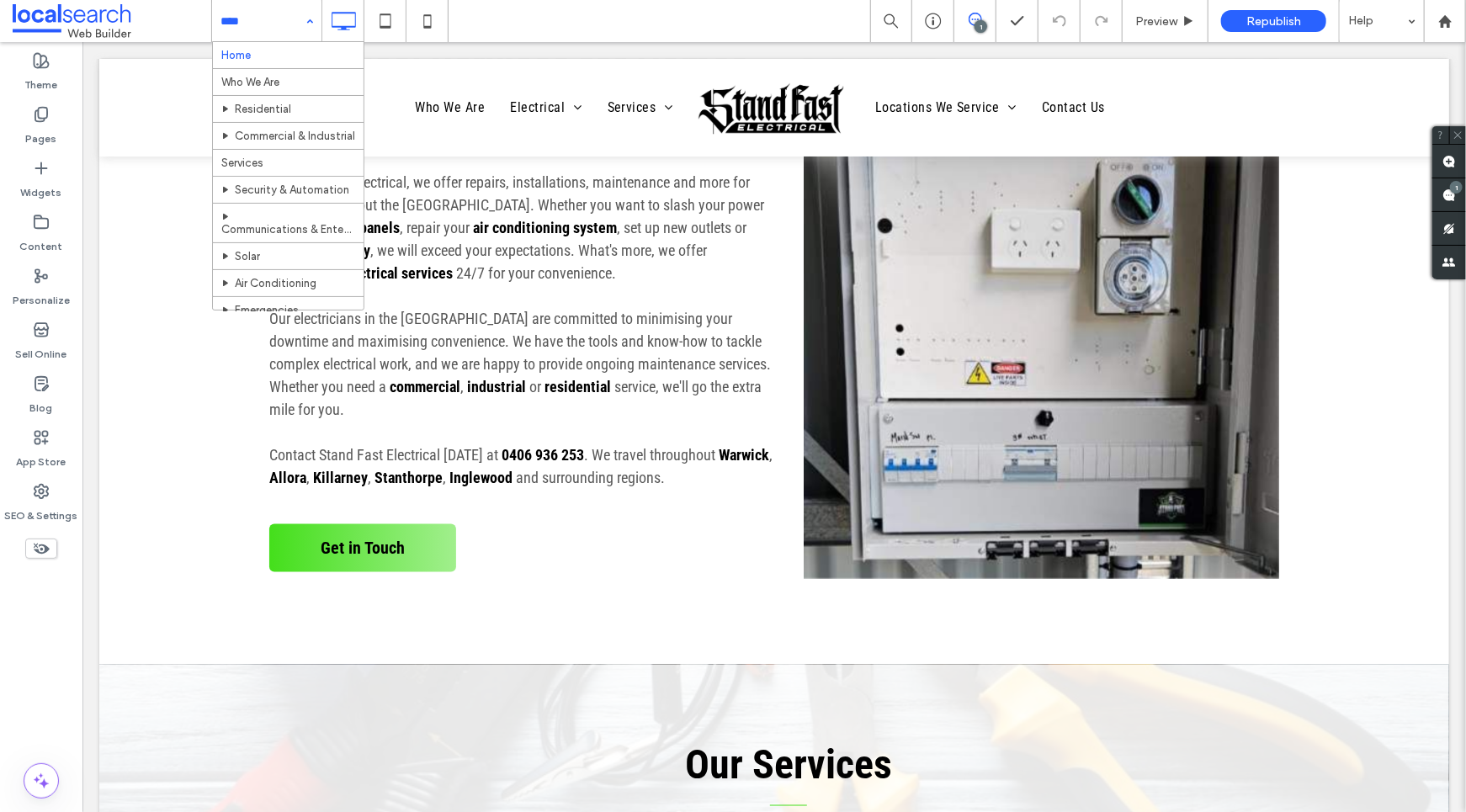
scroll to position [239, 0]
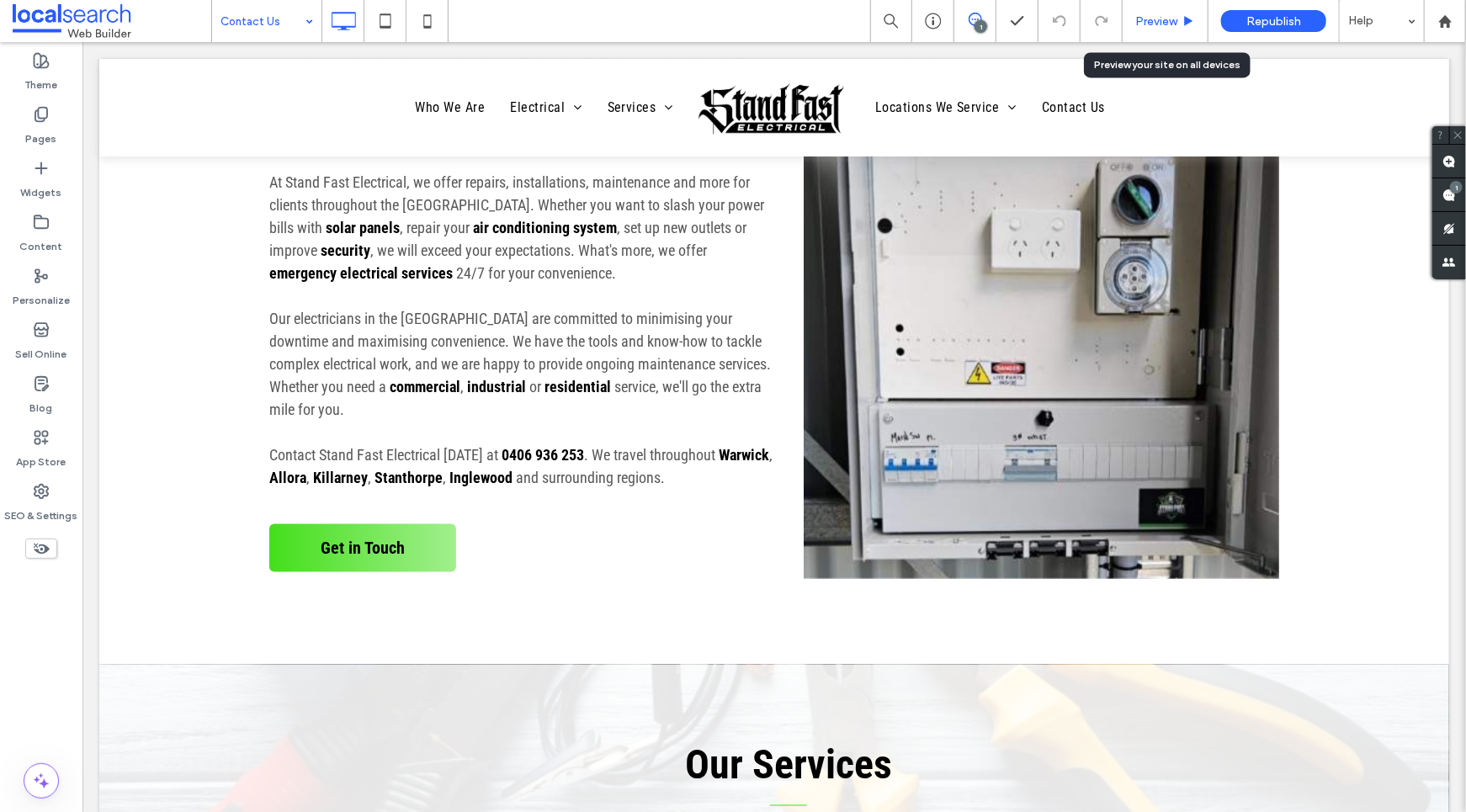
click at [1167, 28] on div "Preview" at bounding box center [1166, 21] width 86 height 43
click at [1173, 17] on span "Preview" at bounding box center [1157, 21] width 43 height 14
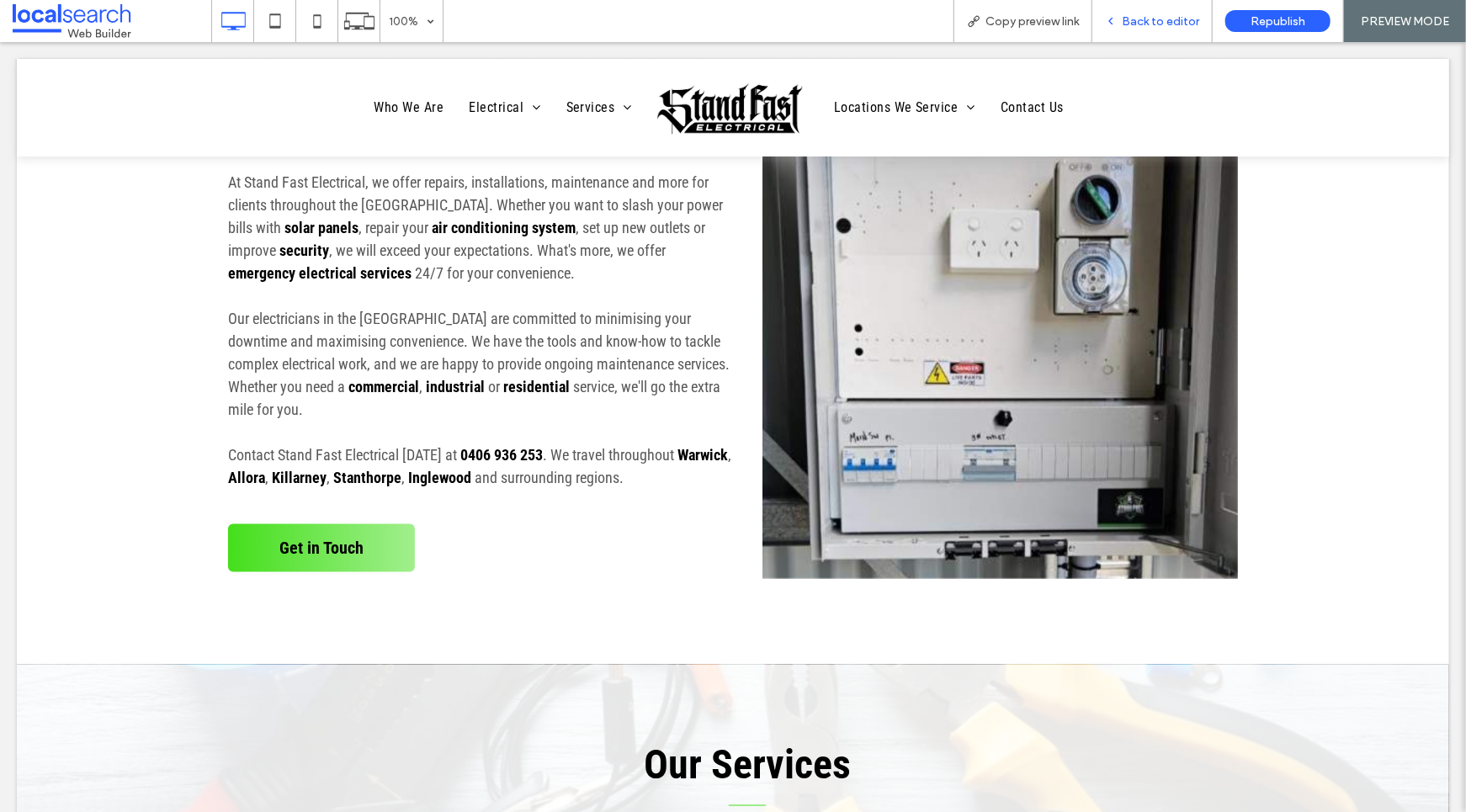
click at [1163, 20] on span "Back to editor" at bounding box center [1160, 21] width 77 height 14
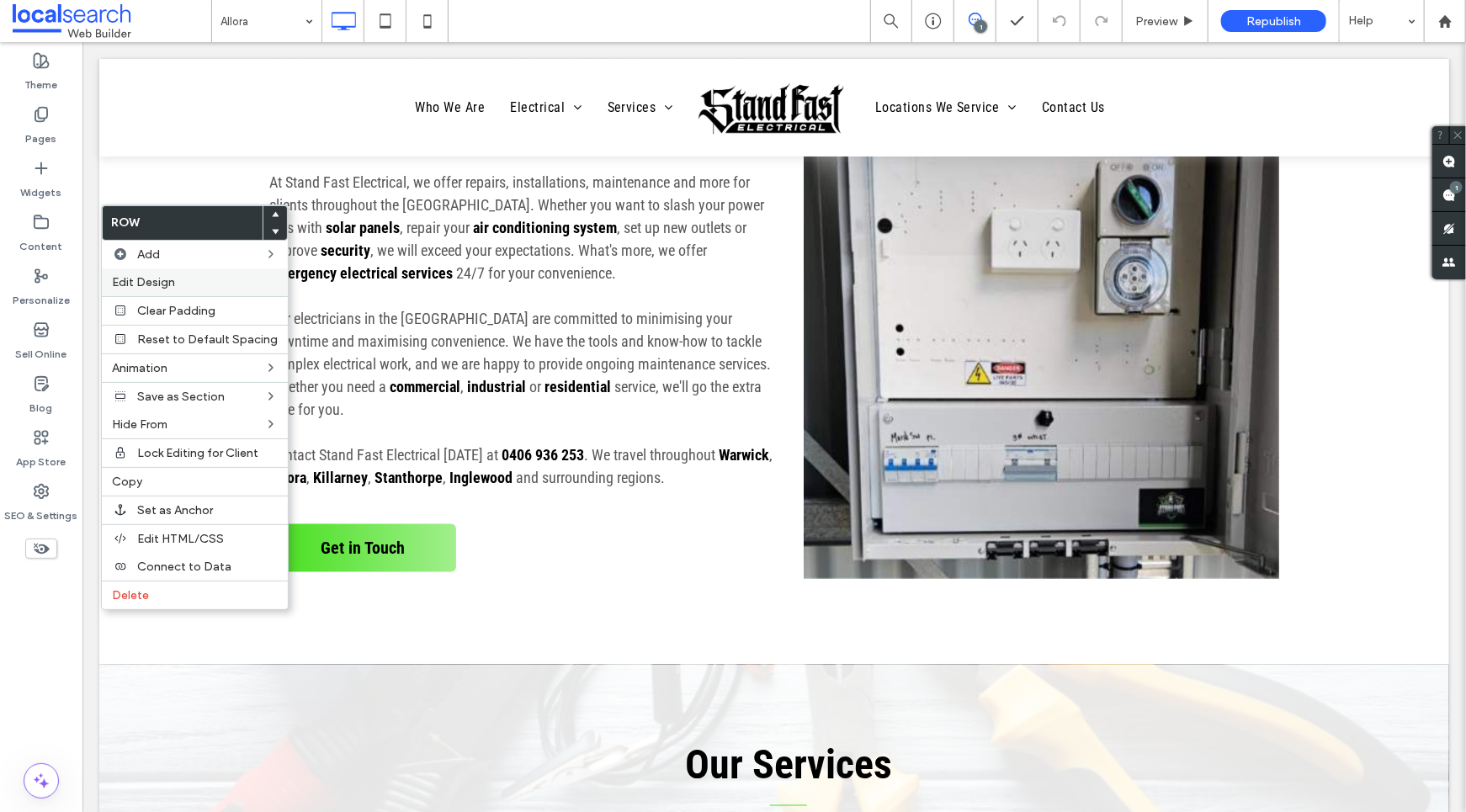
click at [162, 279] on span "Edit Design" at bounding box center [143, 282] width 63 height 14
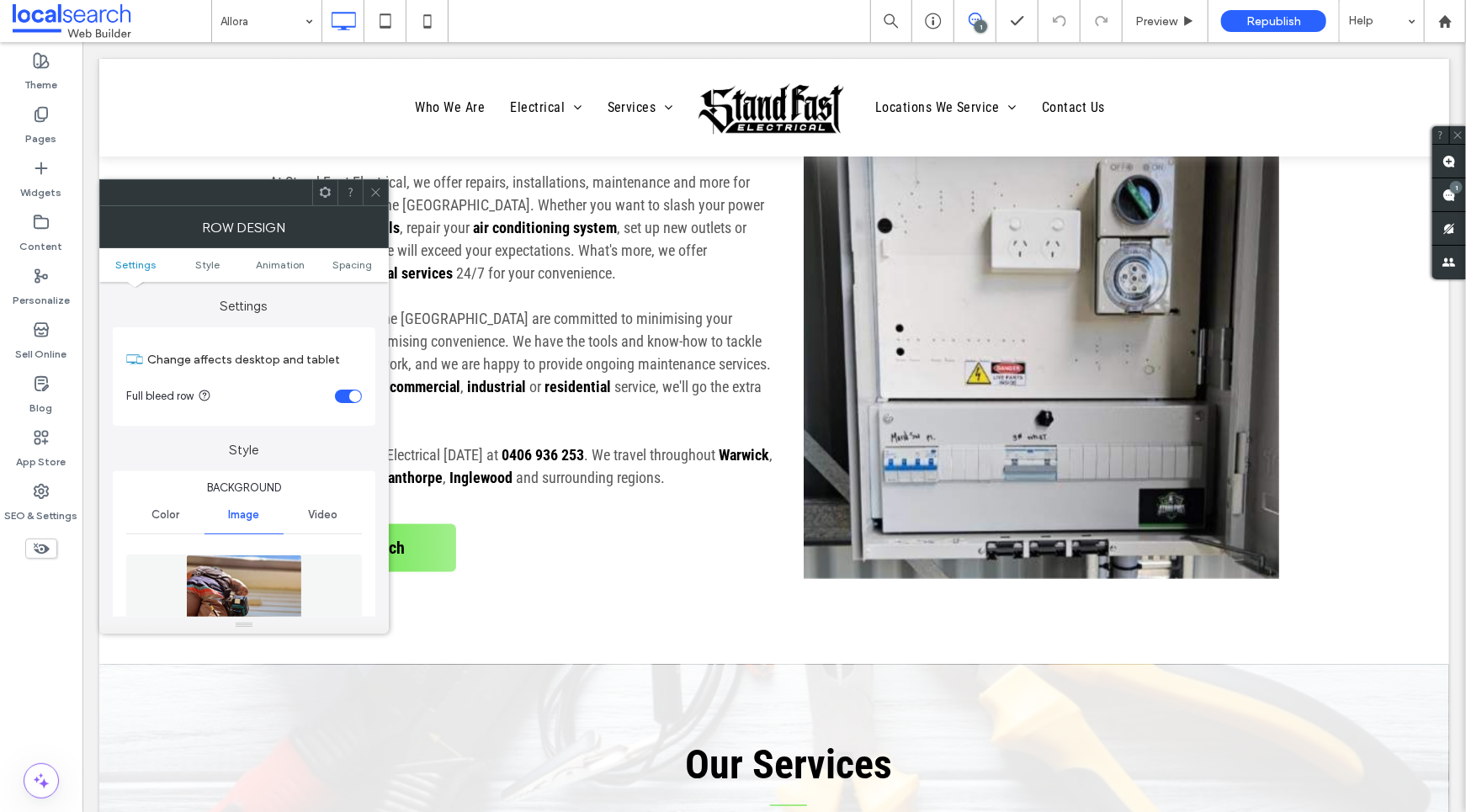
click at [247, 568] on img at bounding box center [244, 612] width 116 height 116
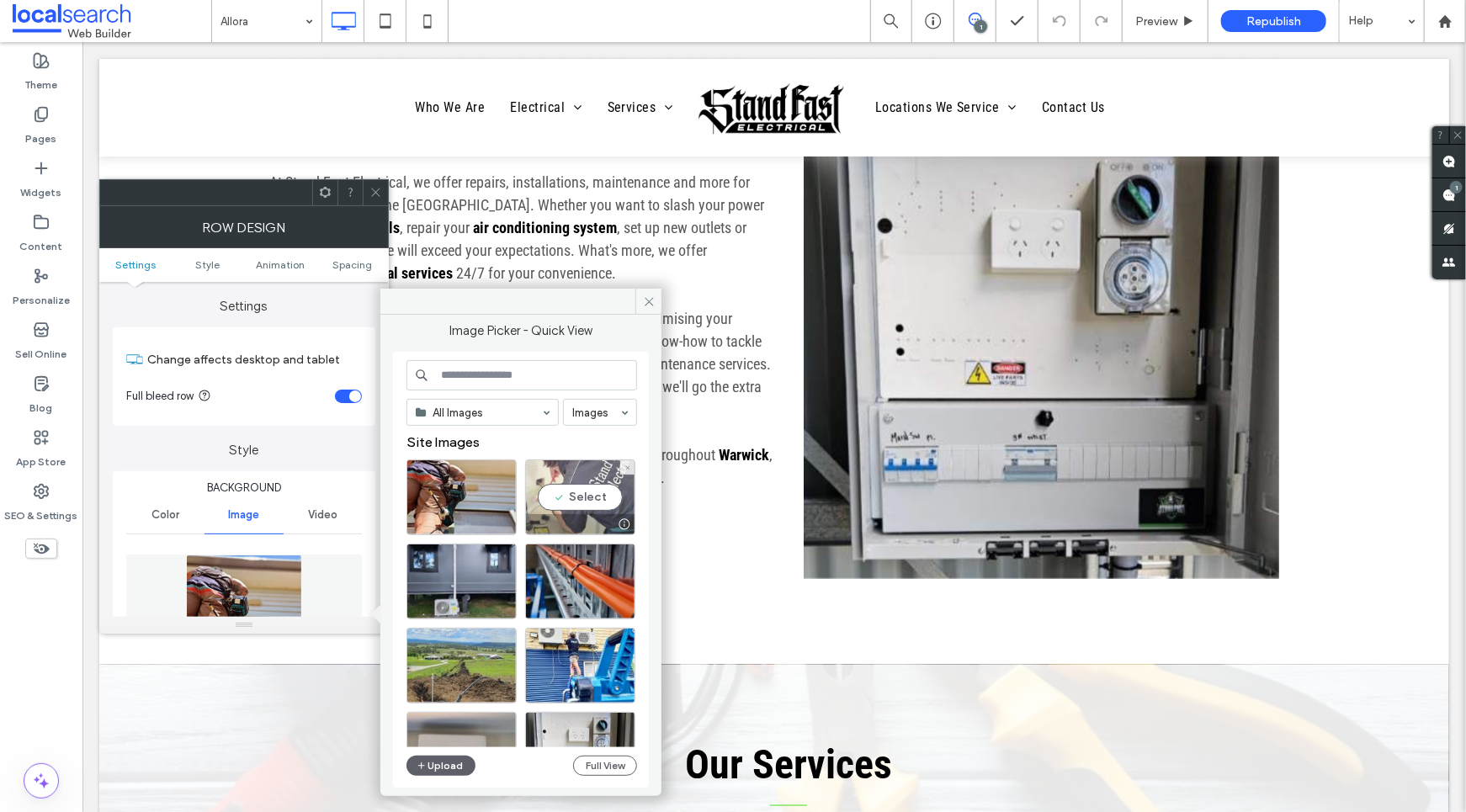
click at [588, 484] on div "Select" at bounding box center [580, 498] width 110 height 76
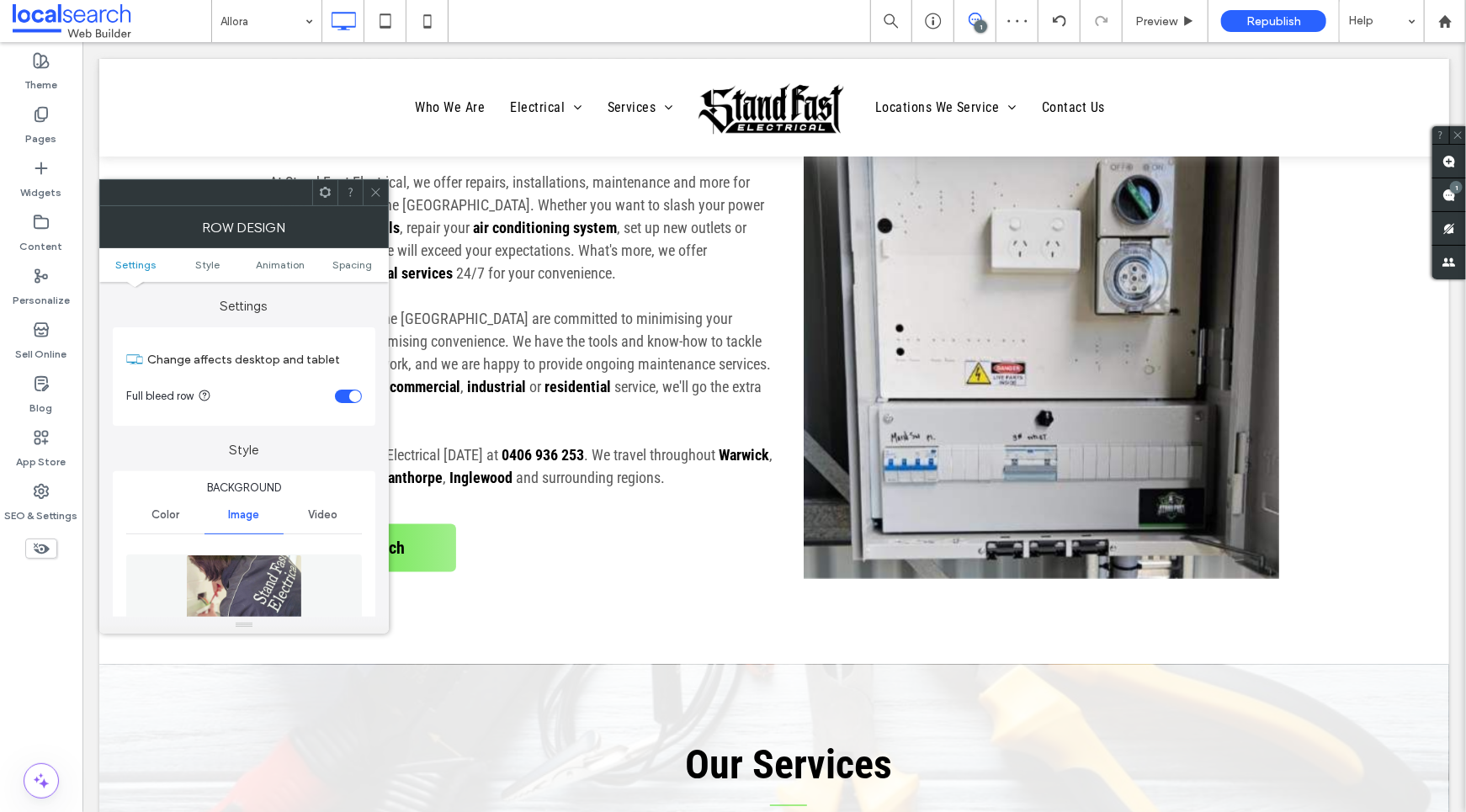
click at [270, 574] on img at bounding box center [244, 612] width 116 height 116
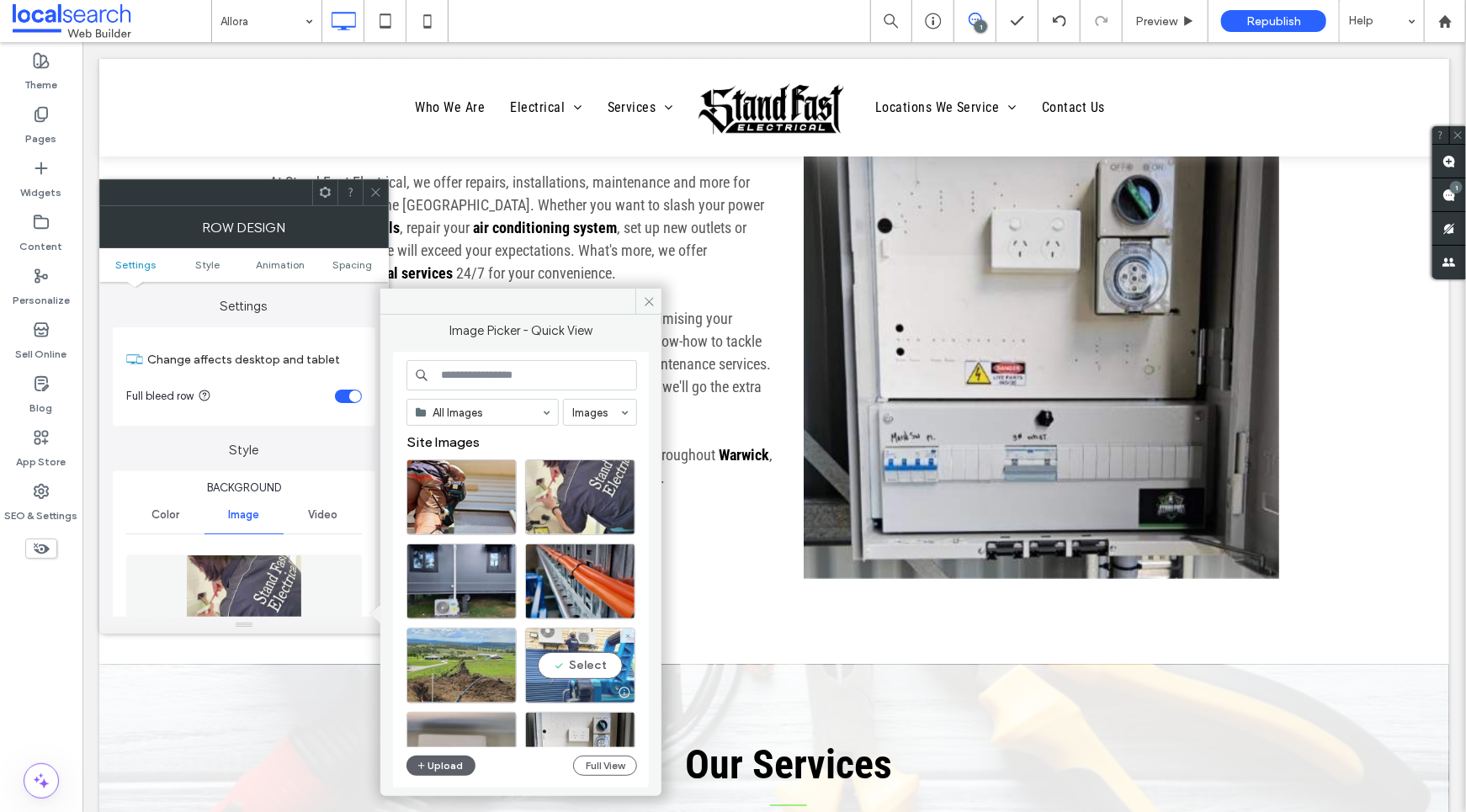
click at [565, 633] on div "Select" at bounding box center [580, 666] width 110 height 76
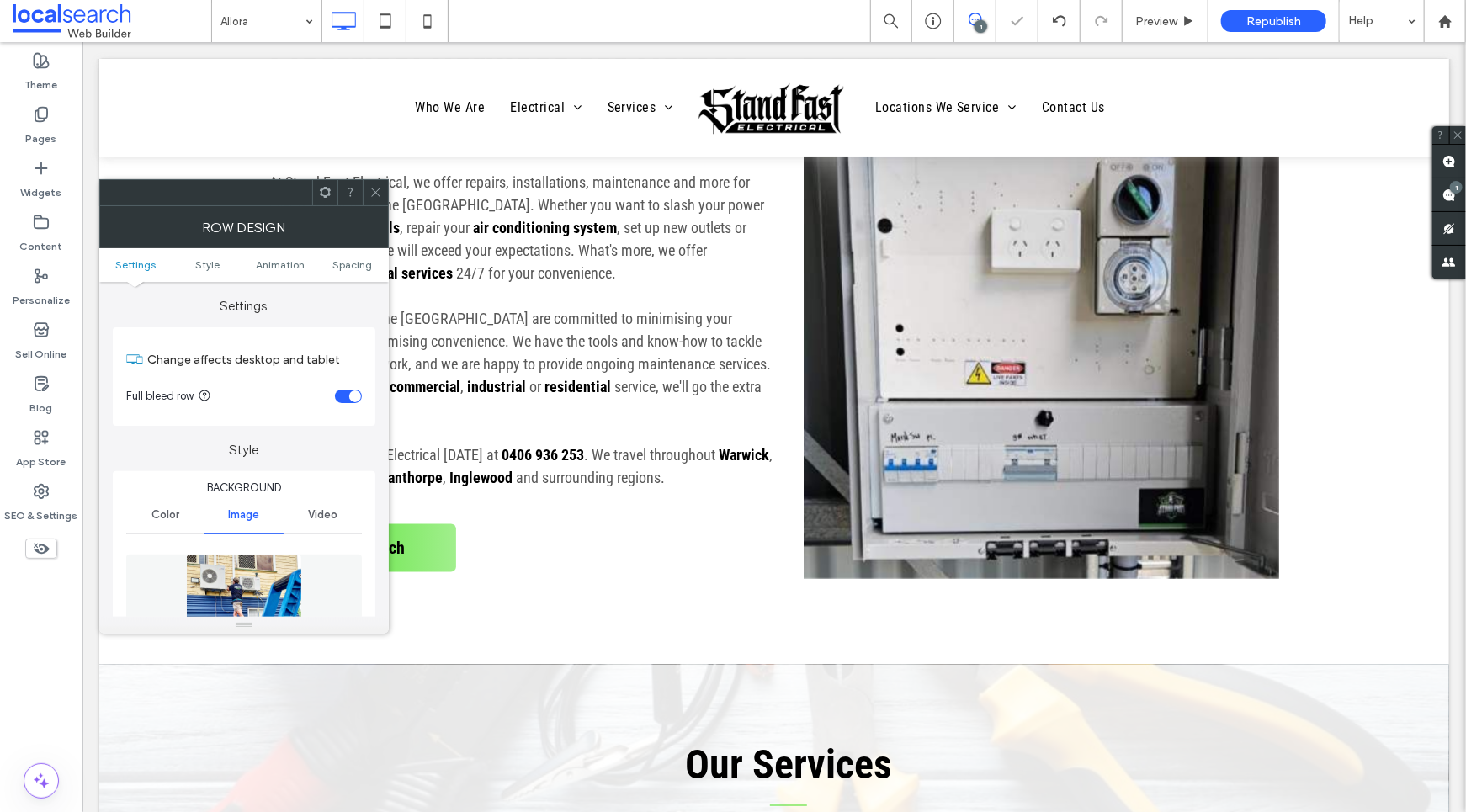
click at [382, 199] on div at bounding box center [376, 192] width 26 height 26
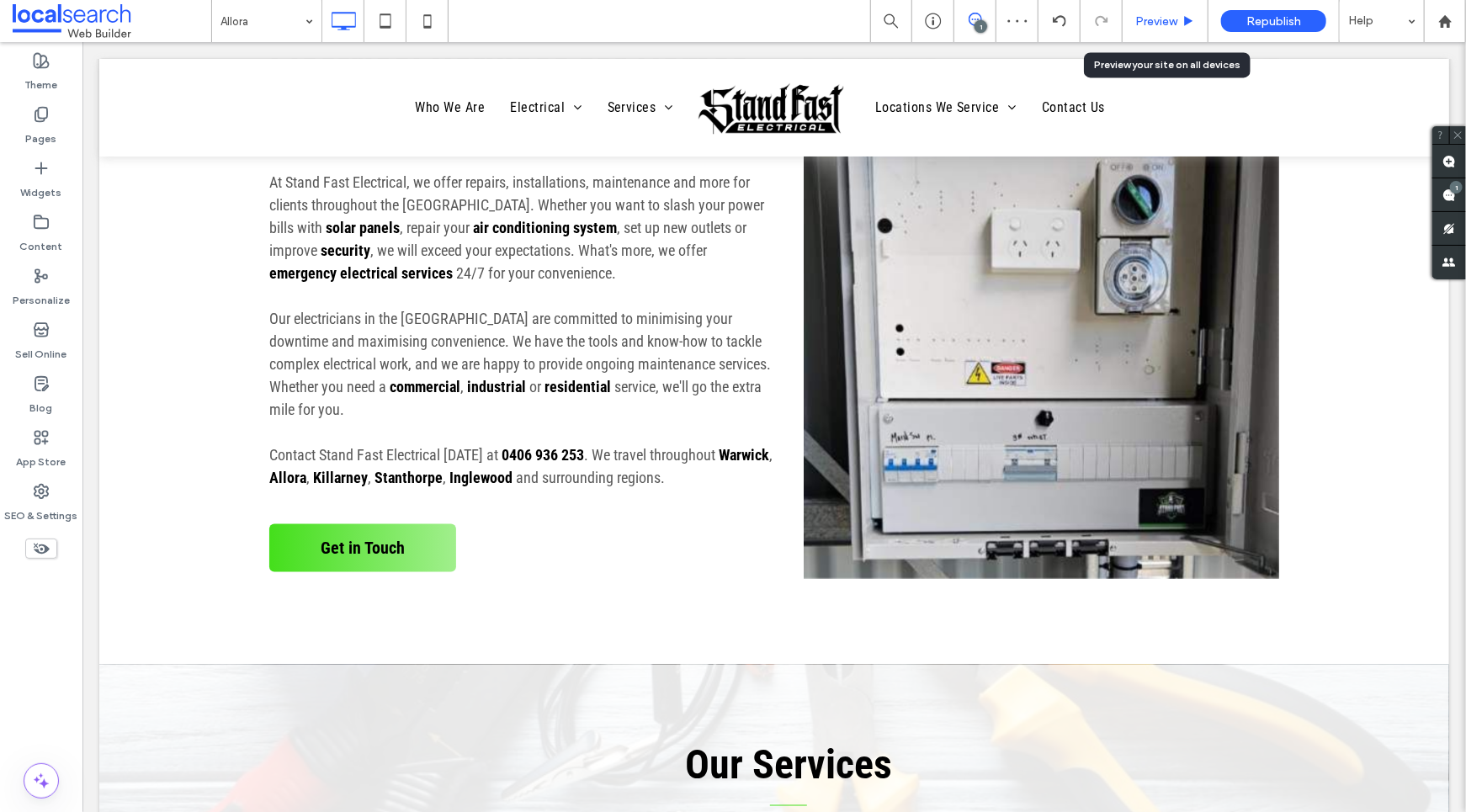
click at [1178, 19] on div "Preview" at bounding box center [1166, 21] width 85 height 14
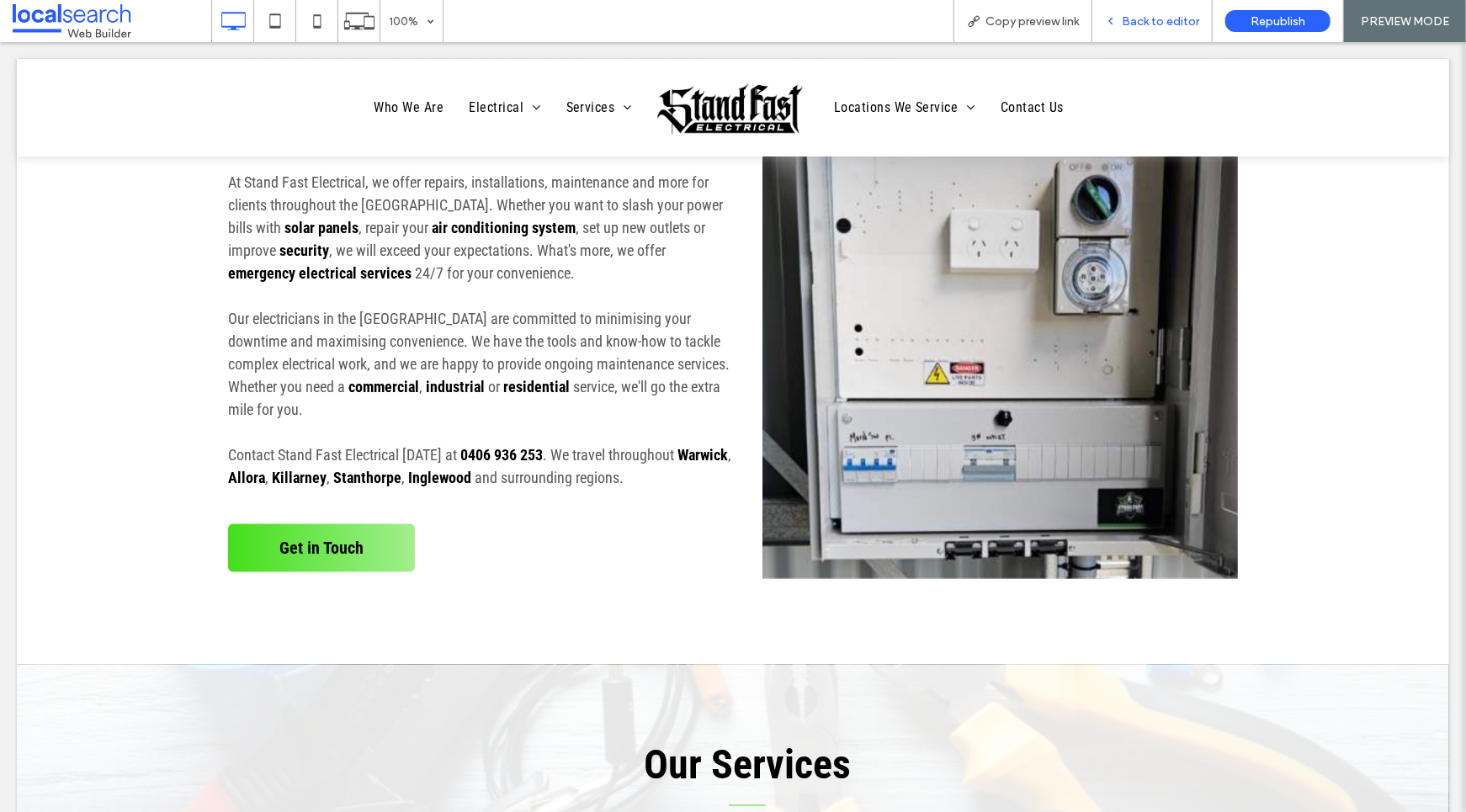
click at [1147, 19] on span "Back to editor" at bounding box center [1160, 21] width 77 height 14
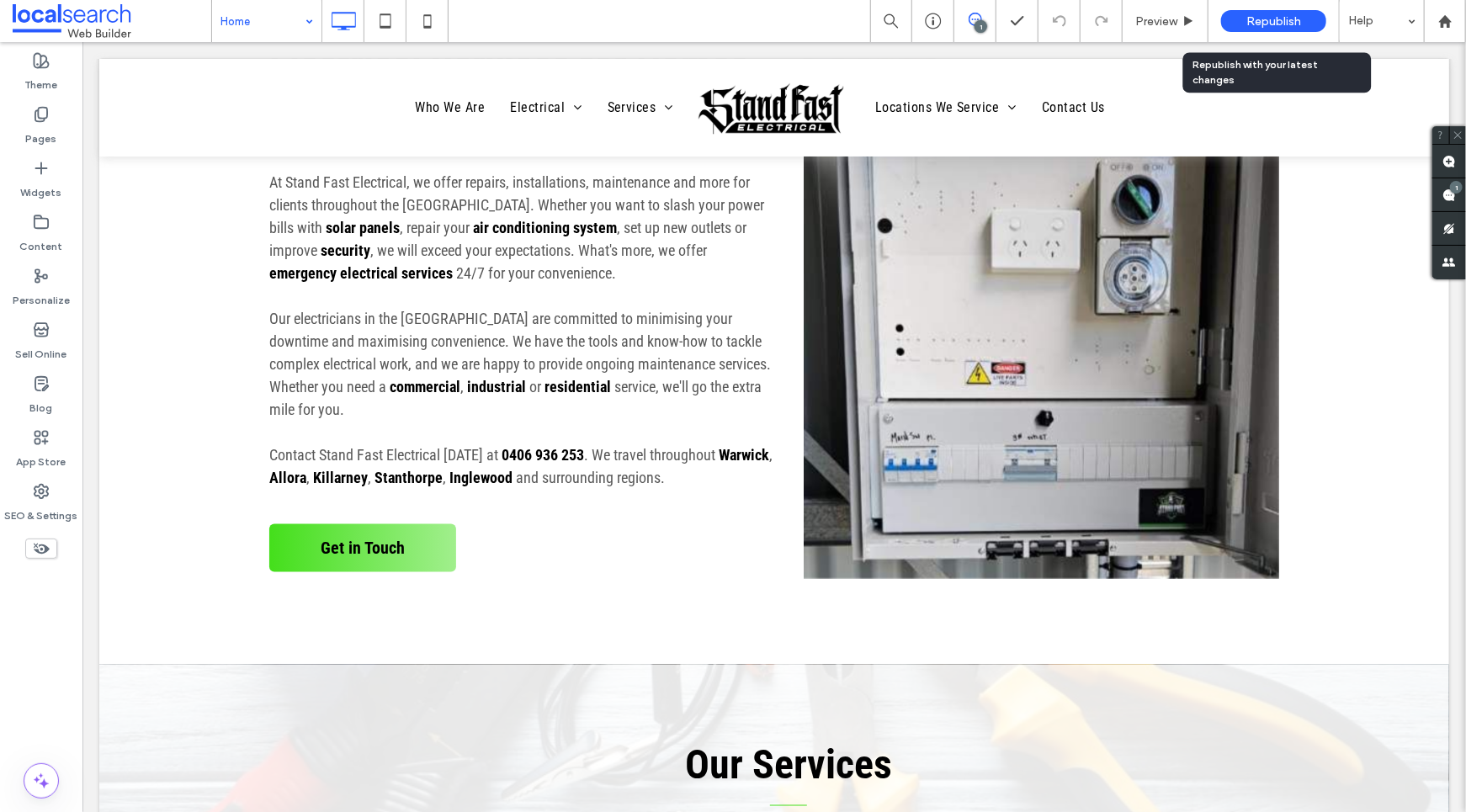
click at [1270, 12] on div "Republish" at bounding box center [1274, 20] width 105 height 22
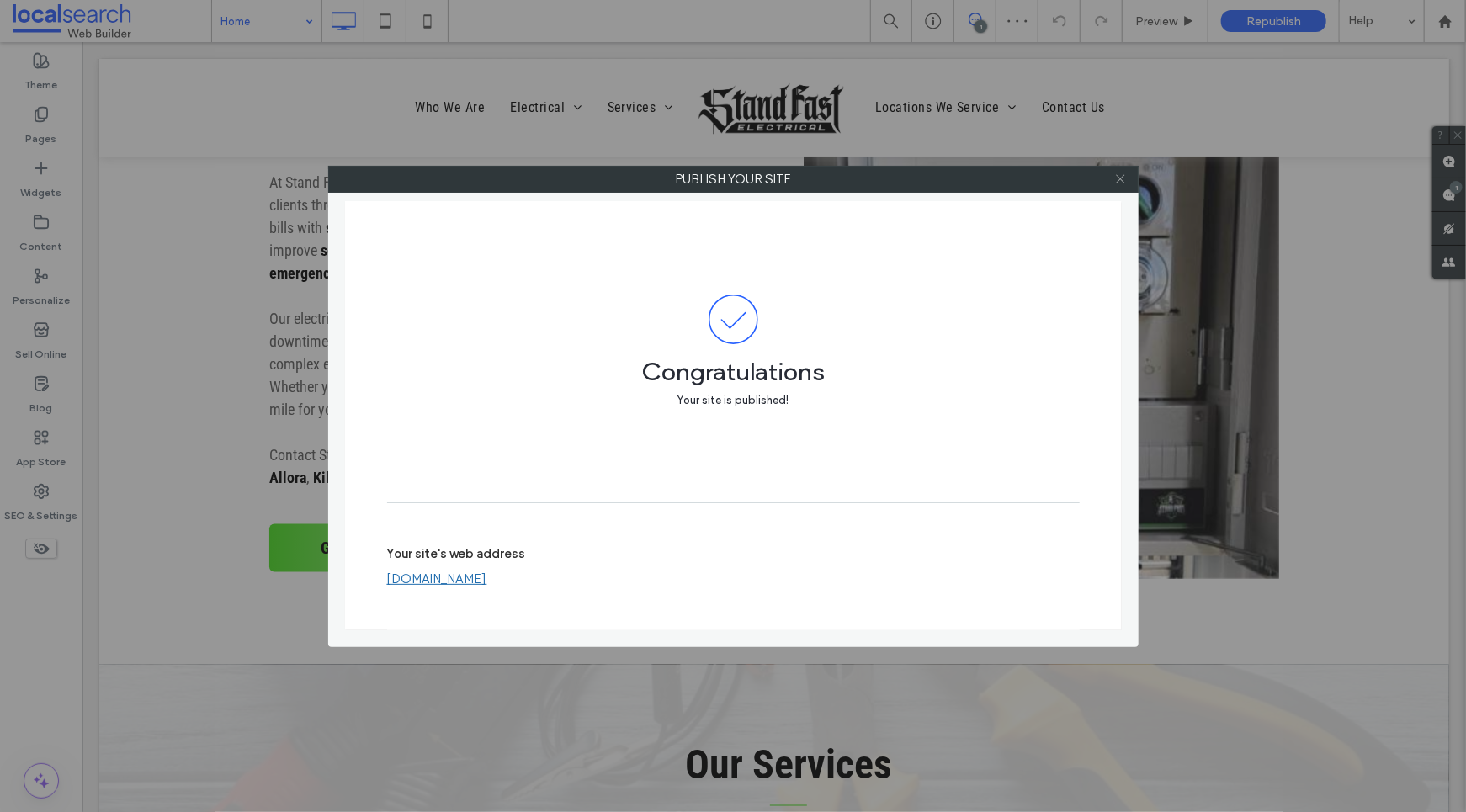
click at [1121, 183] on icon at bounding box center [1121, 179] width 12 height 12
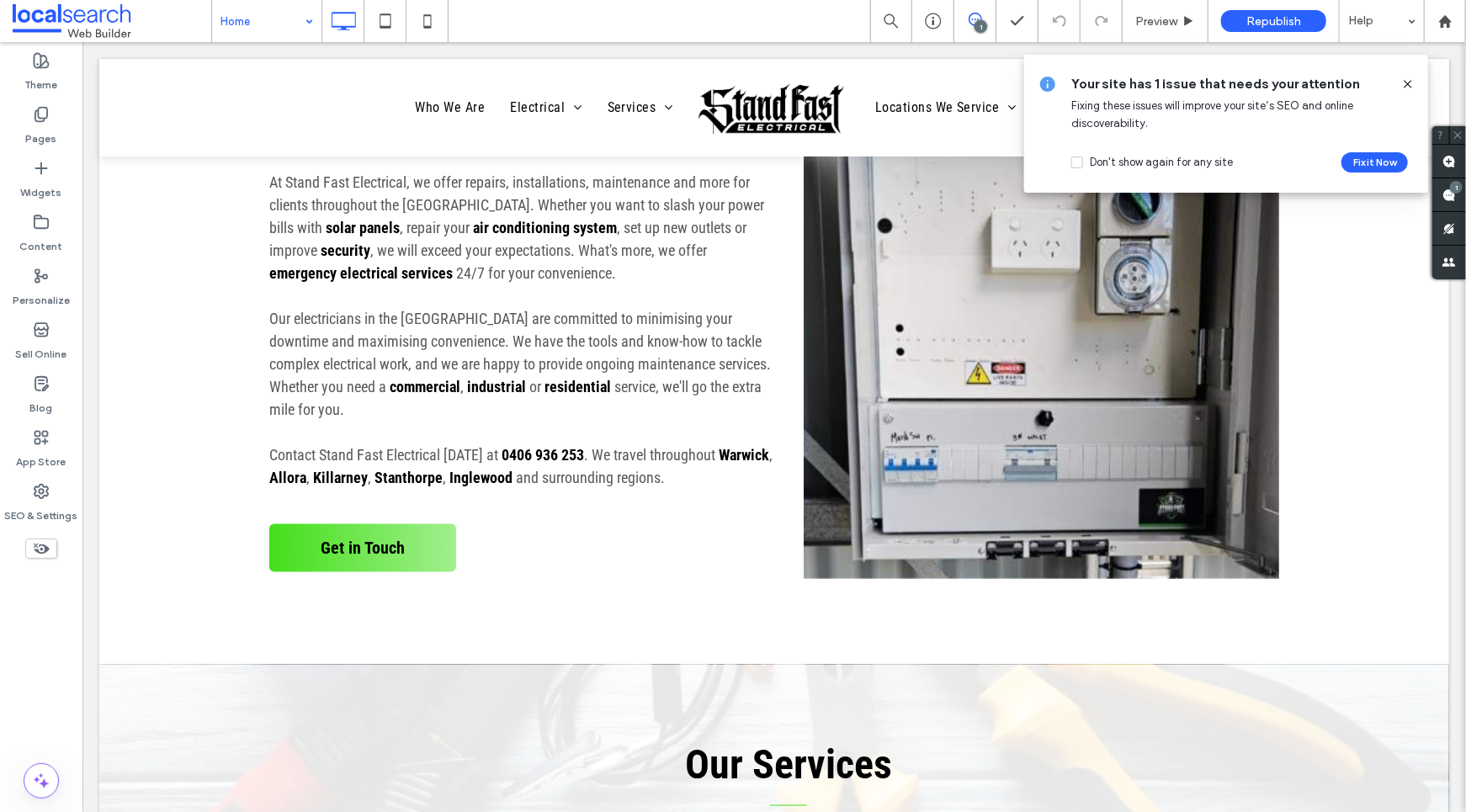
click at [1408, 83] on use at bounding box center [1408, 83] width 8 height 8
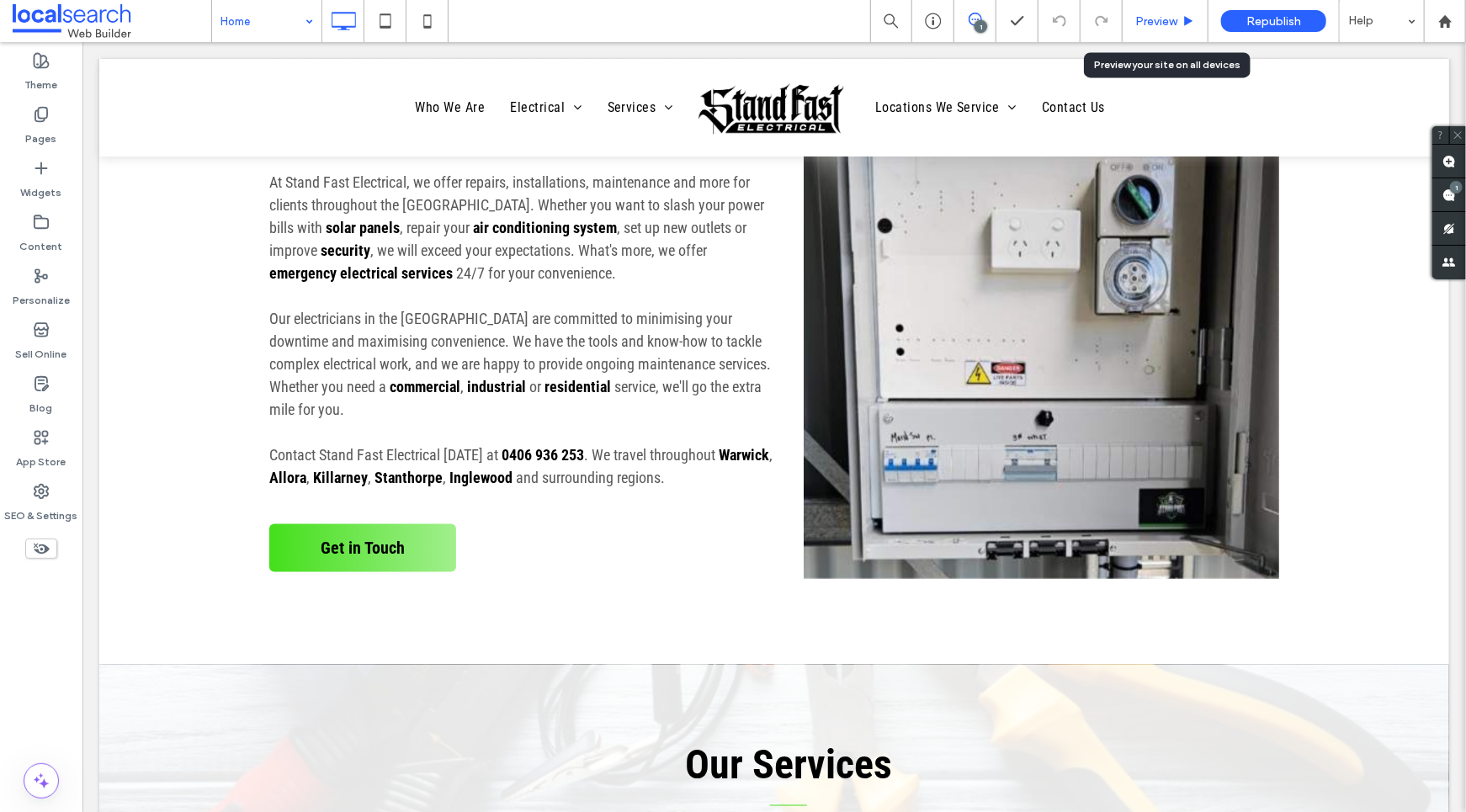
click at [1171, 25] on span "Preview" at bounding box center [1157, 21] width 43 height 14
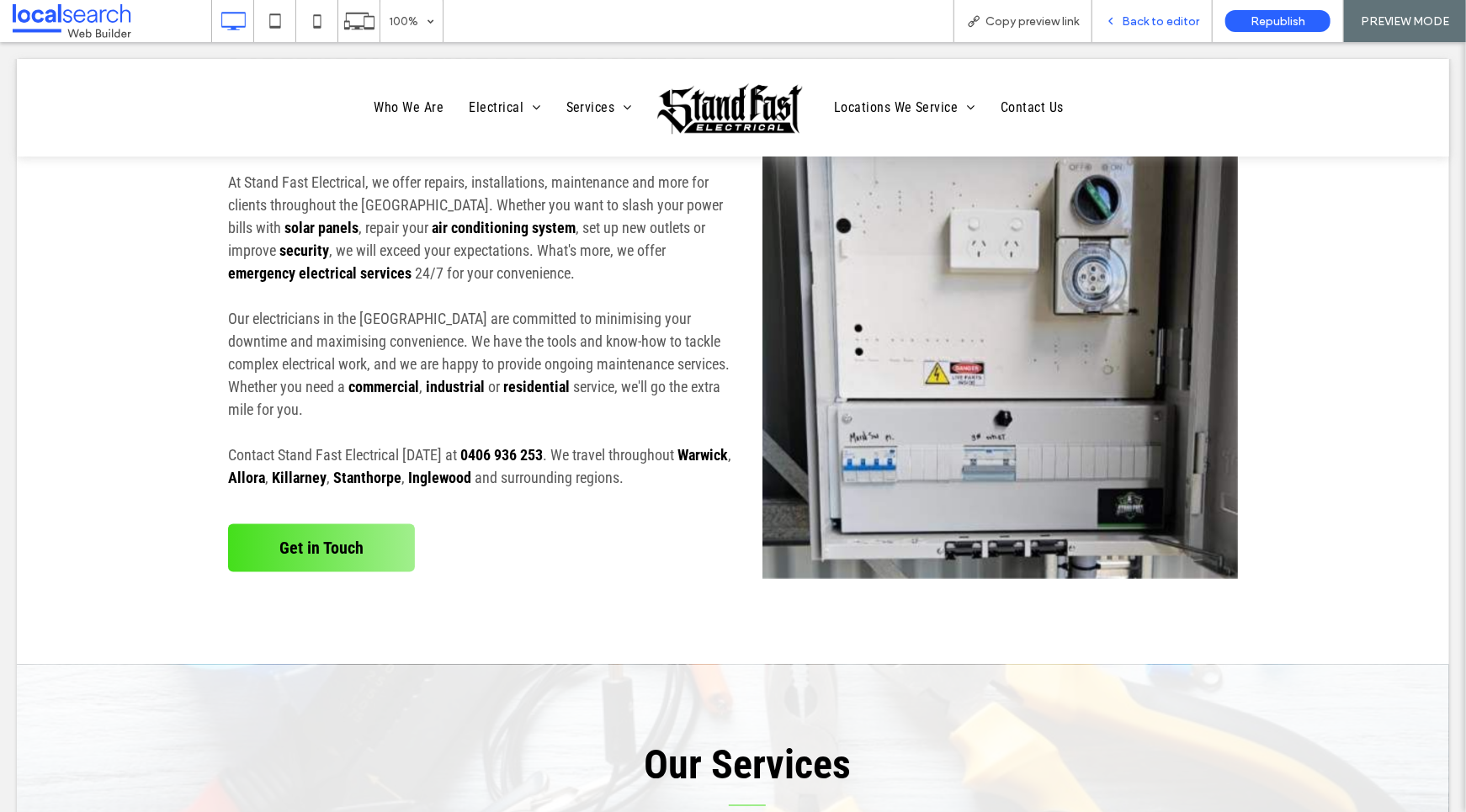
click at [1178, 20] on span "Back to editor" at bounding box center [1160, 21] width 77 height 14
click at [1146, 19] on span "Back to editor" at bounding box center [1160, 21] width 77 height 14
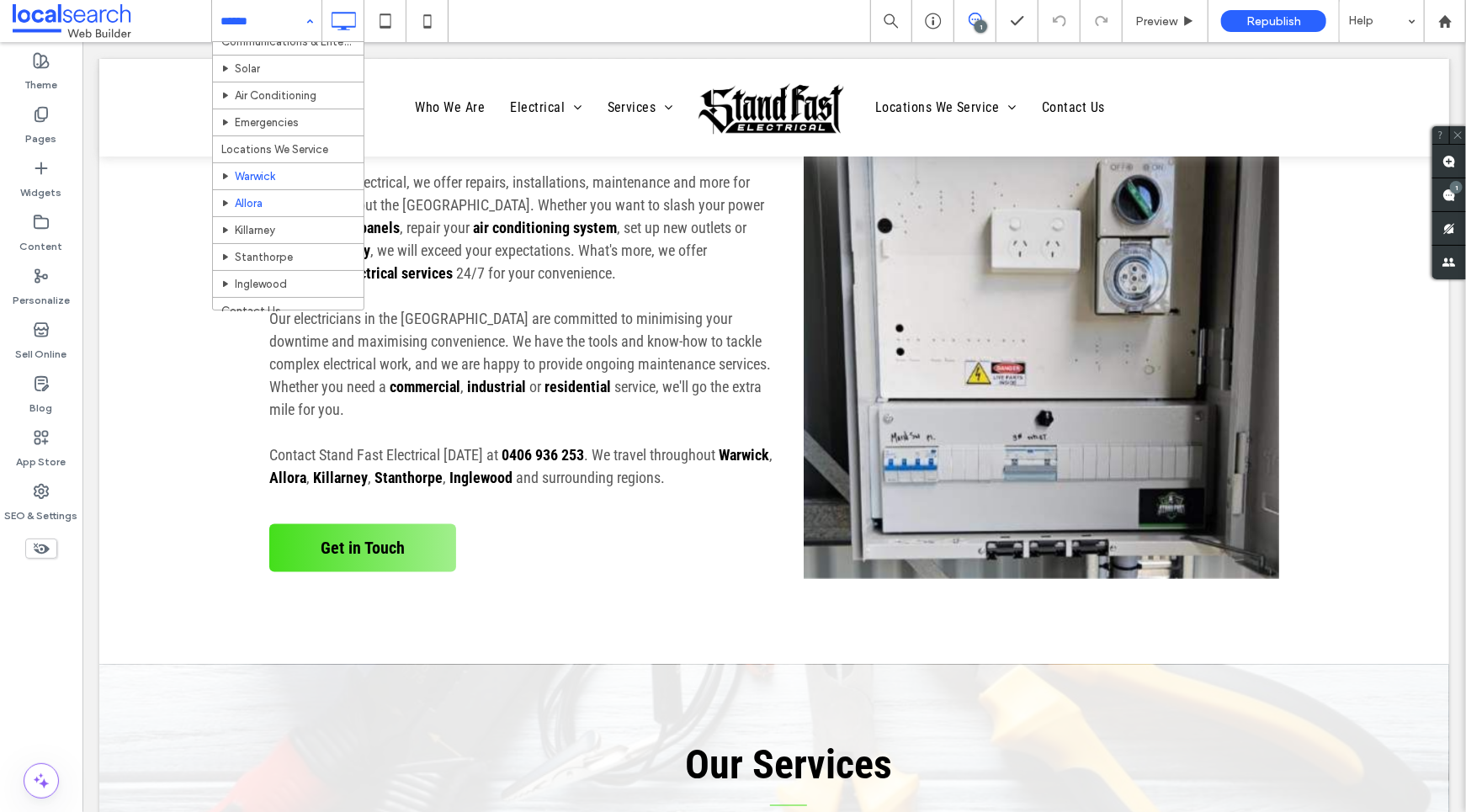
scroll to position [239, 0]
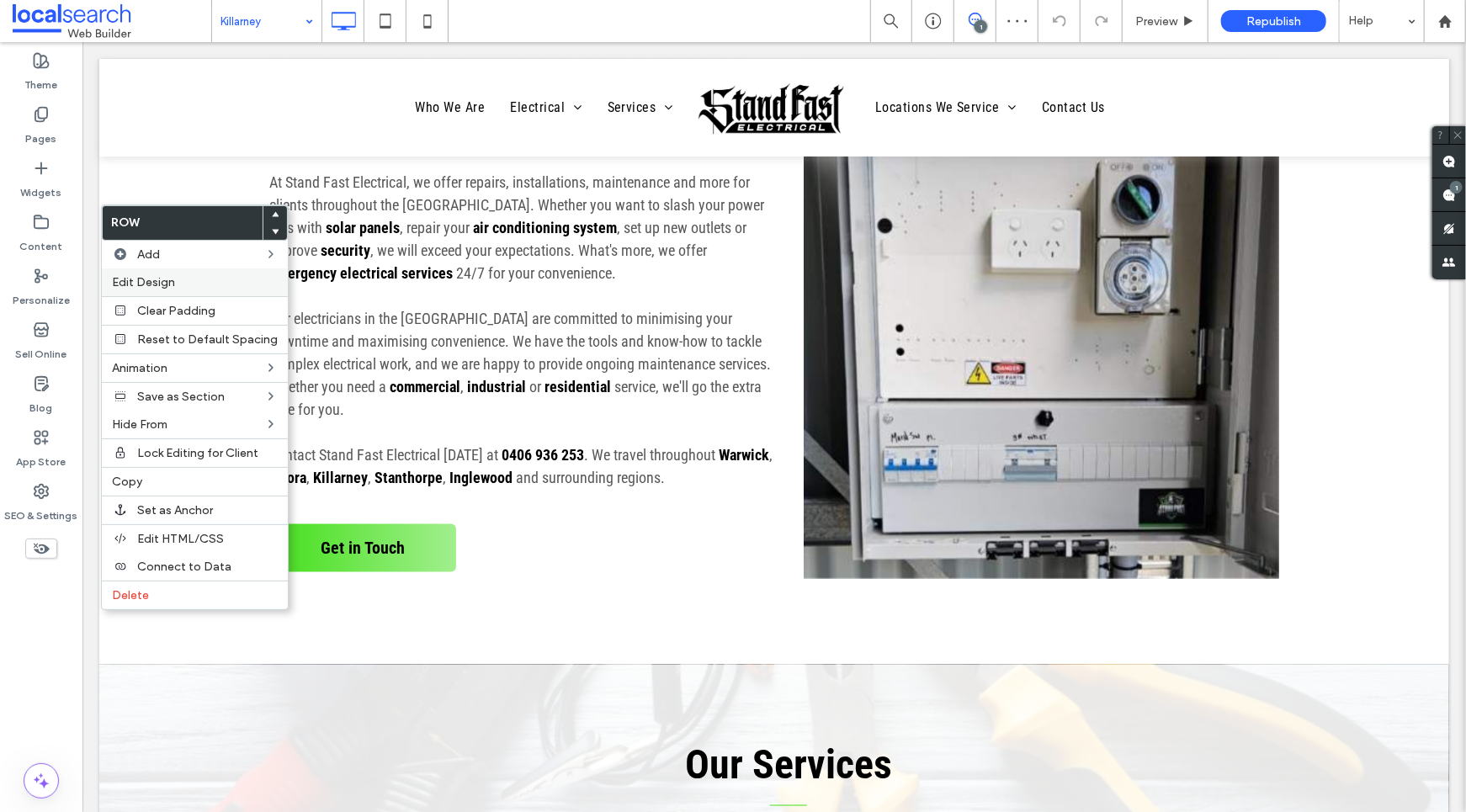
click at [151, 278] on span "Edit Design" at bounding box center [143, 282] width 63 height 14
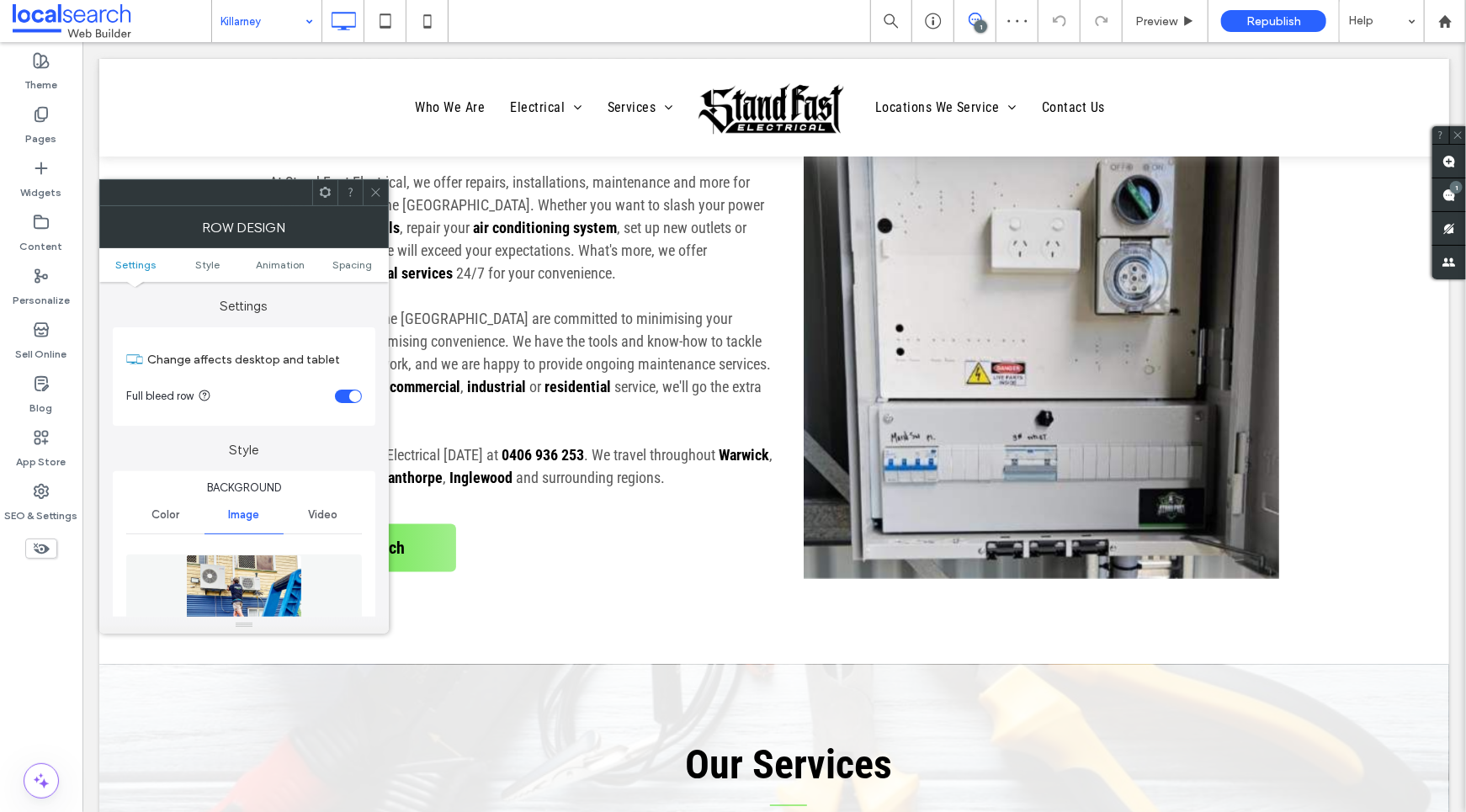
click at [264, 582] on img at bounding box center [244, 612] width 116 height 116
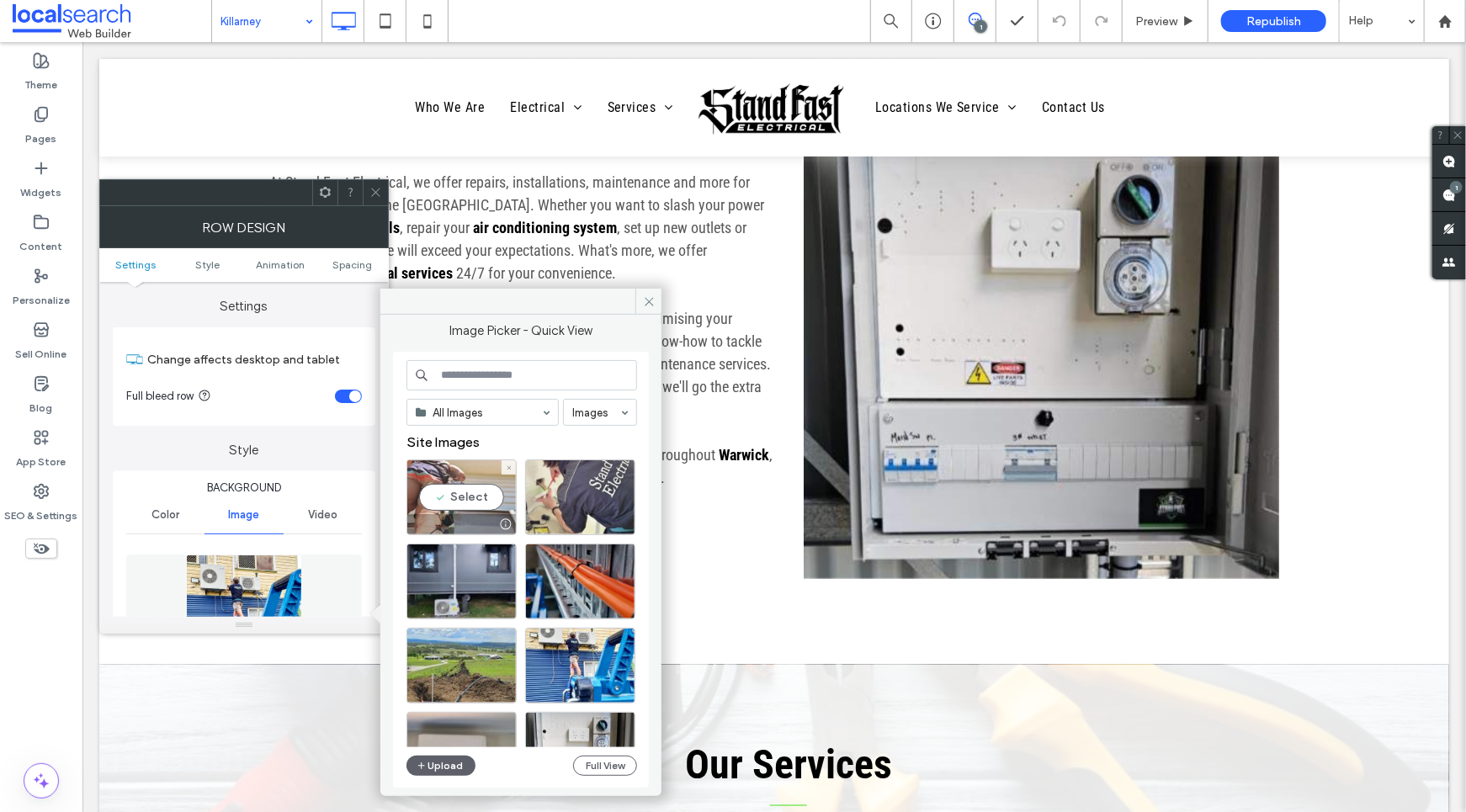
click at [449, 473] on div "Select" at bounding box center [462, 498] width 110 height 76
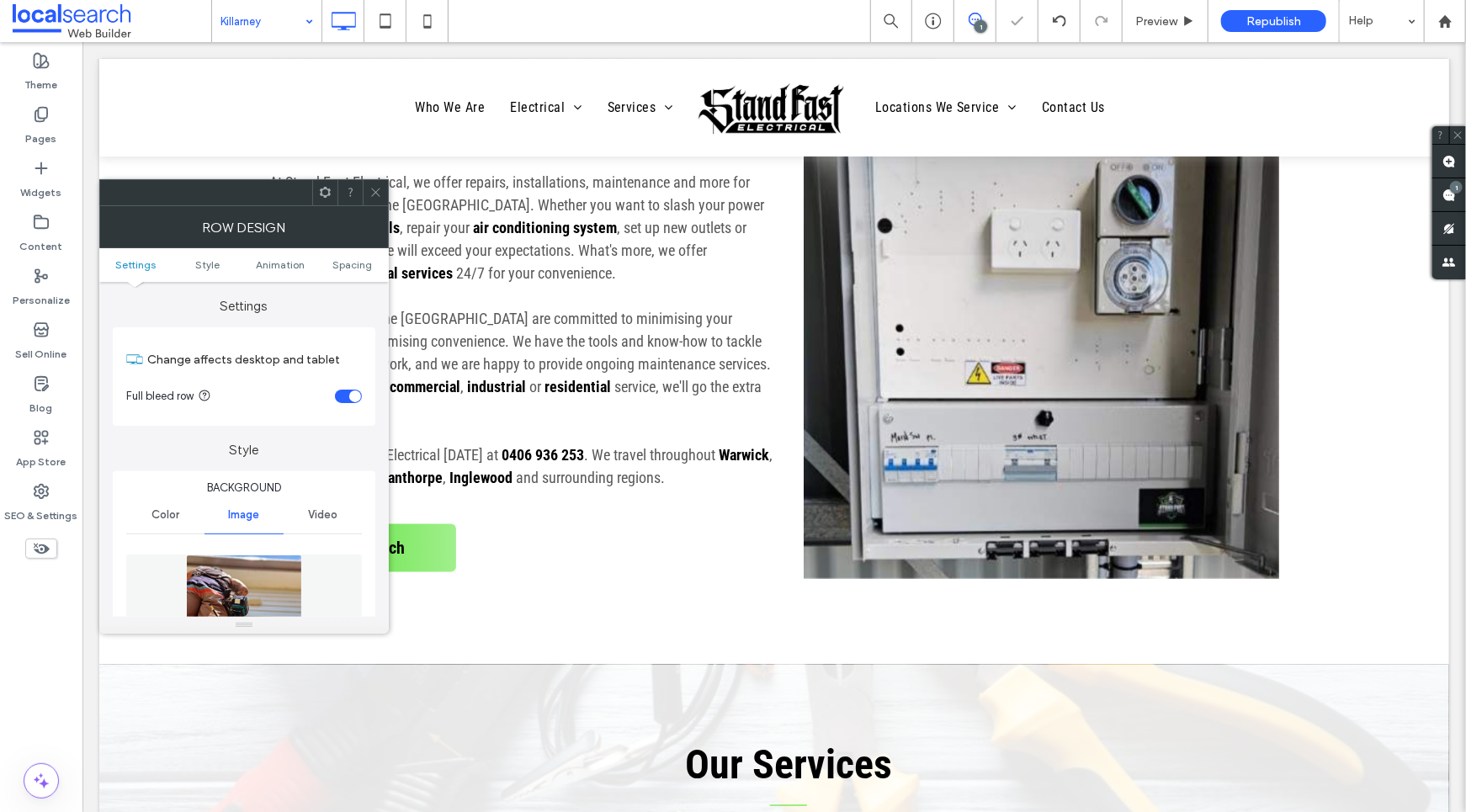
click at [381, 194] on icon at bounding box center [376, 192] width 12 height 12
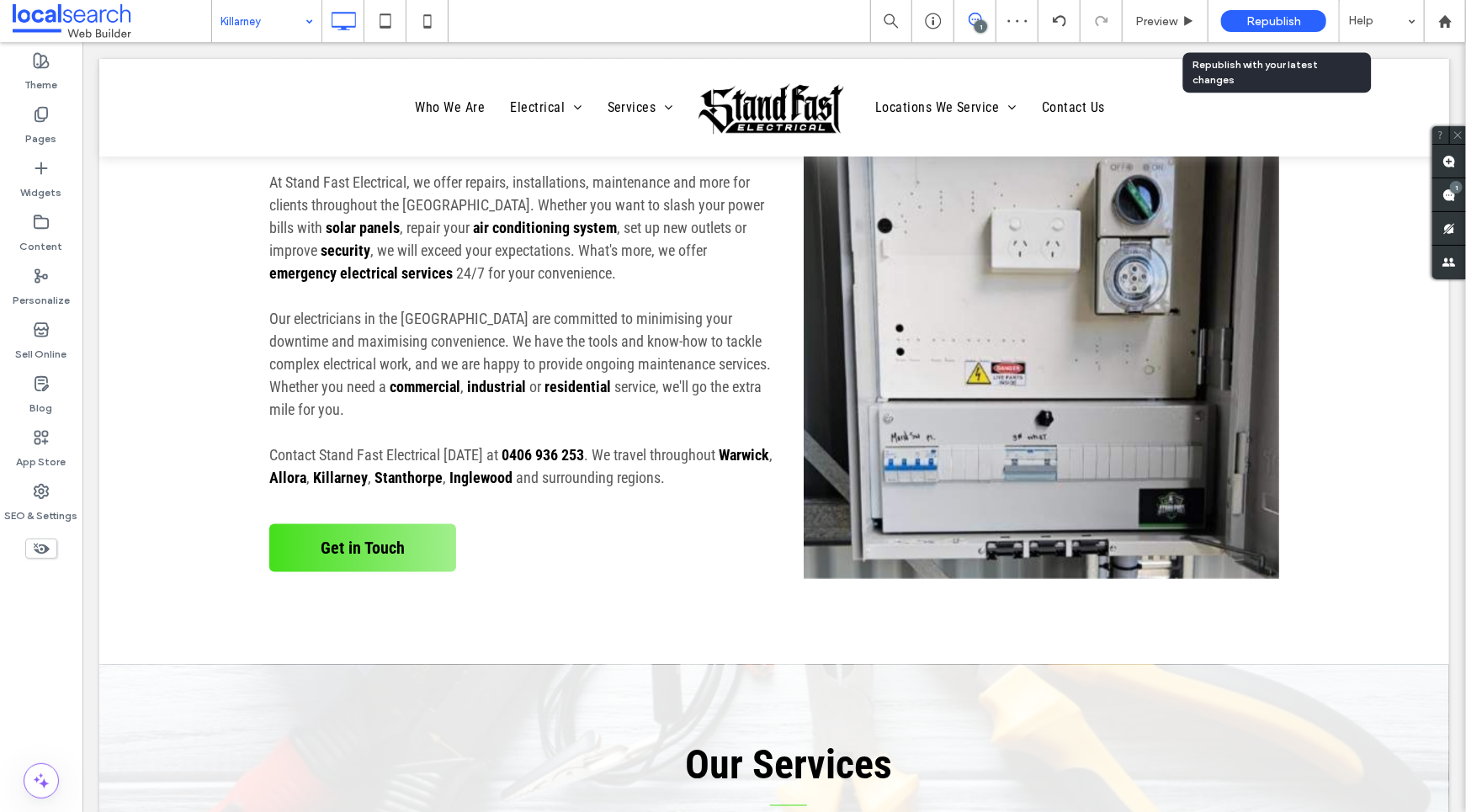
click at [1295, 23] on span "Republish" at bounding box center [1274, 21] width 55 height 14
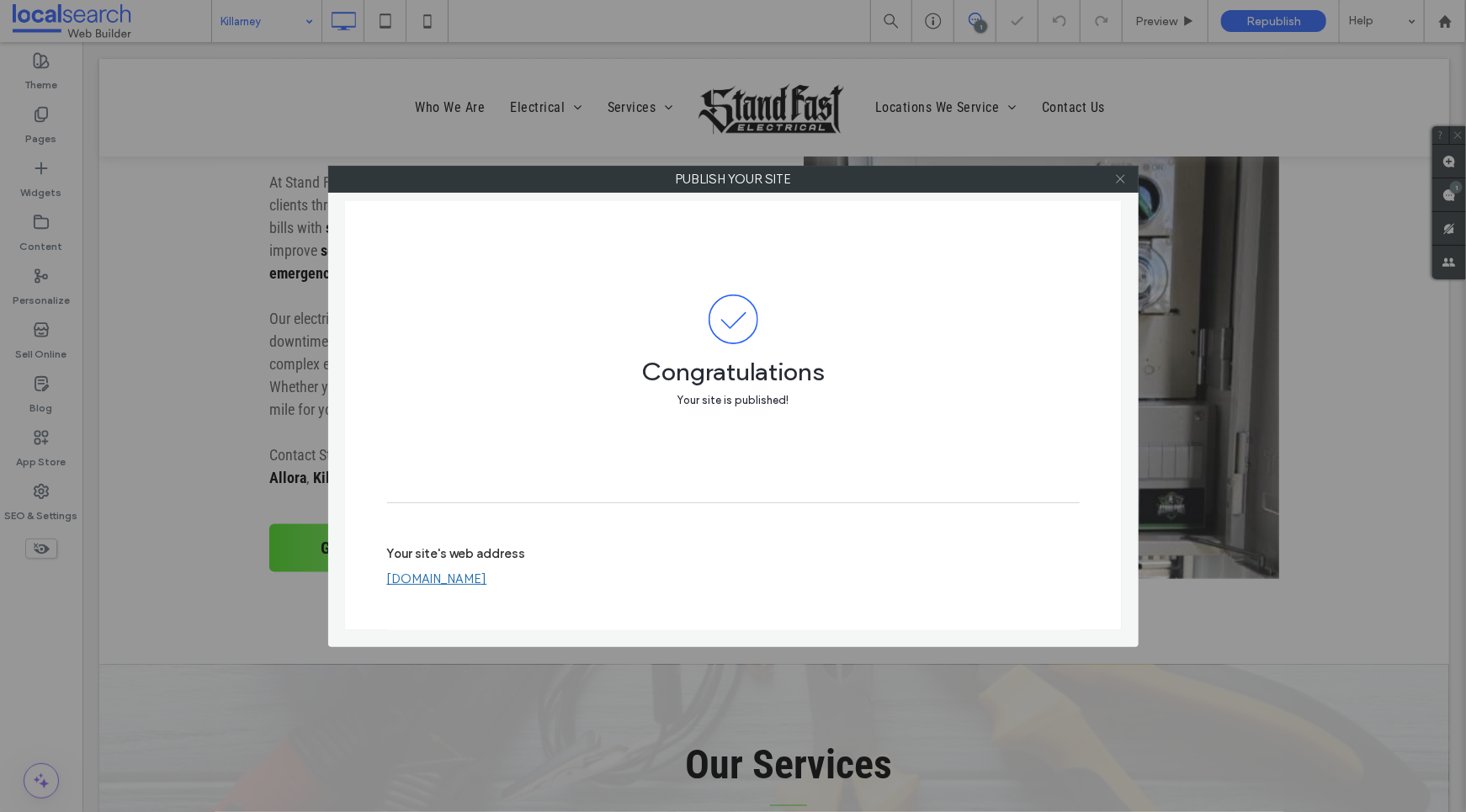
drag, startPoint x: 1122, startPoint y: 182, endPoint x: 831, endPoint y: 395, distance: 360.6
click at [1122, 182] on icon at bounding box center [1121, 179] width 12 height 12
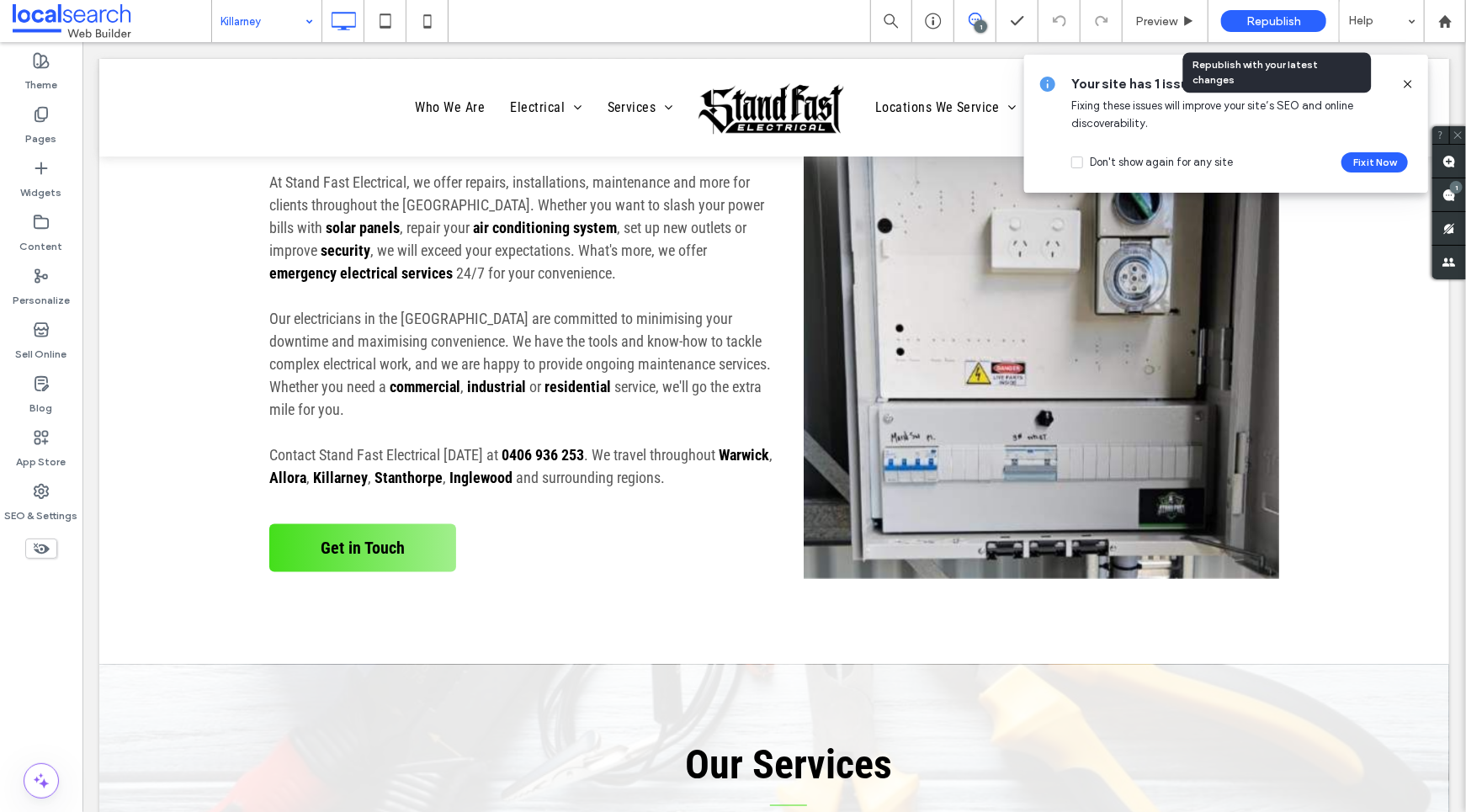
click at [1288, 20] on span "Republish" at bounding box center [1274, 21] width 55 height 14
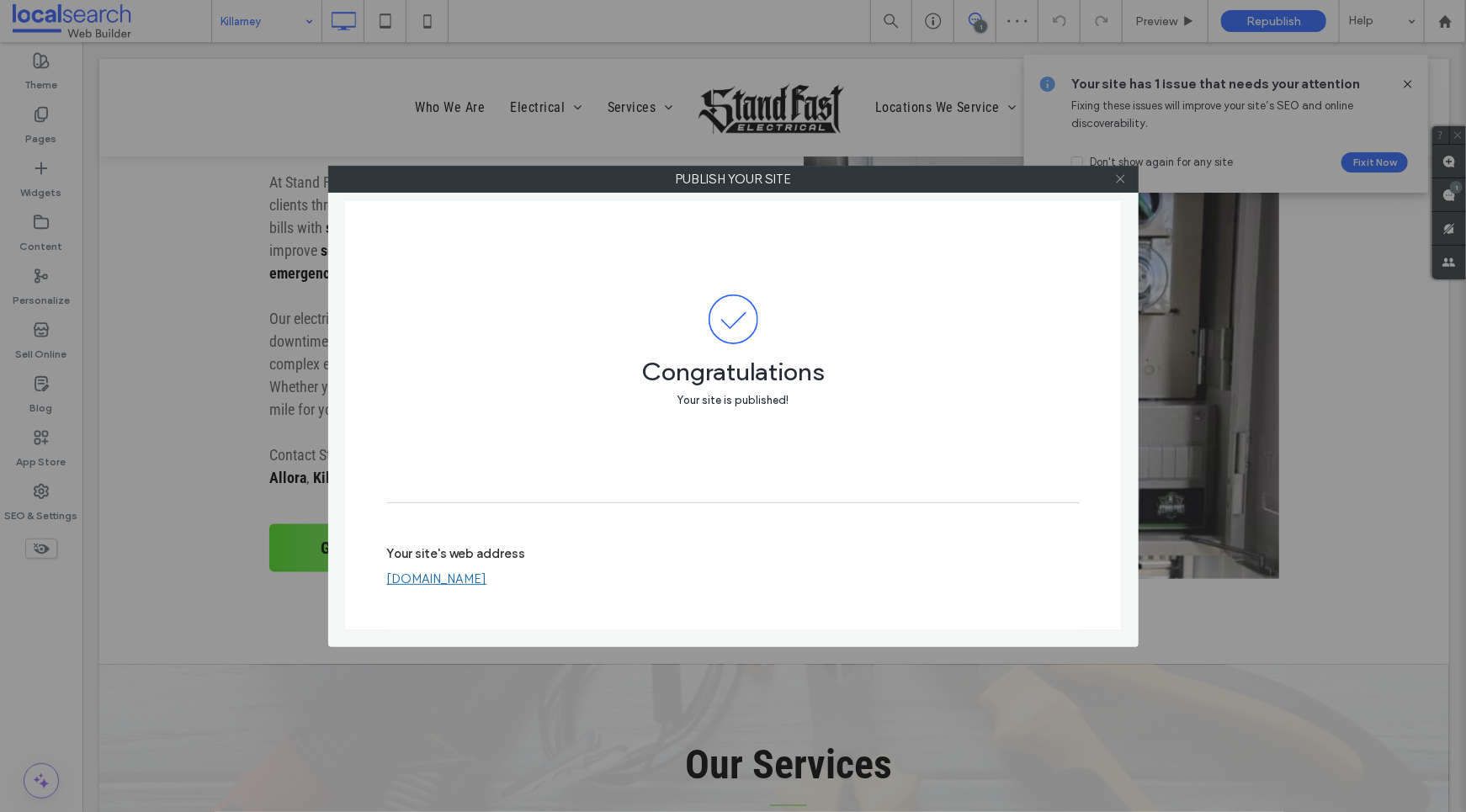
click at [1125, 181] on icon at bounding box center [1121, 179] width 12 height 12
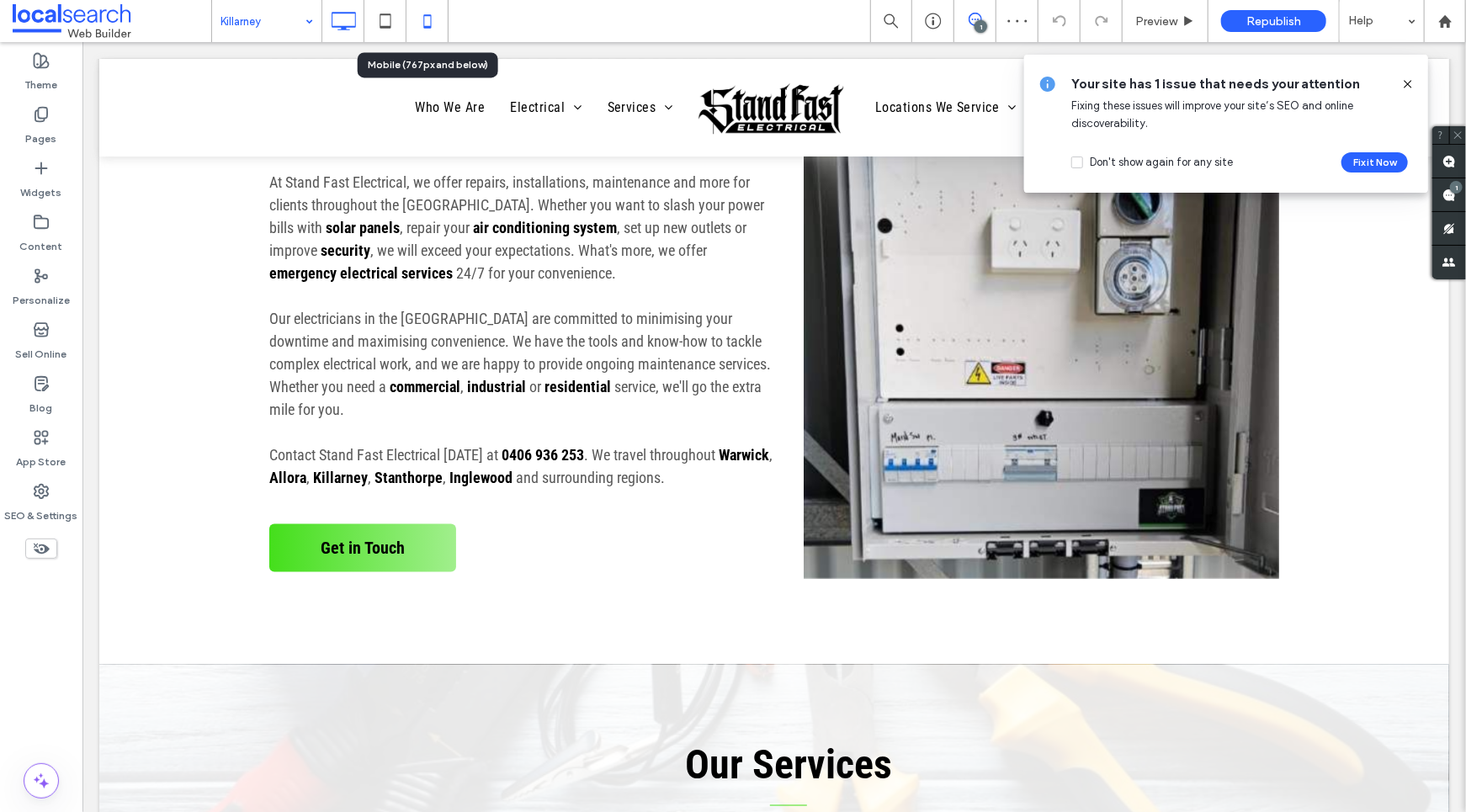
click at [438, 23] on icon at bounding box center [428, 21] width 34 height 34
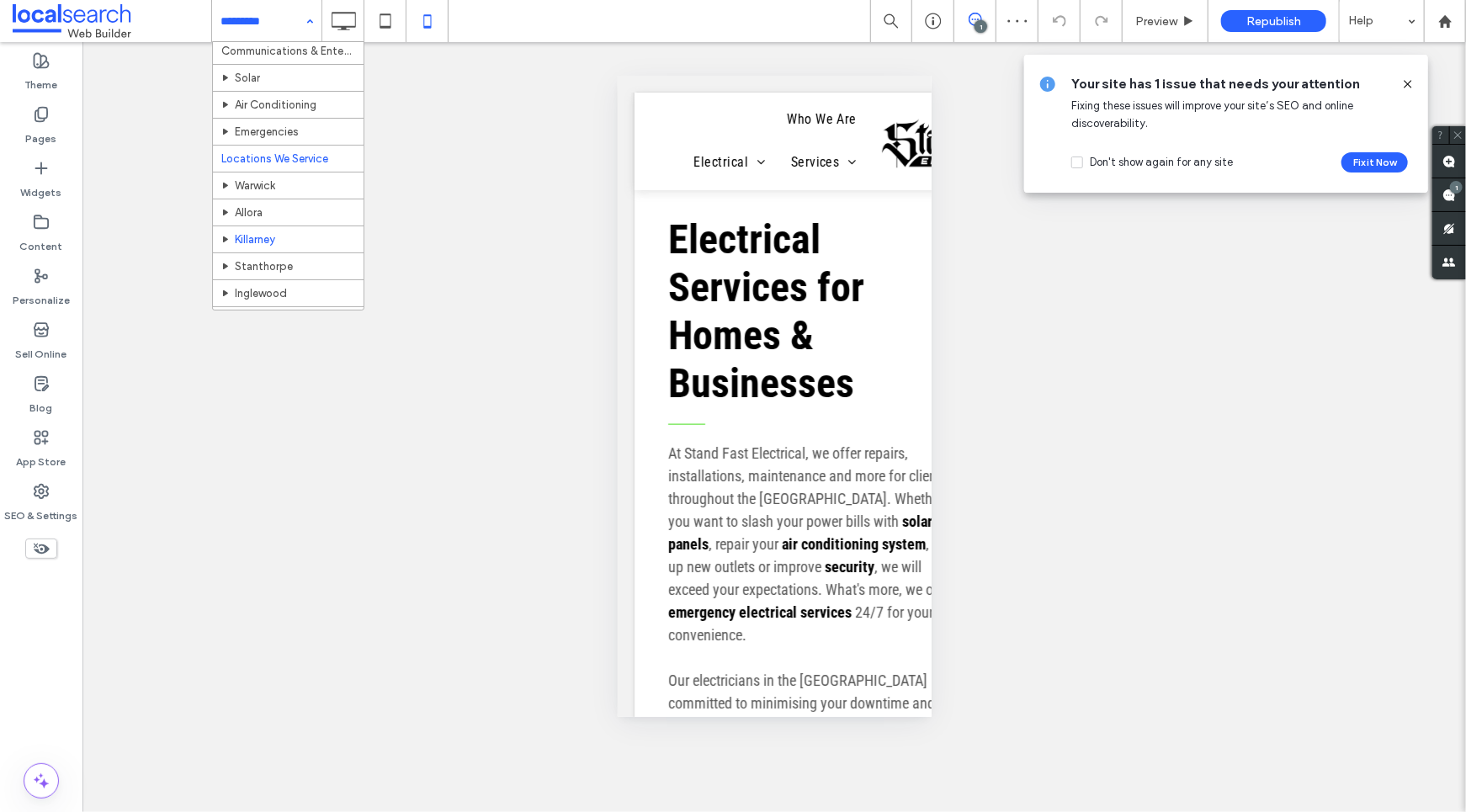
scroll to position [239, 0]
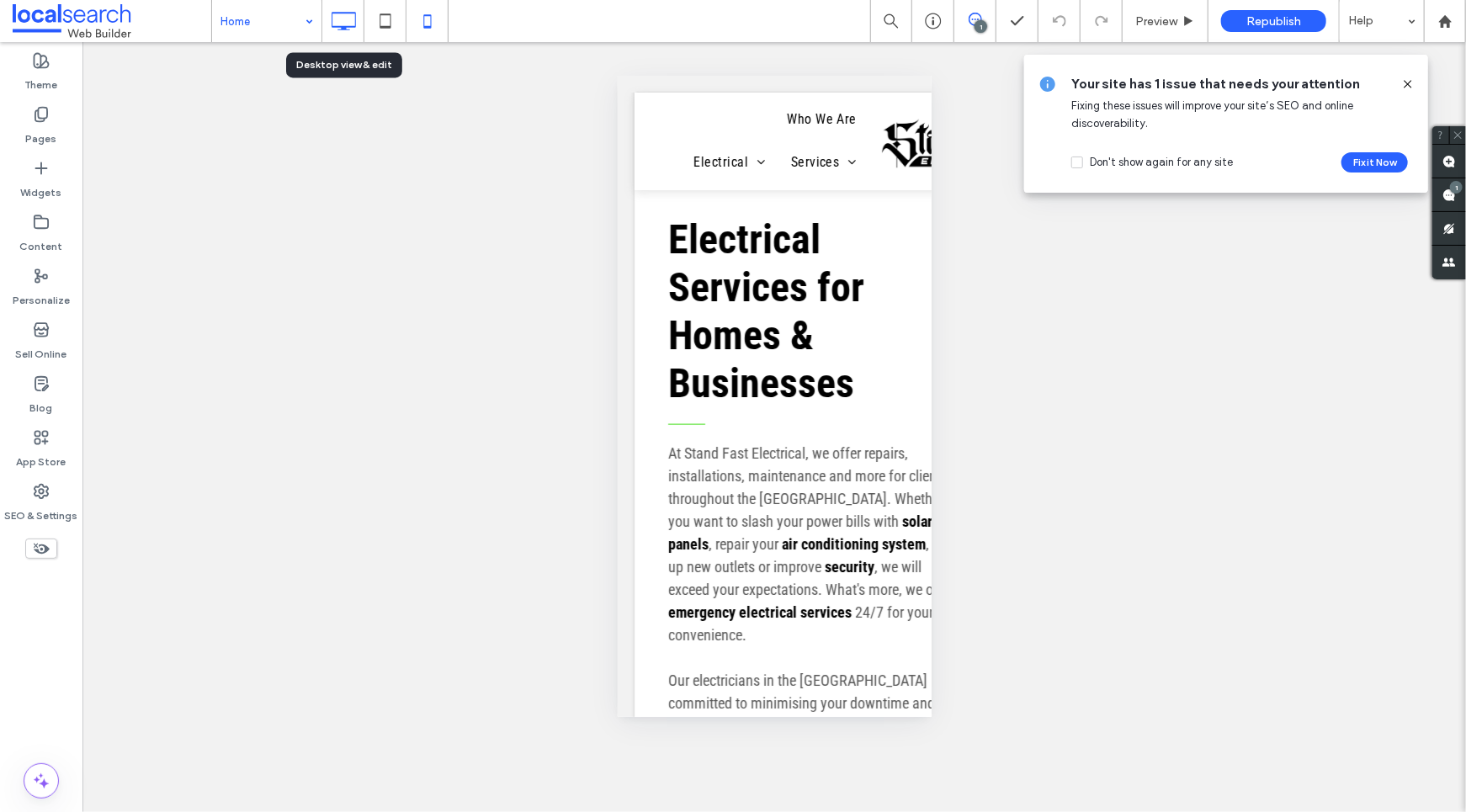
click at [336, 16] on icon at bounding box center [344, 21] width 34 height 34
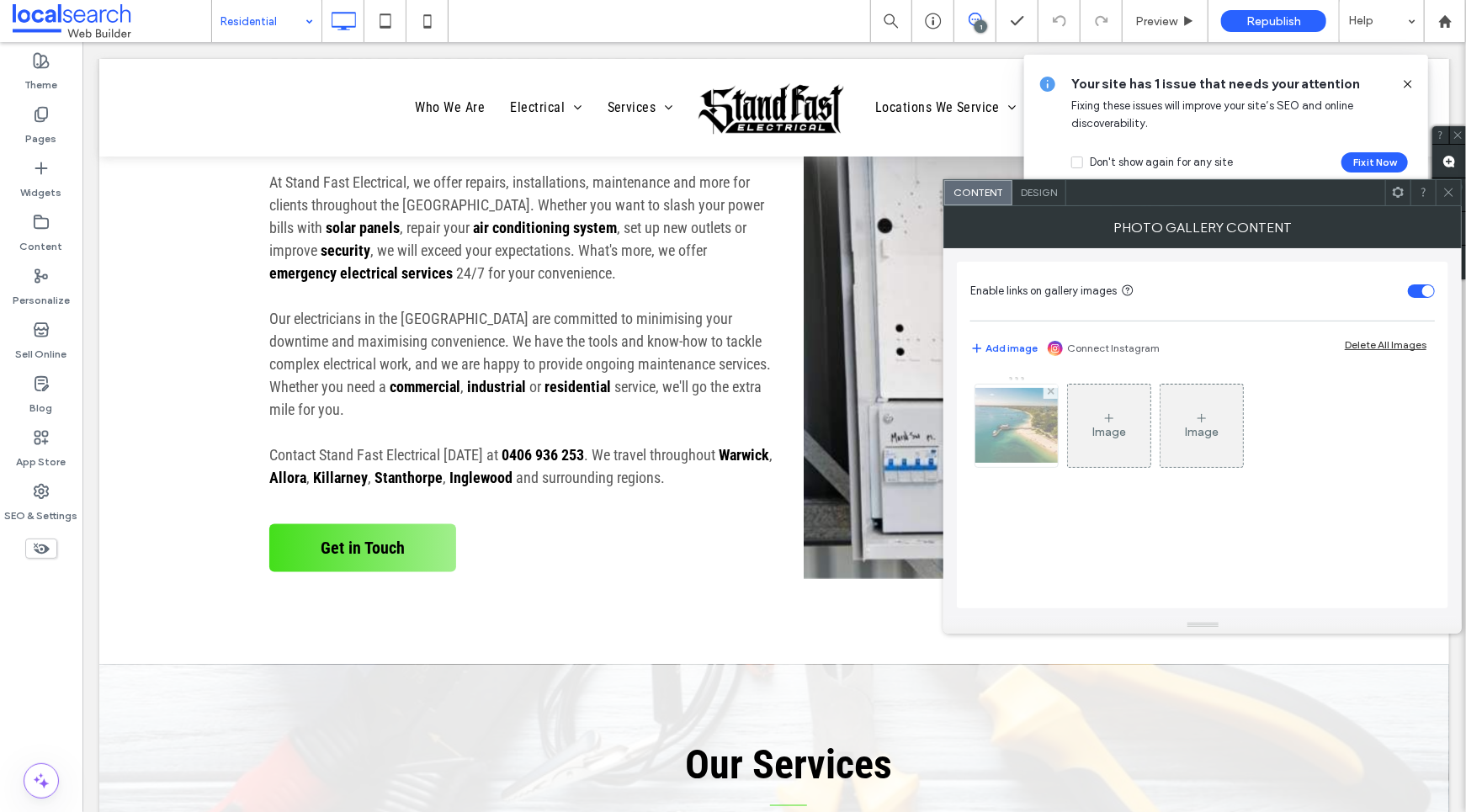
click at [999, 425] on img at bounding box center [1017, 425] width 135 height 75
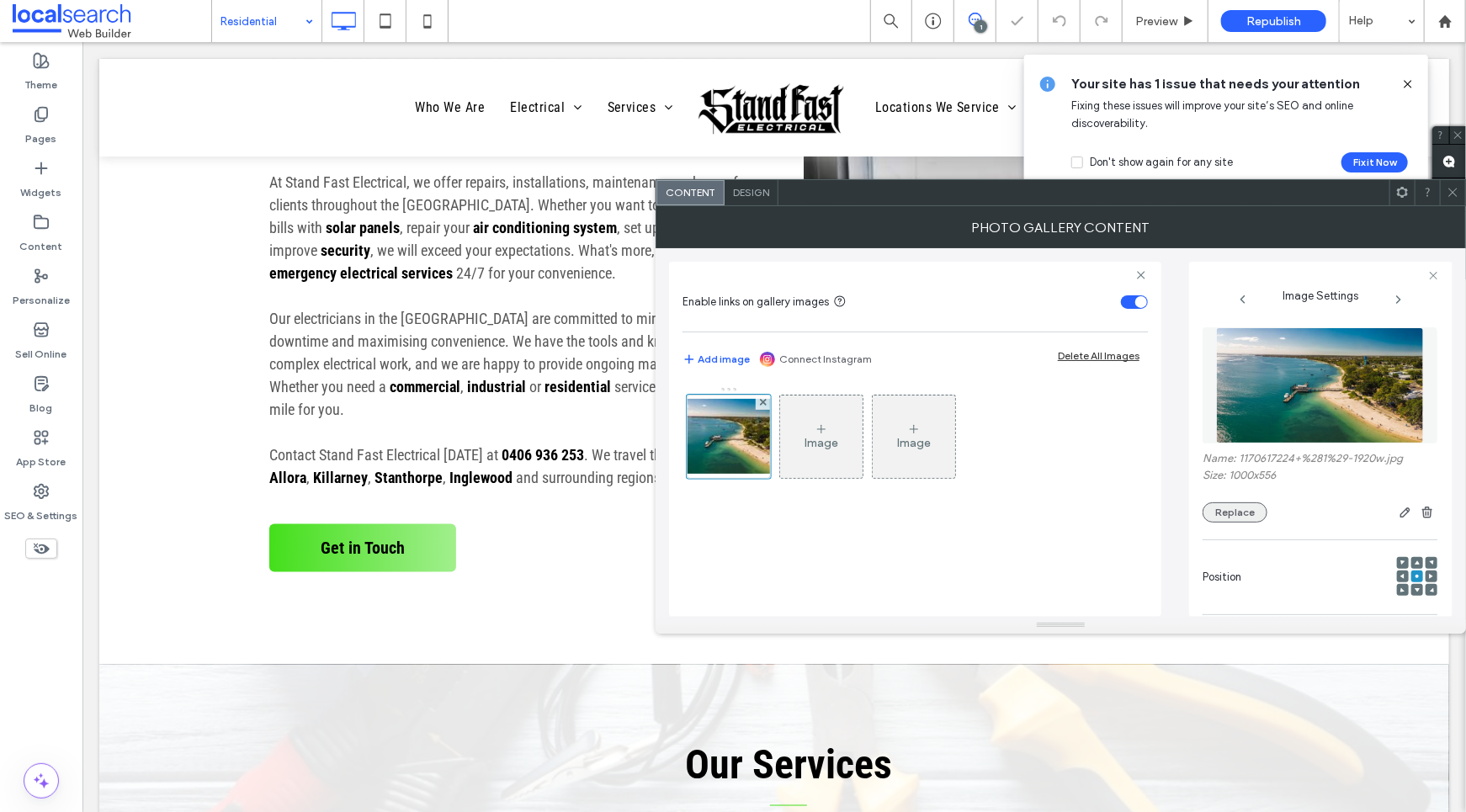
click at [1238, 518] on button "Replace" at bounding box center [1235, 512] width 65 height 20
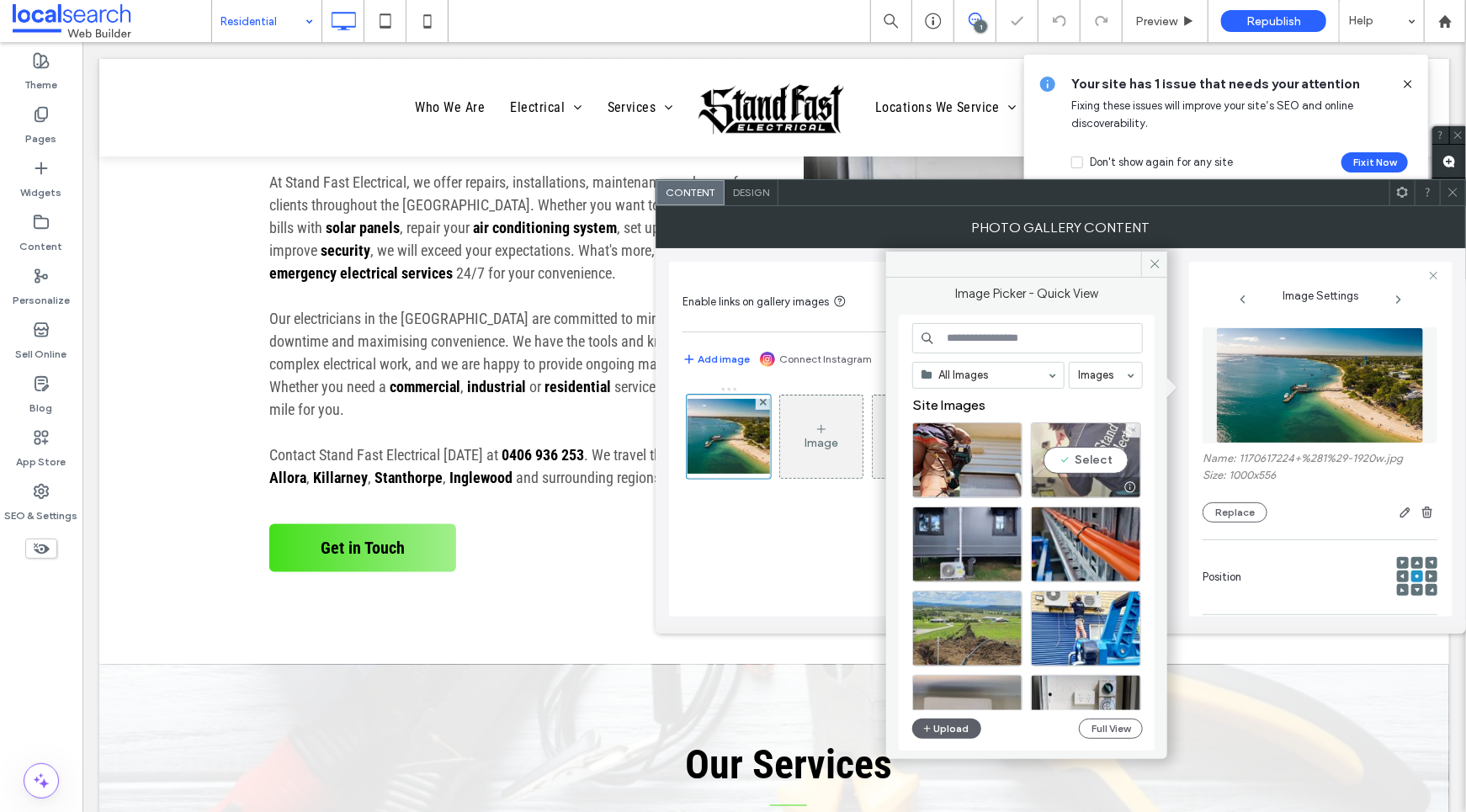
click at [1085, 451] on div "Select" at bounding box center [1086, 460] width 110 height 76
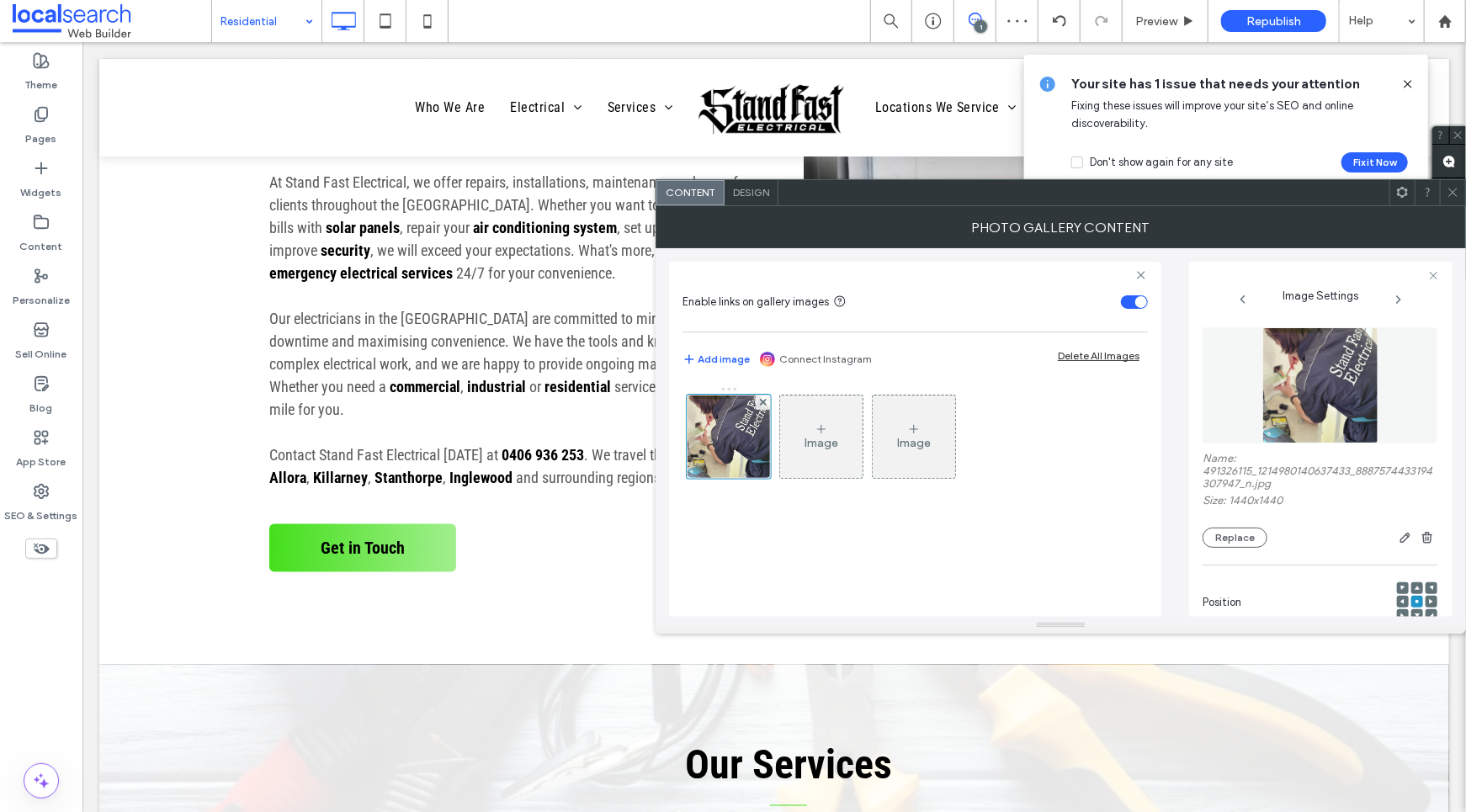
click at [1455, 191] on icon at bounding box center [1454, 192] width 12 height 12
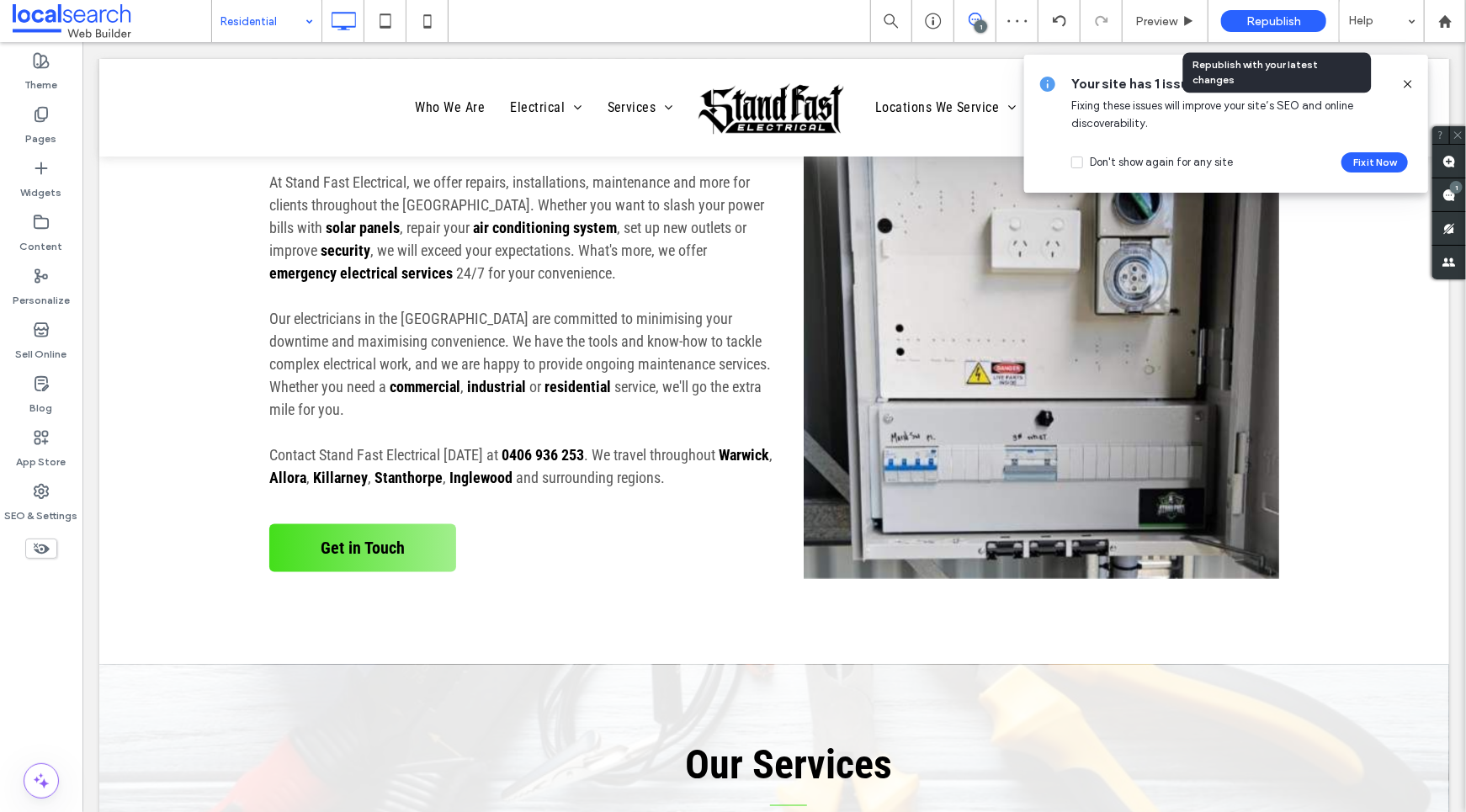
click at [1270, 21] on span "Republish" at bounding box center [1274, 21] width 55 height 14
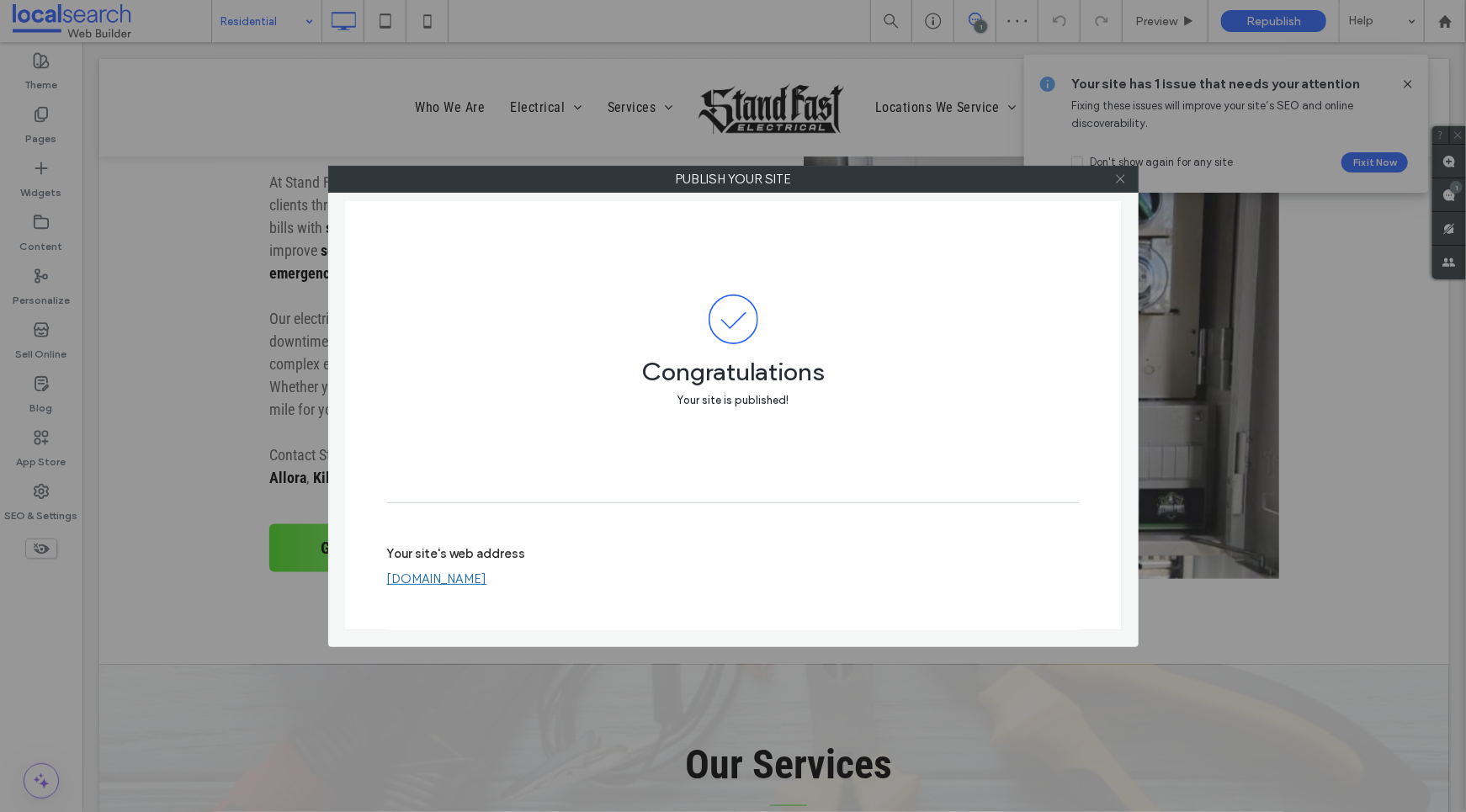
click at [1124, 180] on icon at bounding box center [1121, 179] width 12 height 12
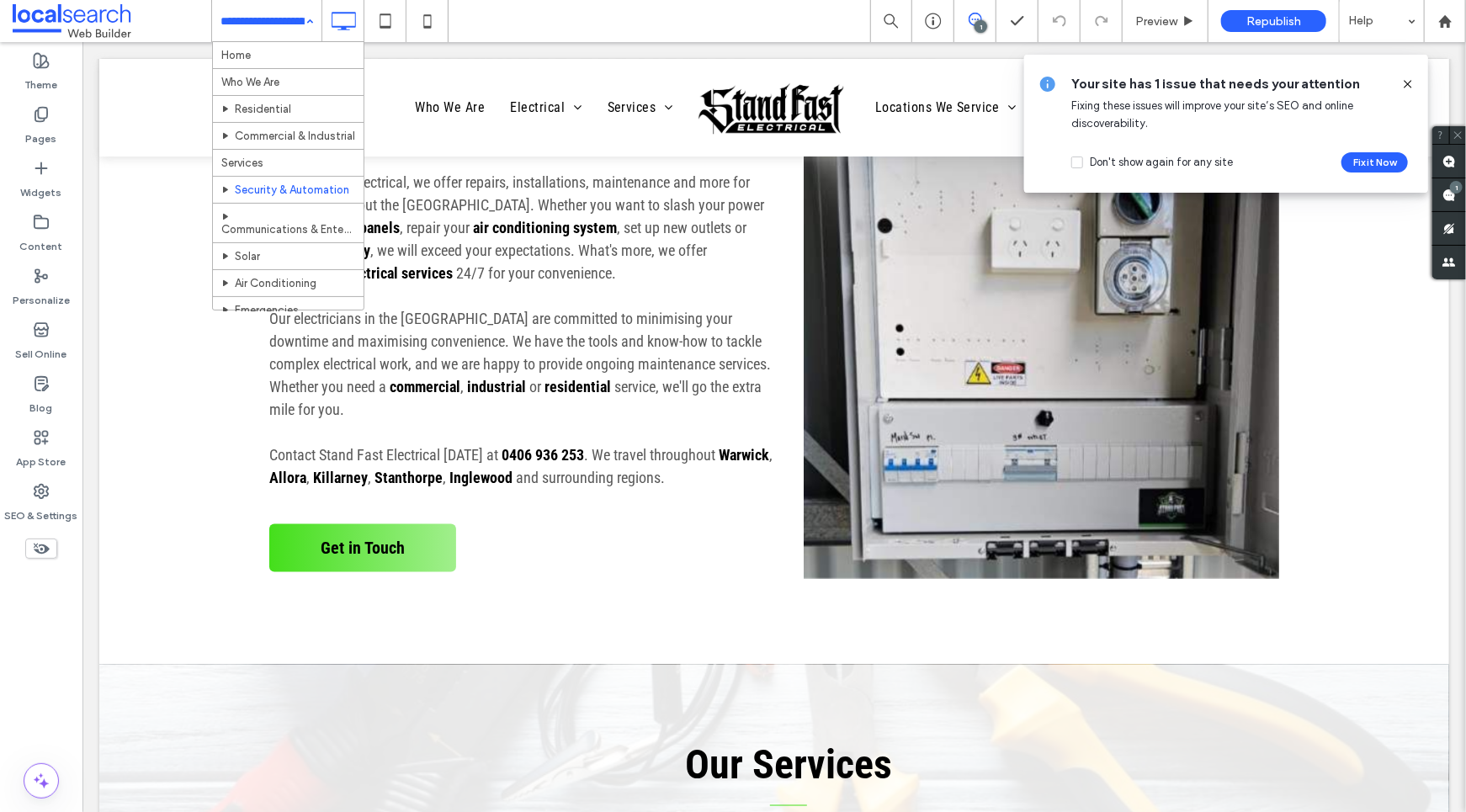
click at [1409, 83] on use at bounding box center [1408, 83] width 8 height 8
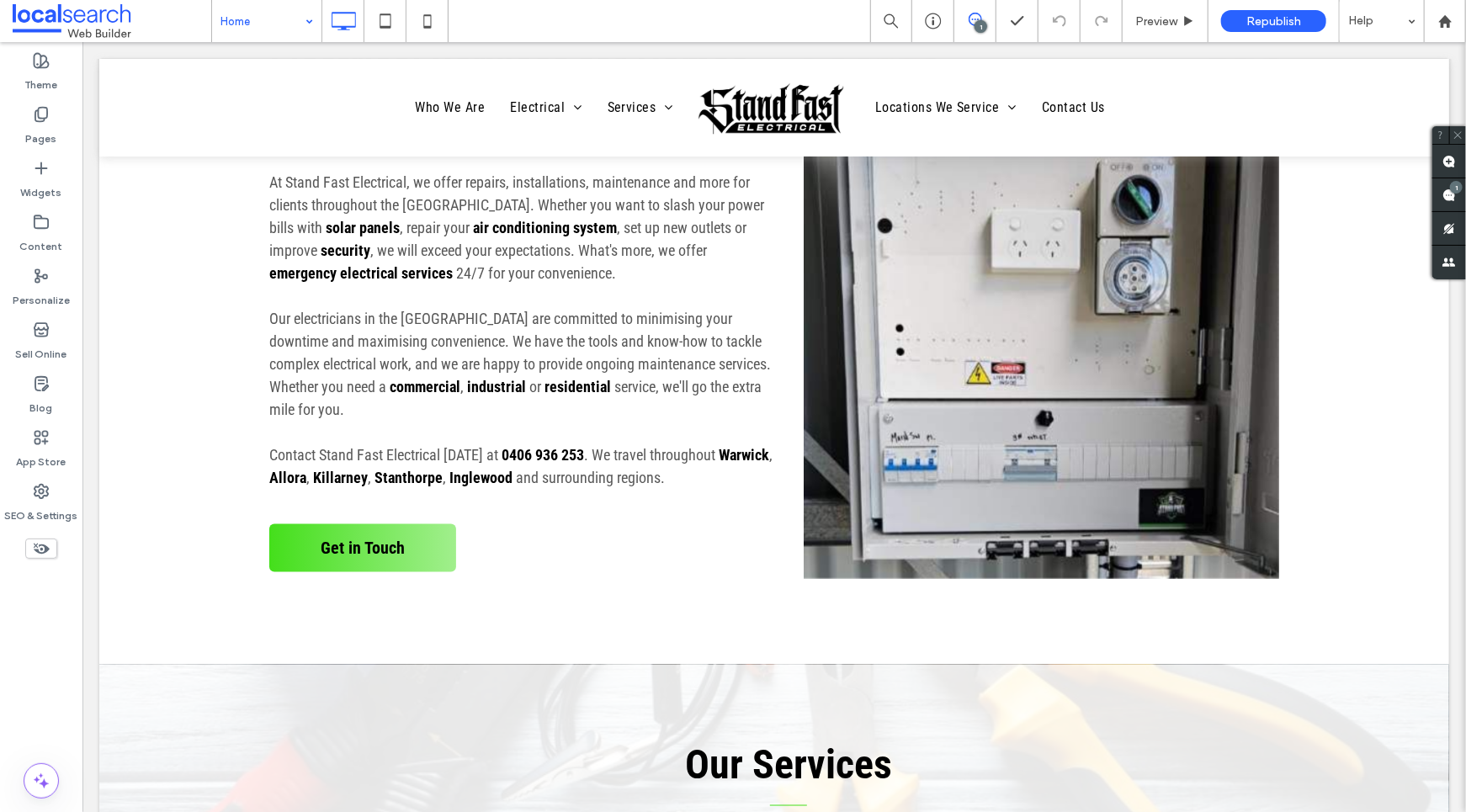
click at [267, 23] on input at bounding box center [262, 21] width 84 height 43
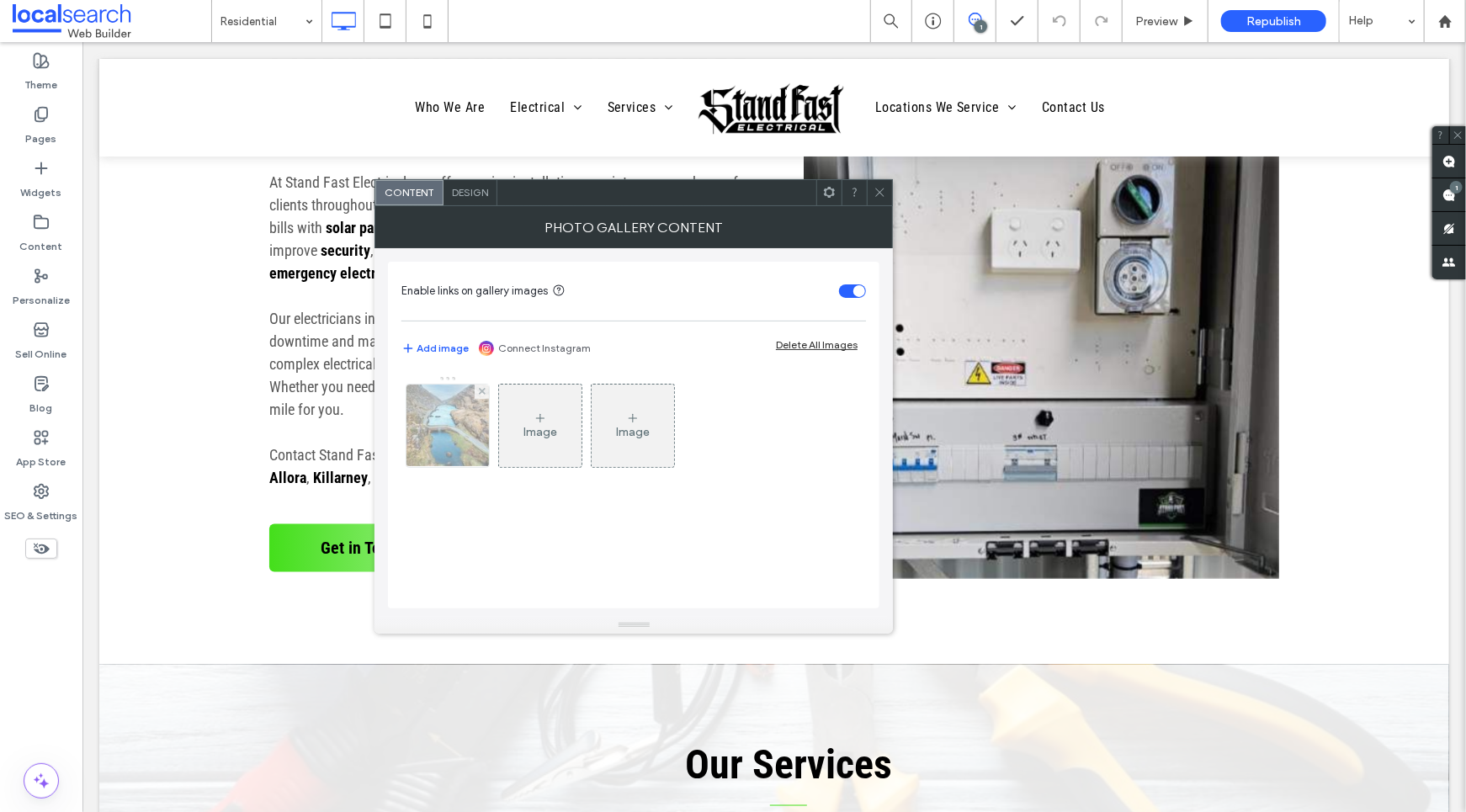
click at [415, 409] on img at bounding box center [448, 425] width 124 height 82
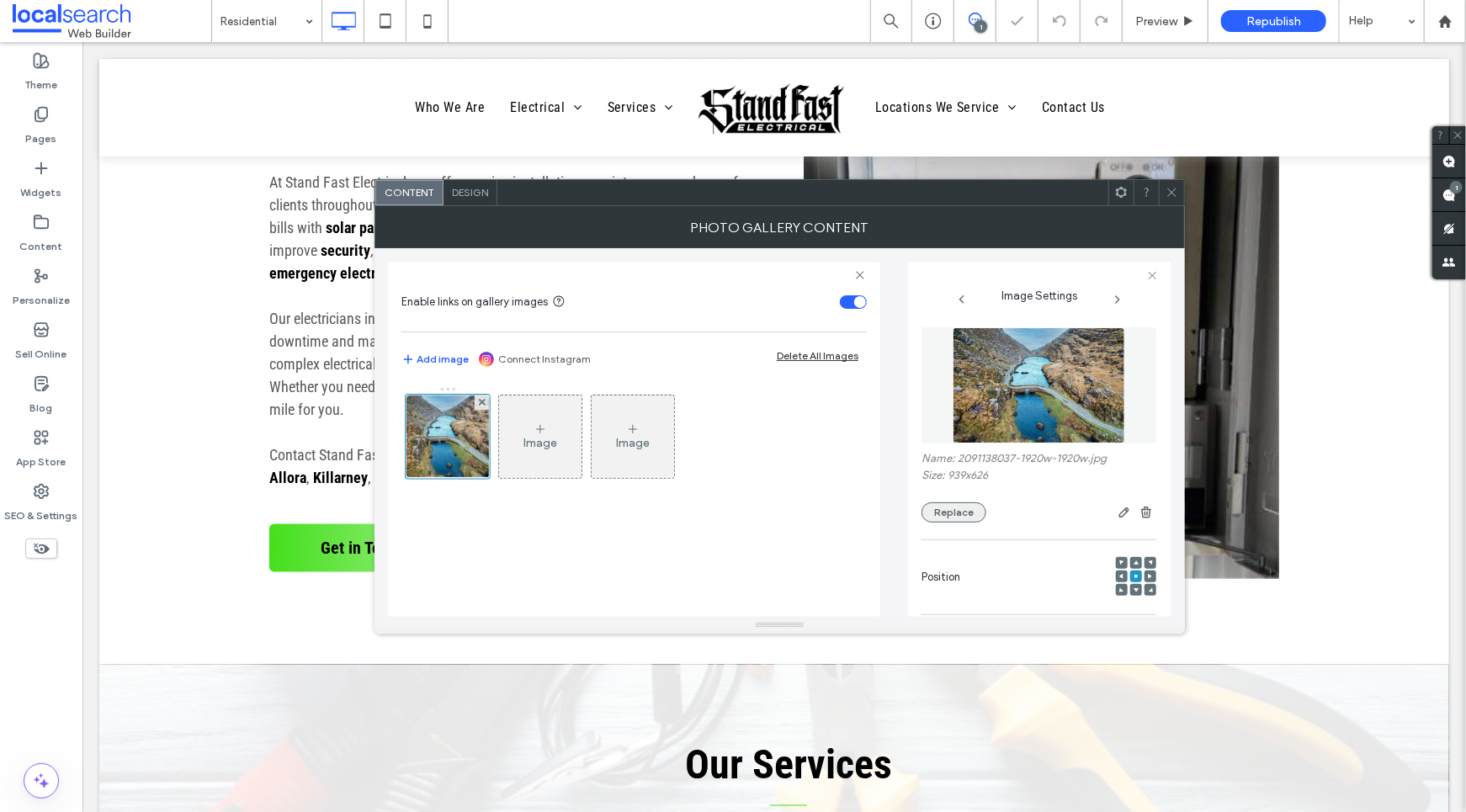
click at [971, 507] on button "Replace" at bounding box center [954, 512] width 65 height 20
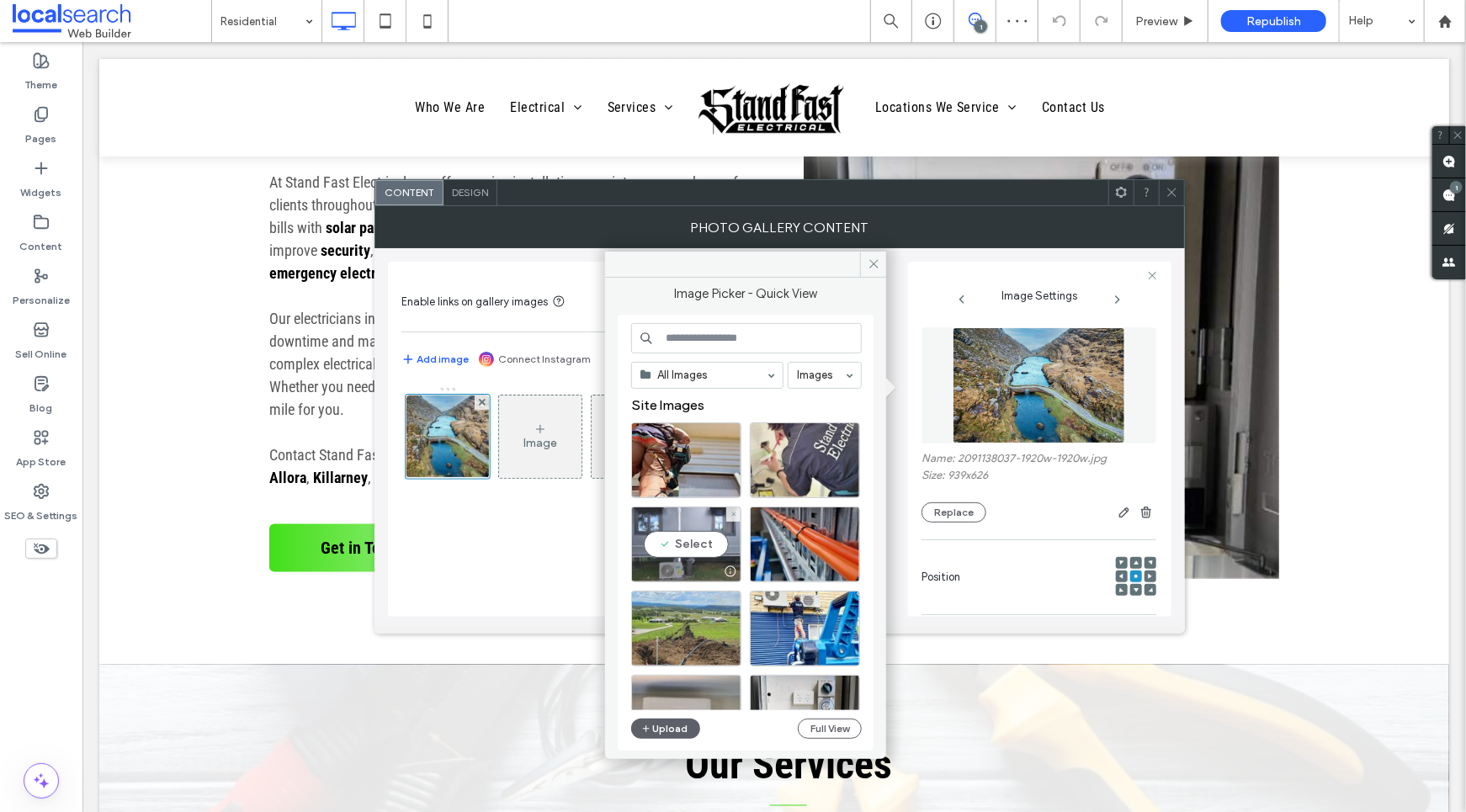
click at [661, 523] on div "Select" at bounding box center [686, 545] width 110 height 76
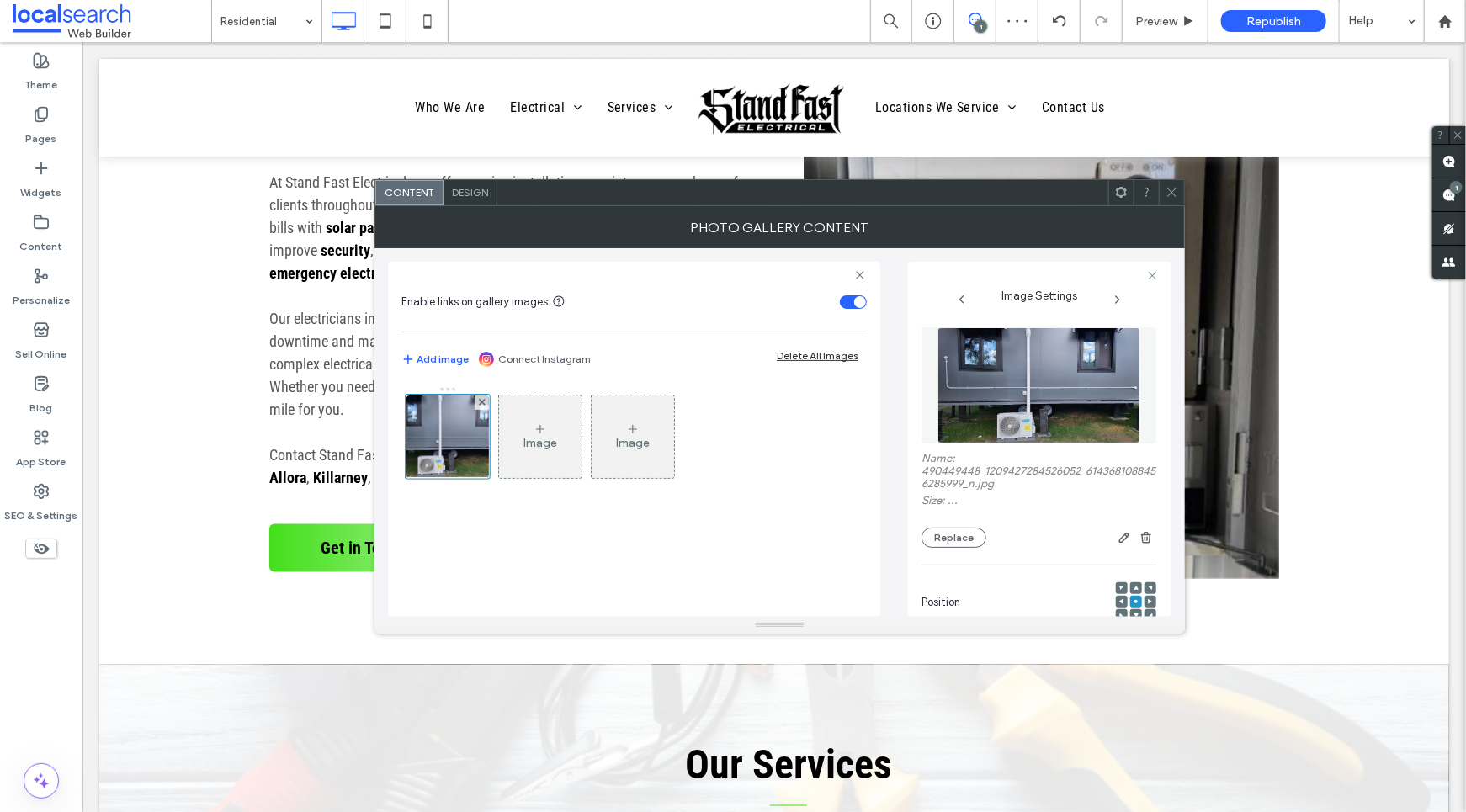
click at [1167, 188] on icon at bounding box center [1172, 192] width 12 height 12
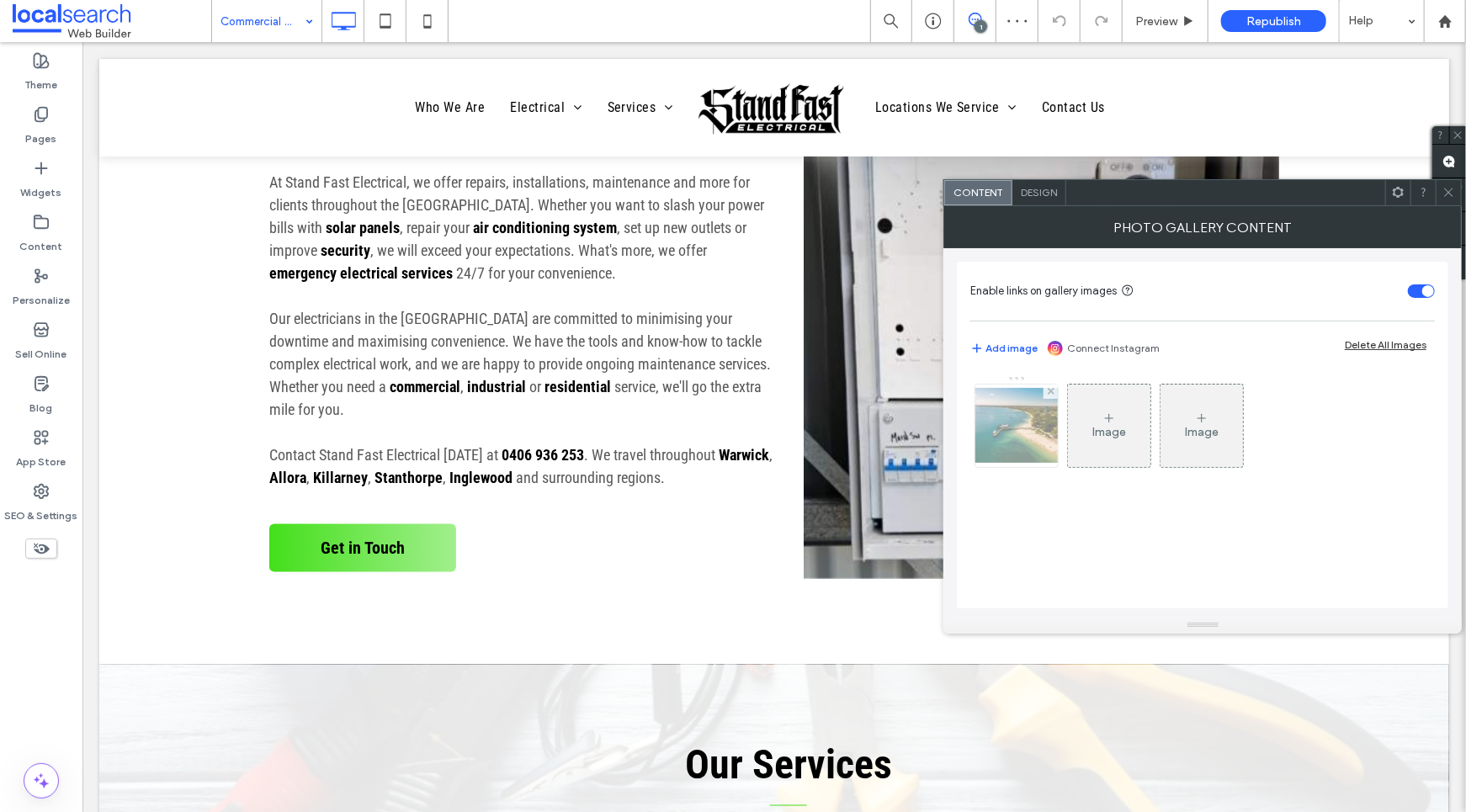
click at [1039, 425] on img at bounding box center [1017, 425] width 135 height 75
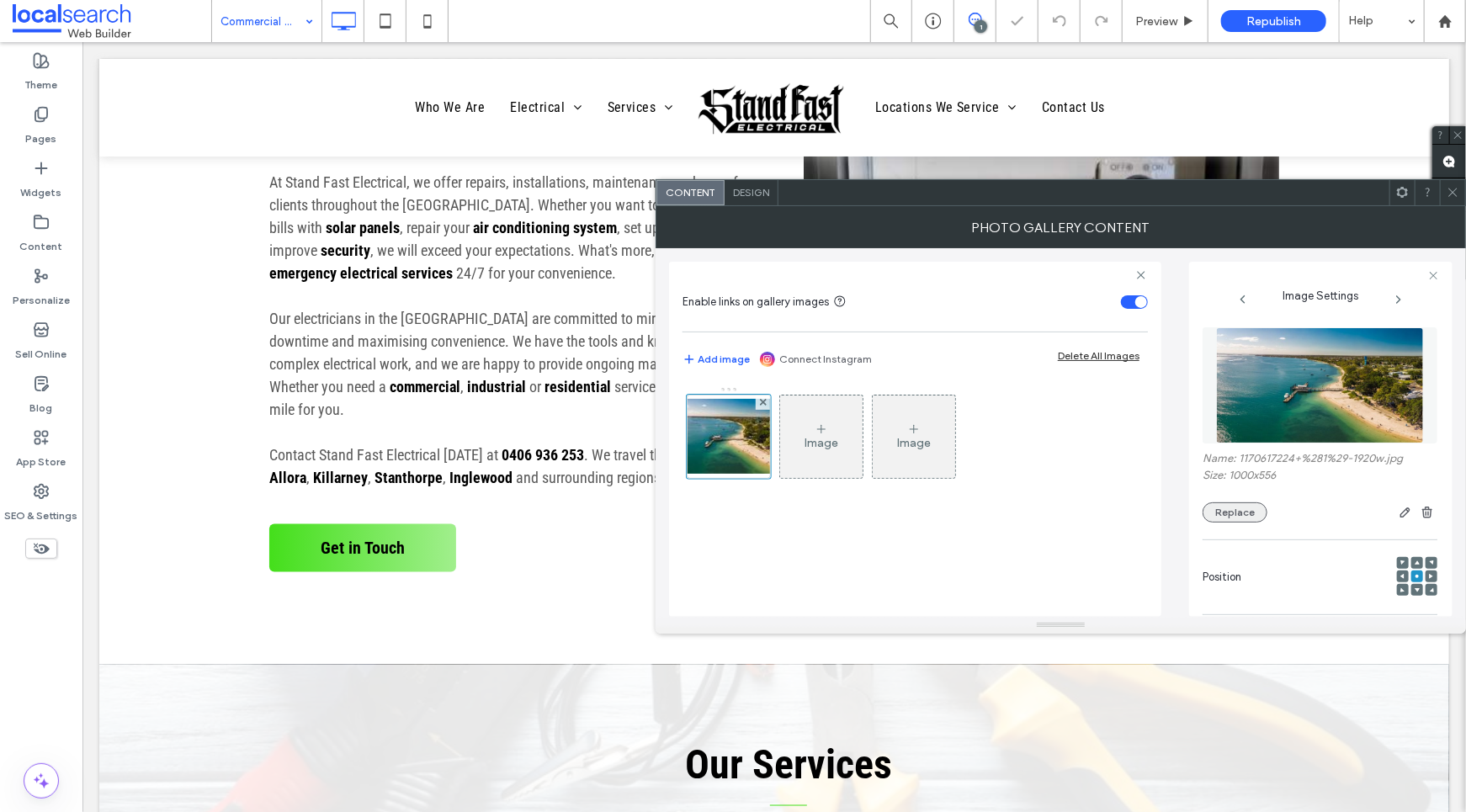
click at [1255, 520] on button "Replace" at bounding box center [1235, 512] width 65 height 20
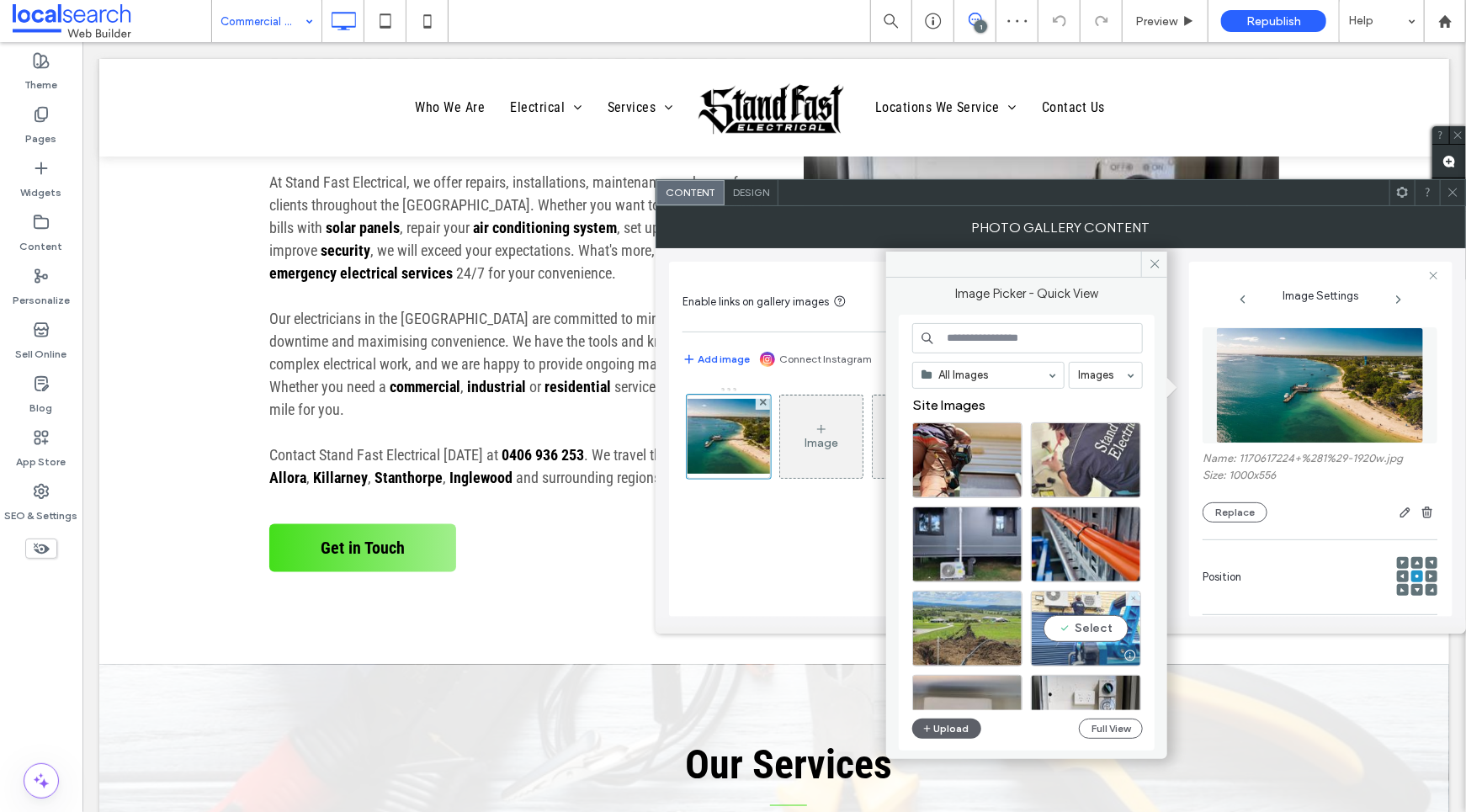
click at [1090, 602] on div "Select" at bounding box center [1086, 629] width 110 height 76
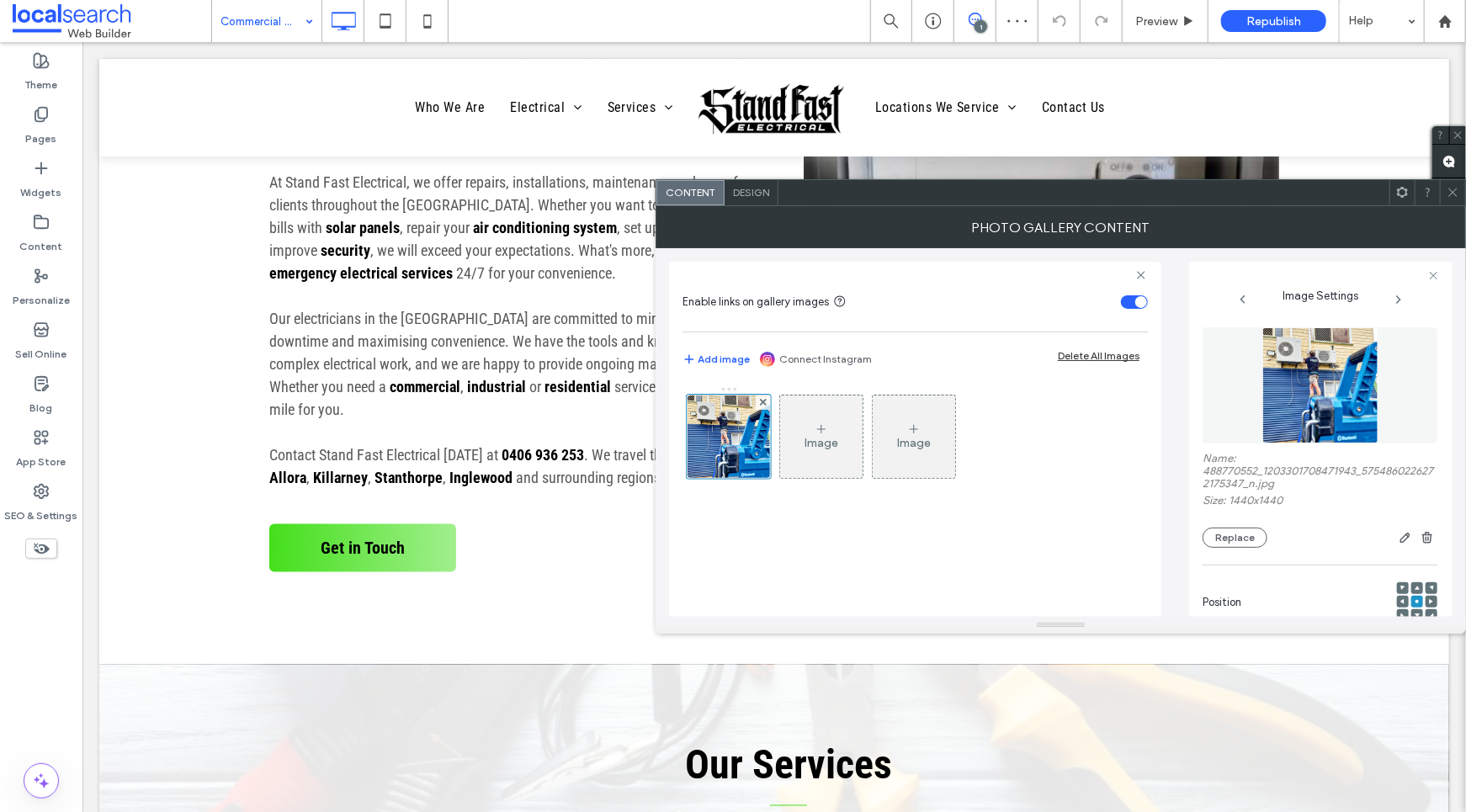
click at [1448, 189] on icon at bounding box center [1454, 192] width 12 height 12
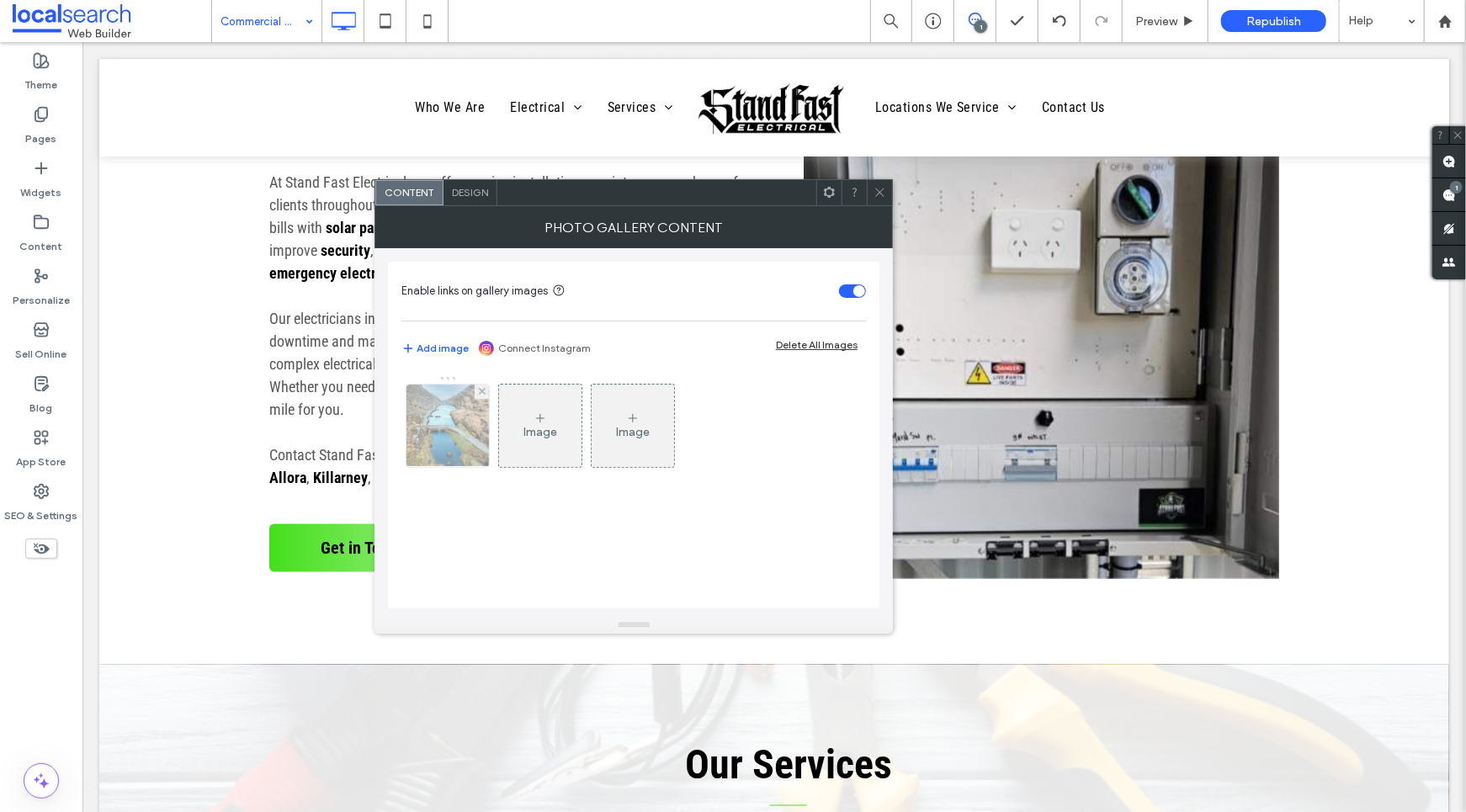
click at [472, 441] on img at bounding box center [448, 425] width 124 height 82
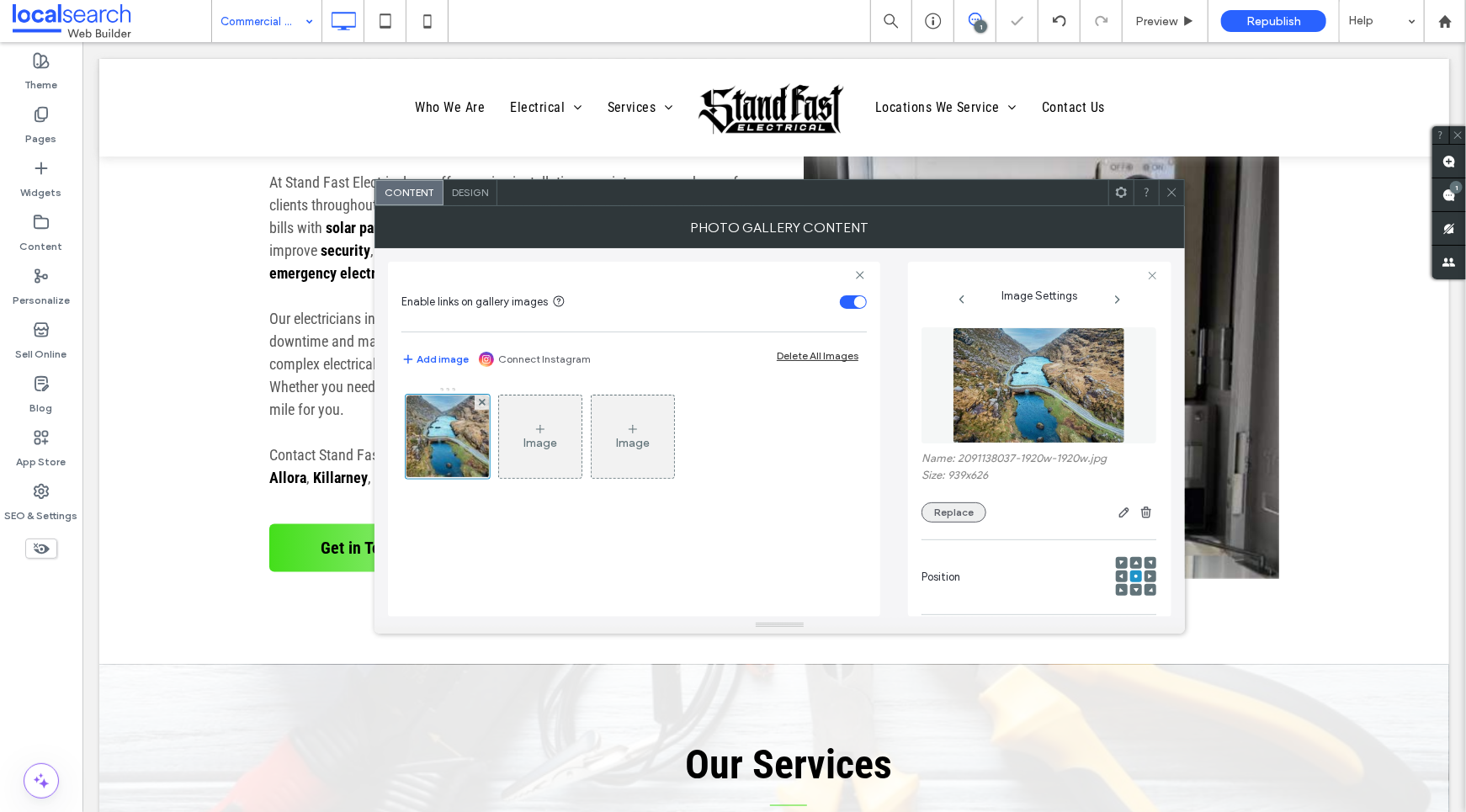
click at [958, 507] on button "Replace" at bounding box center [954, 512] width 65 height 20
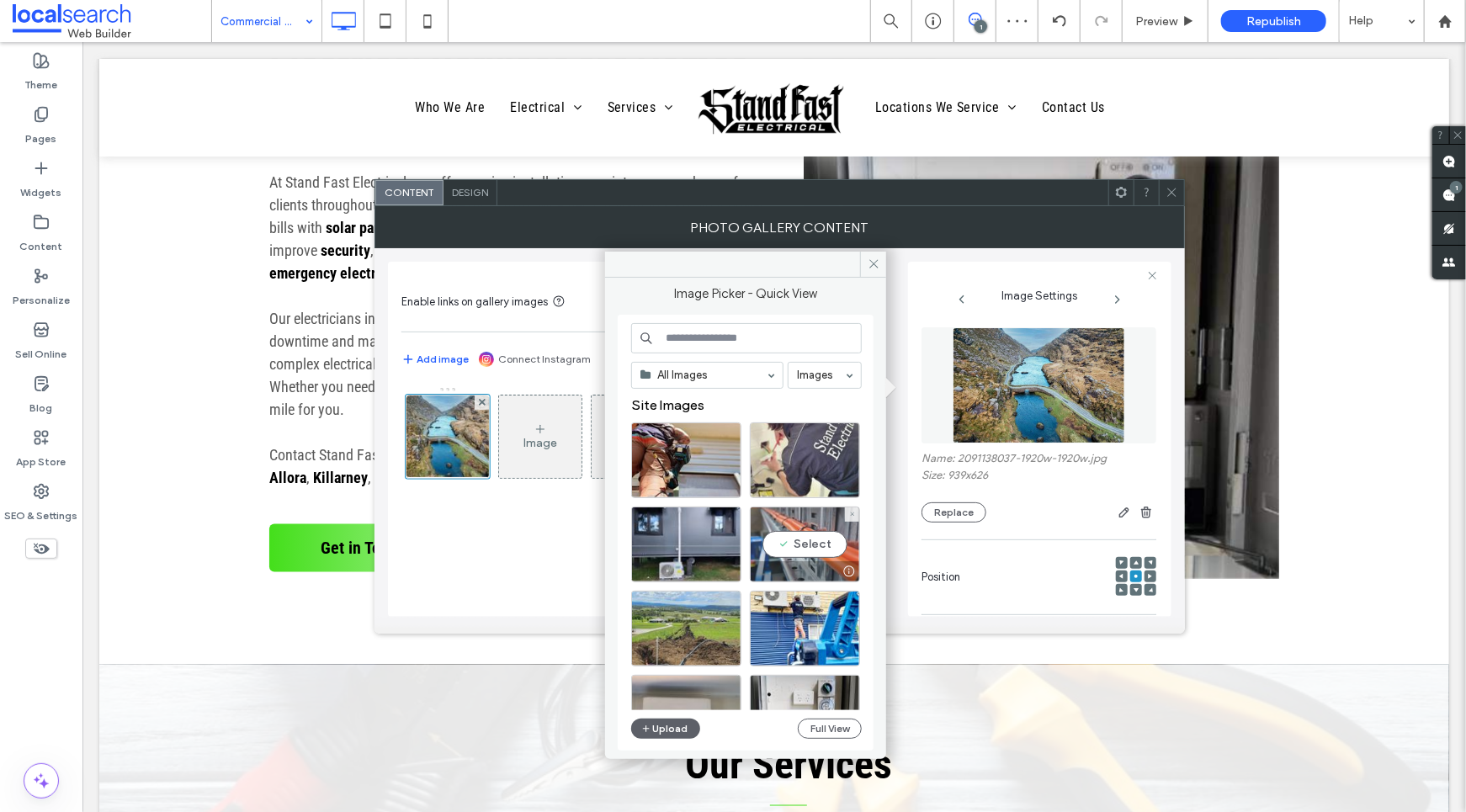
click at [790, 522] on div "Select" at bounding box center [805, 545] width 110 height 76
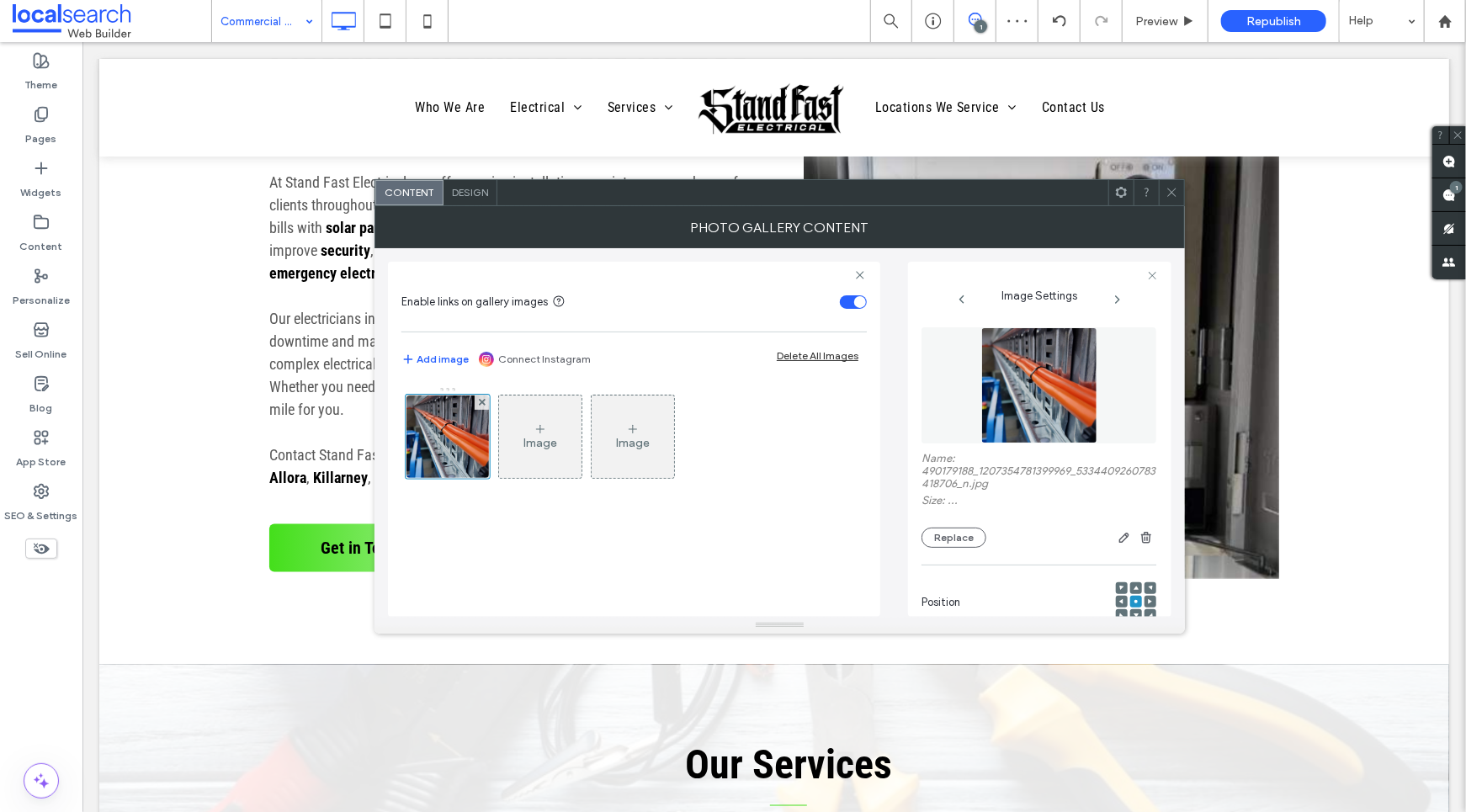
click at [1170, 188] on icon at bounding box center [1172, 192] width 12 height 12
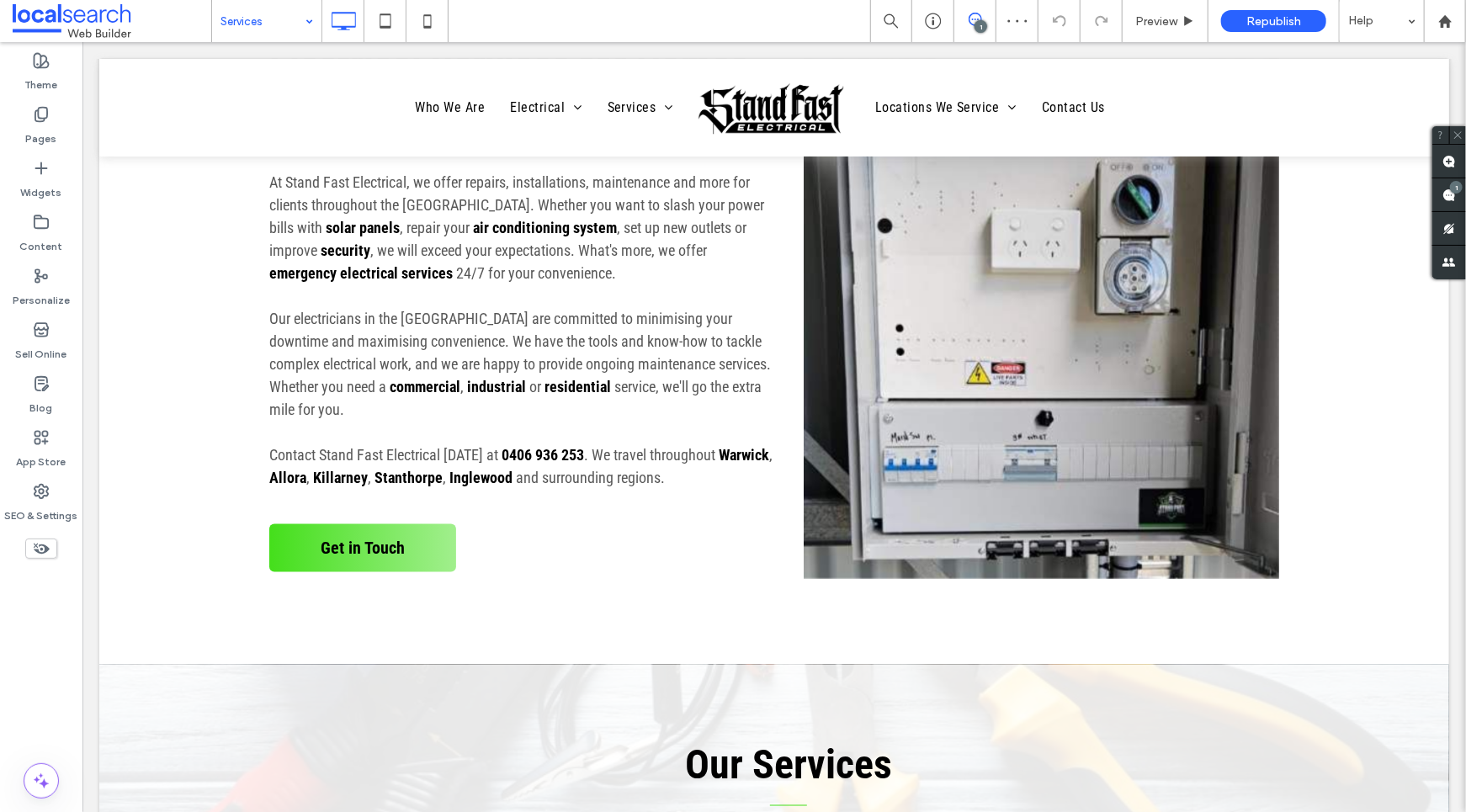
click at [243, 26] on input at bounding box center [262, 21] width 84 height 43
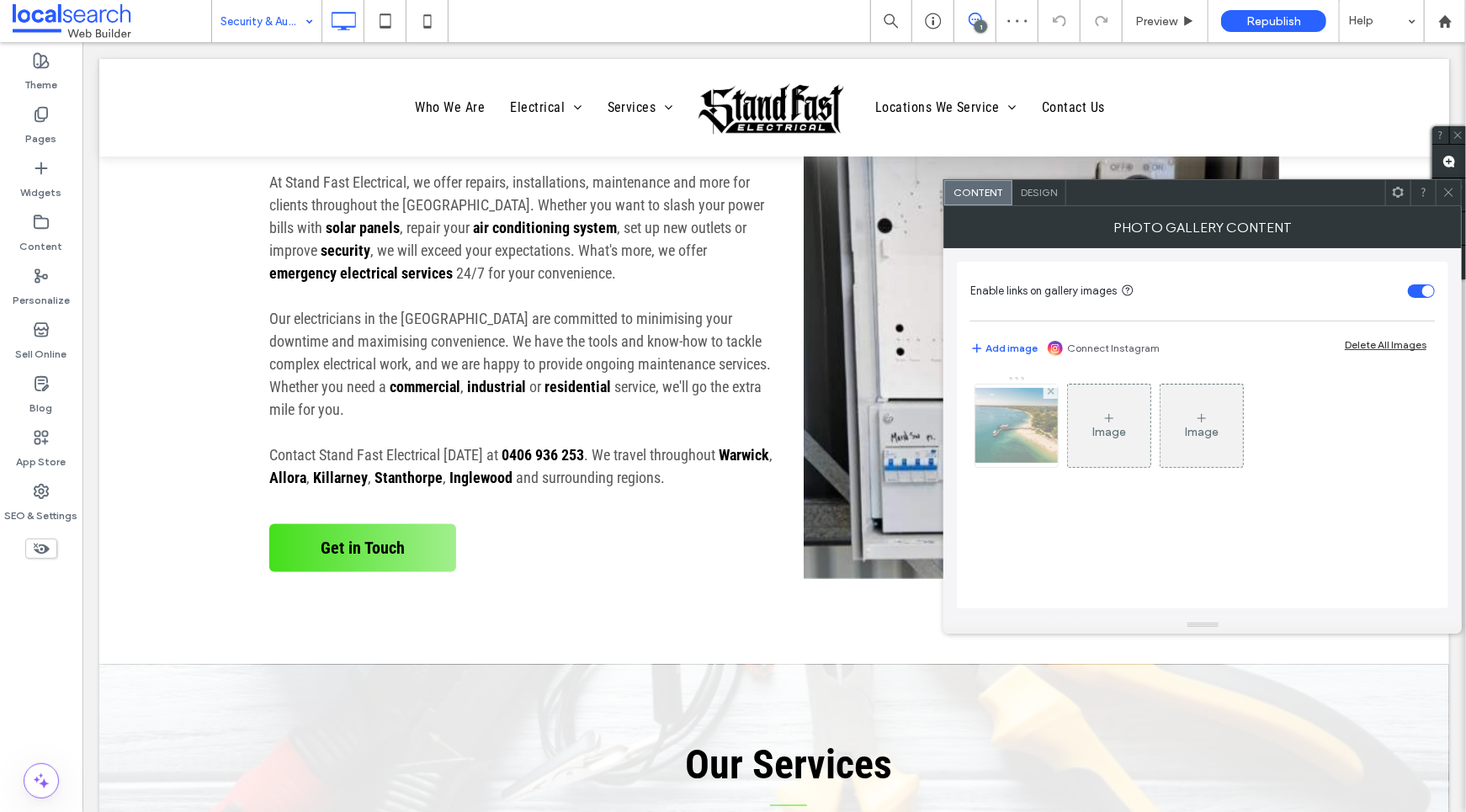
click at [1015, 426] on img at bounding box center [1017, 425] width 135 height 75
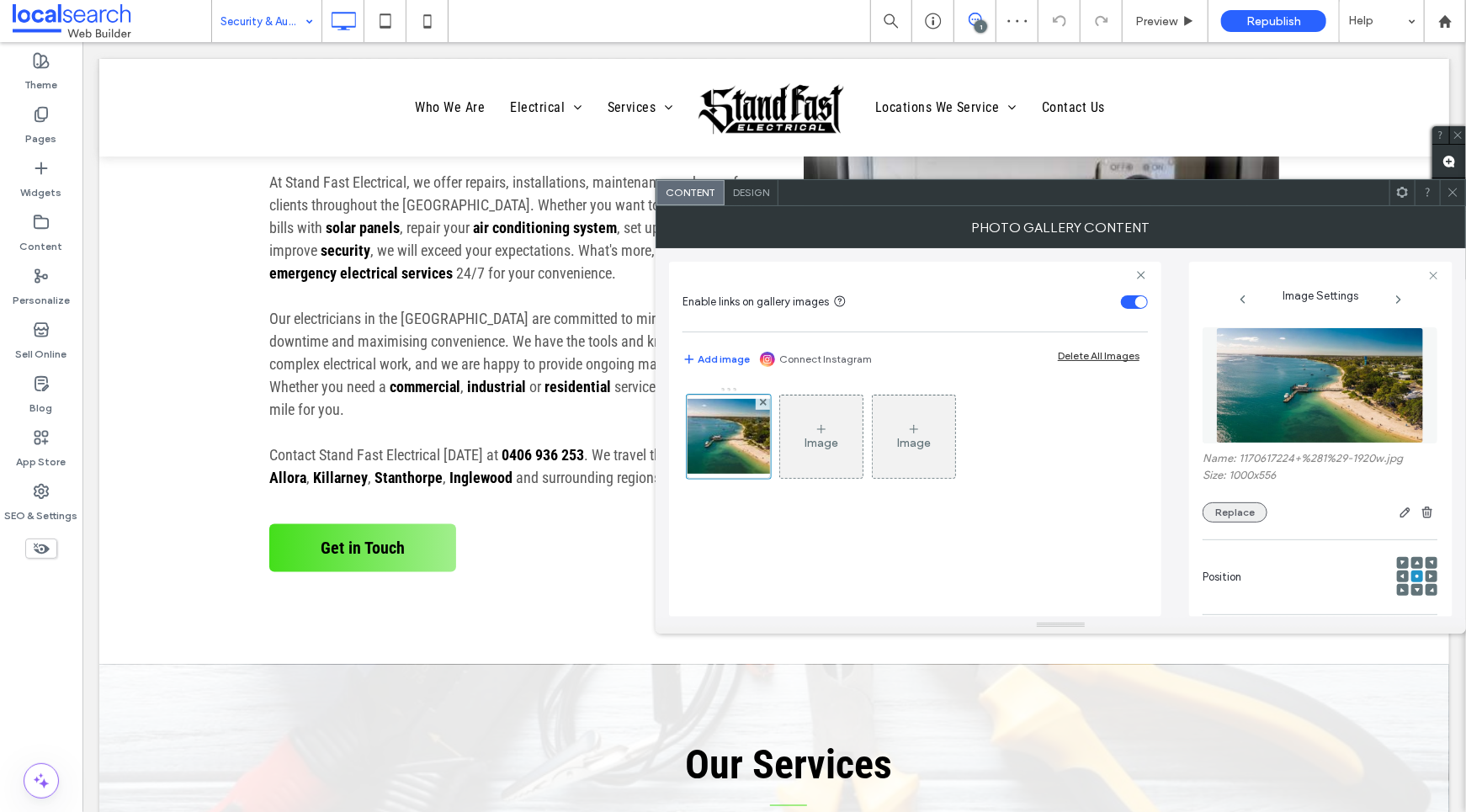
click at [1228, 514] on button "Replace" at bounding box center [1235, 512] width 65 height 20
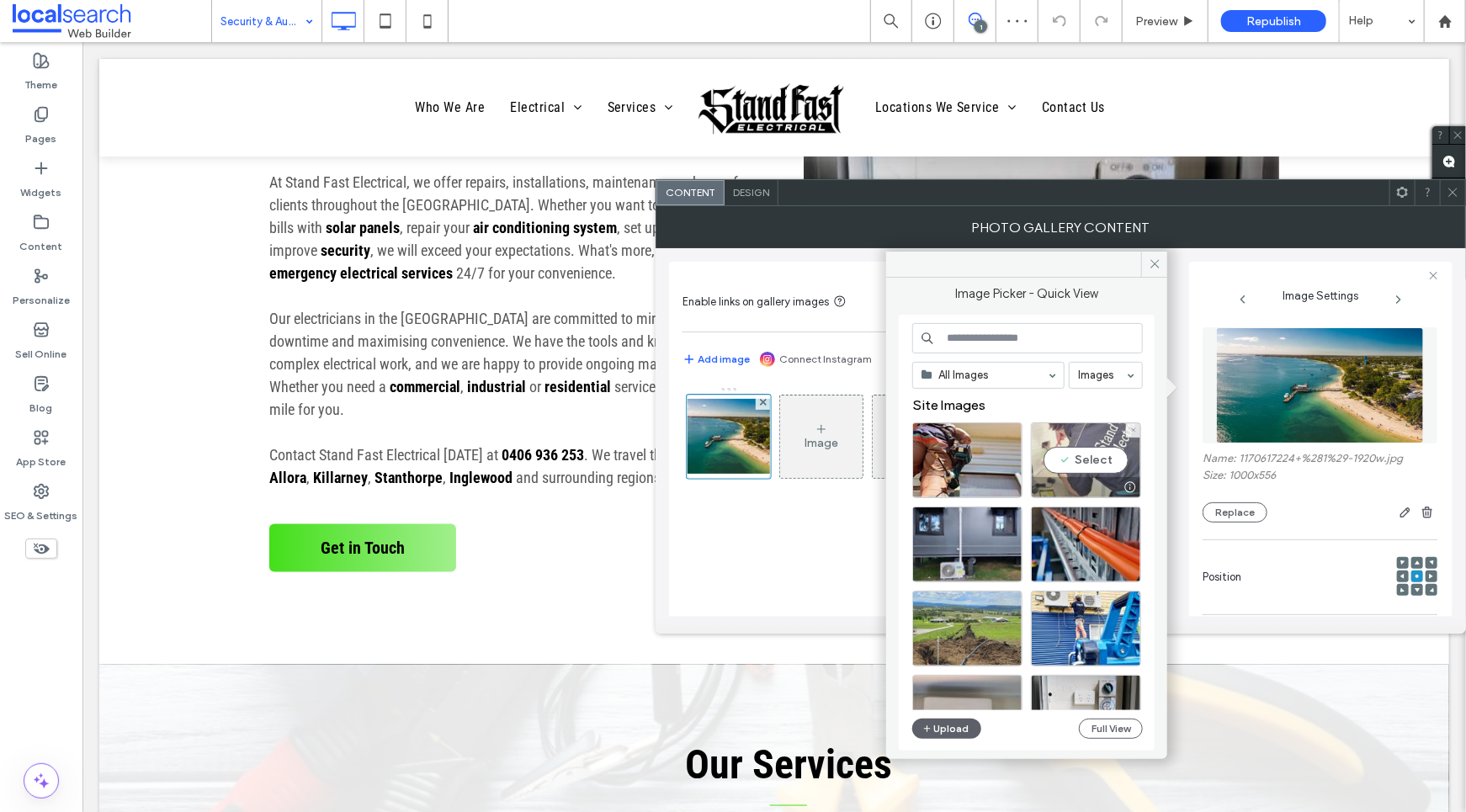
click at [1066, 456] on div "Select" at bounding box center [1086, 460] width 110 height 76
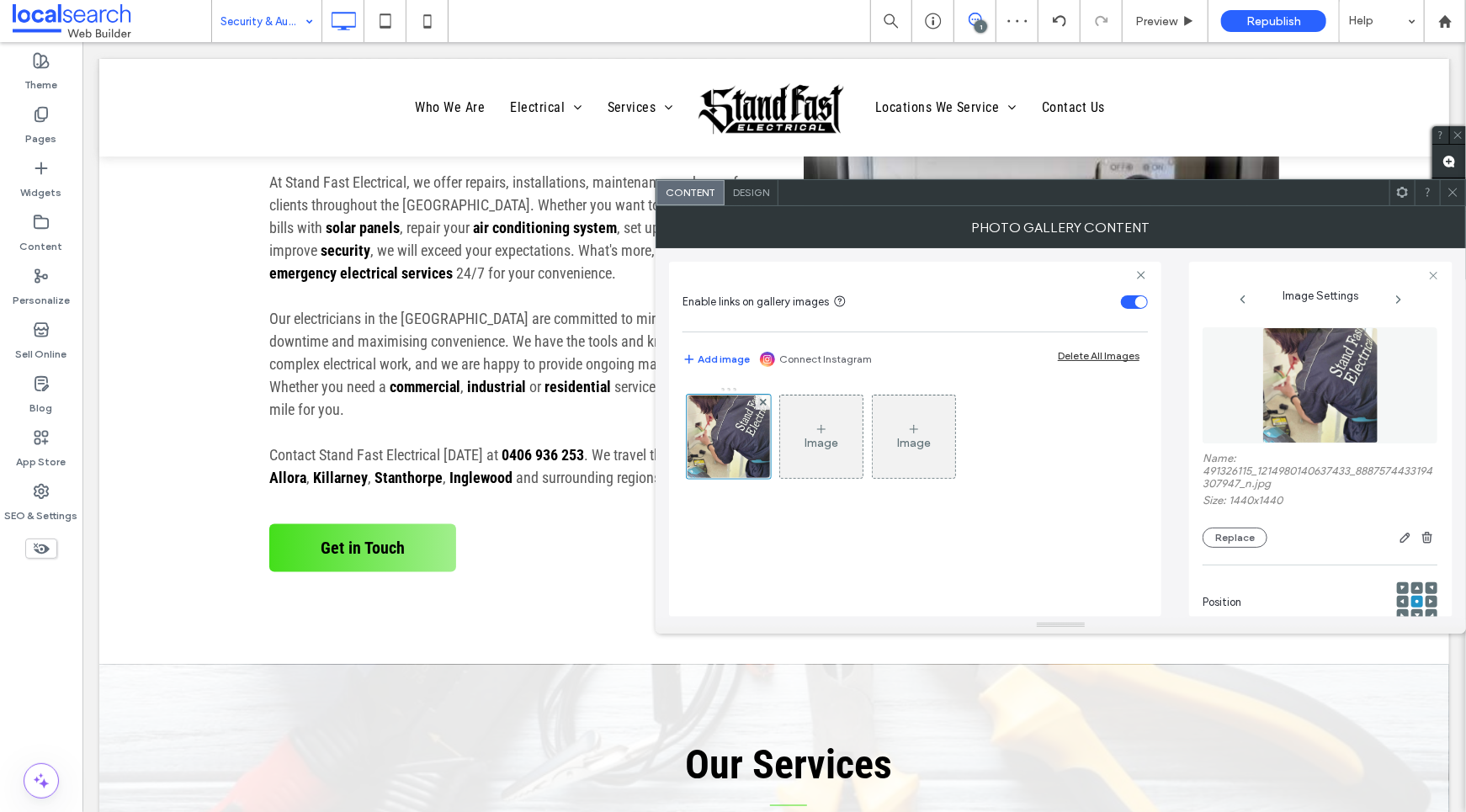
click at [1448, 193] on icon at bounding box center [1454, 192] width 12 height 12
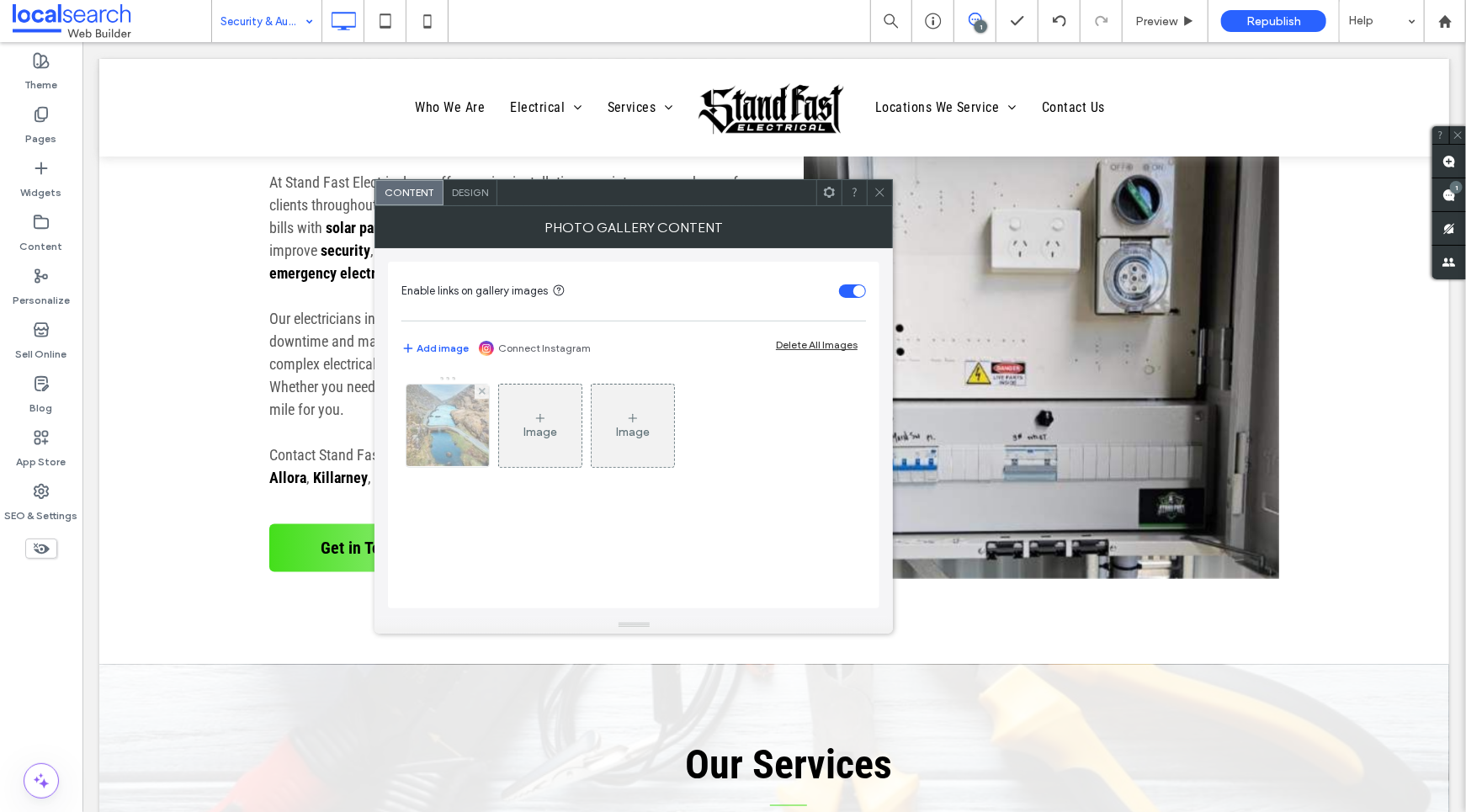
click at [453, 425] on img at bounding box center [448, 425] width 124 height 82
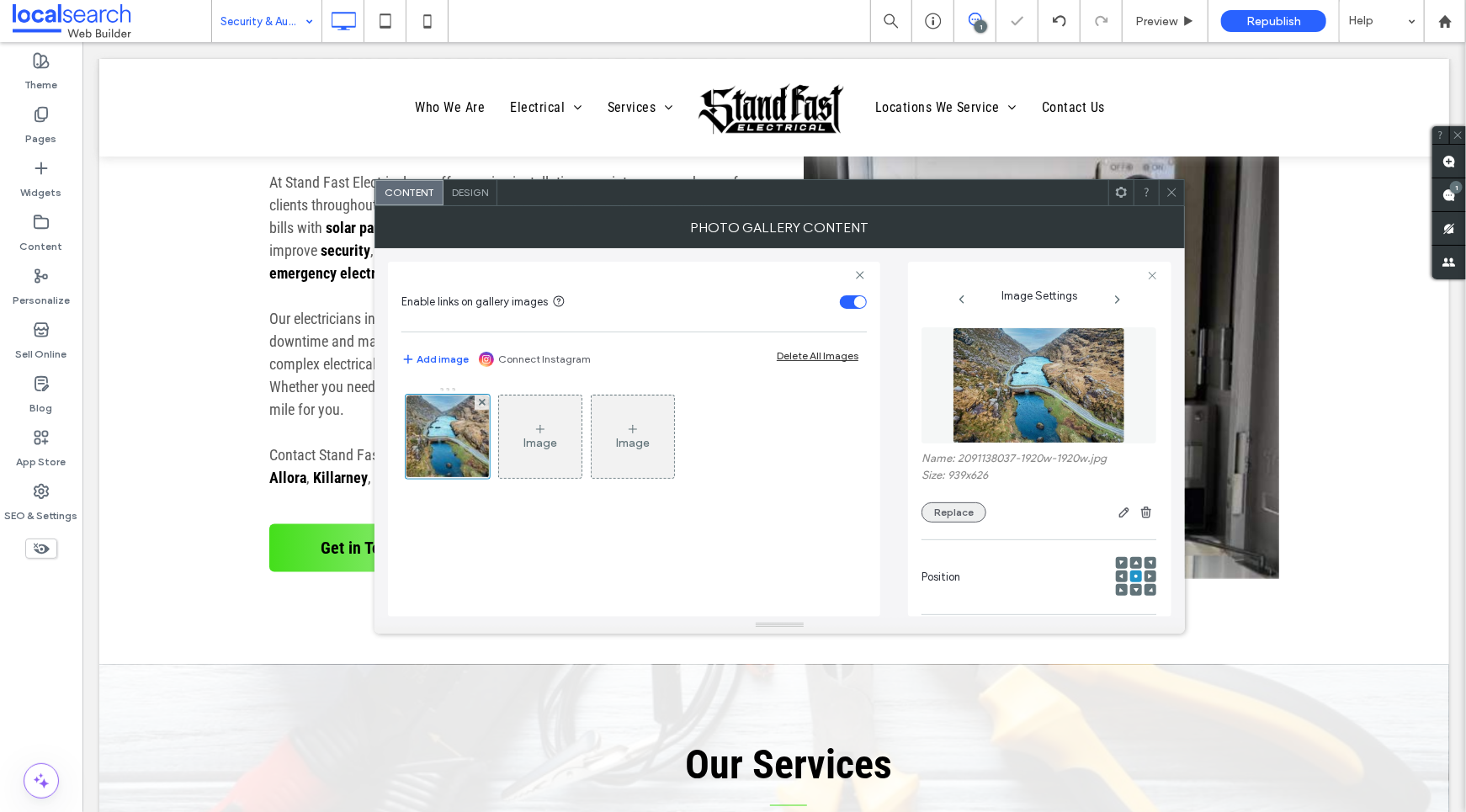
click at [959, 516] on button "Replace" at bounding box center [954, 512] width 65 height 20
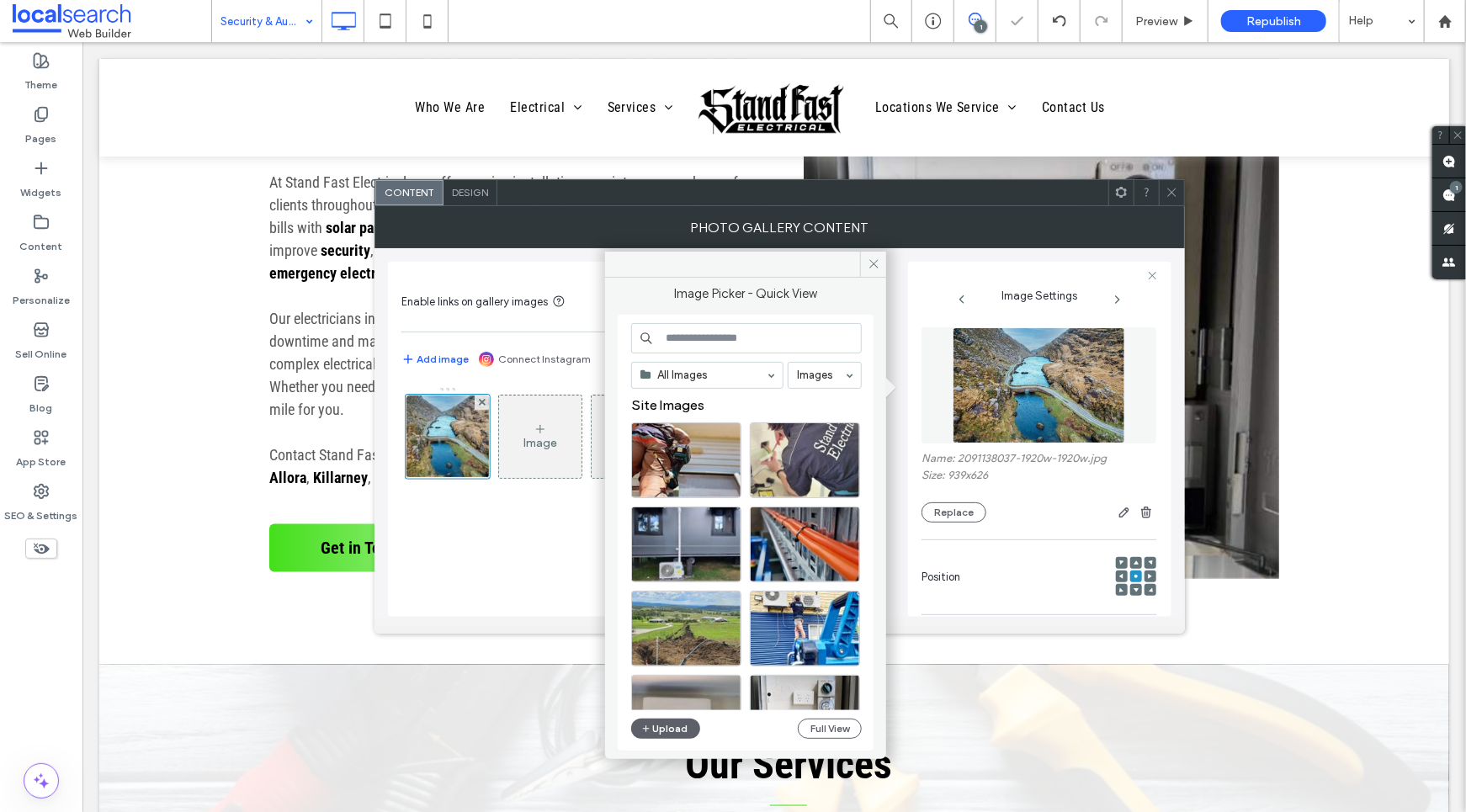
click at [624, 438] on div "All Images Images Site Images Upload Full View" at bounding box center [746, 532] width 256 height 436
click at [669, 443] on div at bounding box center [686, 460] width 110 height 76
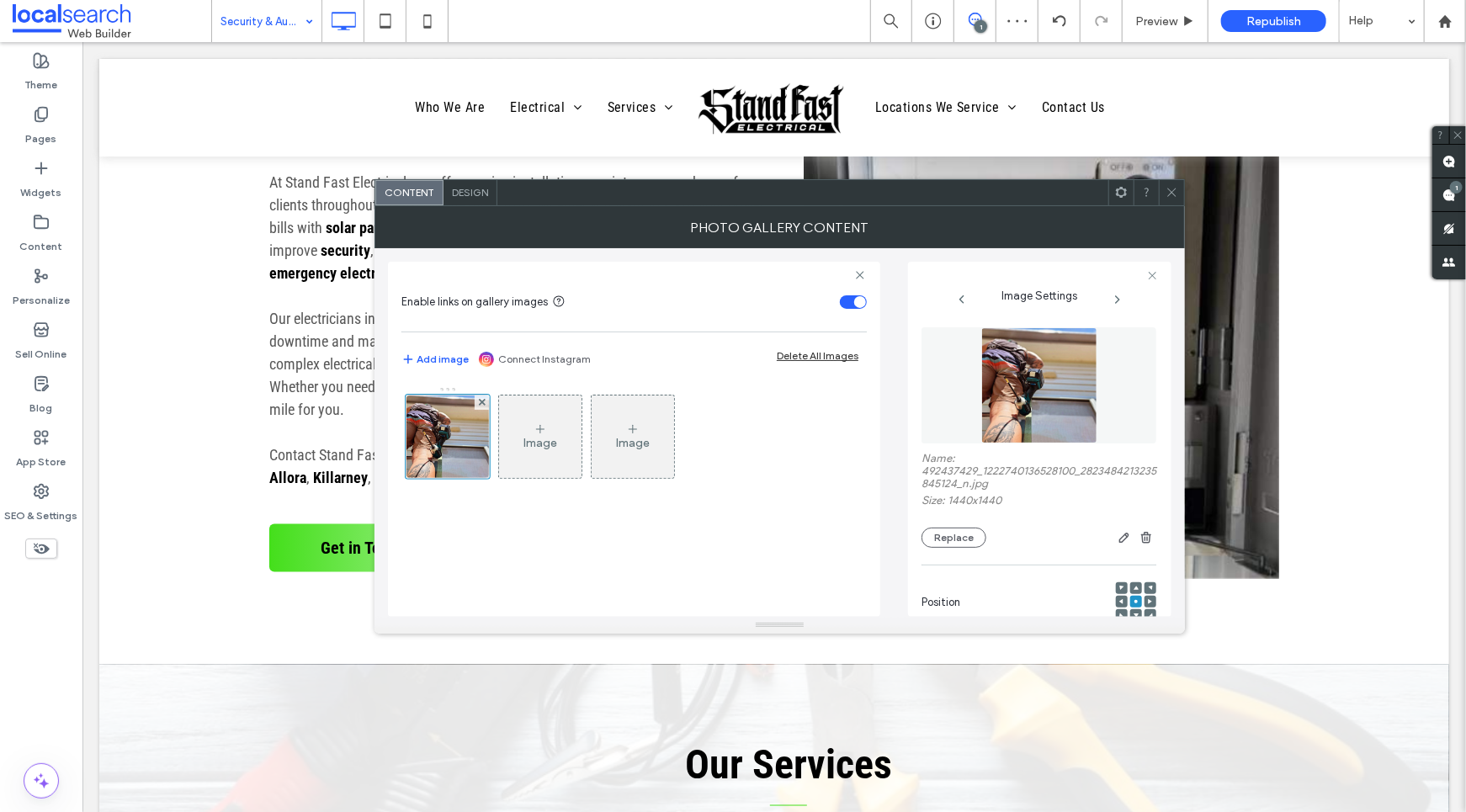
click at [1175, 188] on icon at bounding box center [1172, 192] width 12 height 12
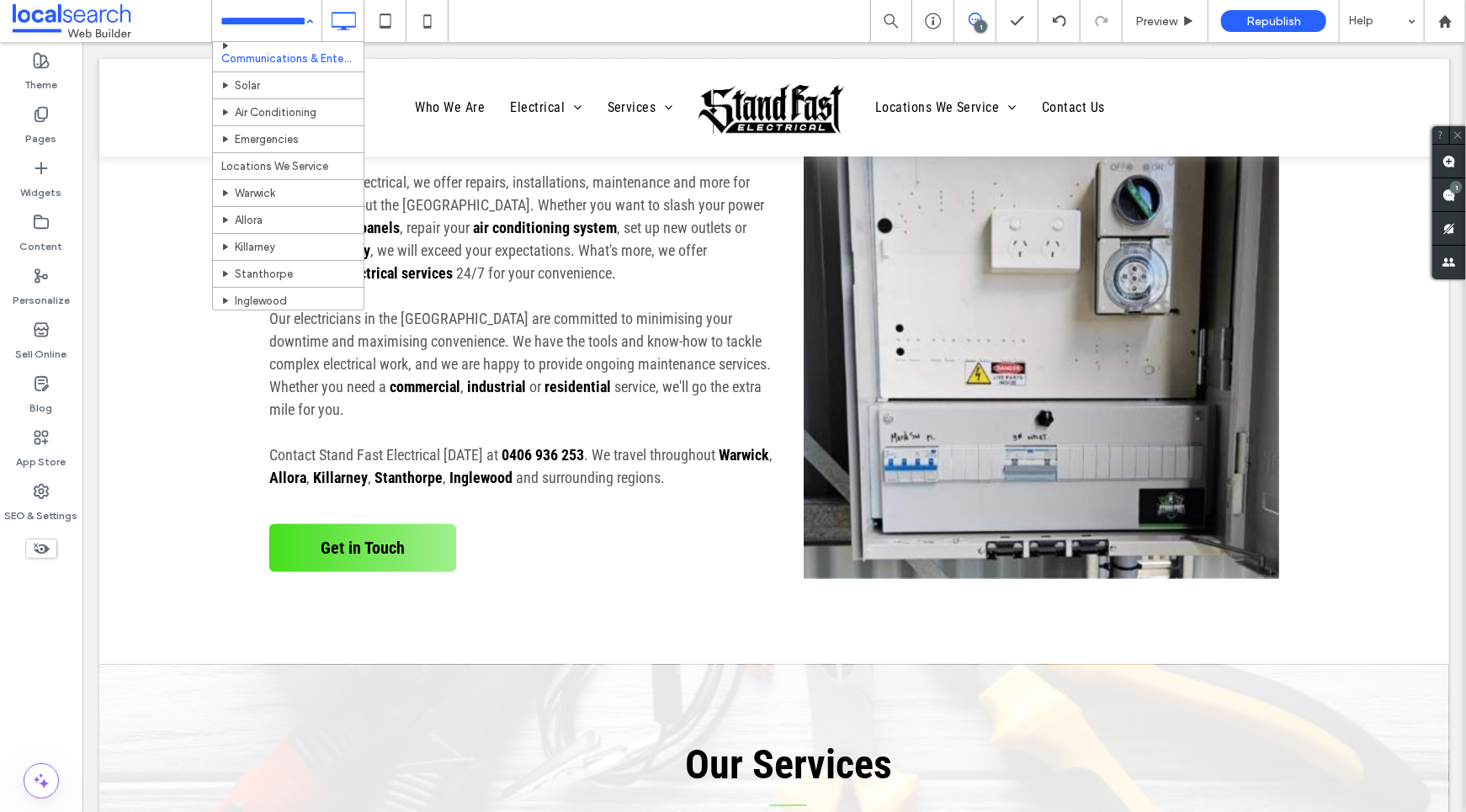
scroll to position [144, 0]
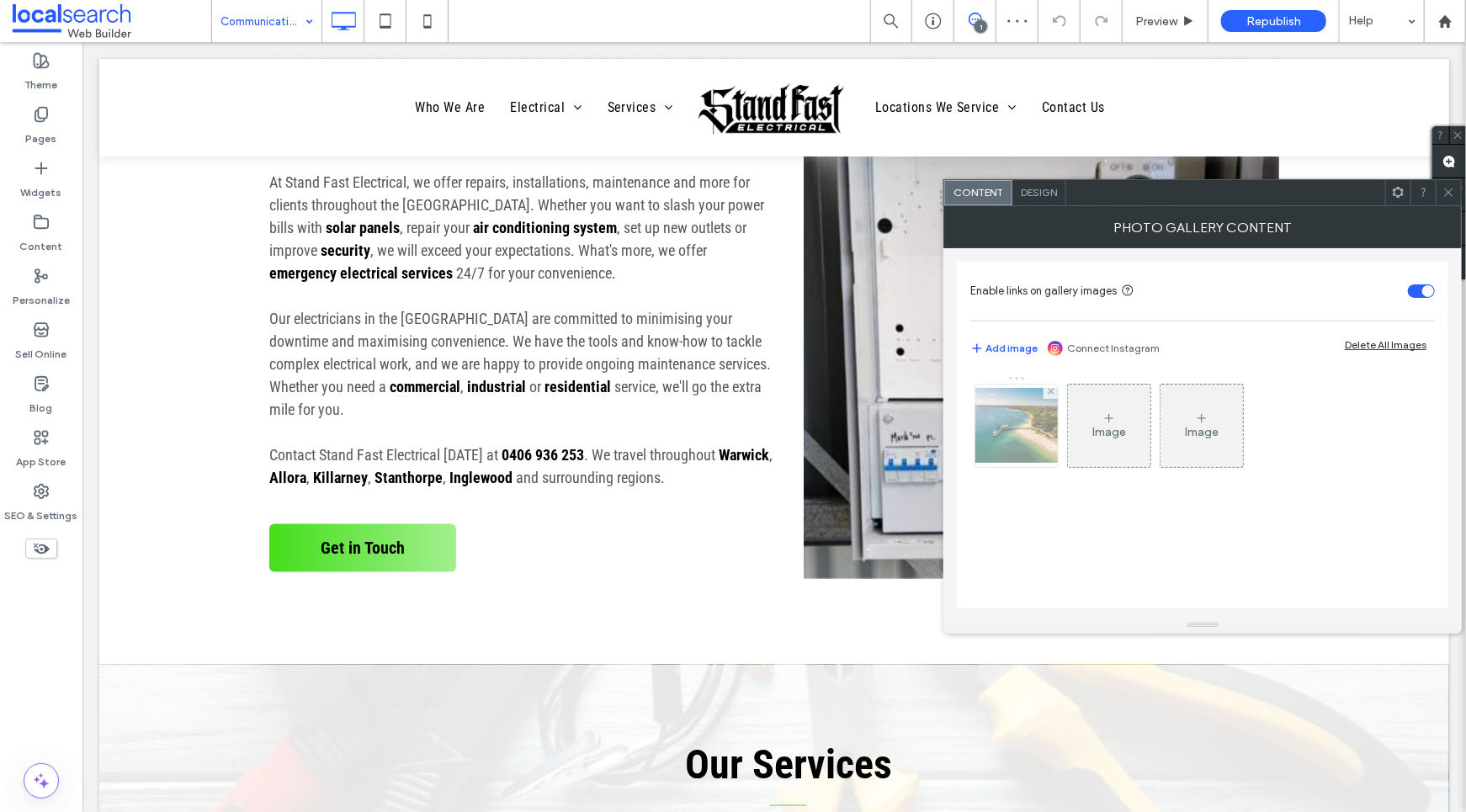
click at [1038, 421] on img at bounding box center [1017, 425] width 135 height 75
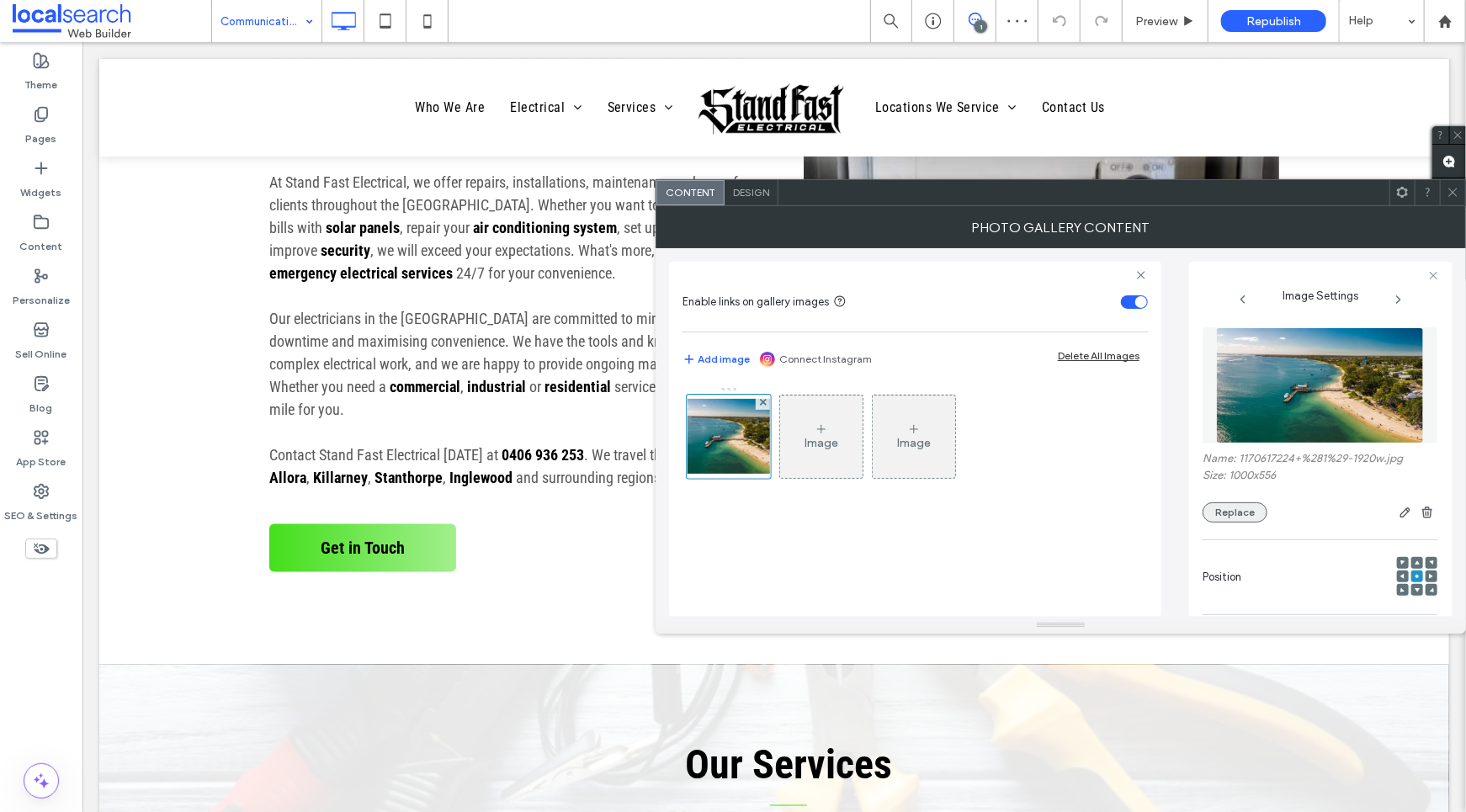
click at [1246, 516] on button "Replace" at bounding box center [1235, 512] width 65 height 20
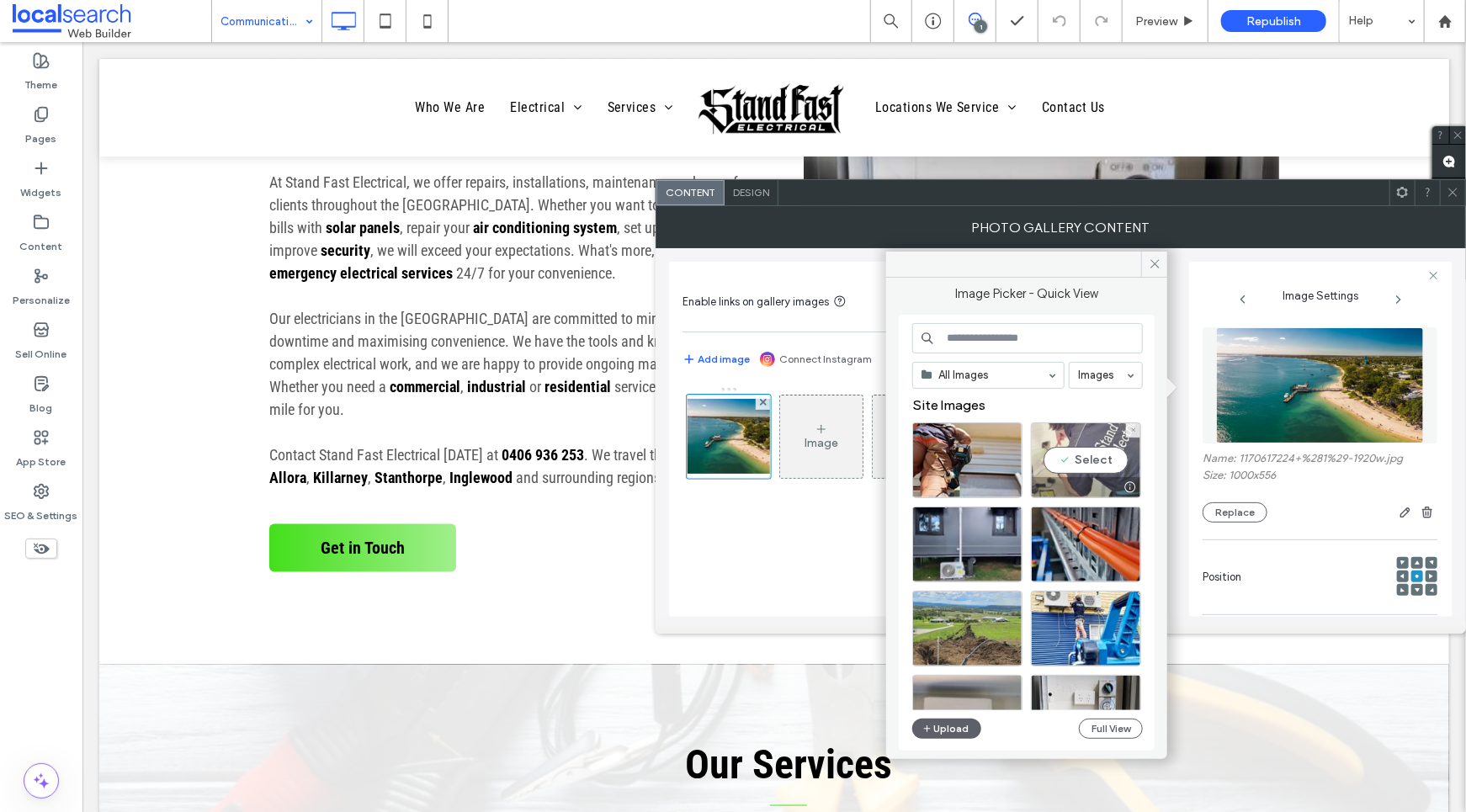
click at [1111, 450] on div "Select" at bounding box center [1086, 460] width 110 height 76
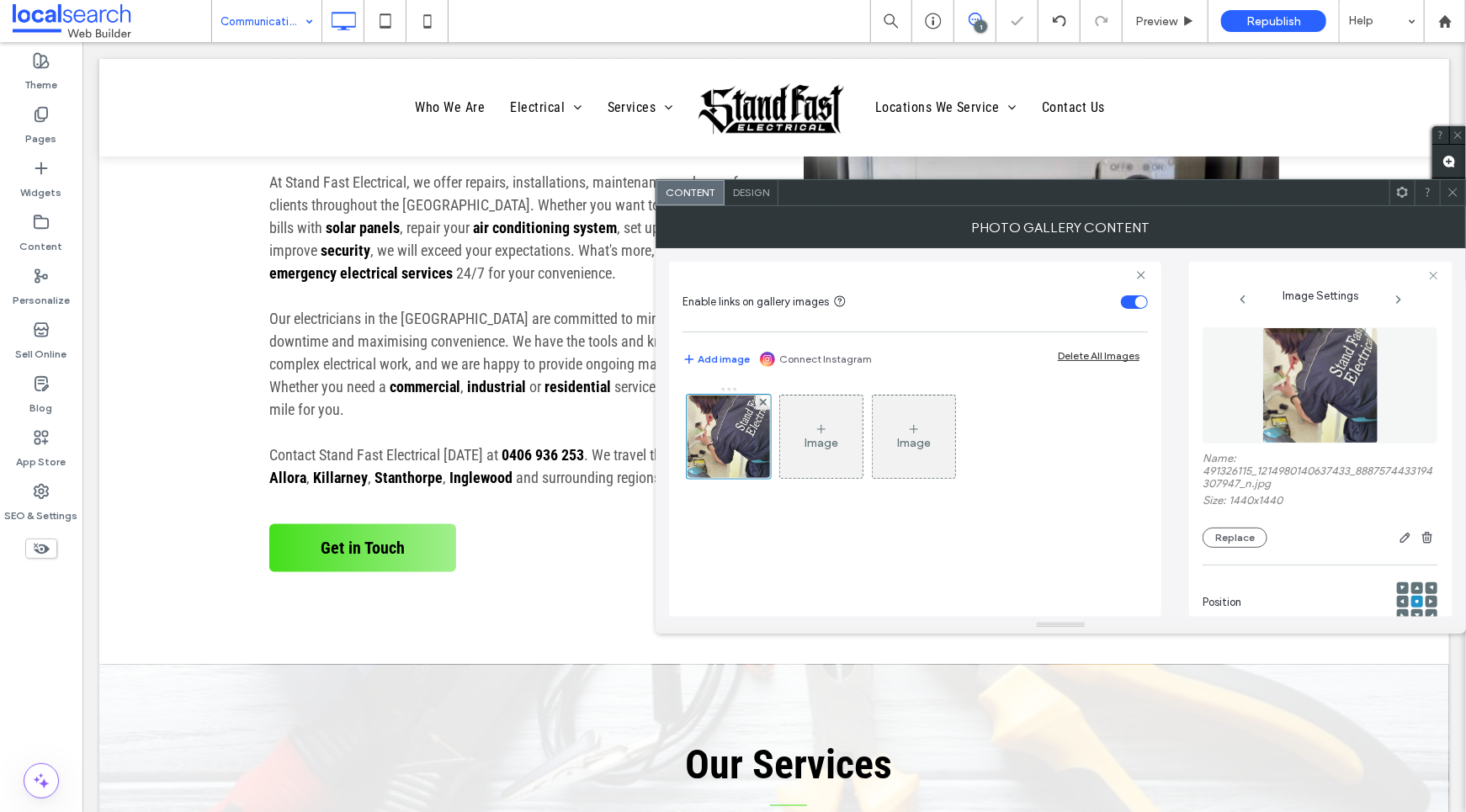
click at [1456, 195] on icon at bounding box center [1454, 192] width 12 height 12
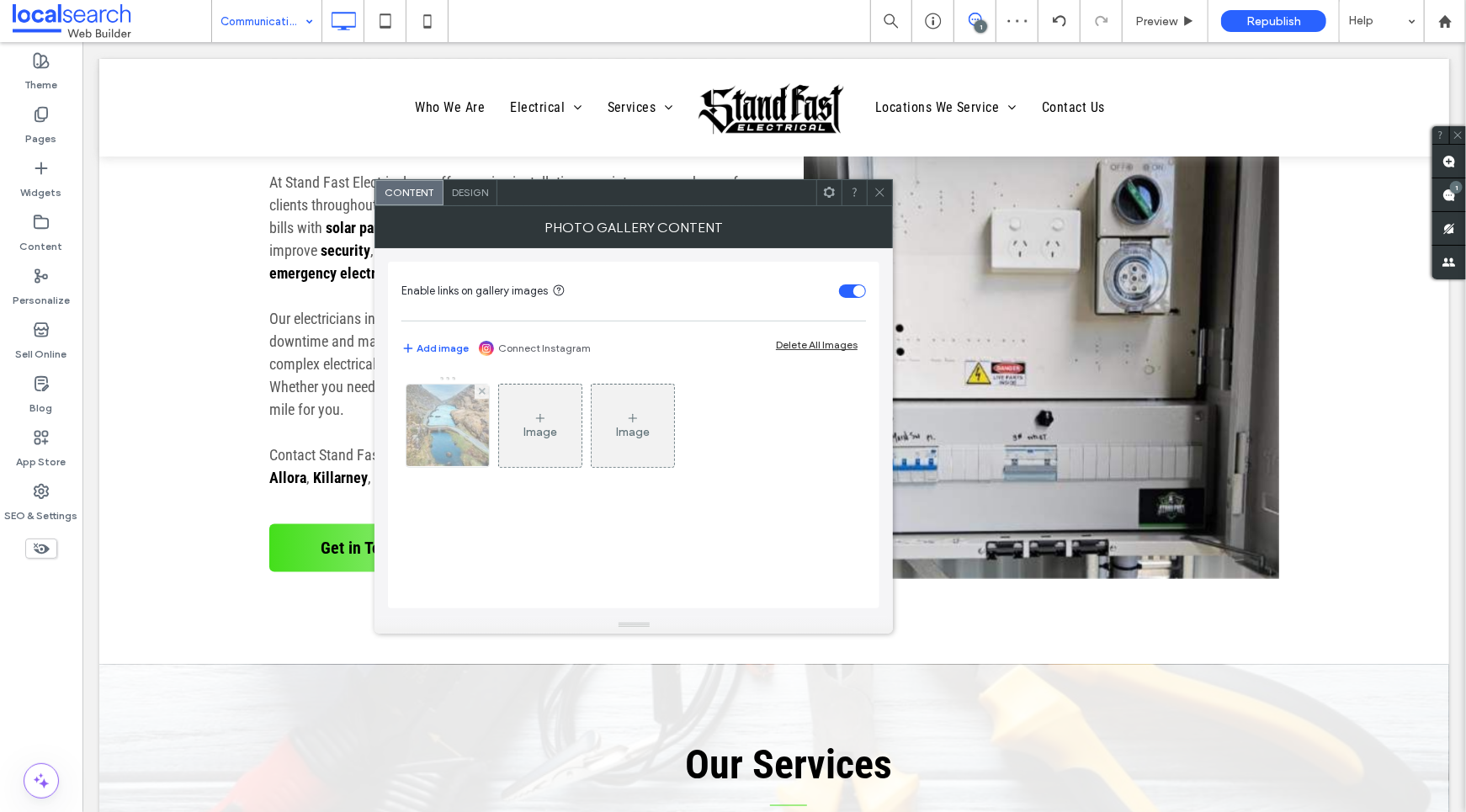
click at [436, 431] on img at bounding box center [448, 425] width 124 height 82
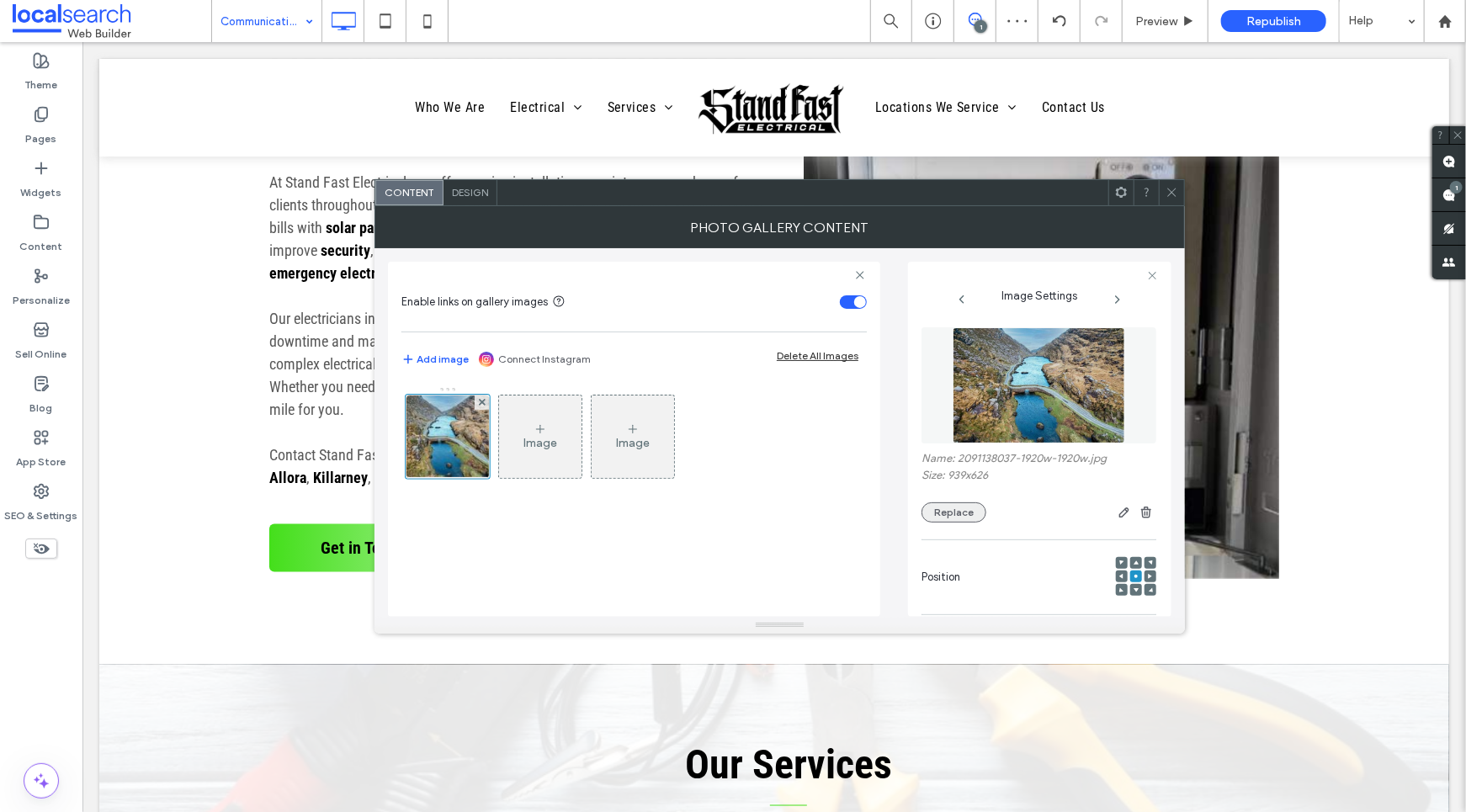
click at [966, 508] on button "Replace" at bounding box center [954, 512] width 65 height 20
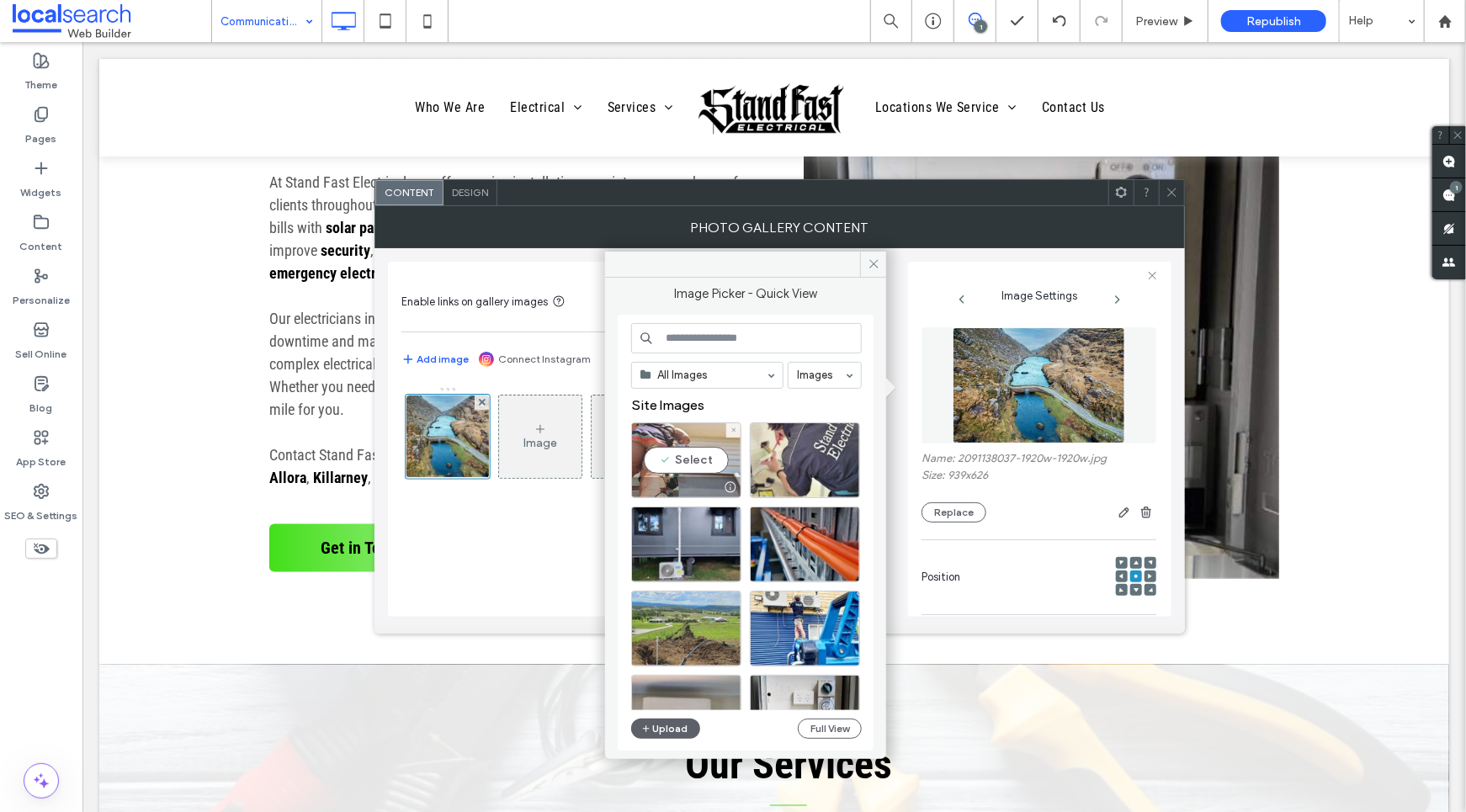
click at [679, 441] on div "Select" at bounding box center [686, 460] width 110 height 76
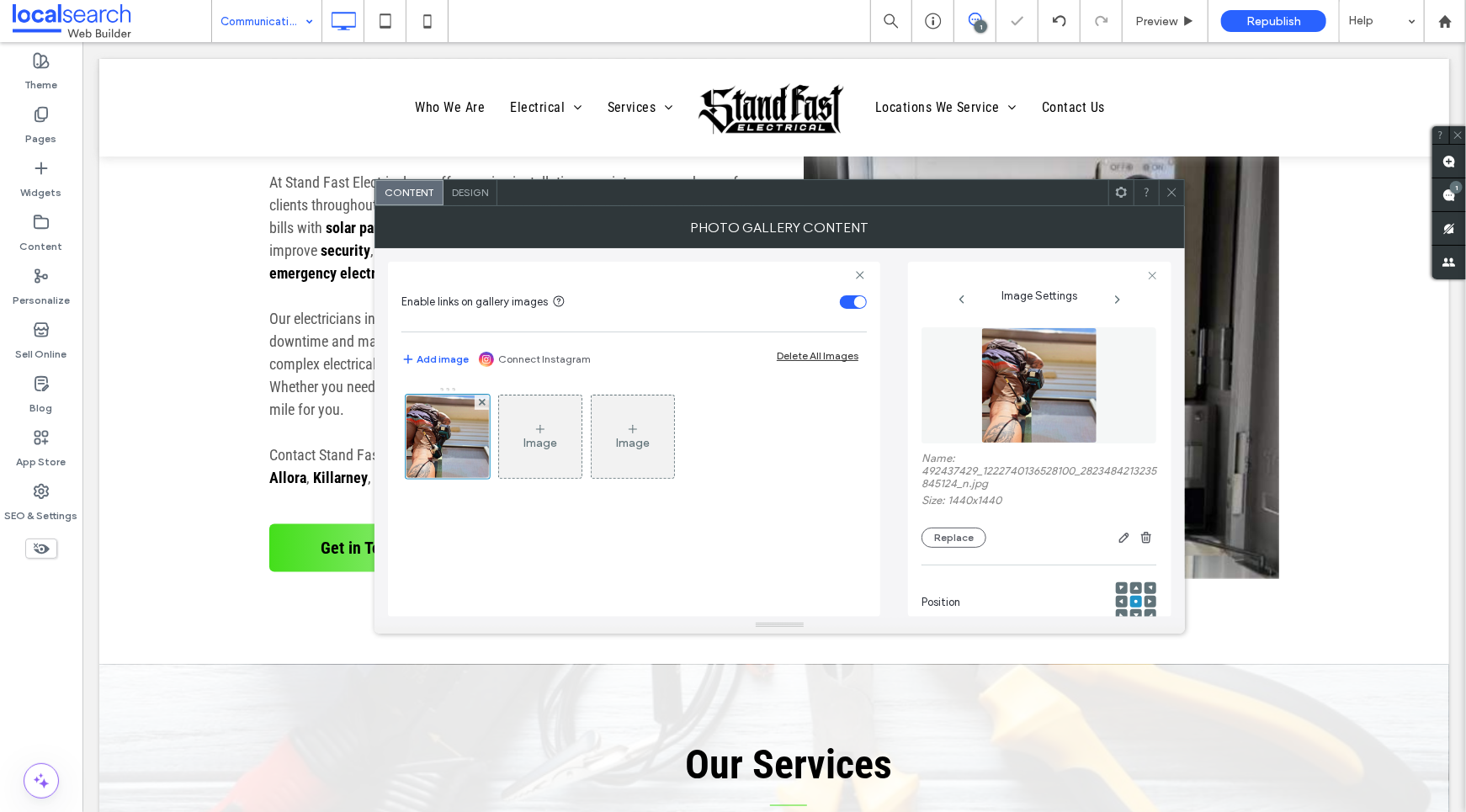
click at [1172, 195] on icon at bounding box center [1172, 192] width 12 height 12
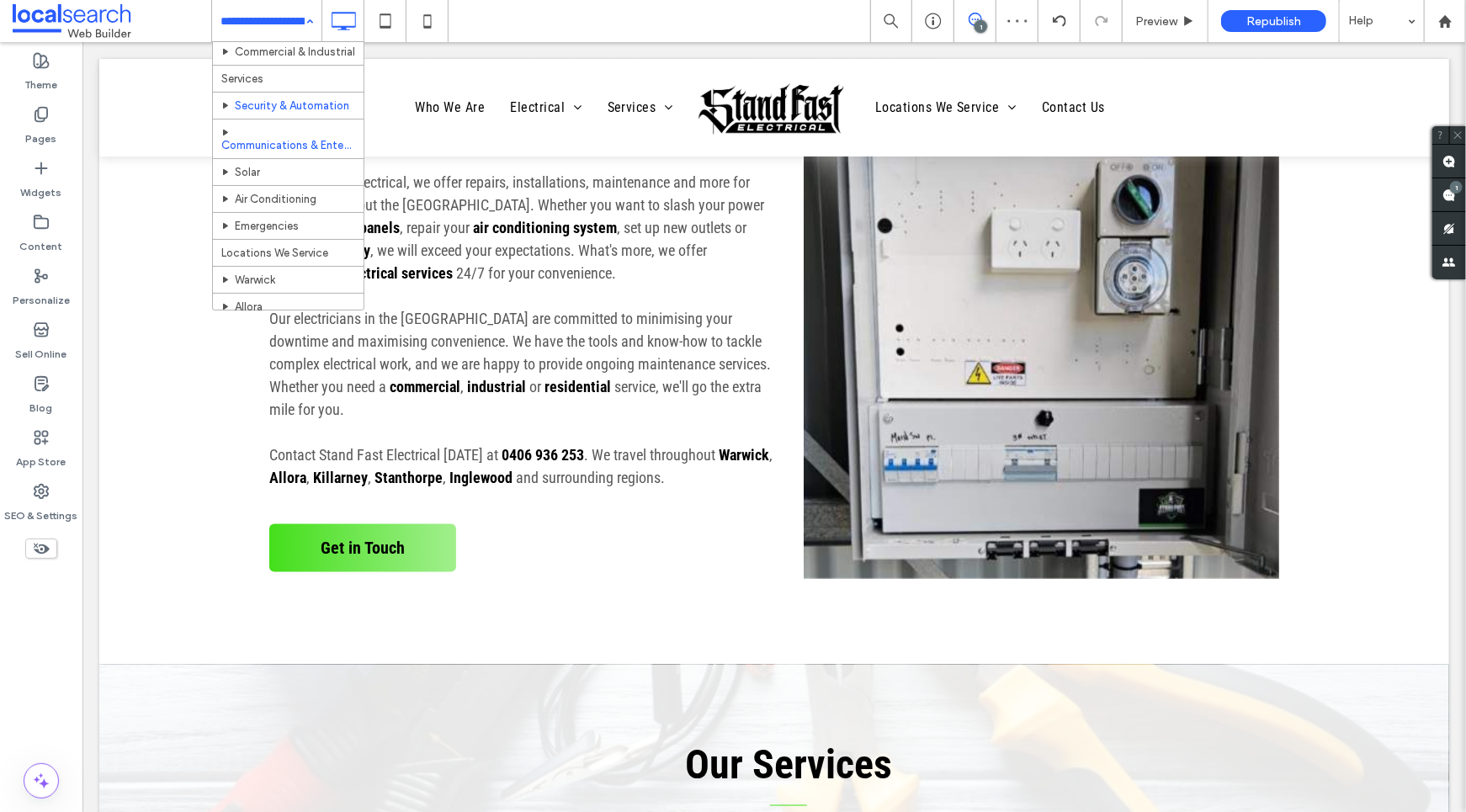
scroll to position [63, 0]
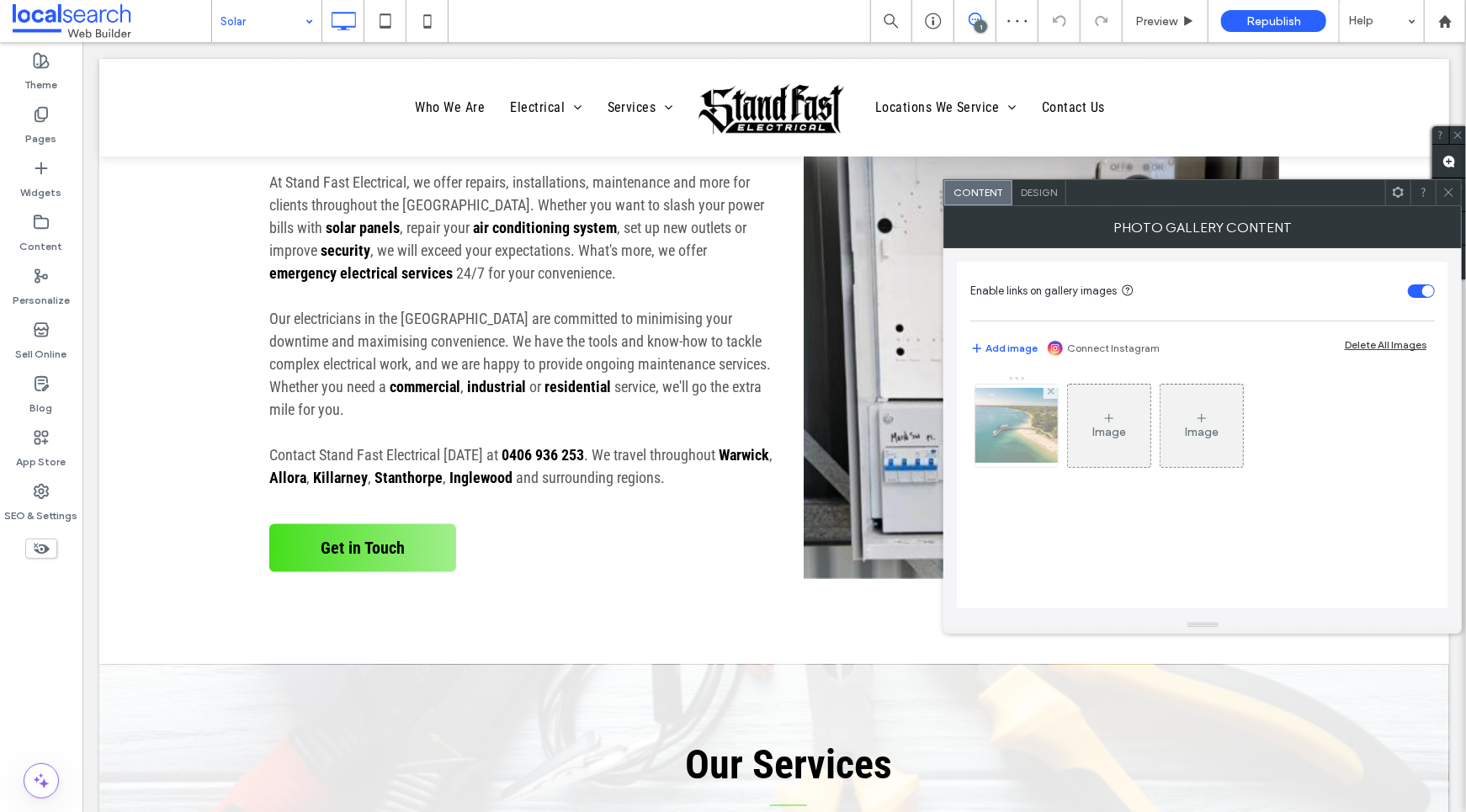
click at [1014, 409] on img at bounding box center [1017, 425] width 135 height 75
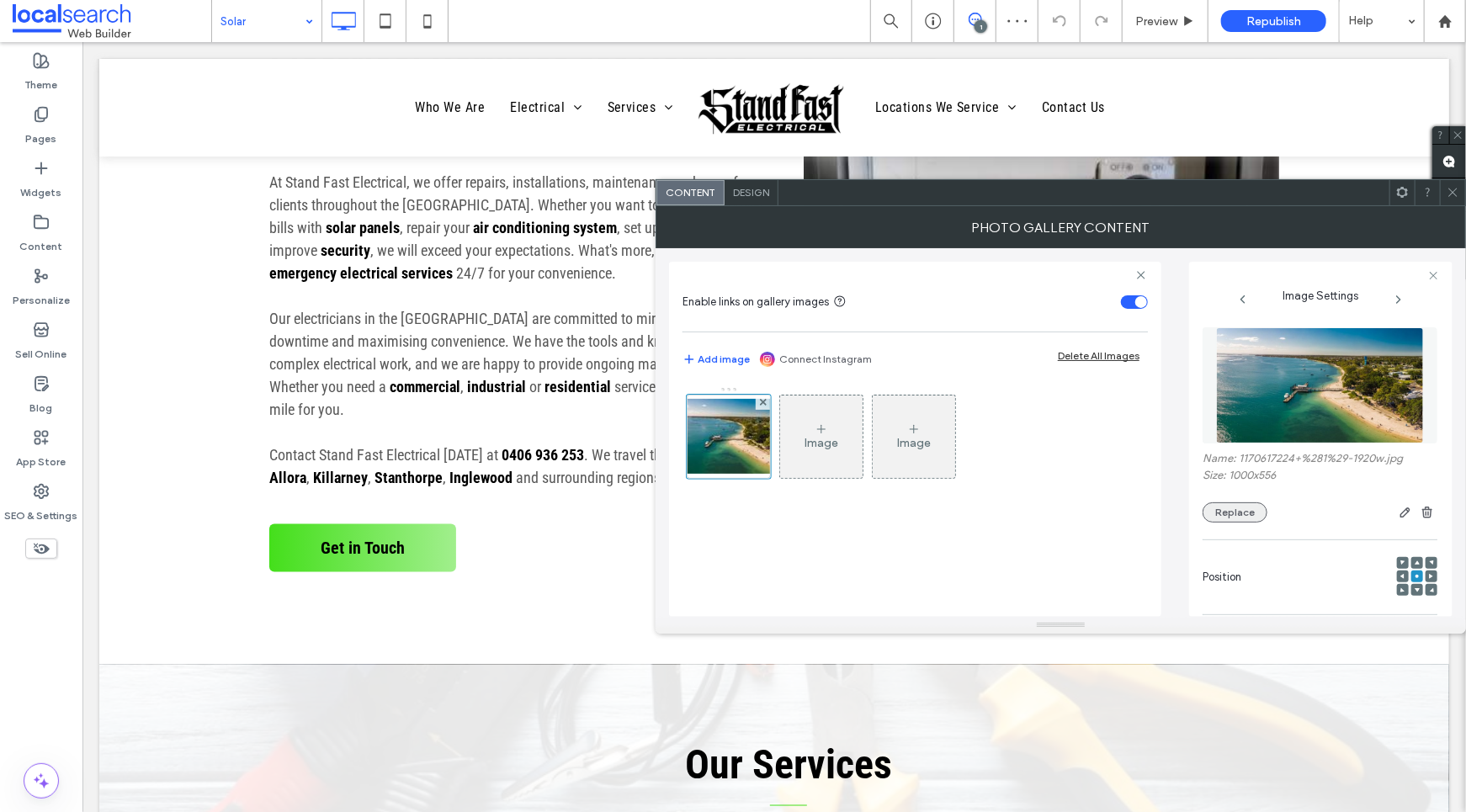
click at [1251, 515] on button "Replace" at bounding box center [1235, 512] width 65 height 20
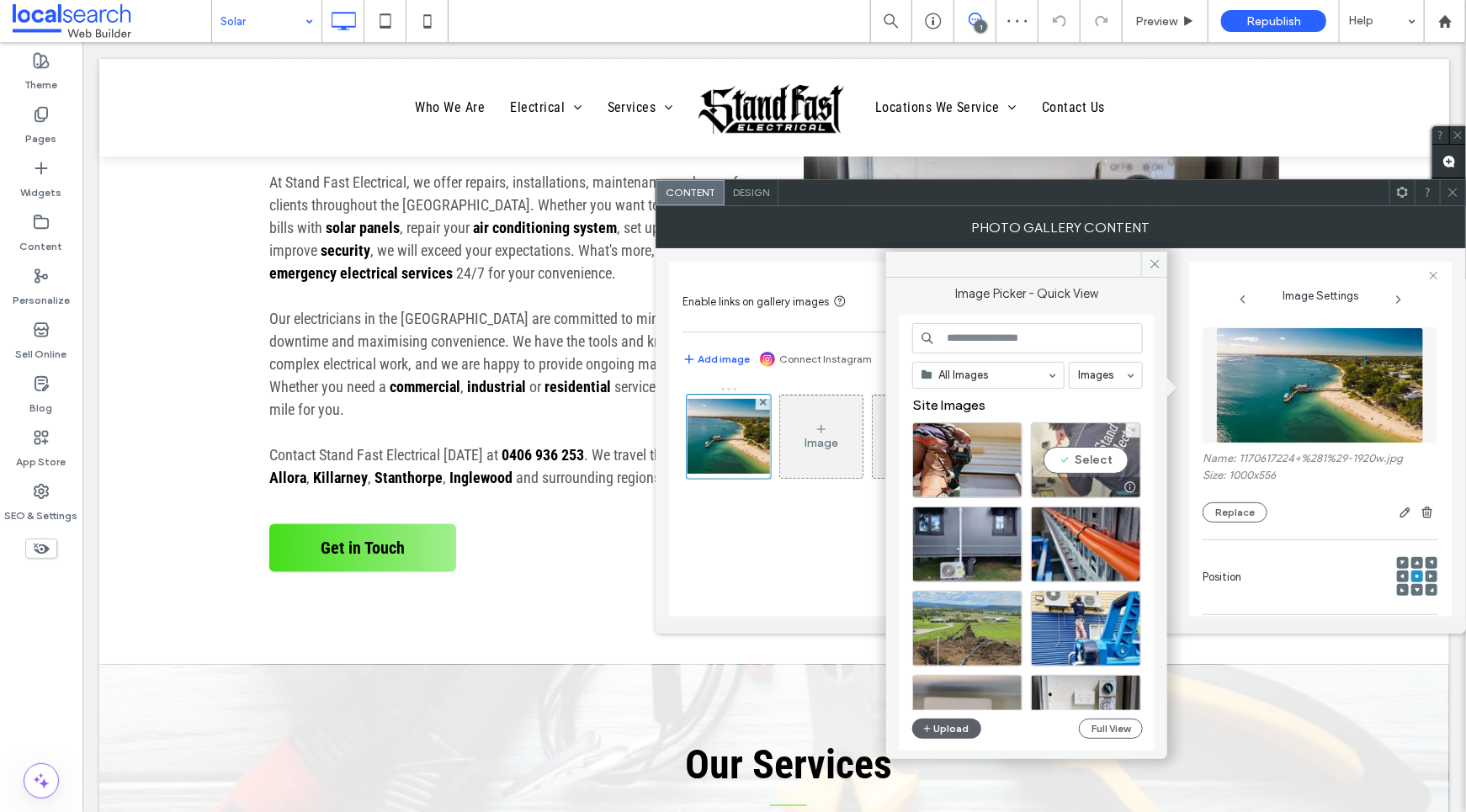
click at [1094, 432] on div "Select" at bounding box center [1086, 460] width 110 height 76
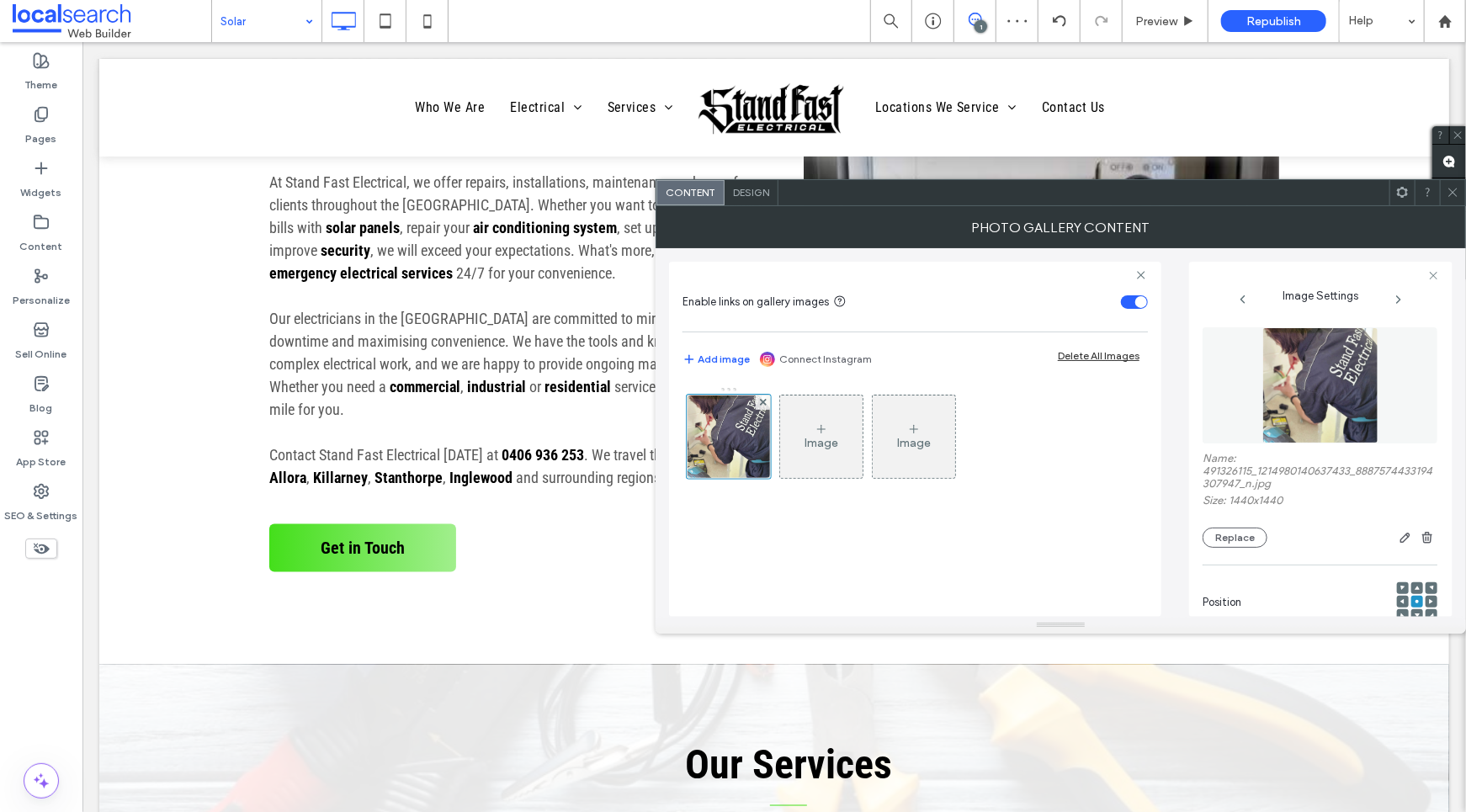
click at [1448, 195] on icon at bounding box center [1454, 192] width 12 height 12
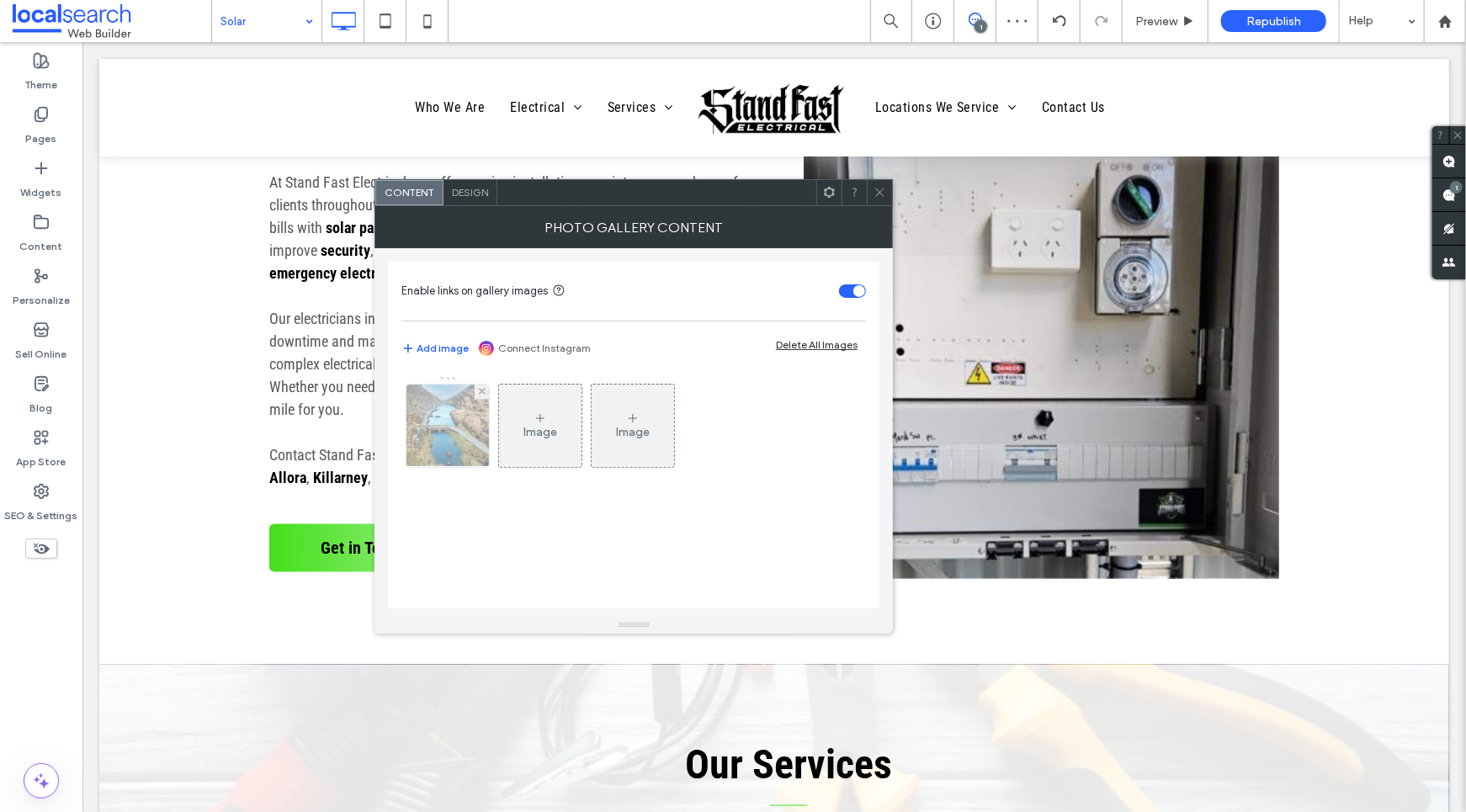
click at [413, 407] on img at bounding box center [448, 425] width 124 height 82
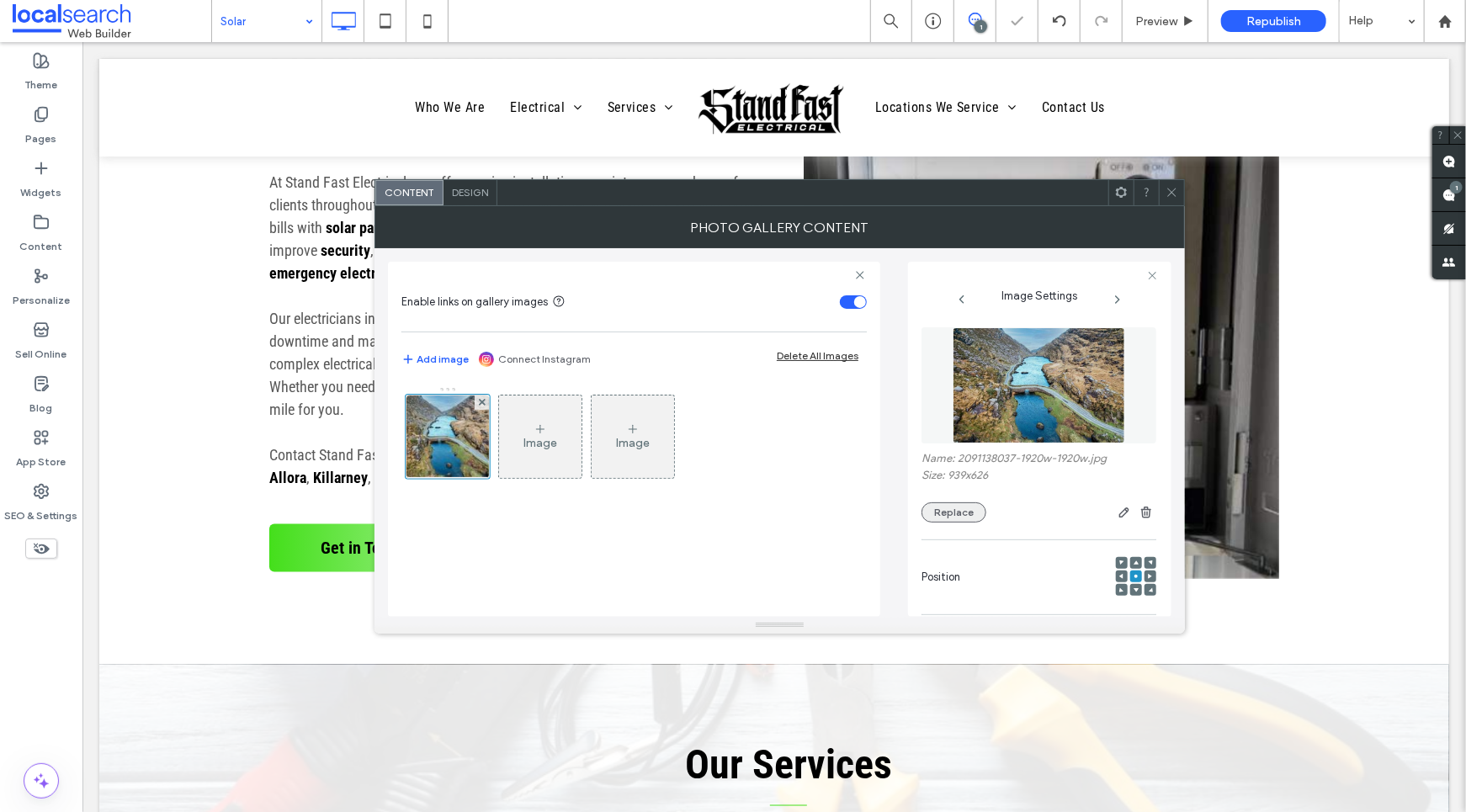
click at [971, 506] on button "Replace" at bounding box center [954, 512] width 65 height 20
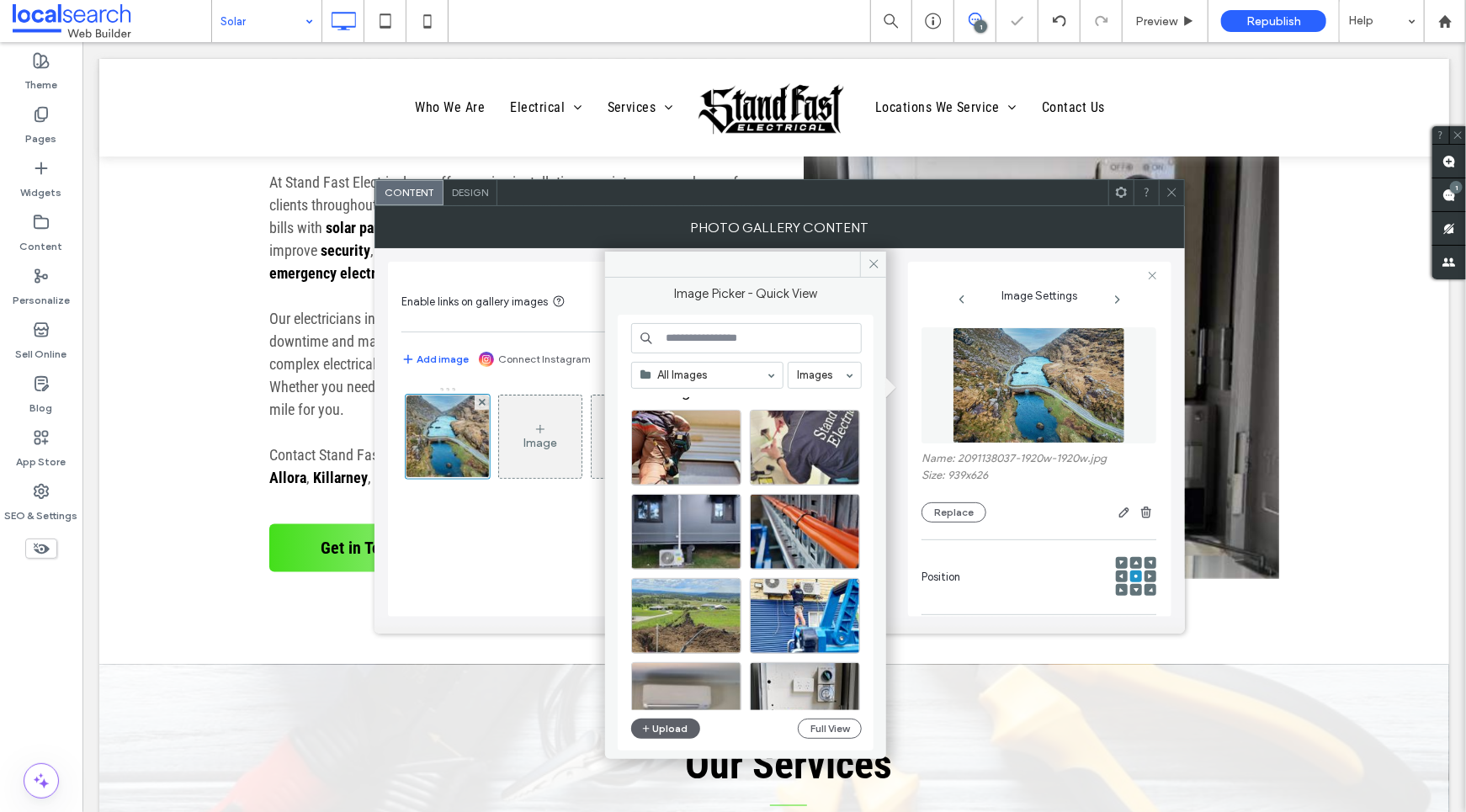
scroll to position [31, 0]
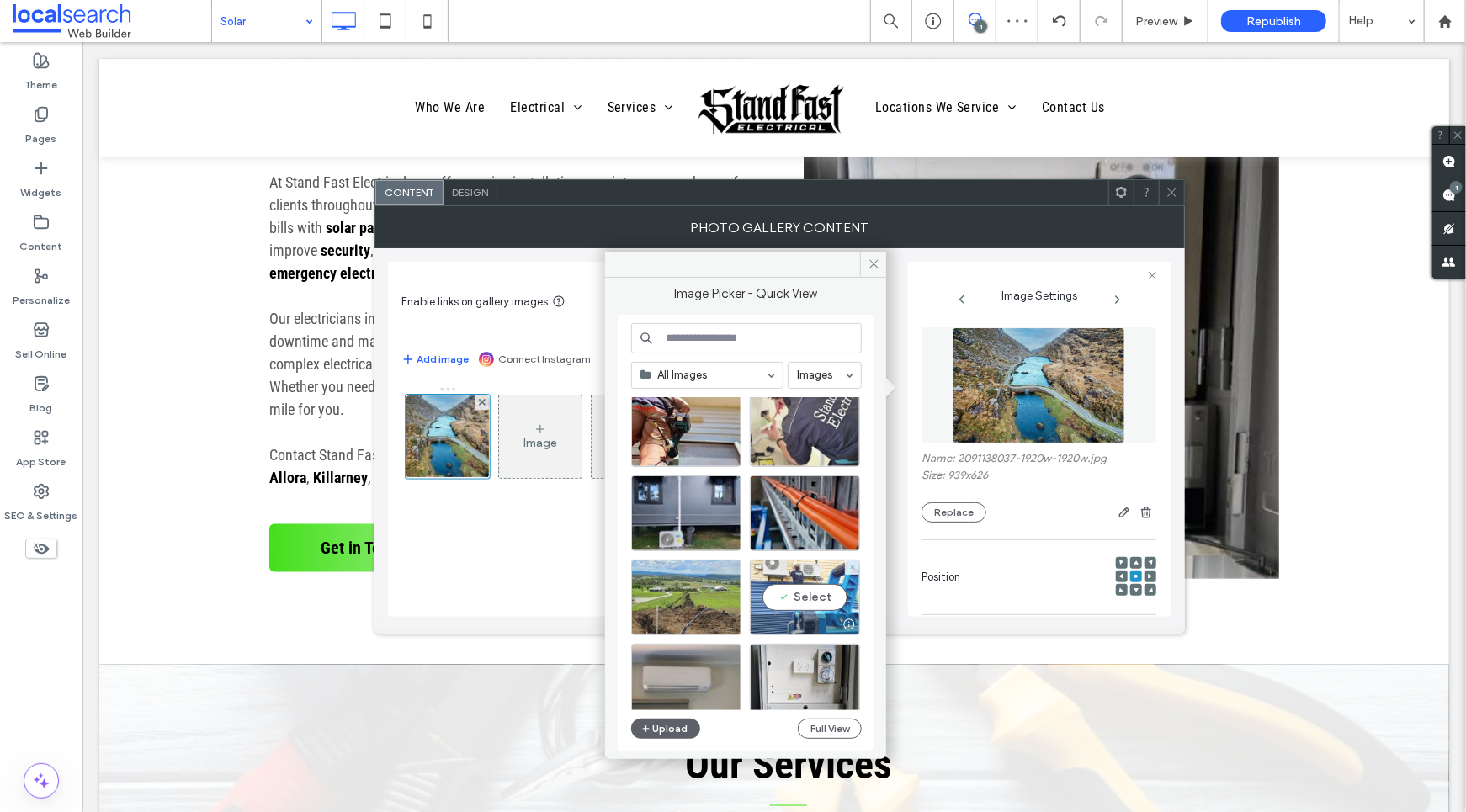
click at [818, 580] on div "Select" at bounding box center [805, 598] width 110 height 76
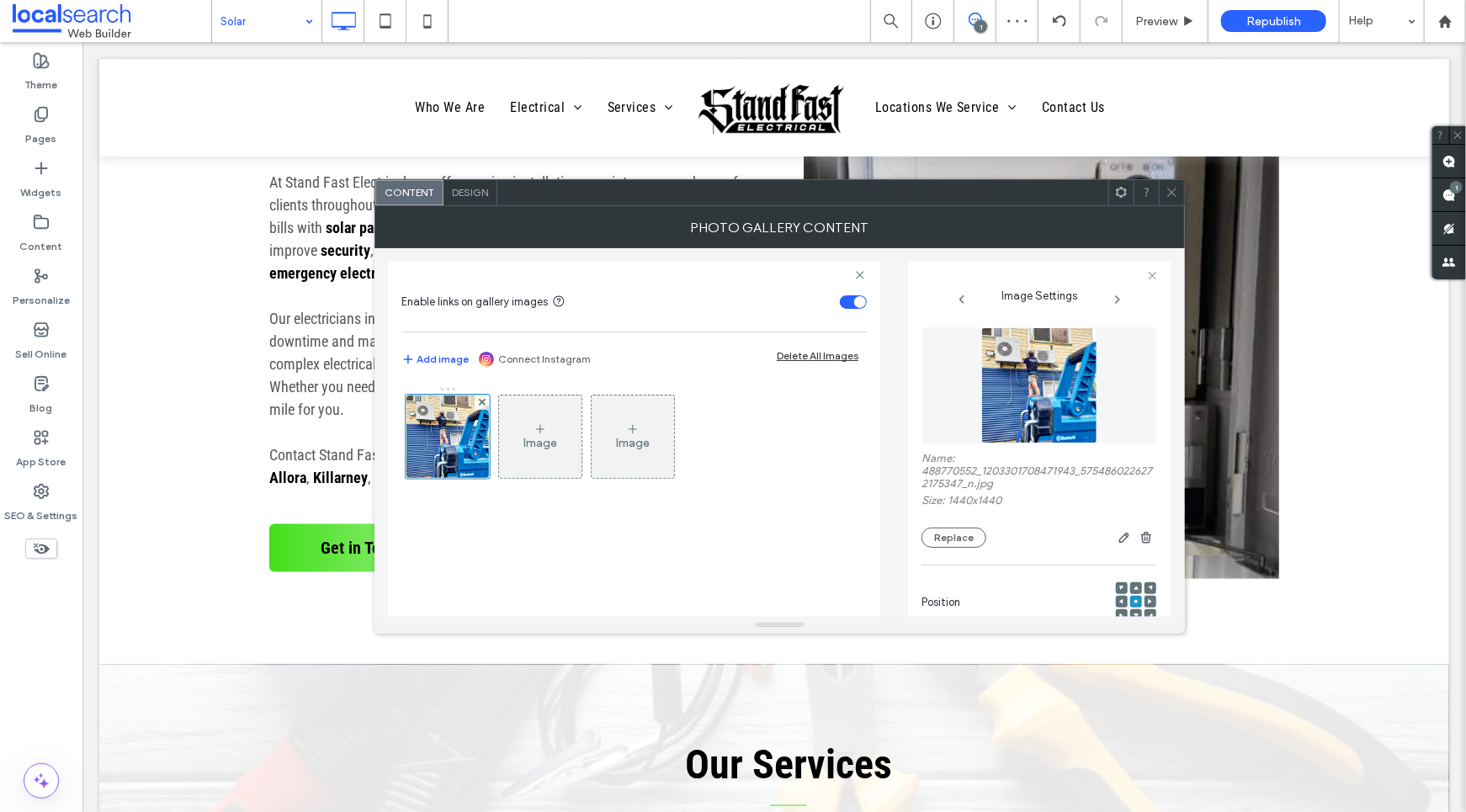
click at [1171, 194] on use at bounding box center [1172, 193] width 9 height 9
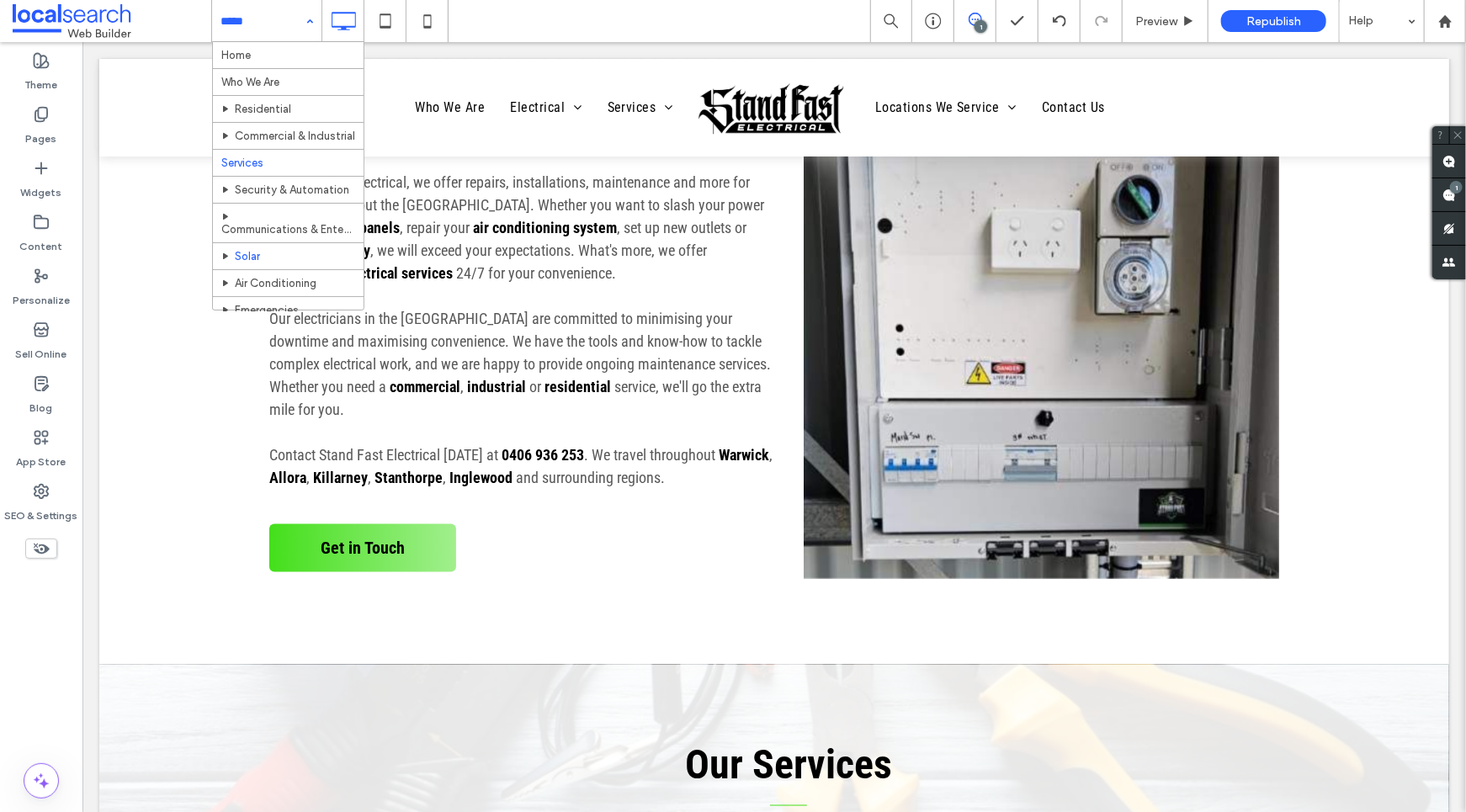
scroll to position [35, 0]
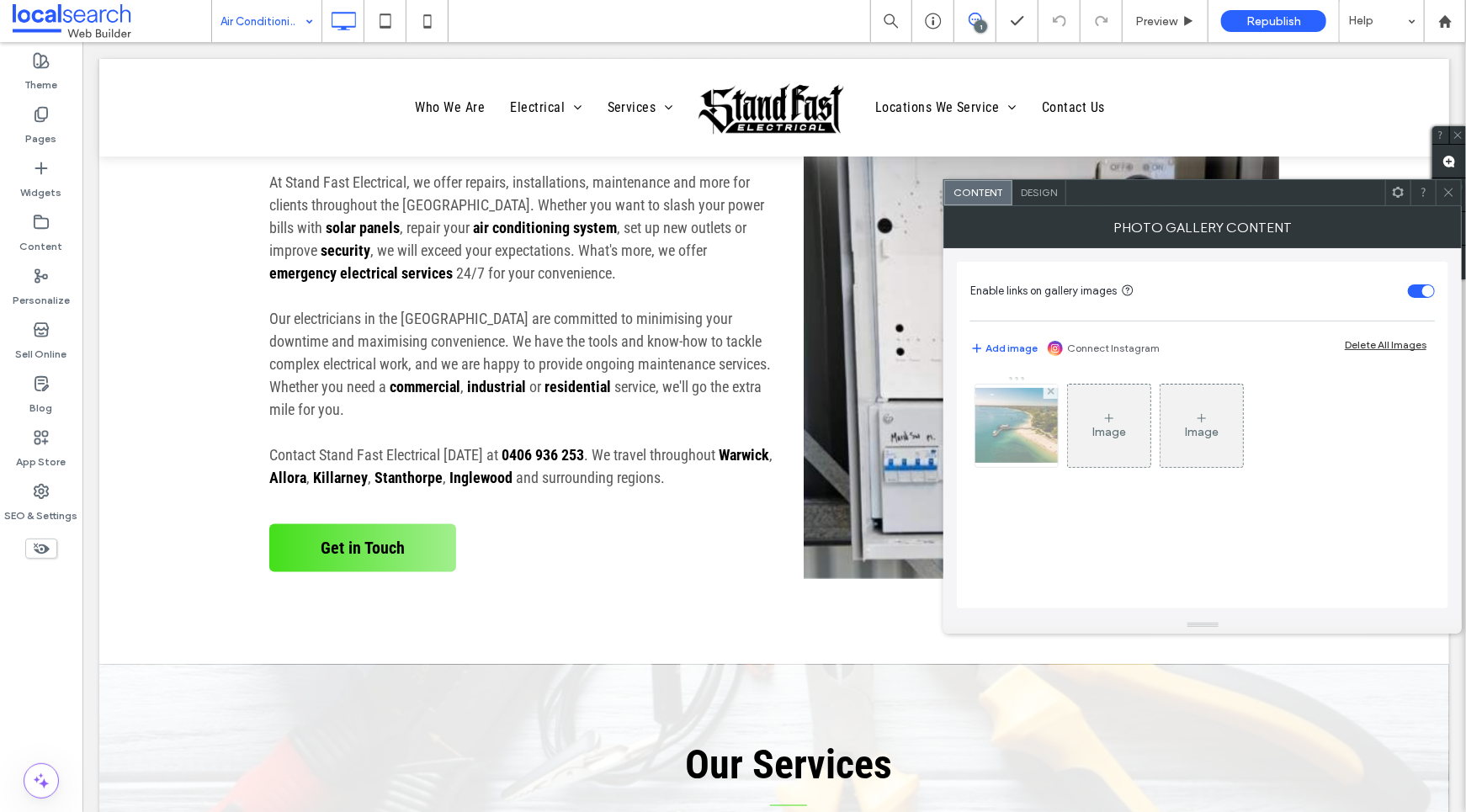
click at [1037, 432] on img at bounding box center [1017, 425] width 135 height 75
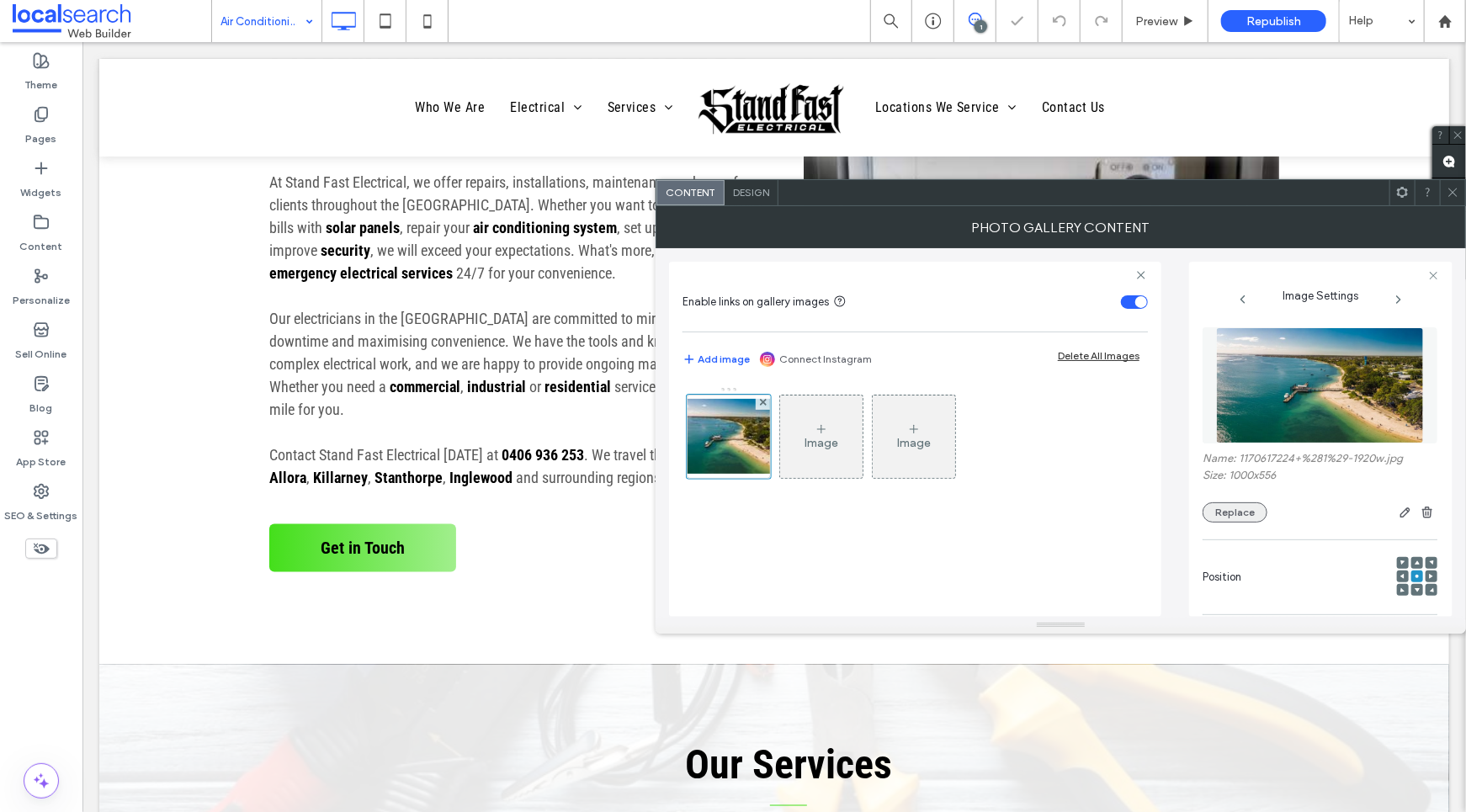
click at [1255, 505] on button "Replace" at bounding box center [1235, 512] width 65 height 20
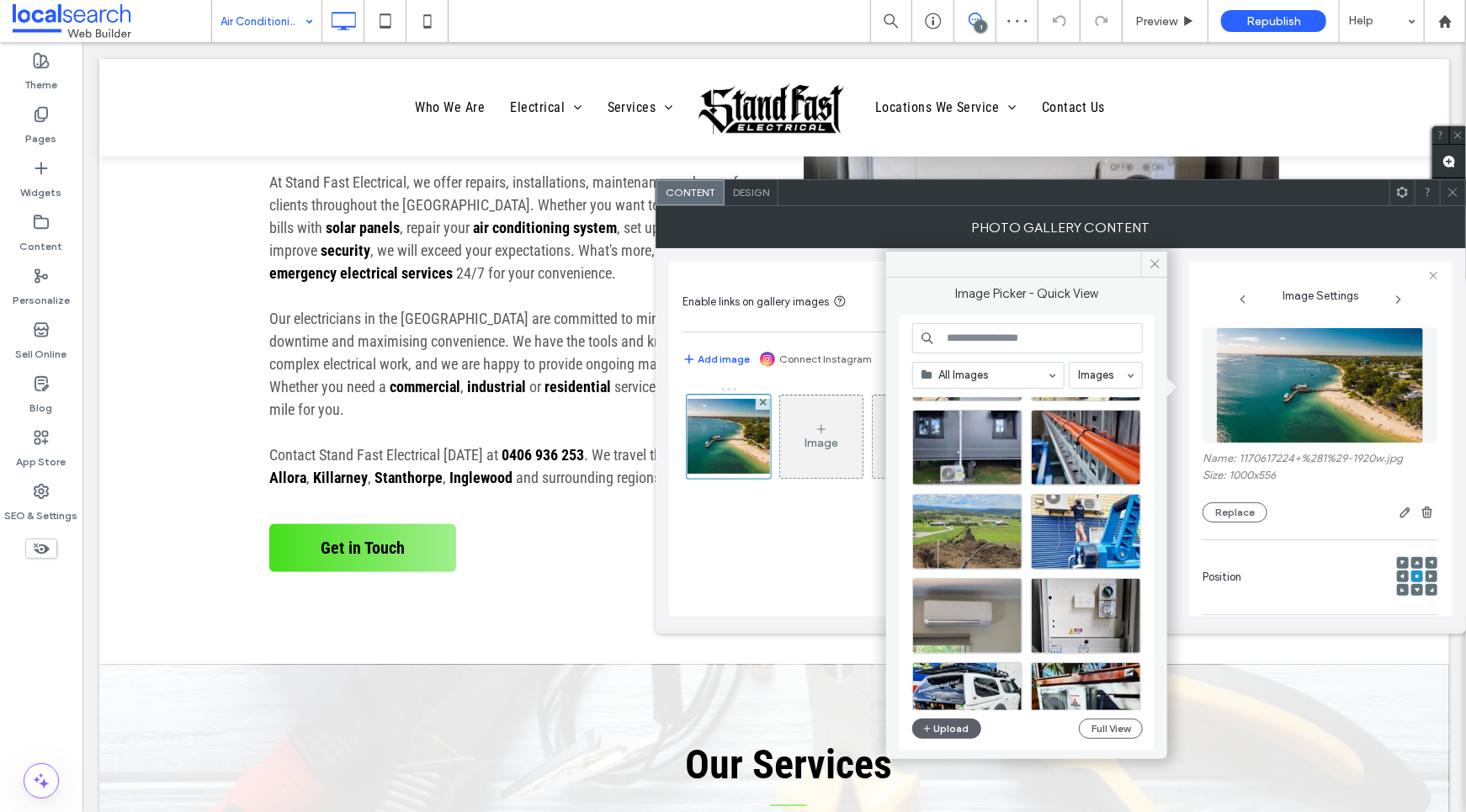
scroll to position [224, 0]
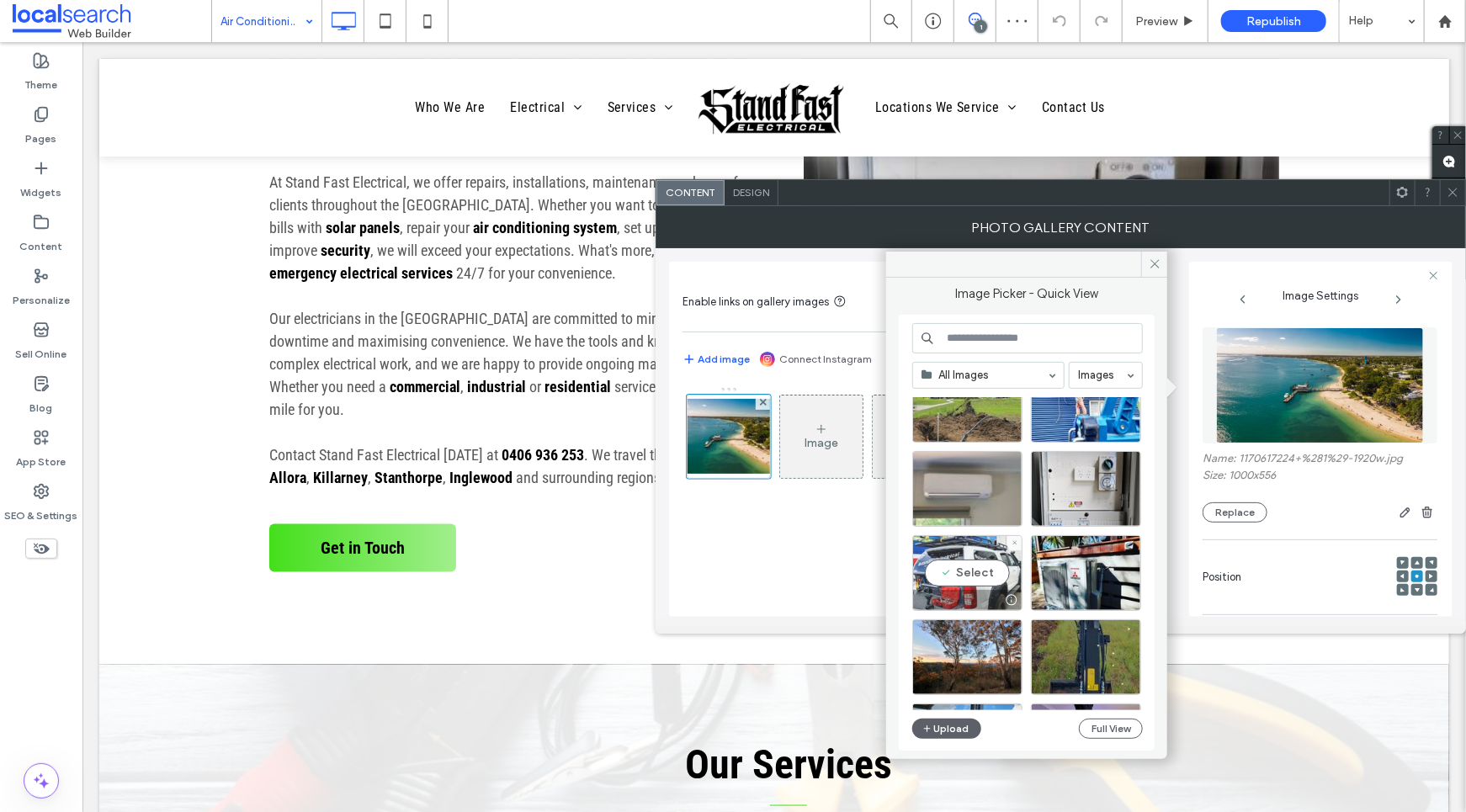
click at [960, 557] on div "Select" at bounding box center [967, 573] width 110 height 76
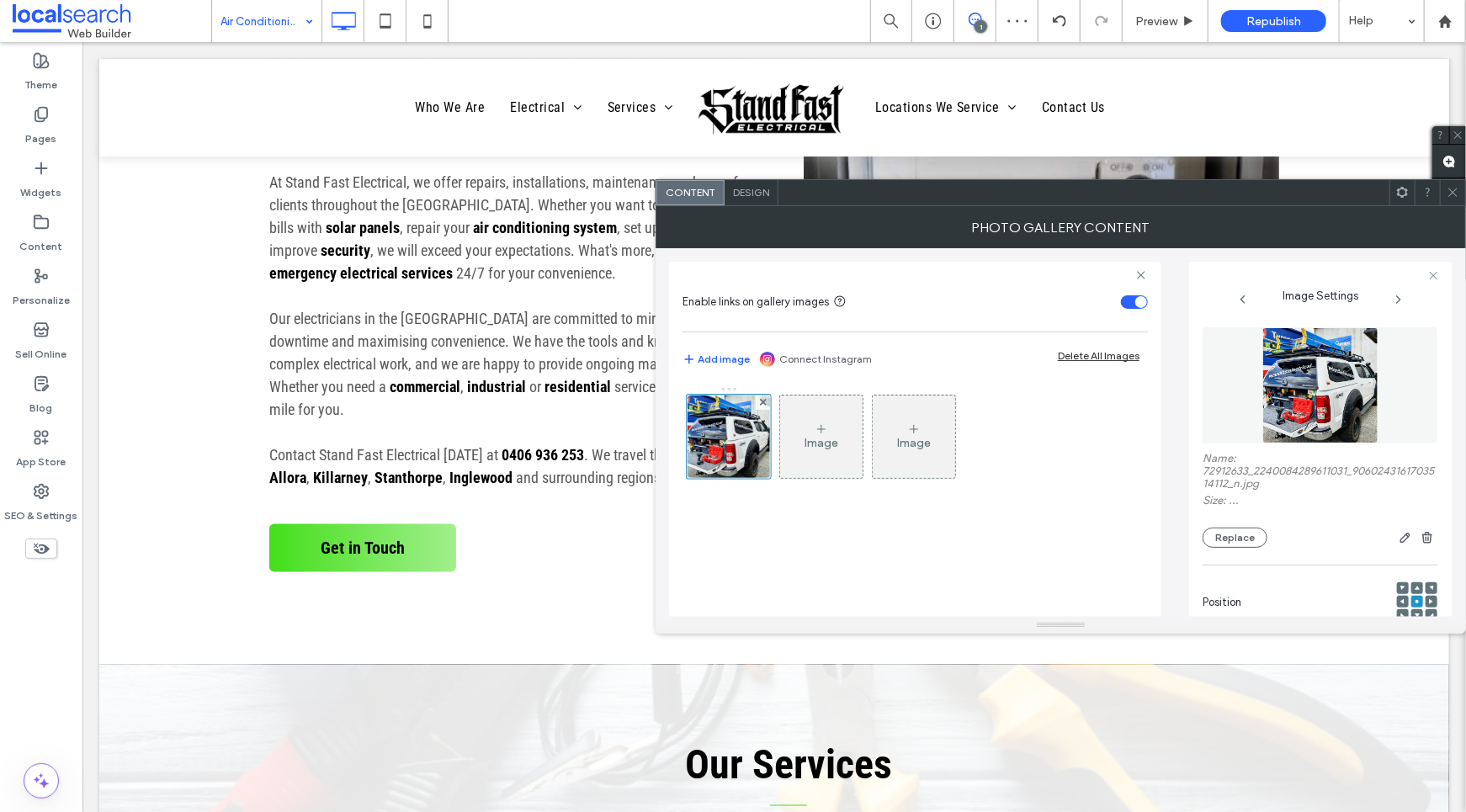
click at [1454, 194] on icon at bounding box center [1454, 192] width 12 height 12
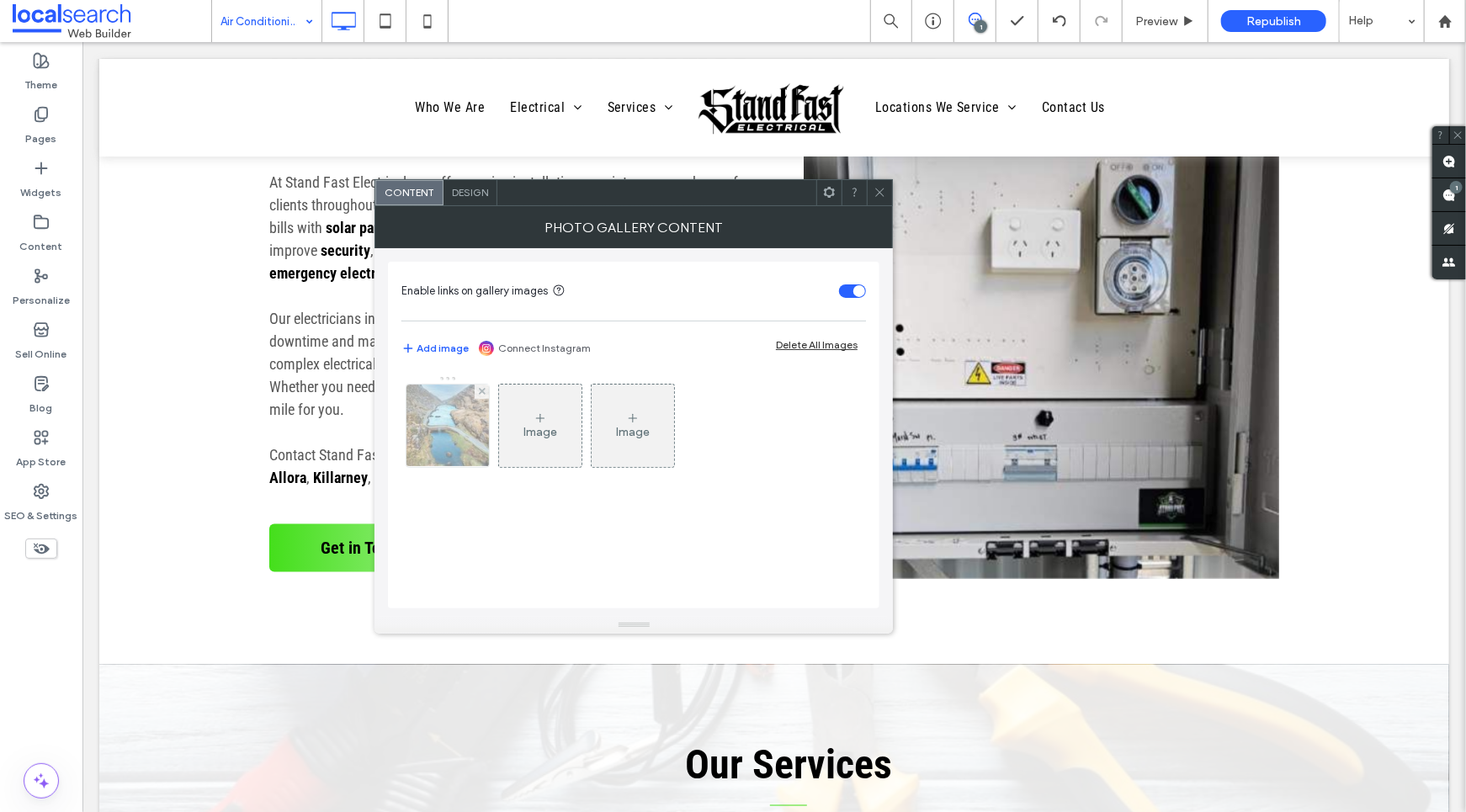
click at [412, 414] on img at bounding box center [448, 425] width 124 height 82
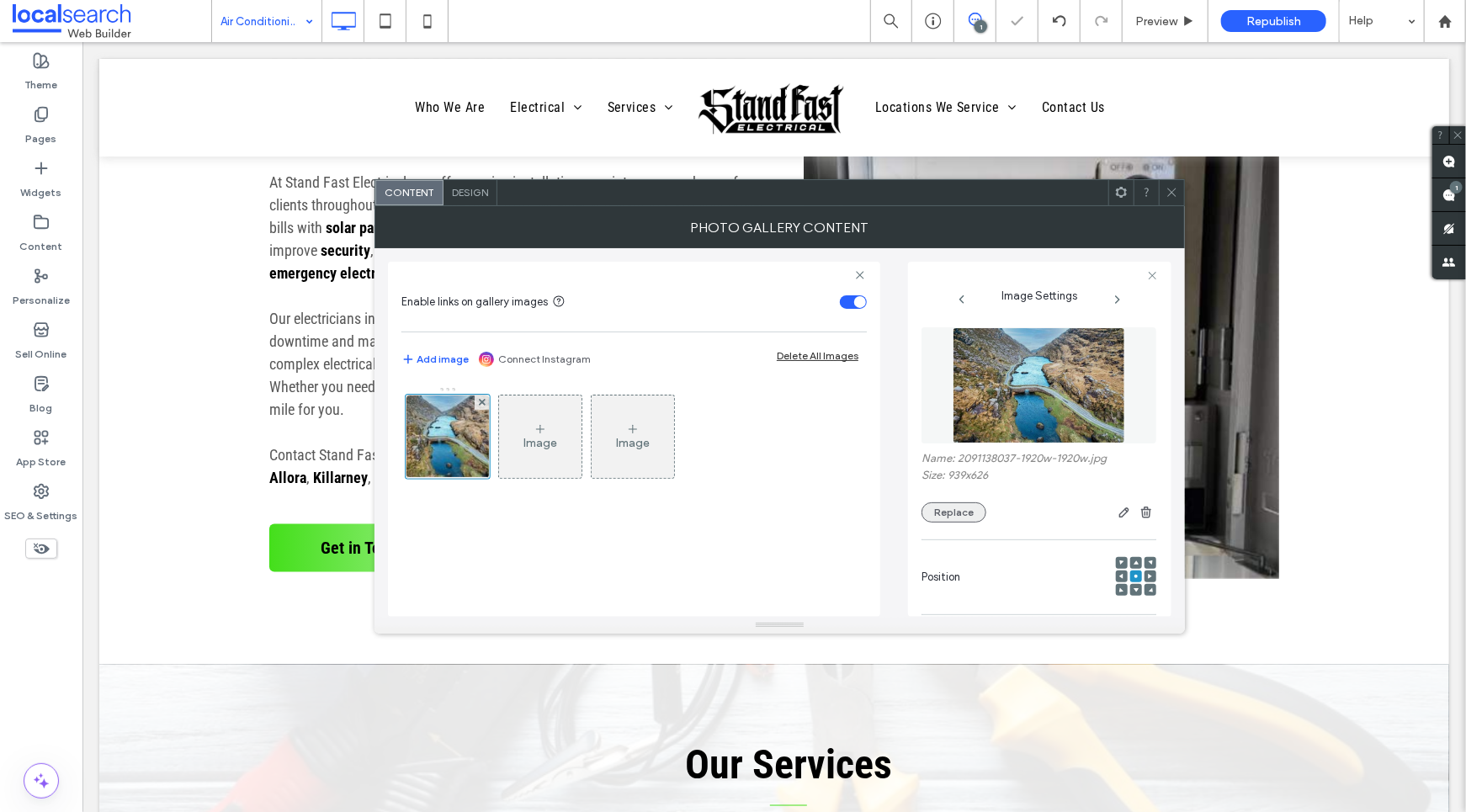
click at [969, 514] on button "Replace" at bounding box center [954, 512] width 65 height 20
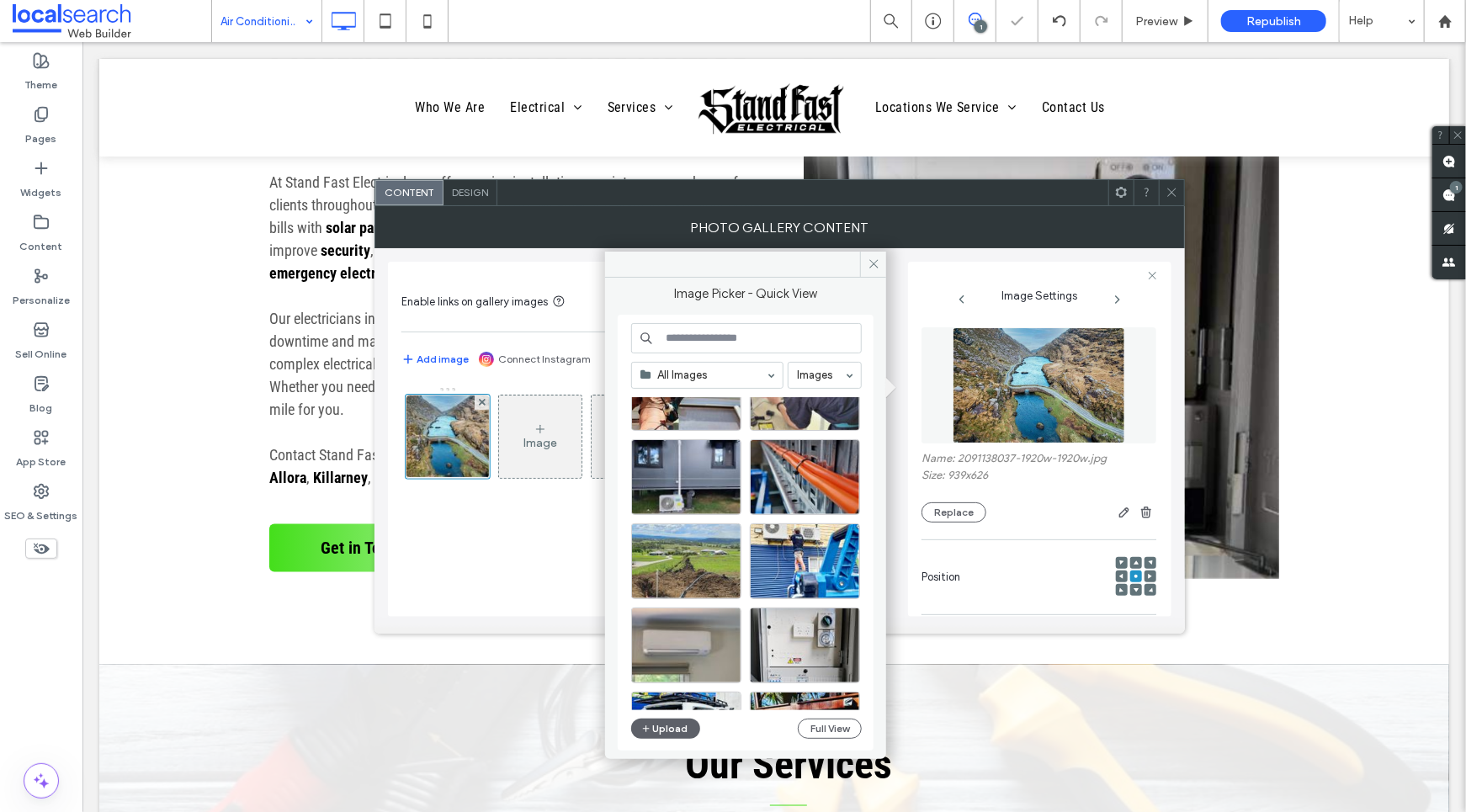
scroll to position [206, 0]
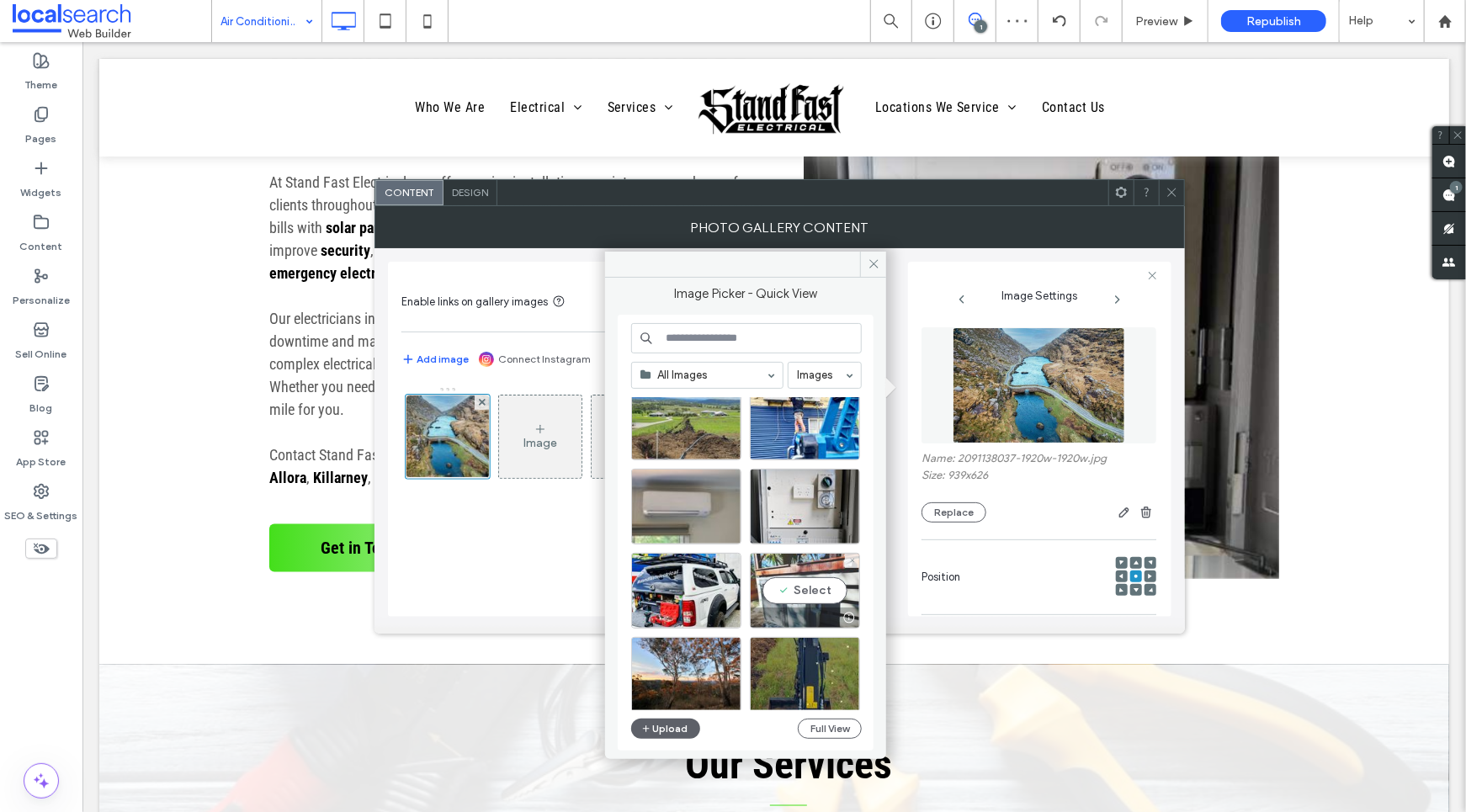
click at [791, 574] on div "Select" at bounding box center [805, 591] width 110 height 76
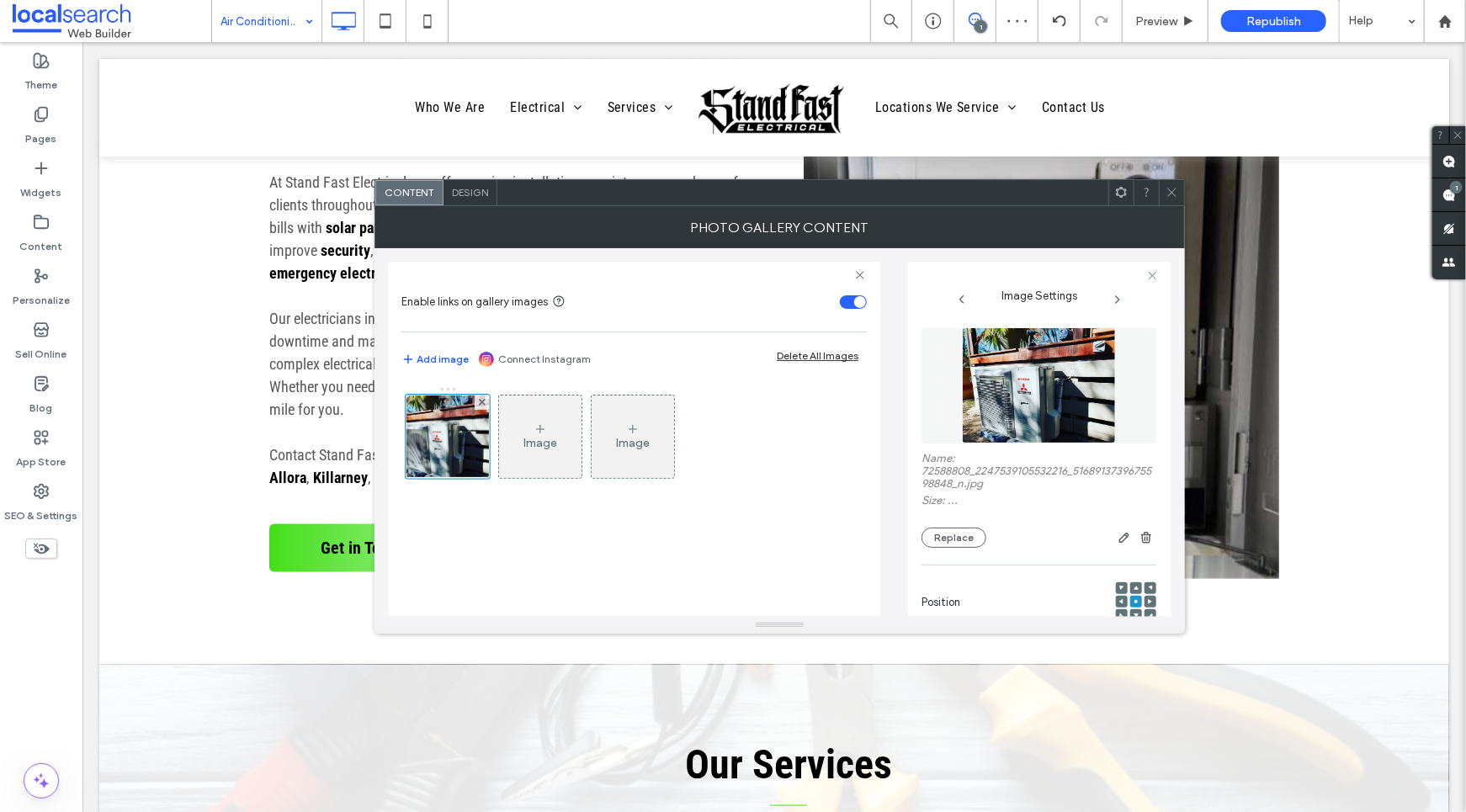
click at [1167, 195] on icon at bounding box center [1172, 192] width 12 height 12
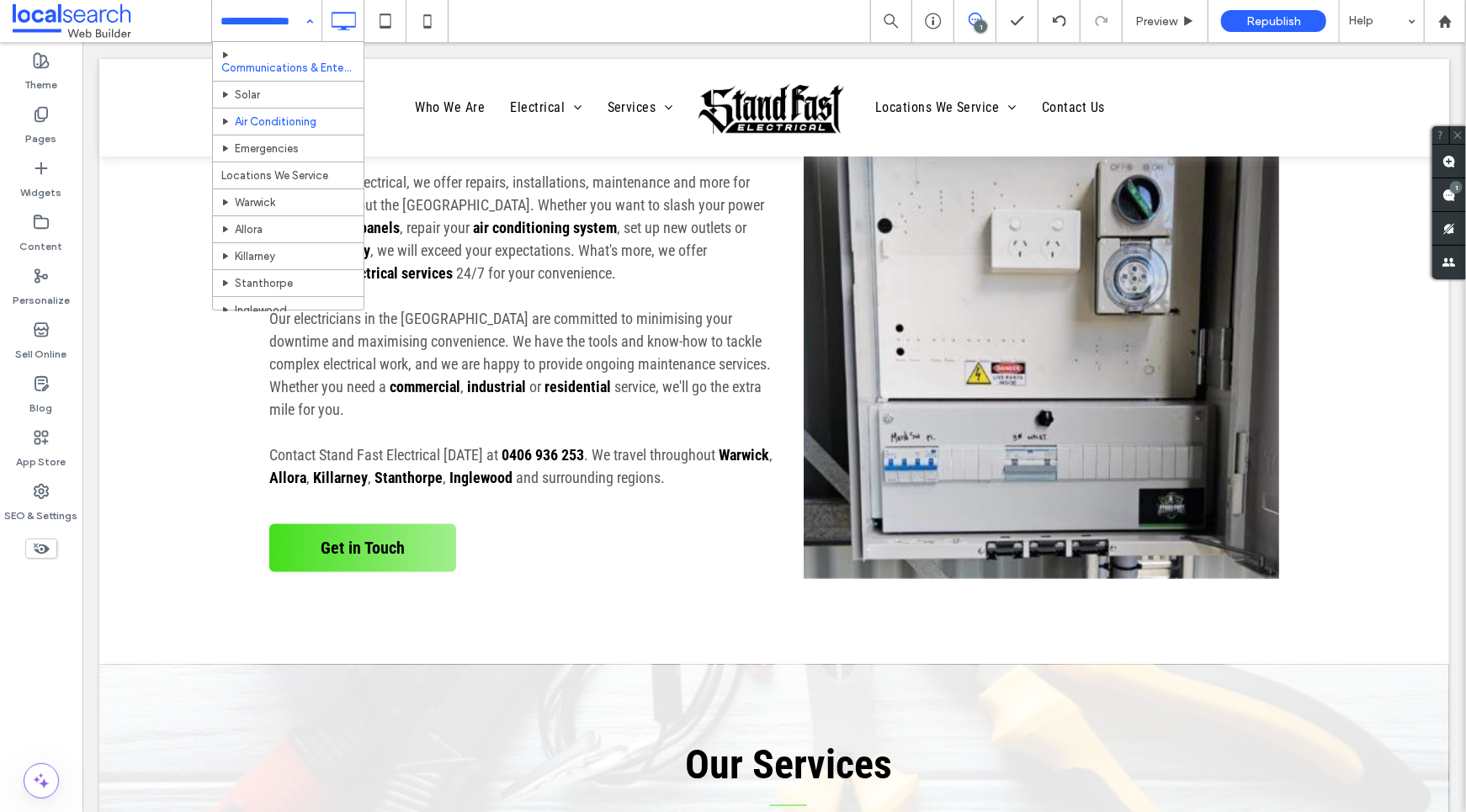
scroll to position [164, 0]
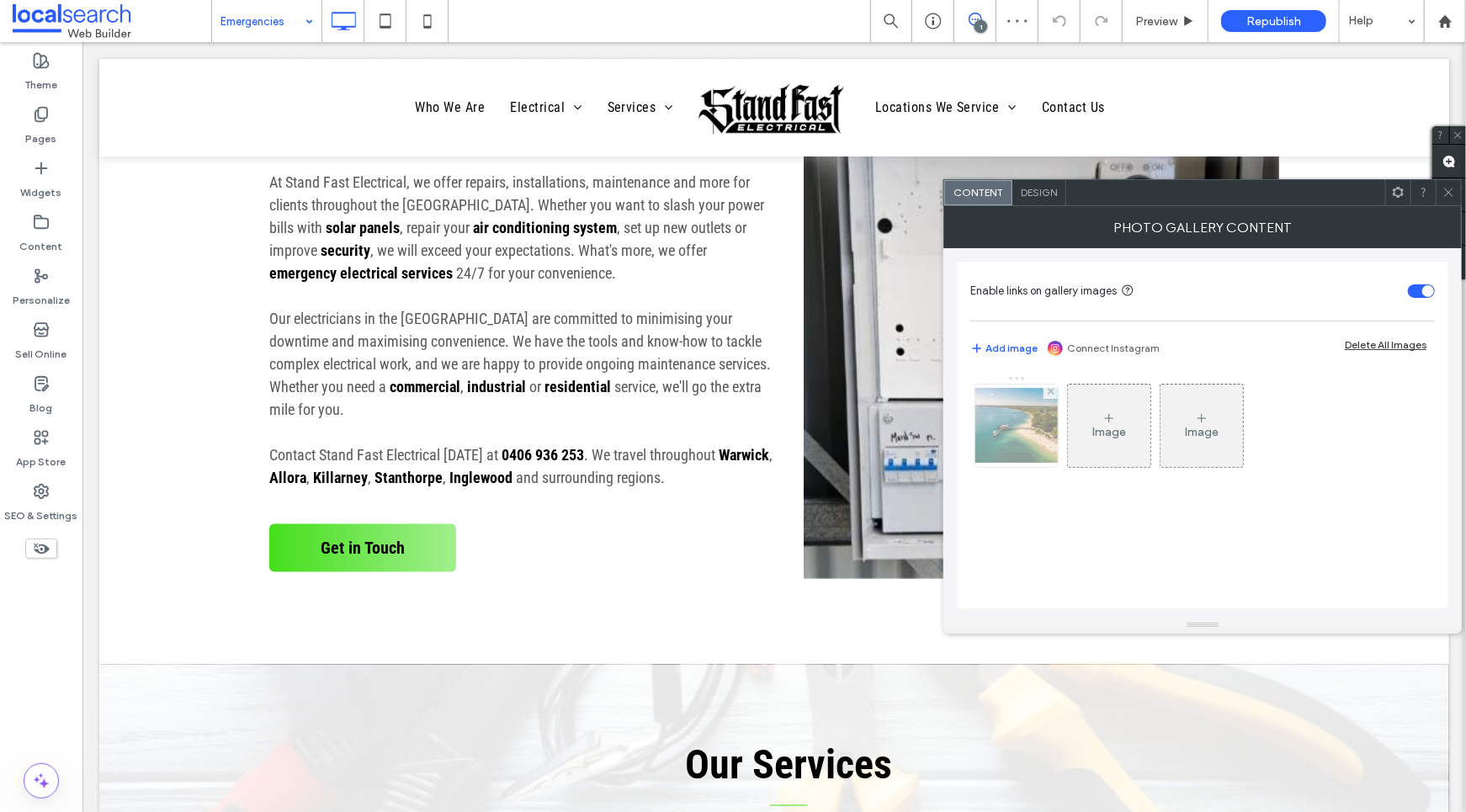
click at [1024, 417] on img at bounding box center [1017, 425] width 135 height 75
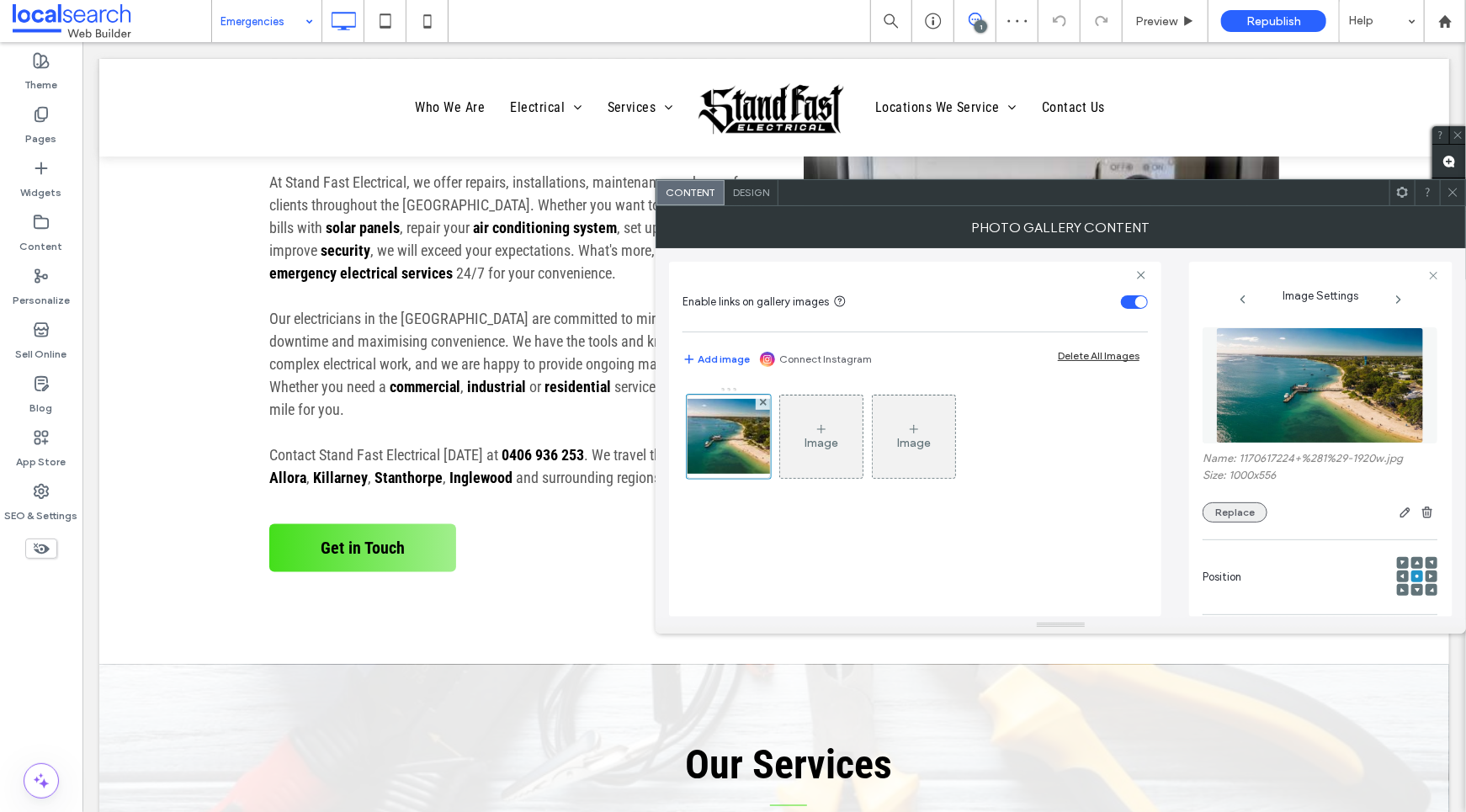
click at [1245, 514] on button "Replace" at bounding box center [1235, 512] width 65 height 20
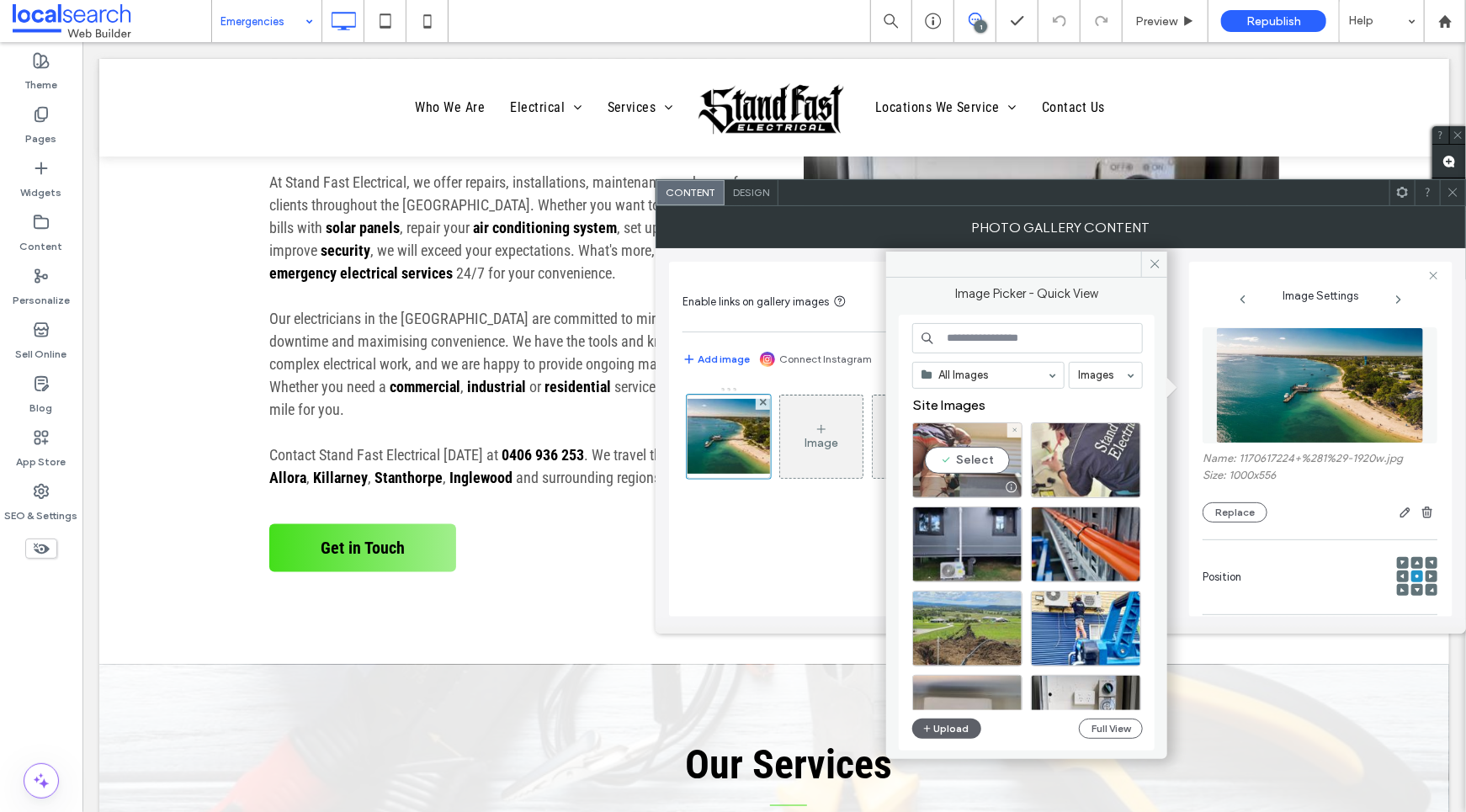
click at [950, 445] on div "Select" at bounding box center [967, 460] width 110 height 76
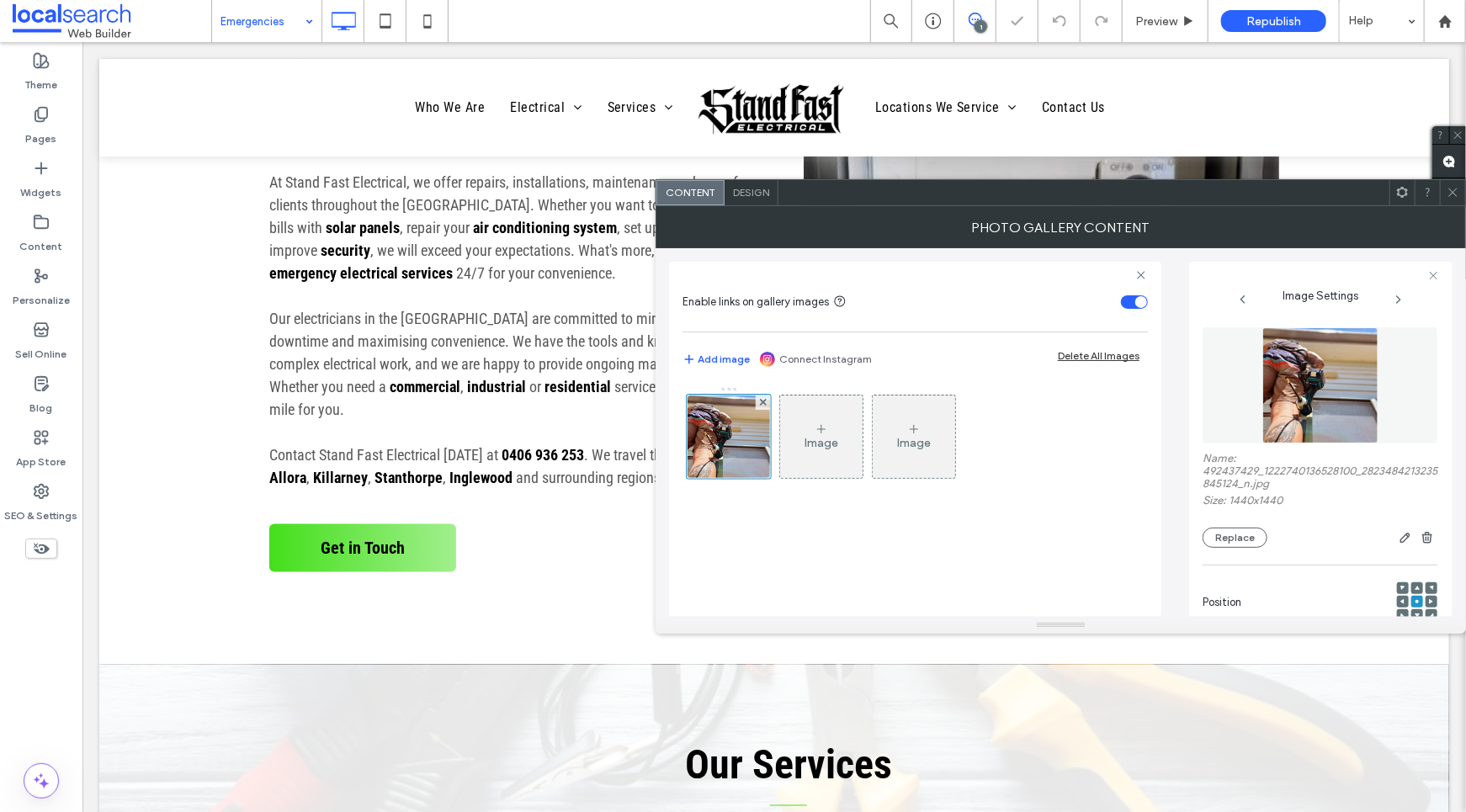
click at [1451, 193] on icon at bounding box center [1454, 192] width 12 height 12
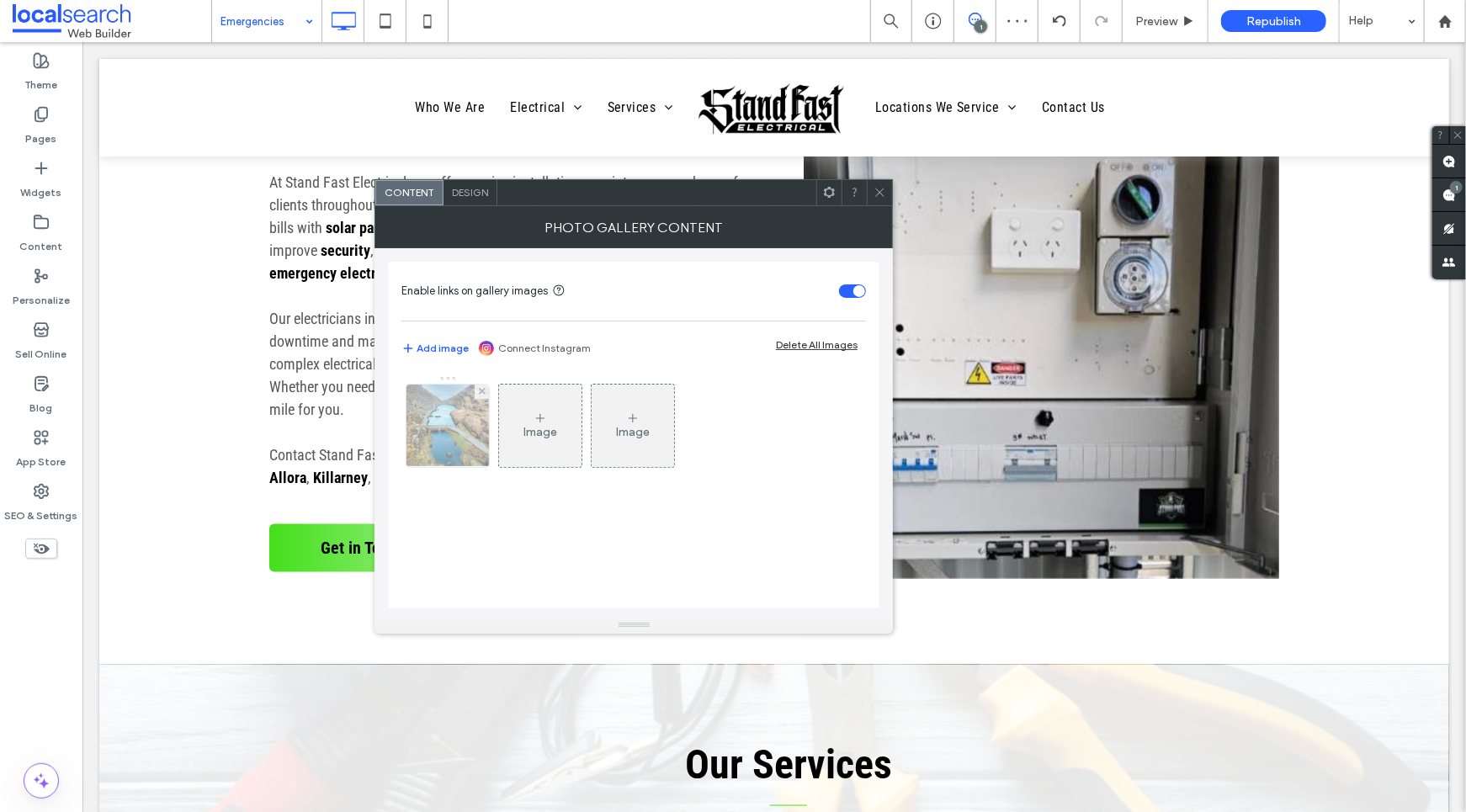
click at [446, 432] on img at bounding box center [448, 425] width 124 height 82
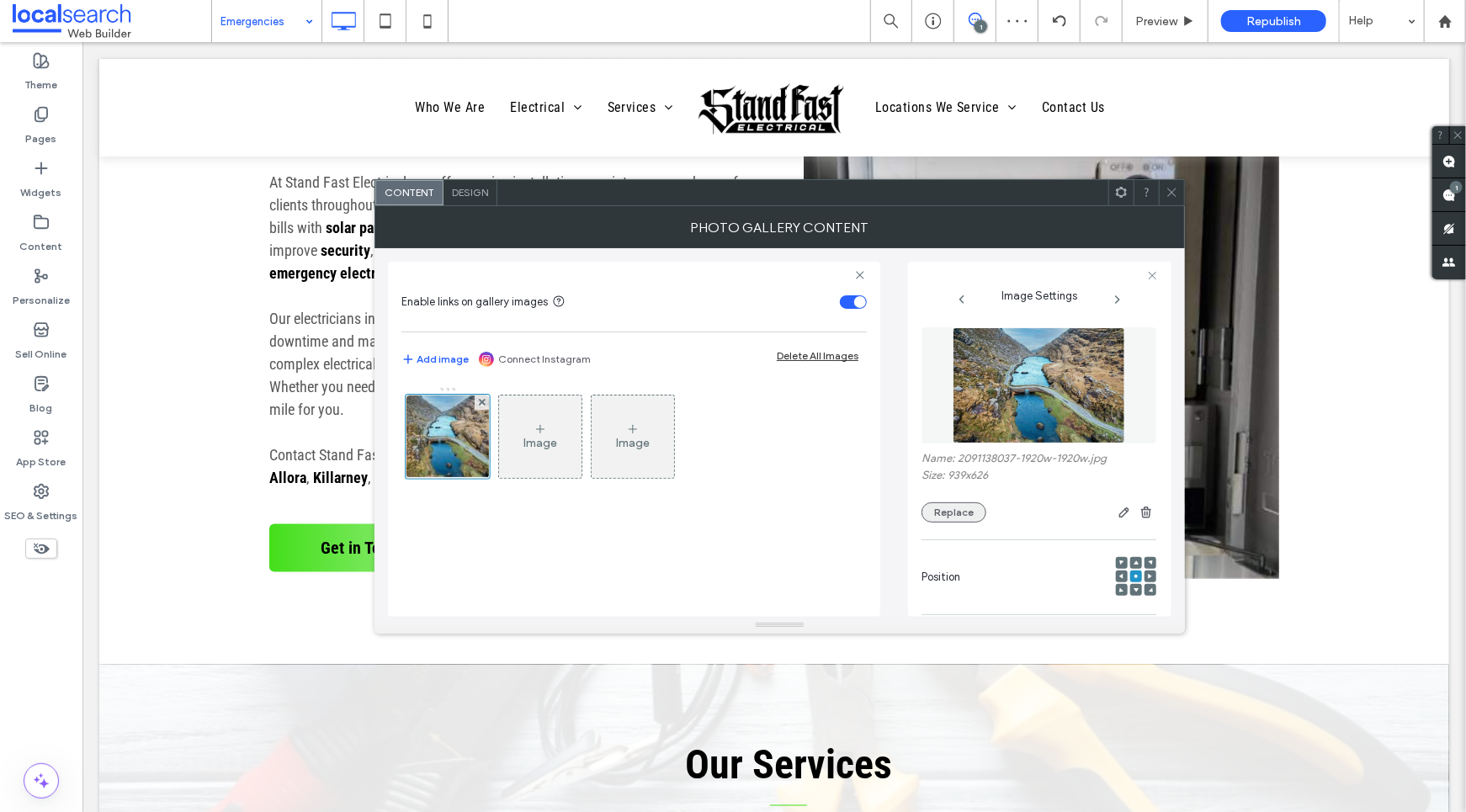
click at [950, 512] on button "Replace" at bounding box center [954, 512] width 65 height 20
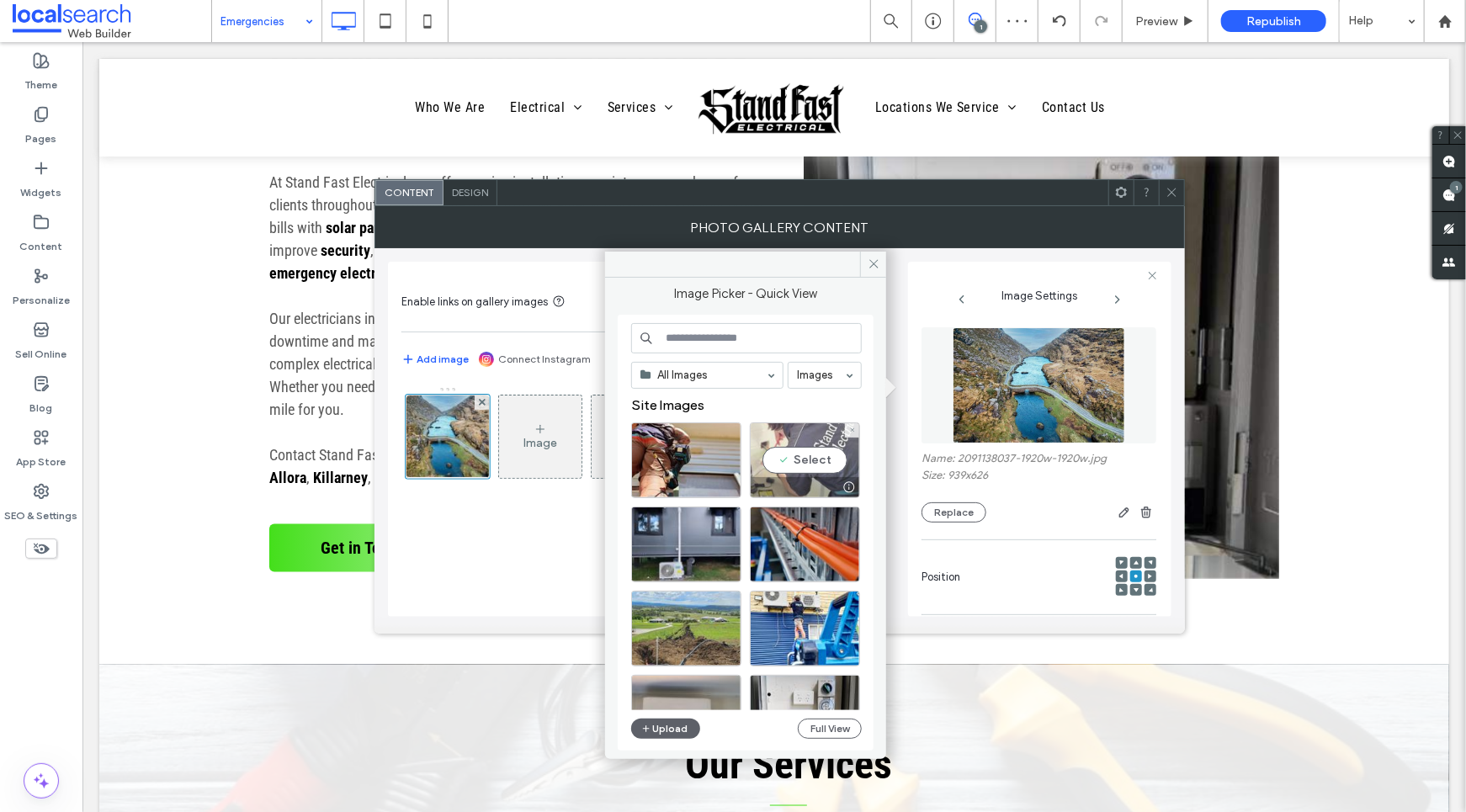
click at [803, 444] on div "Select" at bounding box center [805, 460] width 110 height 76
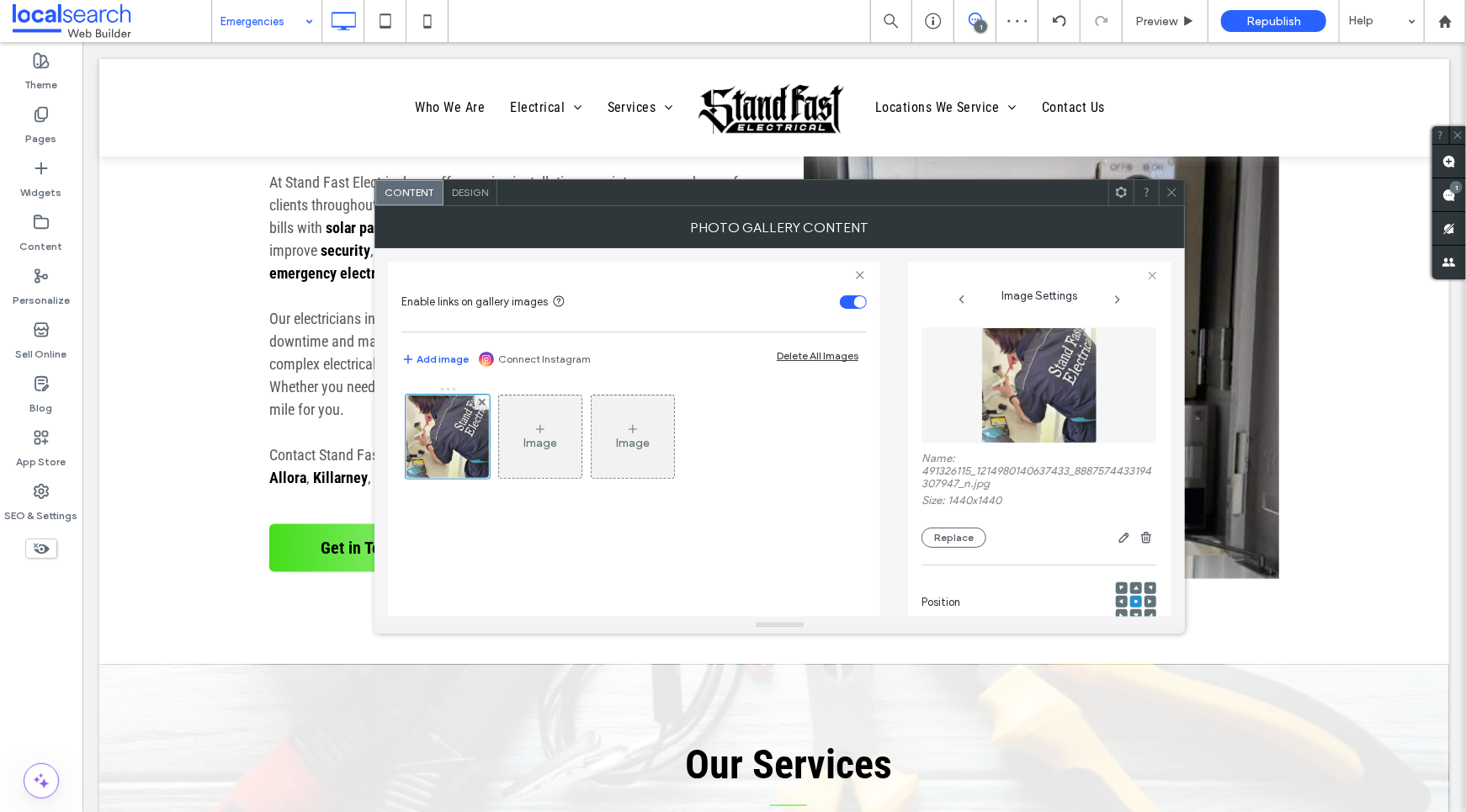
click at [1175, 193] on icon at bounding box center [1172, 192] width 12 height 12
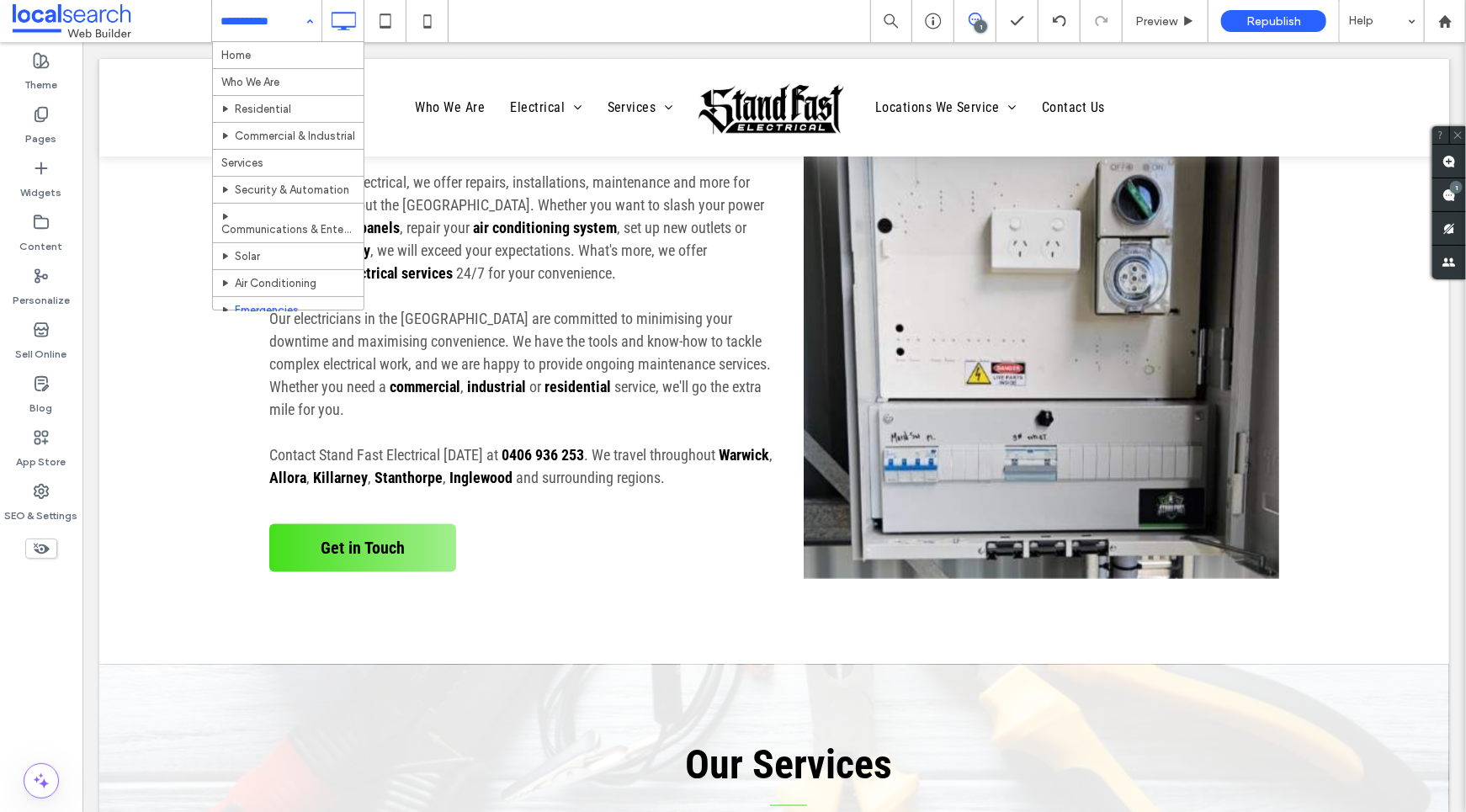
scroll to position [239, 0]
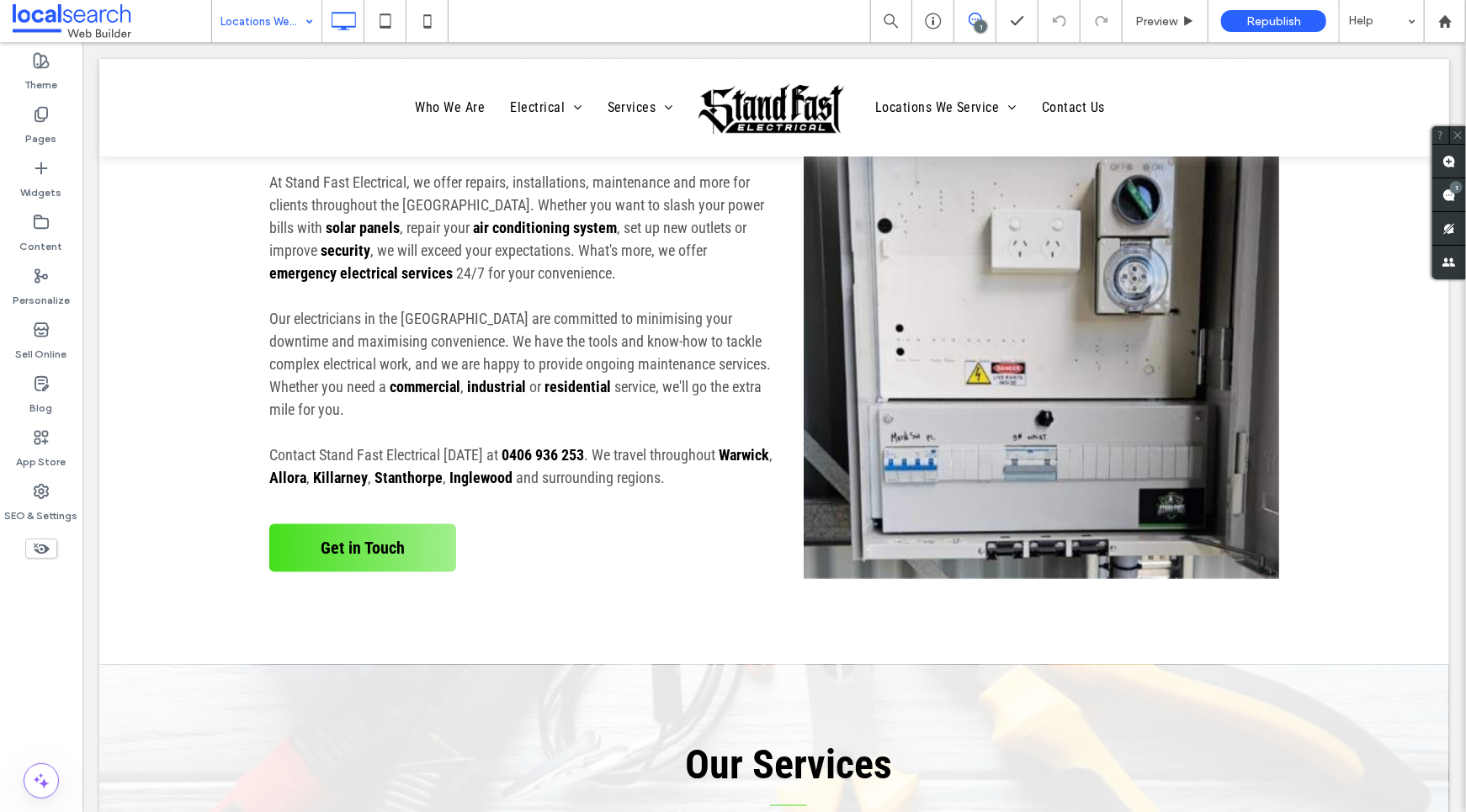
click at [238, 24] on input at bounding box center [262, 21] width 84 height 43
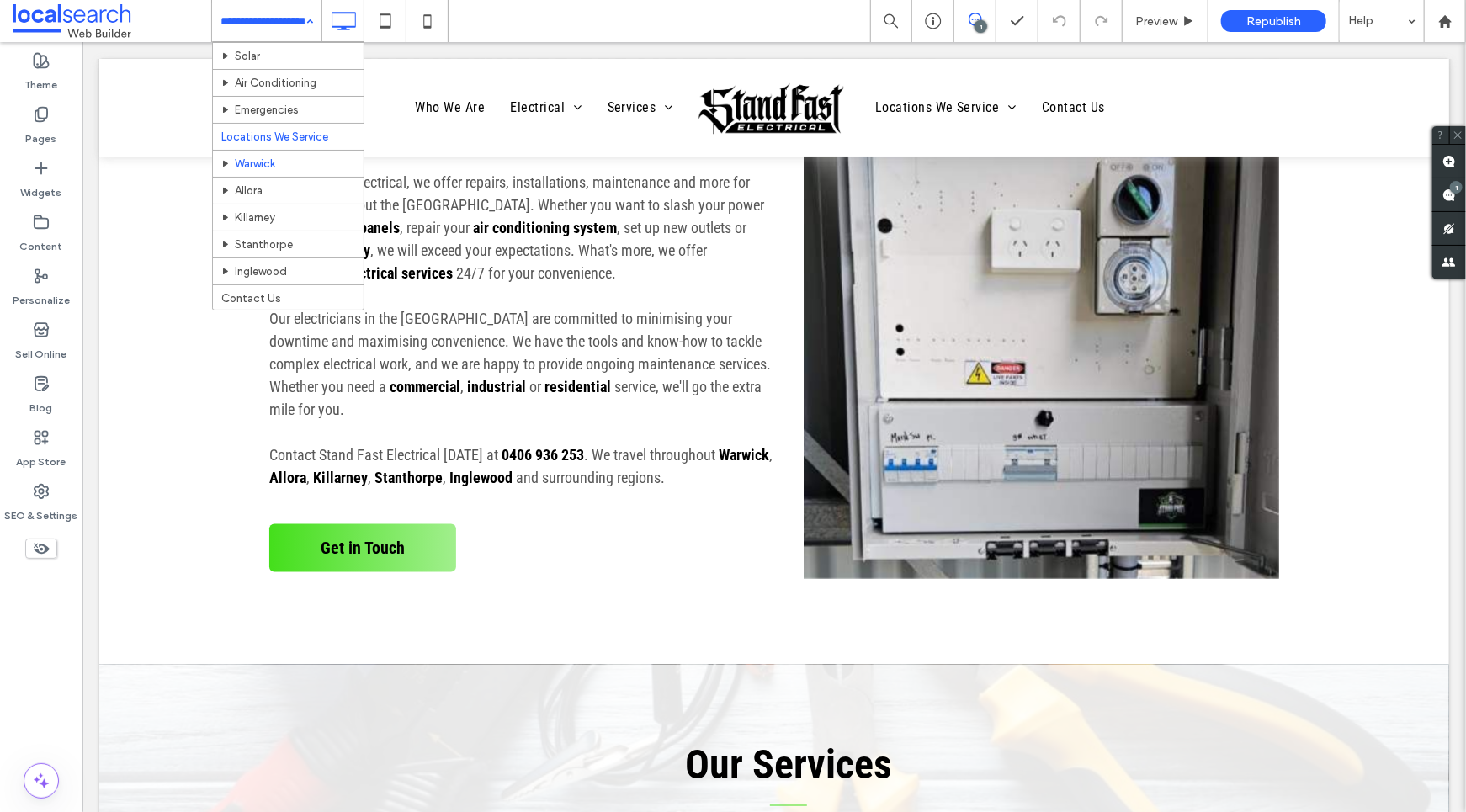
scroll to position [228, 0]
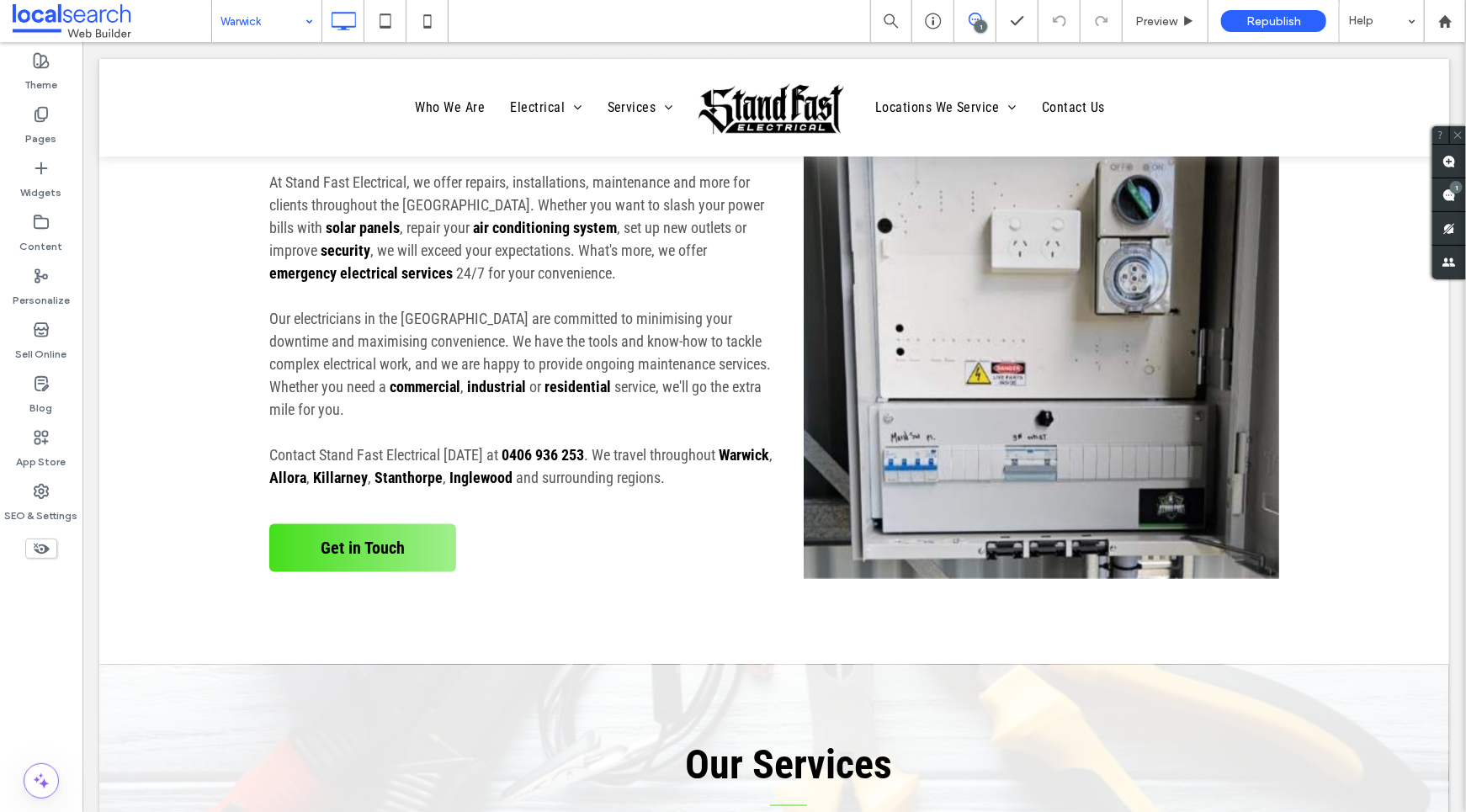
click at [237, 23] on input at bounding box center [262, 21] width 84 height 43
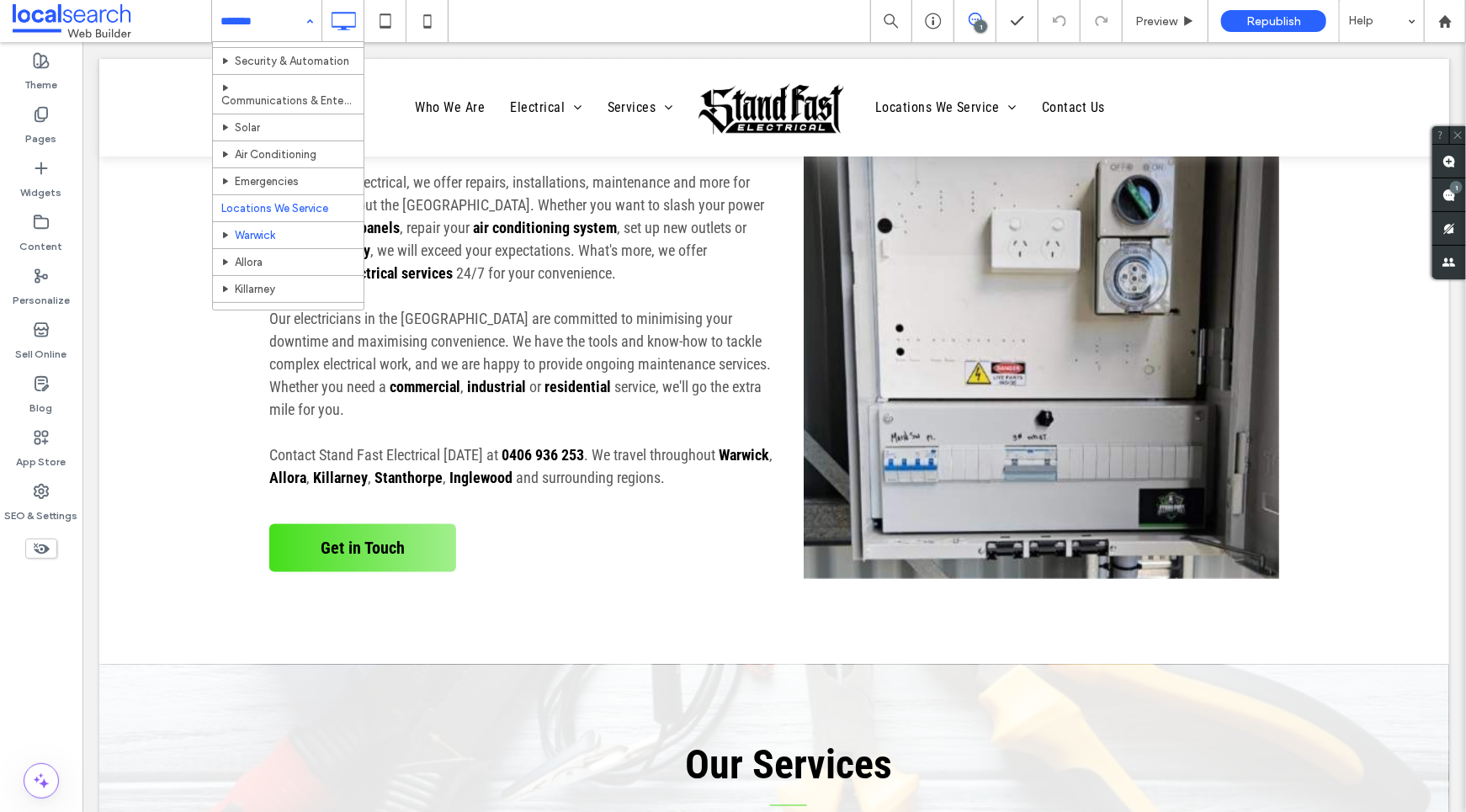
scroll to position [239, 0]
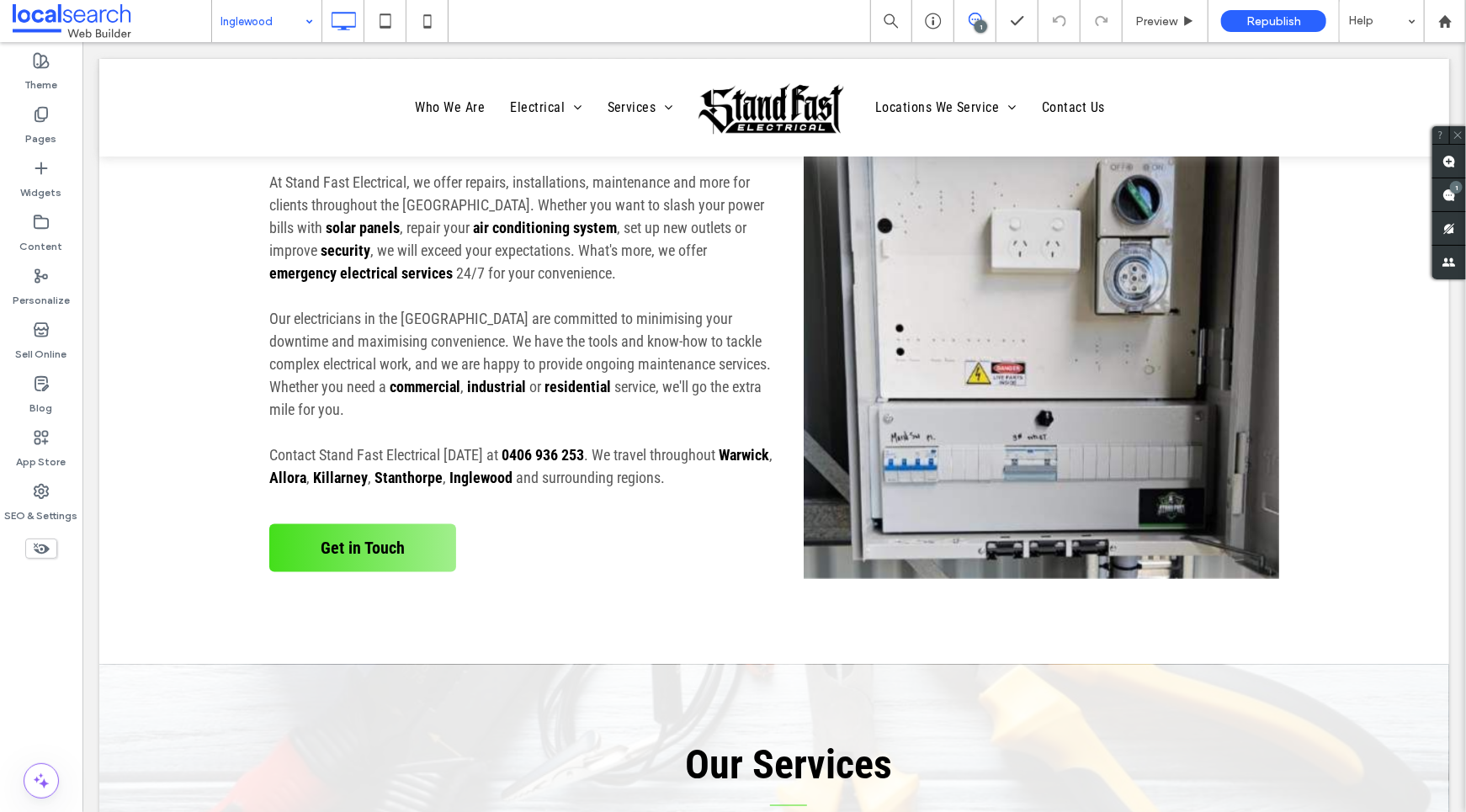
click at [242, 16] on input at bounding box center [262, 21] width 84 height 43
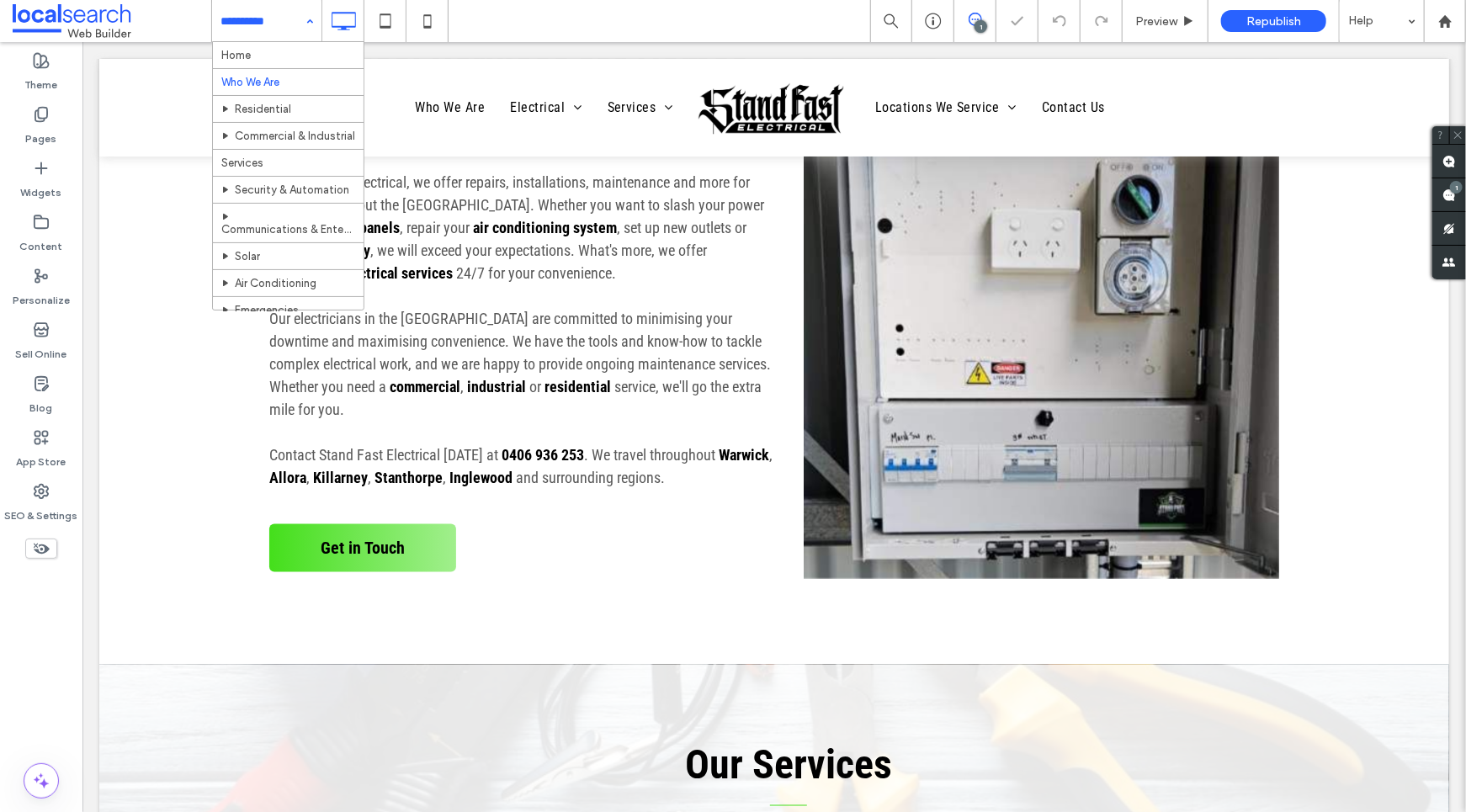
click at [238, 21] on input at bounding box center [262, 21] width 84 height 43
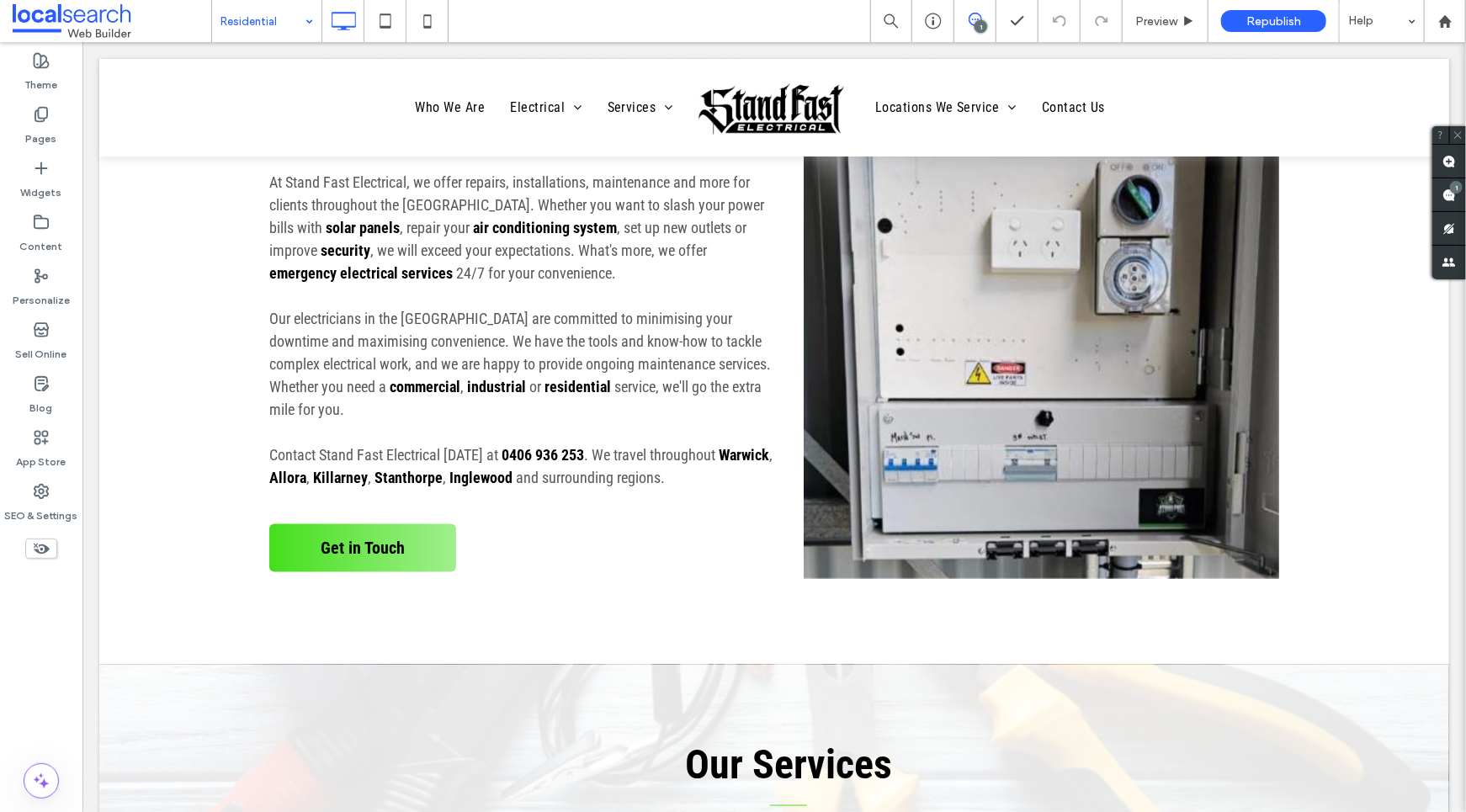
click at [252, 35] on input at bounding box center [262, 21] width 84 height 43
click at [252, 23] on input at bounding box center [262, 21] width 84 height 43
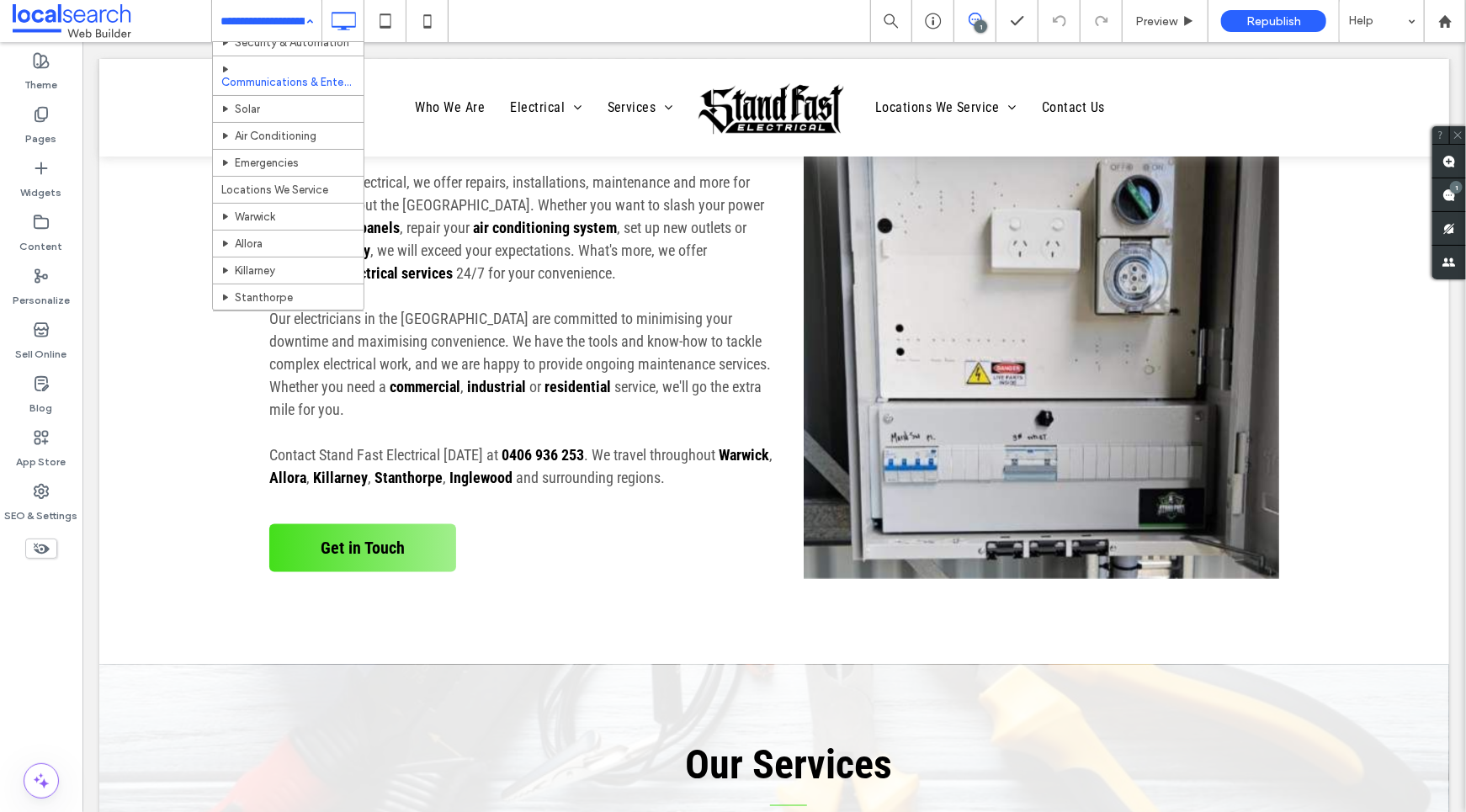
scroll to position [94, 0]
click at [251, 30] on input at bounding box center [262, 21] width 84 height 43
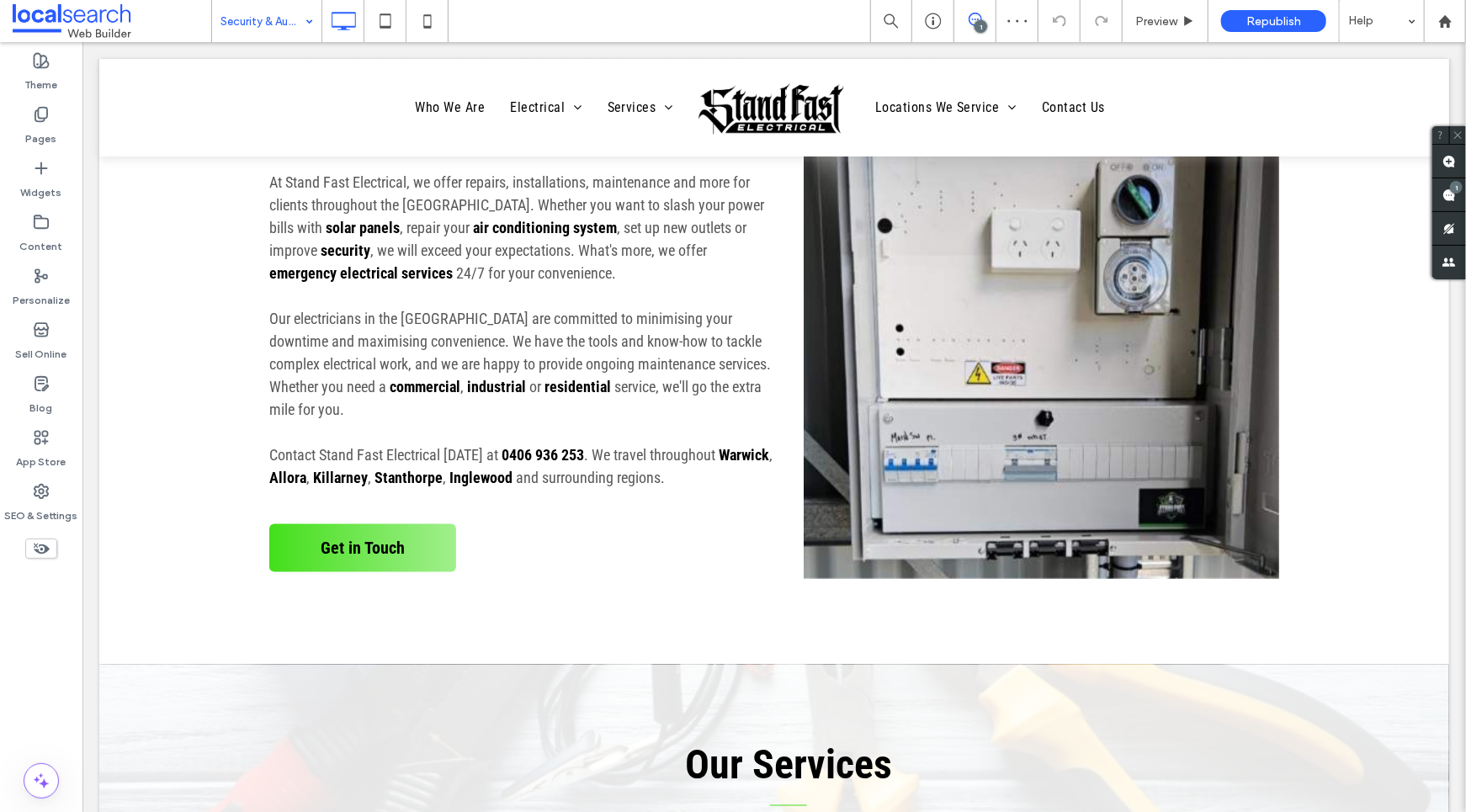
click at [252, 26] on input at bounding box center [262, 21] width 84 height 43
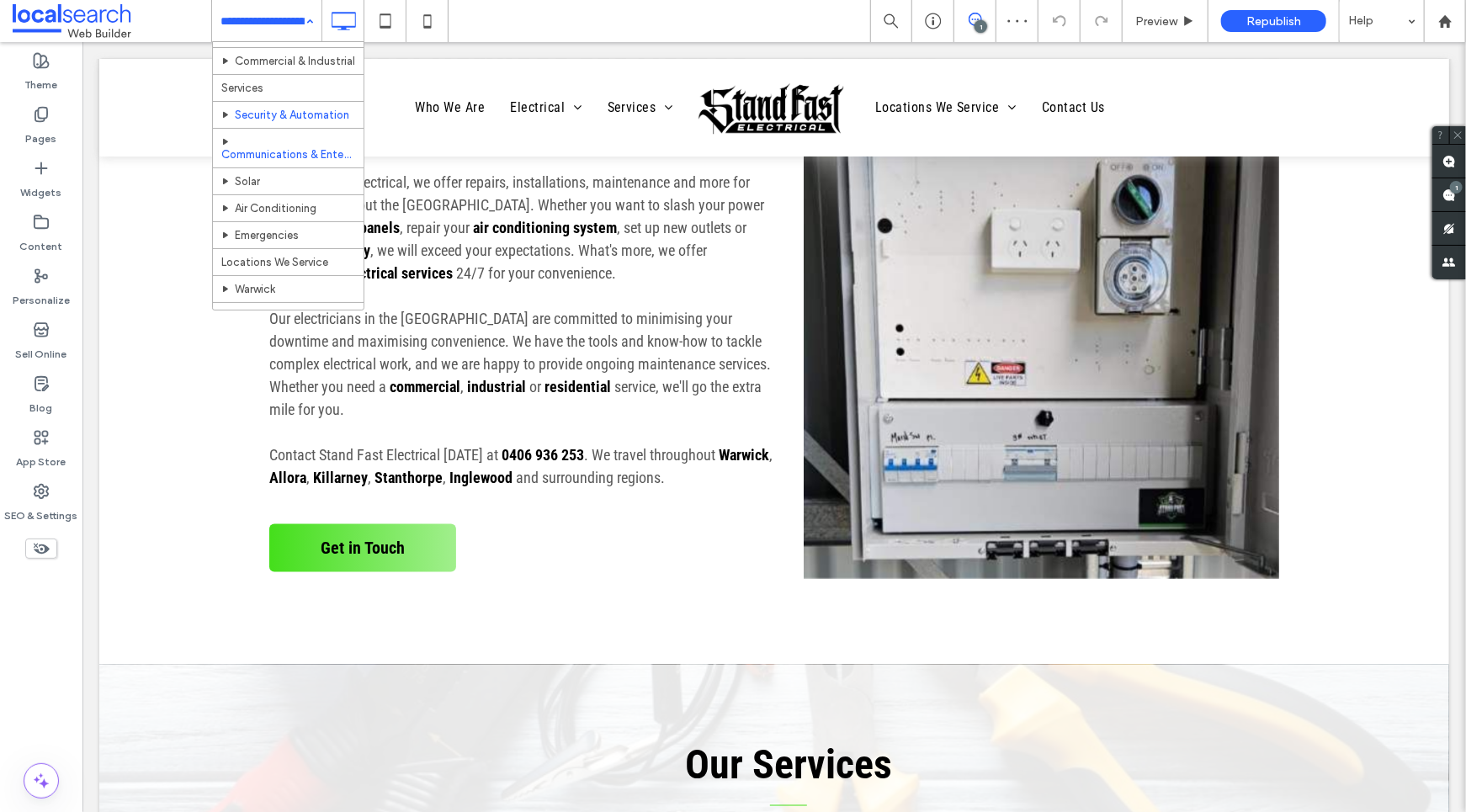
scroll to position [76, 0]
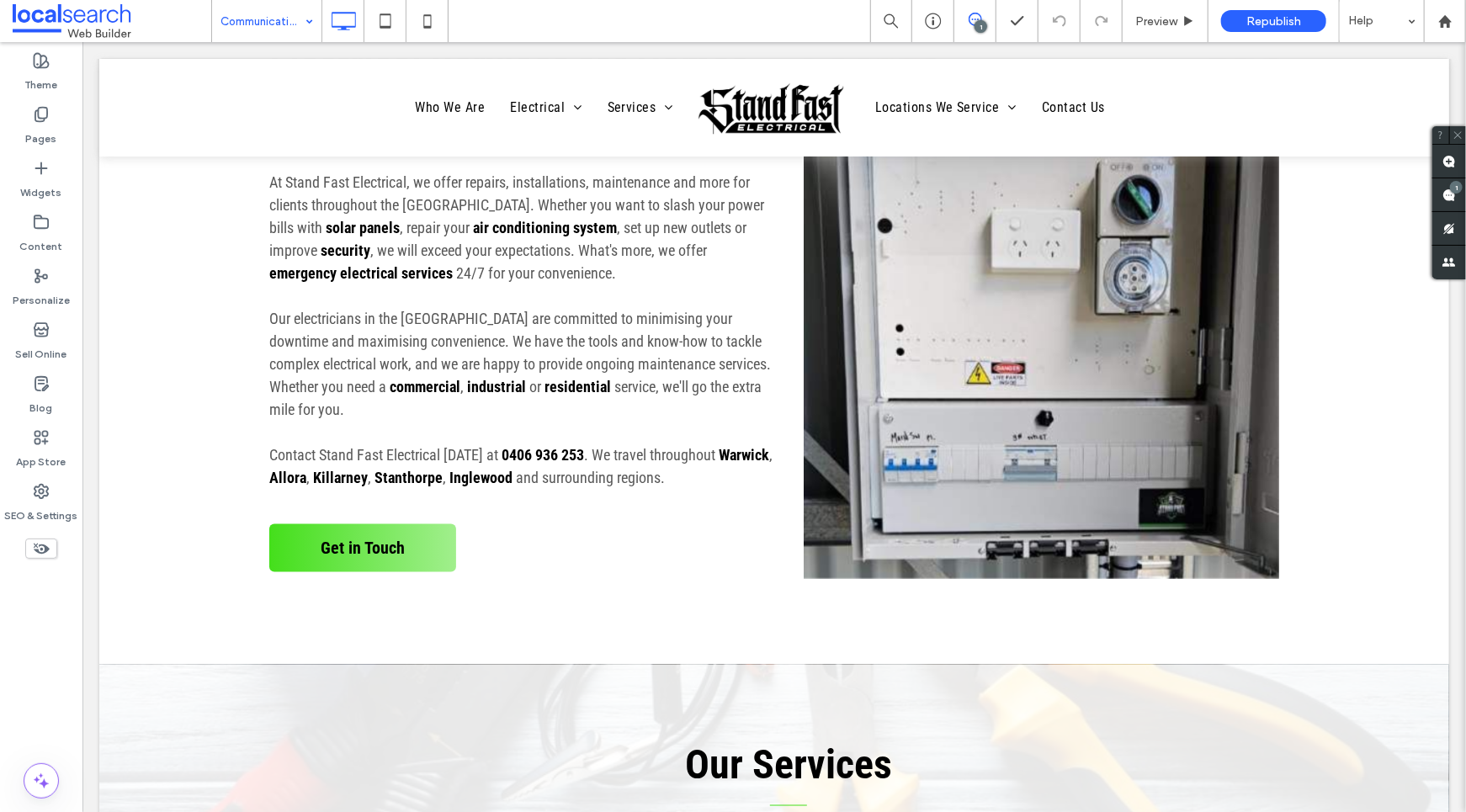
click at [243, 26] on input at bounding box center [262, 21] width 84 height 43
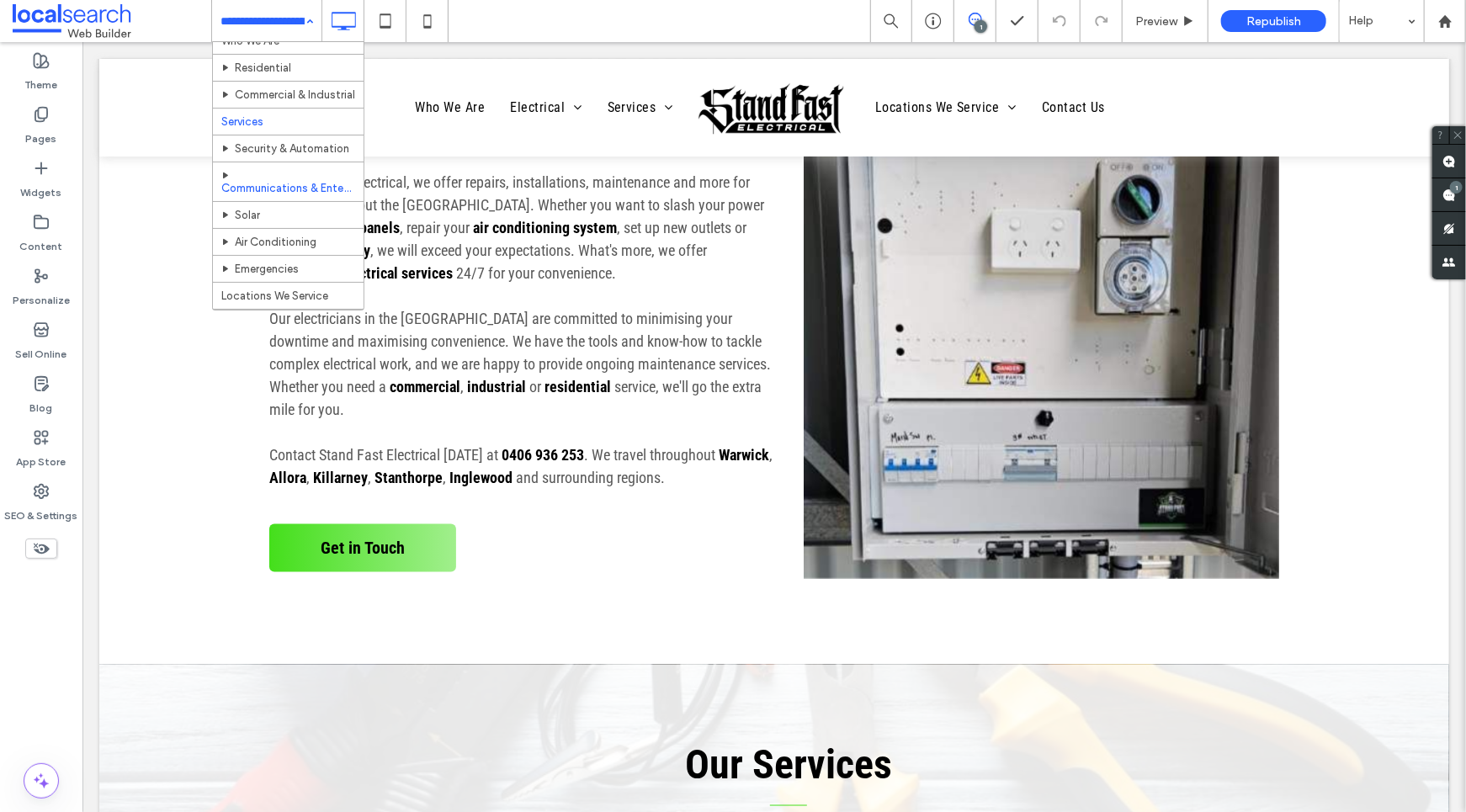
scroll to position [197, 0]
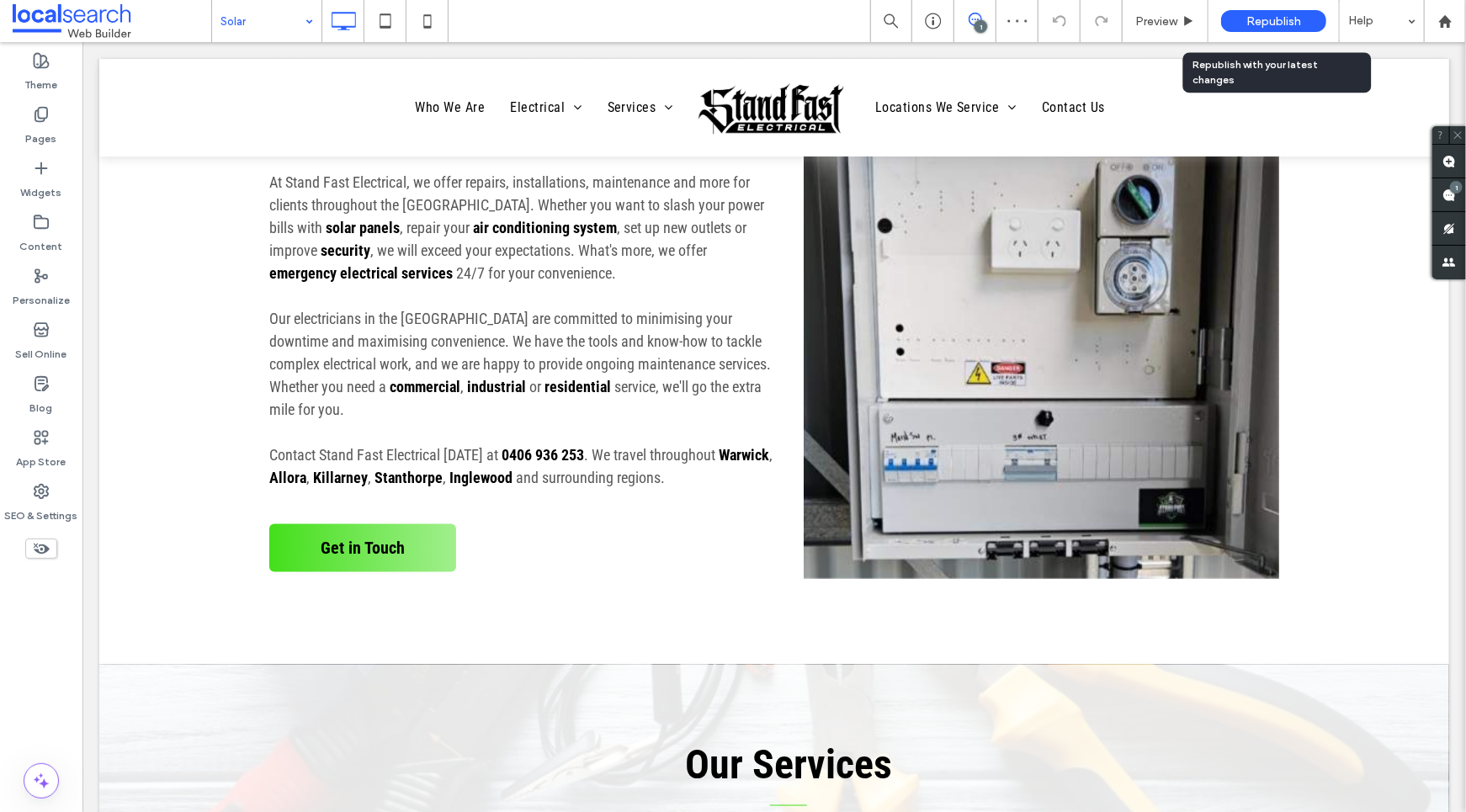
click at [1274, 25] on span "Republish" at bounding box center [1274, 21] width 55 height 14
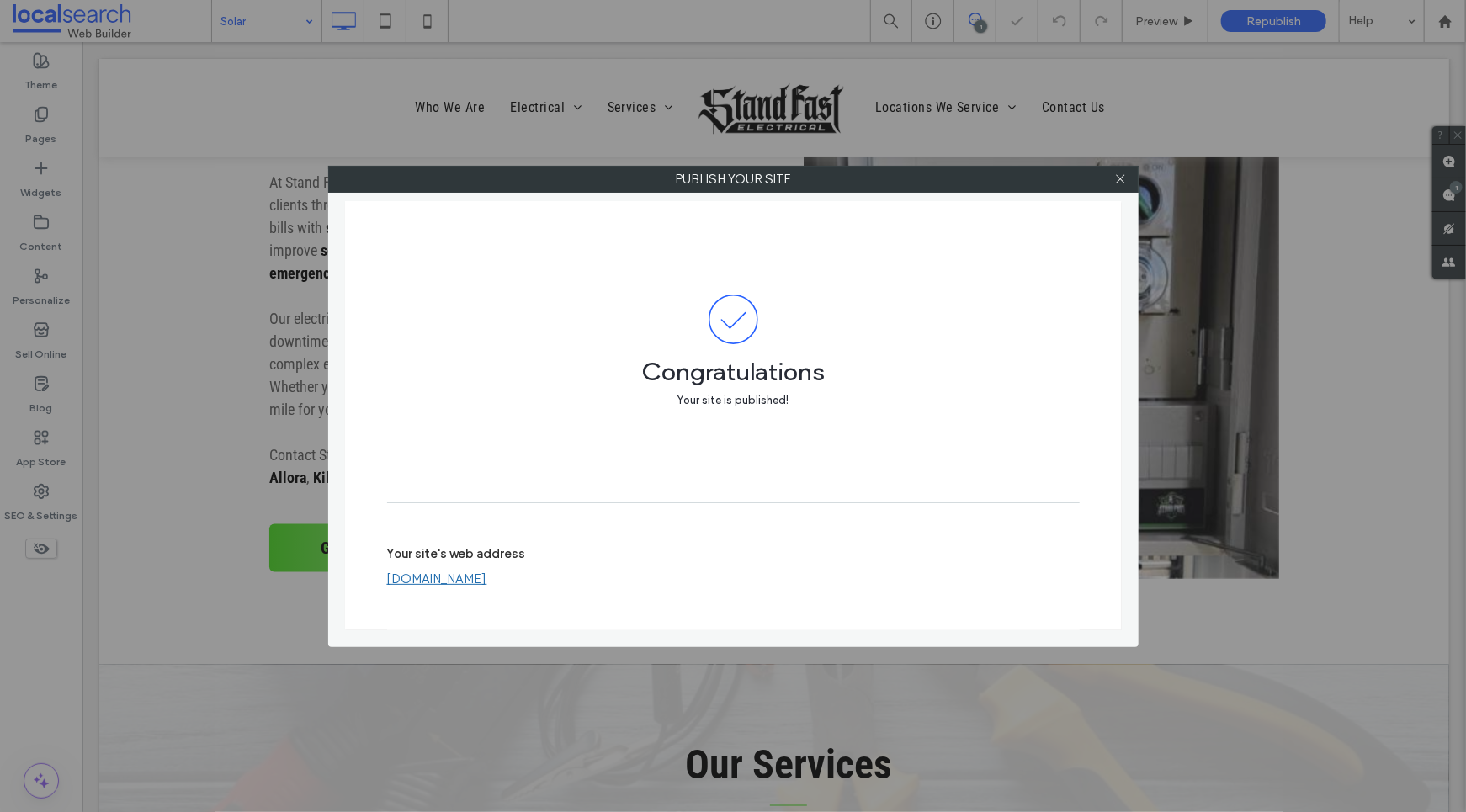
click at [1122, 177] on use at bounding box center [1121, 180] width 9 height 9
